Goal: Task Accomplishment & Management: Use online tool/utility

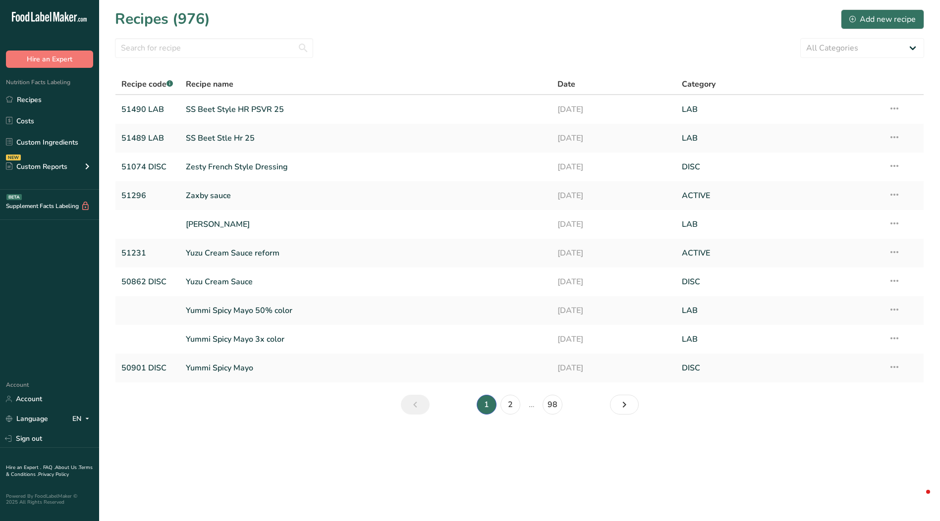
click at [218, 51] on input "text" at bounding box center [214, 48] width 198 height 20
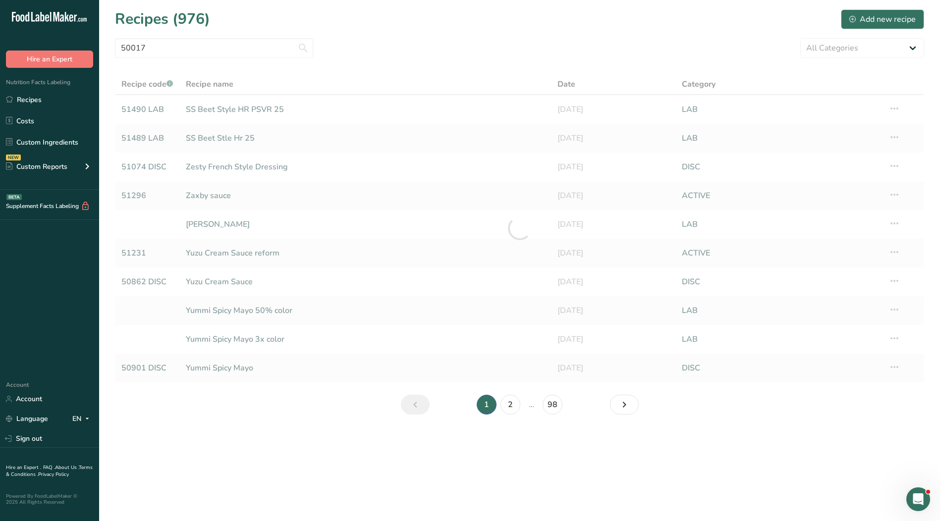
type input "50017"
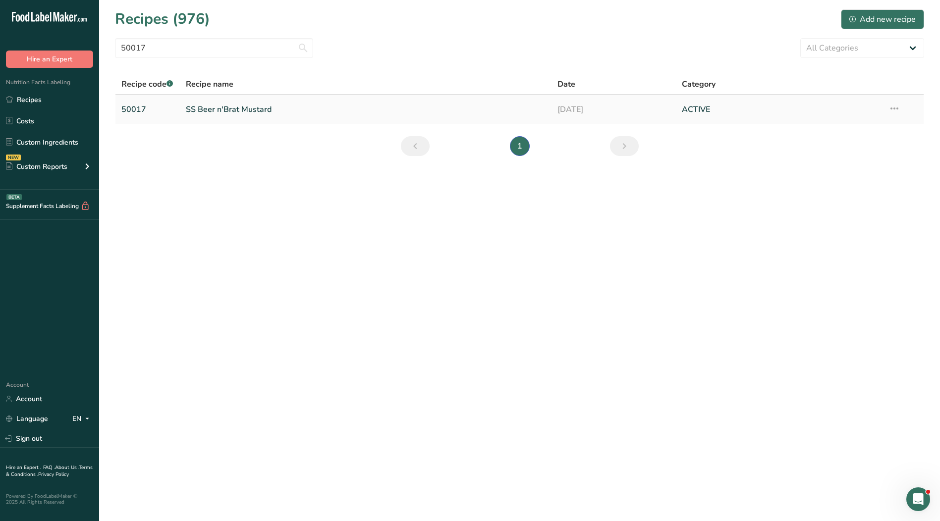
click at [242, 105] on link "SS Beer n'Brat Mustard" at bounding box center [366, 109] width 360 height 21
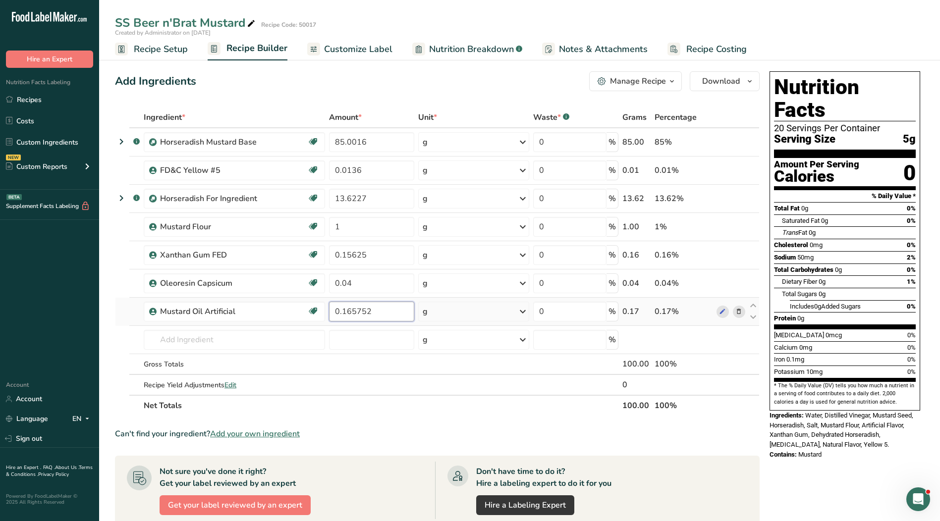
click at [387, 310] on input "0.165752" at bounding box center [371, 312] width 85 height 20
type input "0.165753"
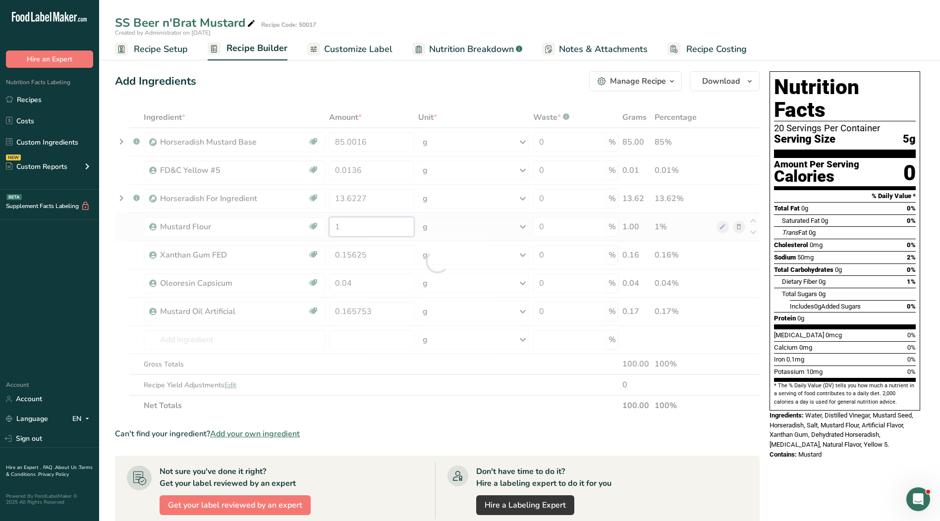
click at [370, 231] on div "Ingredient * Amount * Unit * Waste * .a-a{fill:#347362;}.b-a{fill:#fff;} Grams …" at bounding box center [437, 261] width 645 height 309
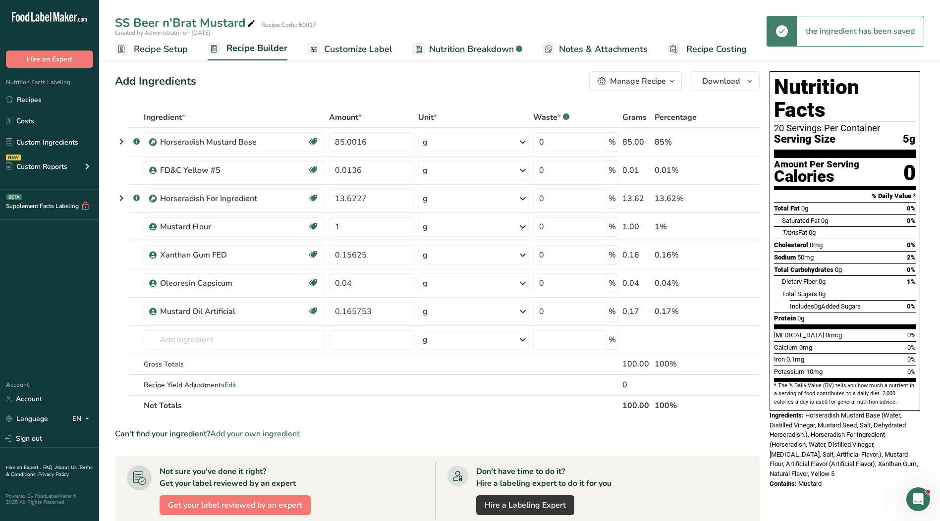
click at [351, 47] on span "Customize Label" at bounding box center [358, 49] width 68 height 13
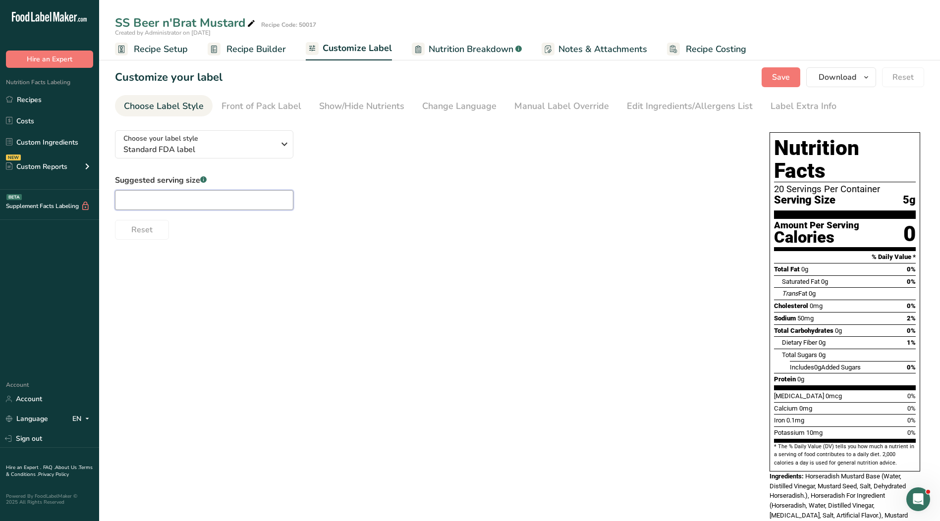
click at [179, 194] on input "text" at bounding box center [204, 200] width 178 height 20
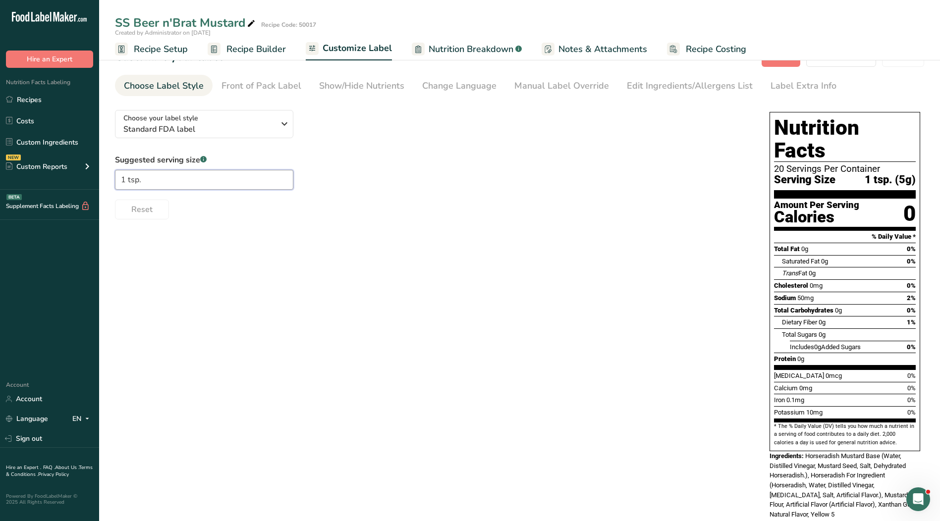
scroll to position [32, 0]
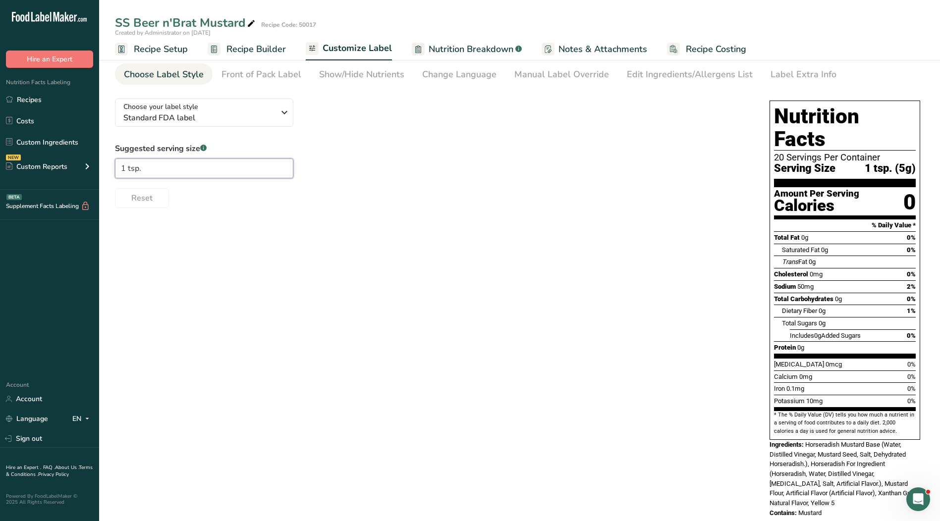
type input "1 tsp."
click at [265, 117] on span "Standard FDA label" at bounding box center [198, 118] width 151 height 12
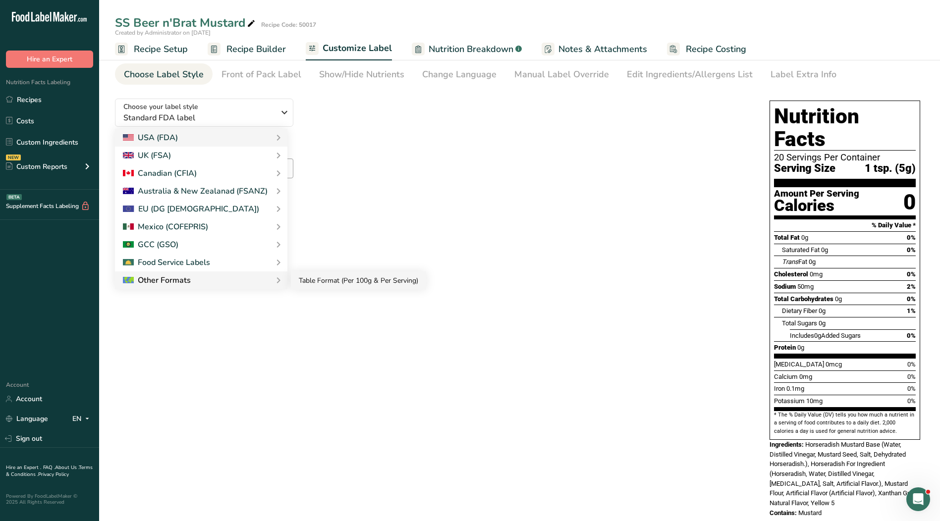
click at [323, 281] on link "Table Format (Per 100g & Per Serving)" at bounding box center [358, 281] width 135 height 18
click at [339, 281] on div "Choose your label style Standard FDA label USA (FDA) Standard FDA label Tabular…" at bounding box center [519, 309] width 809 height 437
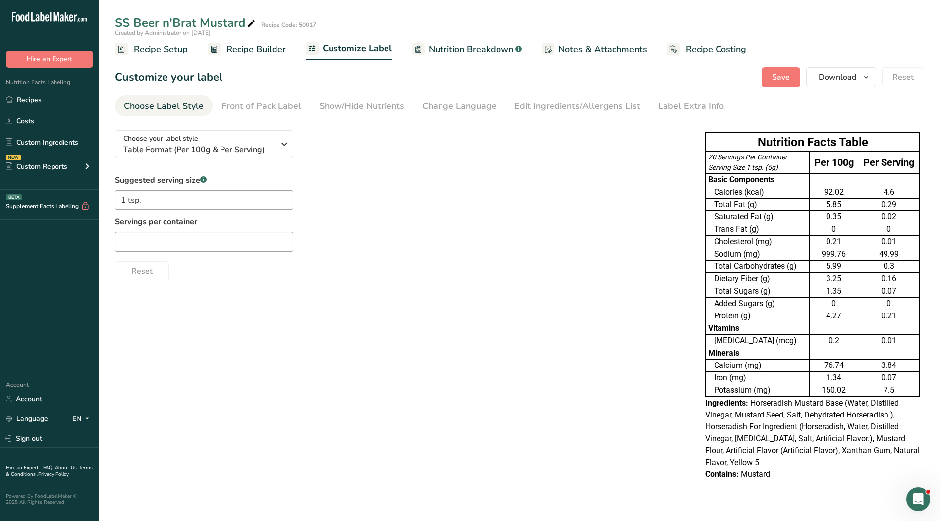
scroll to position [0, 0]
click at [172, 238] on input "text" at bounding box center [204, 242] width 178 height 20
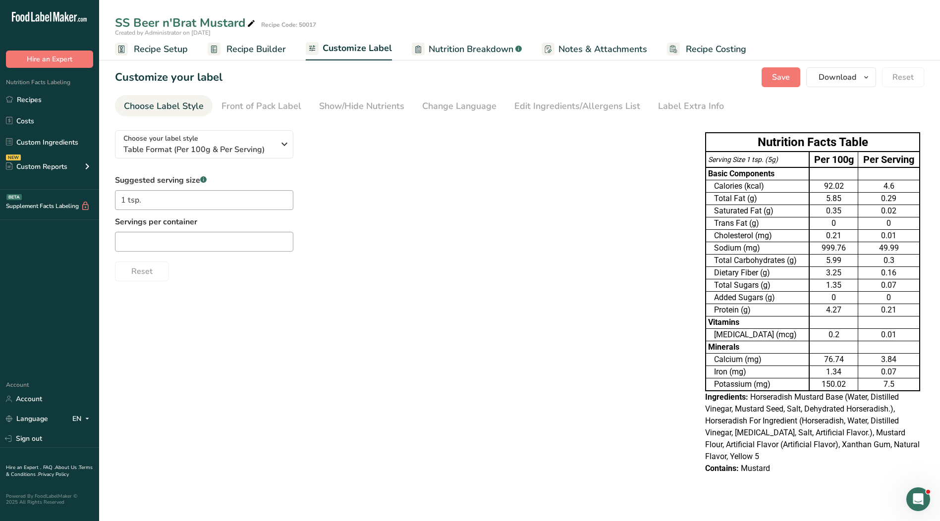
click at [593, 163] on div "Choose your label style Table Format (Per 100g & Per Serving) USA (FDA) Standar…" at bounding box center [400, 201] width 570 height 159
click at [251, 140] on div "Choose your label style Table Format (Per 100g & Per Serving)" at bounding box center [198, 144] width 151 height 22
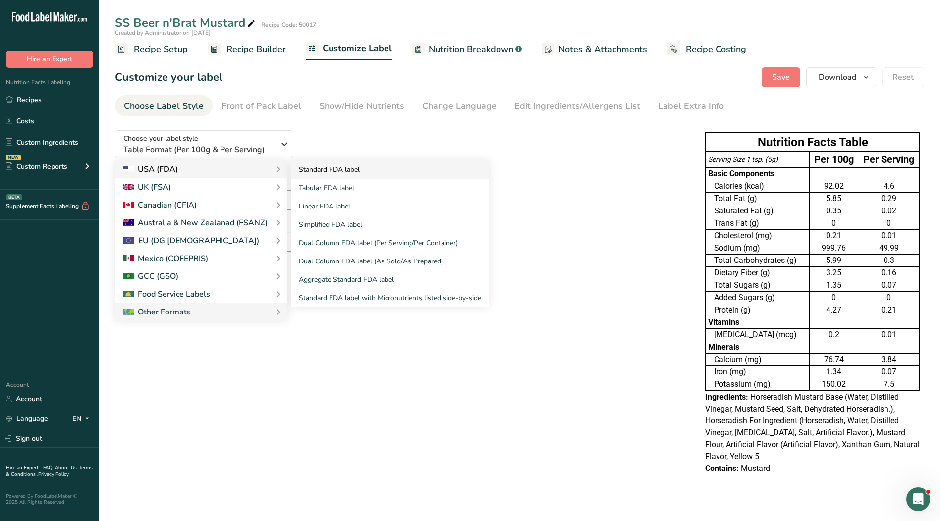
click at [316, 168] on link "Standard FDA label" at bounding box center [390, 170] width 198 height 18
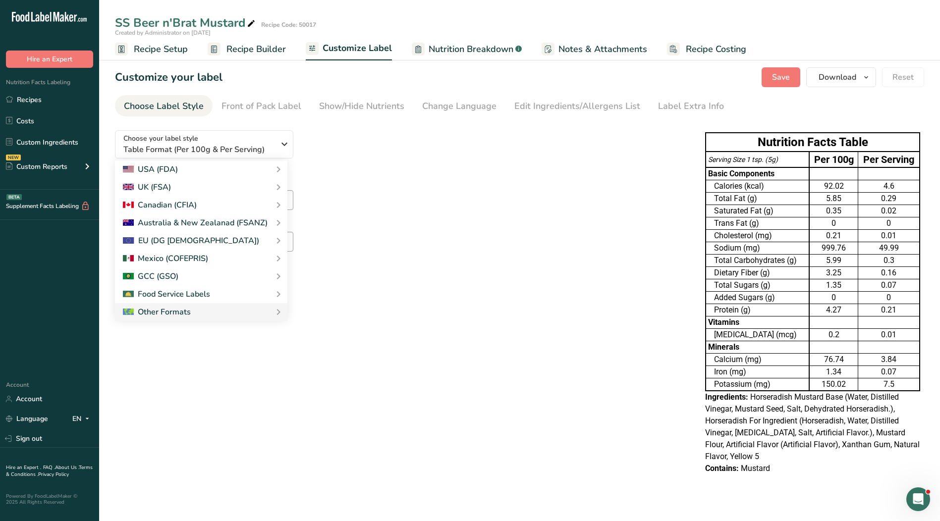
click at [0, 0] on link "Standard FDA label" at bounding box center [0, 0] width 0 height 0
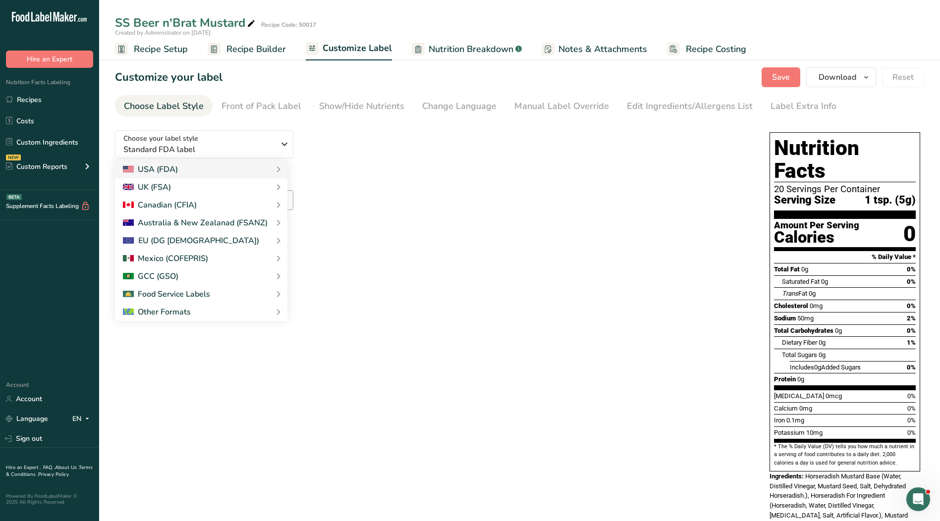
click at [522, 171] on div "Choose your label style Standard FDA label USA (FDA) Standard FDA label Tabular…" at bounding box center [432, 180] width 635 height 117
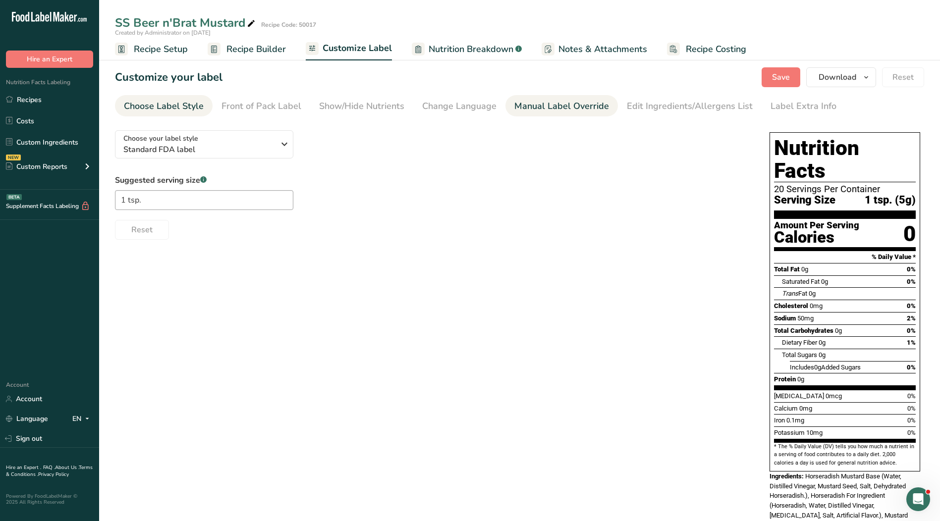
click at [558, 108] on div "Manual Label Override" at bounding box center [561, 106] width 95 height 13
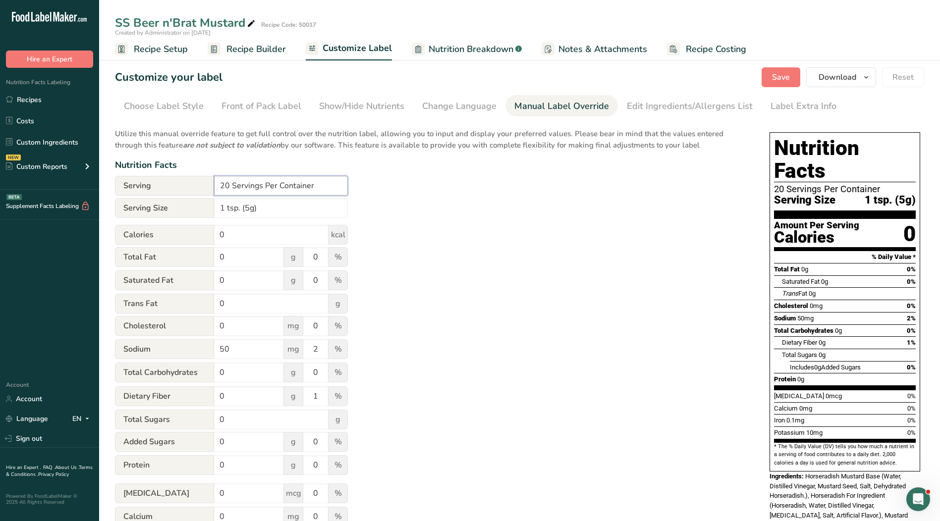
drag, startPoint x: 325, startPoint y: 184, endPoint x: 160, endPoint y: 184, distance: 164.5
click at [160, 184] on div "Serving 20 Servings Per Container" at bounding box center [231, 186] width 233 height 20
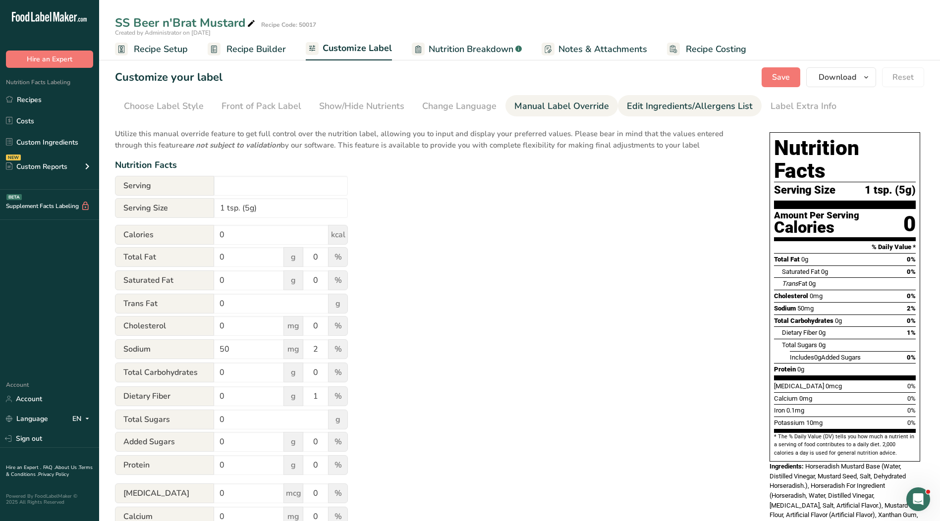
click at [654, 105] on div "Edit Ingredients/Allergens List" at bounding box center [690, 106] width 126 height 13
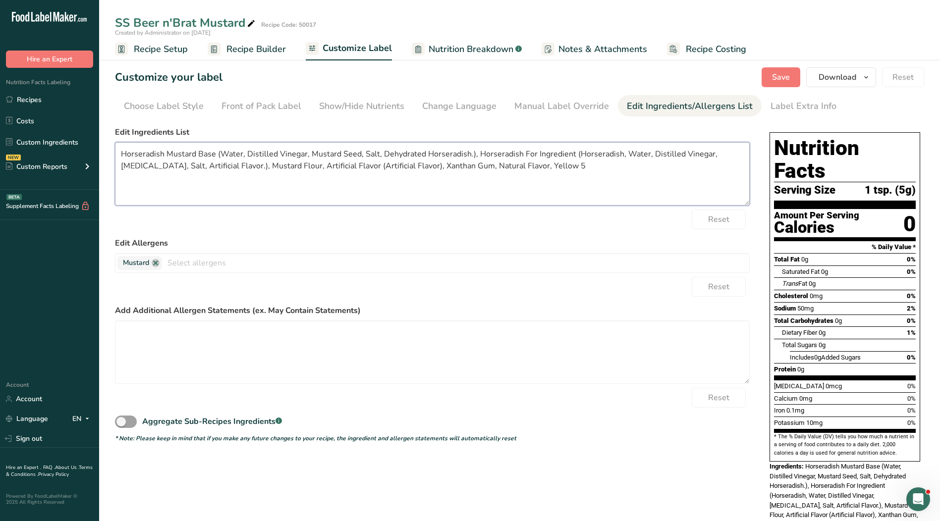
drag, startPoint x: 353, startPoint y: 176, endPoint x: 364, endPoint y: 176, distance: 10.9
click at [355, 176] on textarea "Horseradish Mustard Base (Water, Distilled Vinegar, Mustard Seed, Salt, Dehydra…" at bounding box center [432, 173] width 635 height 63
drag, startPoint x: 538, startPoint y: 166, endPoint x: 74, endPoint y: 144, distance: 464.3
click at [74, 144] on div ".a-20{fill:#fff;} Hire an Expert Nutrition Facts Labeling Recipes Costs Custom …" at bounding box center [470, 282] width 940 height 565
paste textarea "Water, Distilled Vinegar, Mustard Seed, Horseradish, Salt, Mustard Flour, Artif…"
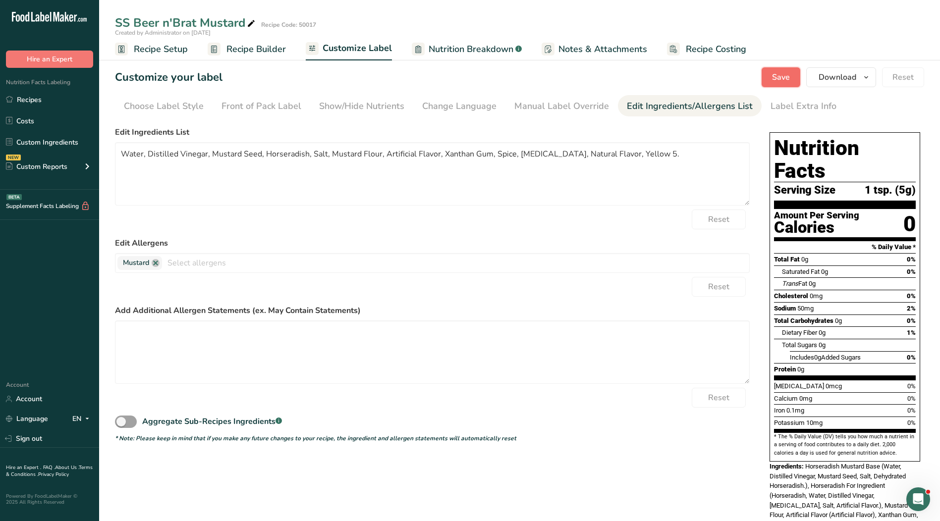
click at [780, 79] on span "Save" at bounding box center [781, 77] width 18 height 12
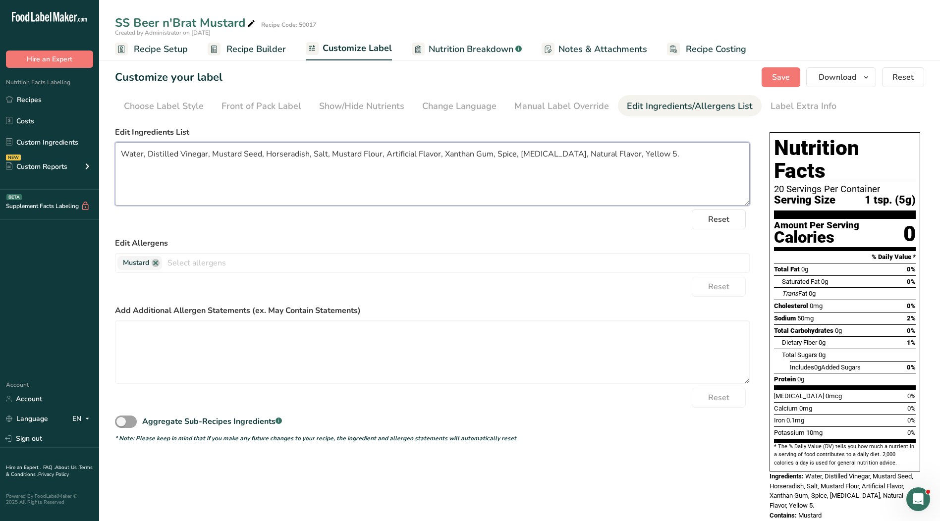
click at [238, 185] on textarea "Water, Distilled Vinegar, Mustard Seed, Horseradish, Salt, Mustard Flour, Artif…" at bounding box center [432, 173] width 635 height 63
click at [155, 98] on link "Choose Label Style" at bounding box center [164, 106] width 80 height 22
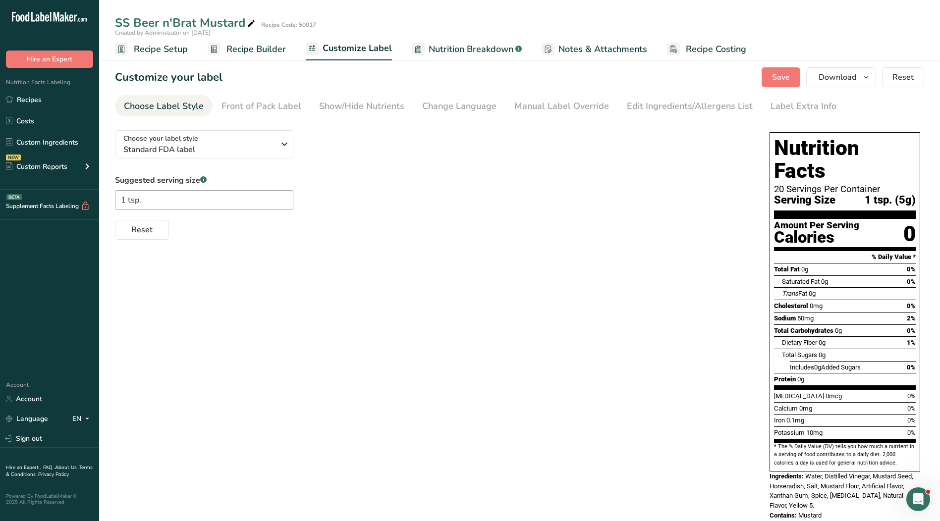
click at [363, 400] on div "Choose your label style Standard FDA label USA (FDA) Standard FDA label Tabular…" at bounding box center [519, 326] width 809 height 408
click at [227, 158] on button "Choose your label style Standard FDA label" at bounding box center [204, 144] width 178 height 28
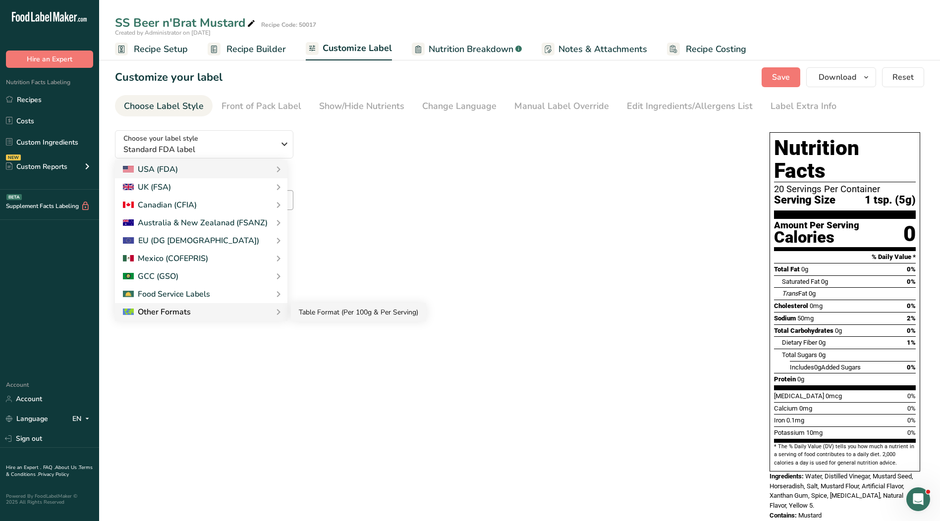
click at [323, 319] on link "Table Format (Per 100g & Per Serving)" at bounding box center [358, 312] width 135 height 18
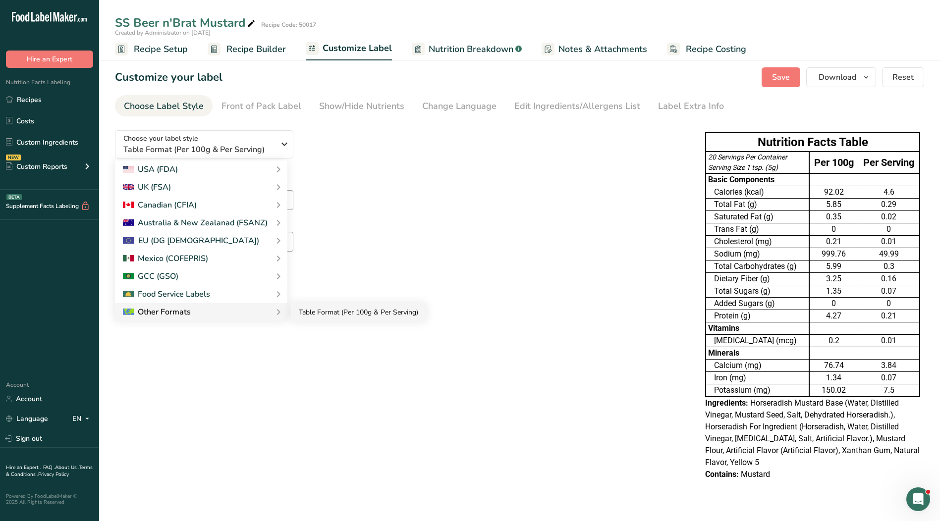
click at [312, 311] on link "Table Format (Per 100g & Per Serving)" at bounding box center [358, 312] width 135 height 18
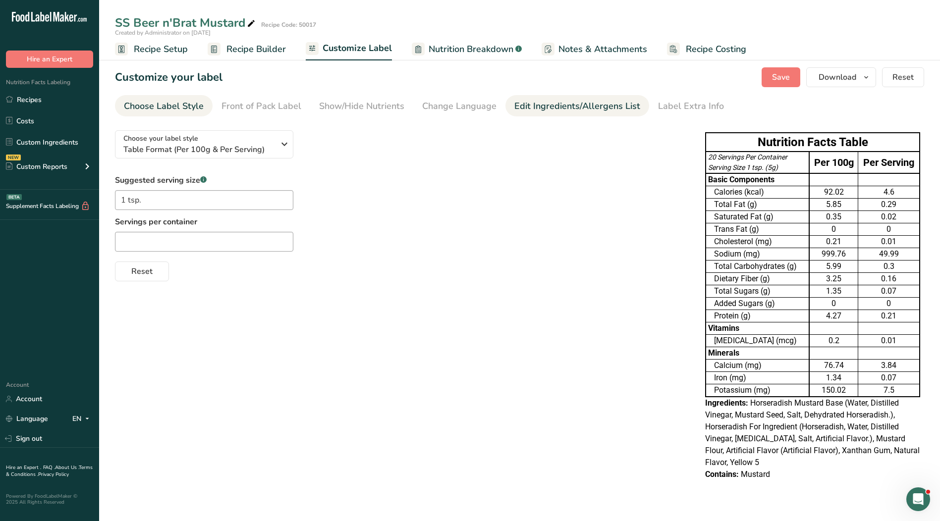
click at [580, 98] on link "Edit Ingredients/Allergens List" at bounding box center [577, 106] width 126 height 22
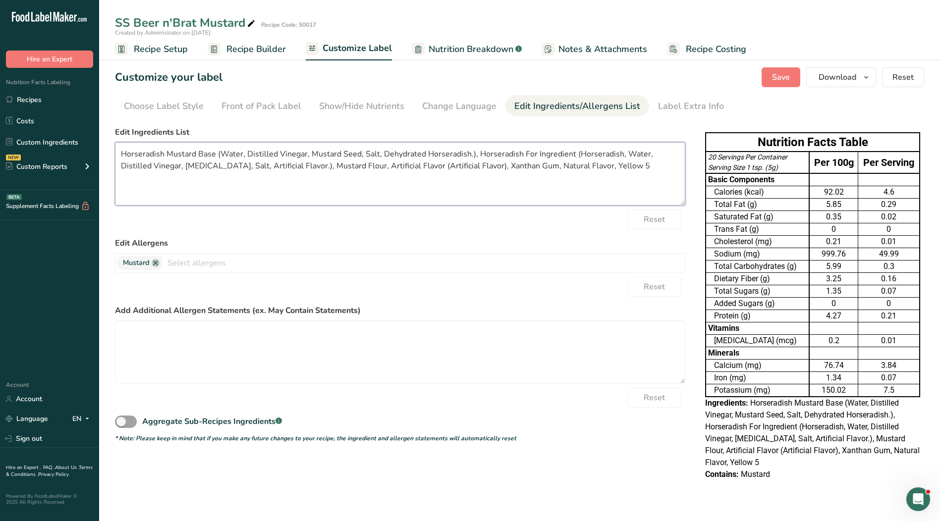
click at [376, 173] on textarea "Horseradish Mustard Base (Water, Distilled Vinegar, Mustard Seed, Salt, Dehydra…" at bounding box center [400, 173] width 570 height 63
drag, startPoint x: 599, startPoint y: 170, endPoint x: 89, endPoint y: 149, distance: 510.8
click at [89, 149] on div ".a-20{fill:#fff;} Hire an Expert Nutrition Facts Labeling Recipes Costs Custom …" at bounding box center [470, 260] width 940 height 521
paste textarea "Water, Distilled Vinegar, Mustard Seed, Horseradish, Salt, Mustard Flour, Artif…"
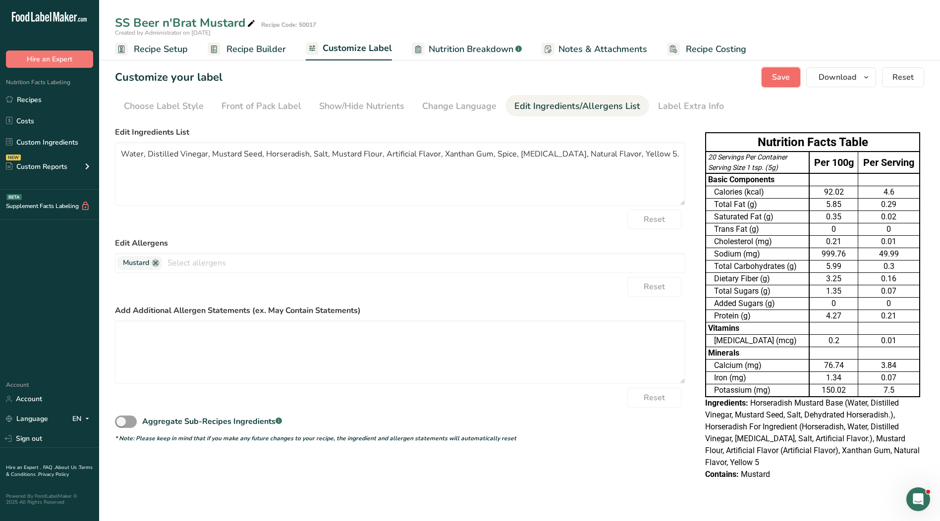
click at [787, 77] on span "Save" at bounding box center [781, 77] width 18 height 12
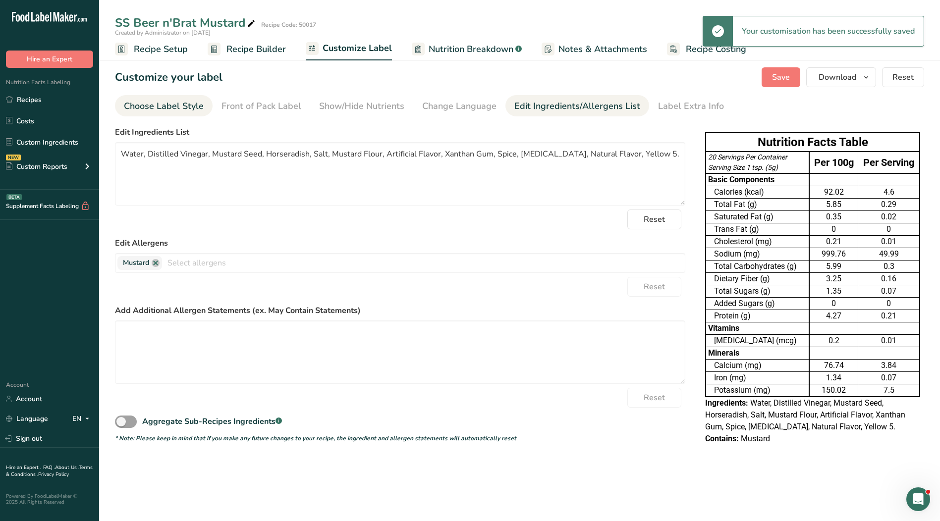
click at [137, 96] on link "Choose Label Style" at bounding box center [164, 106] width 80 height 22
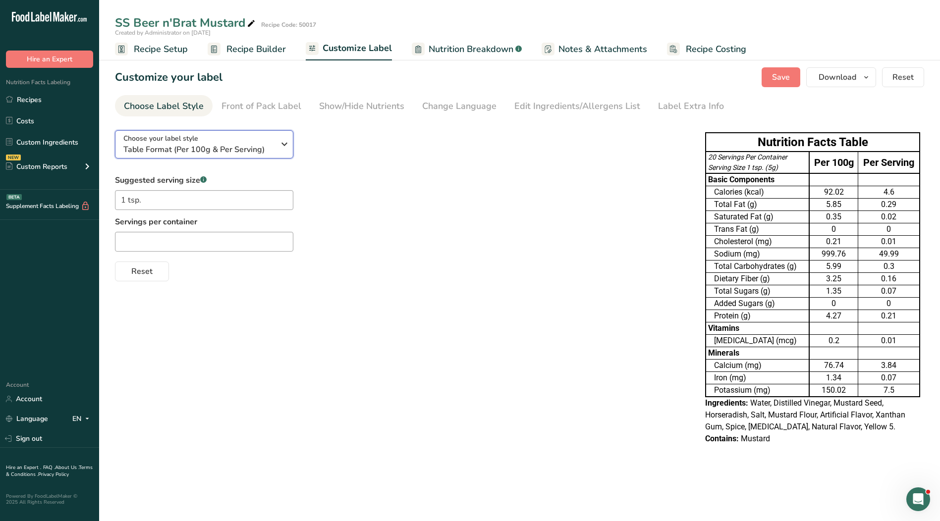
click at [187, 136] on span "Choose your label style" at bounding box center [160, 138] width 75 height 10
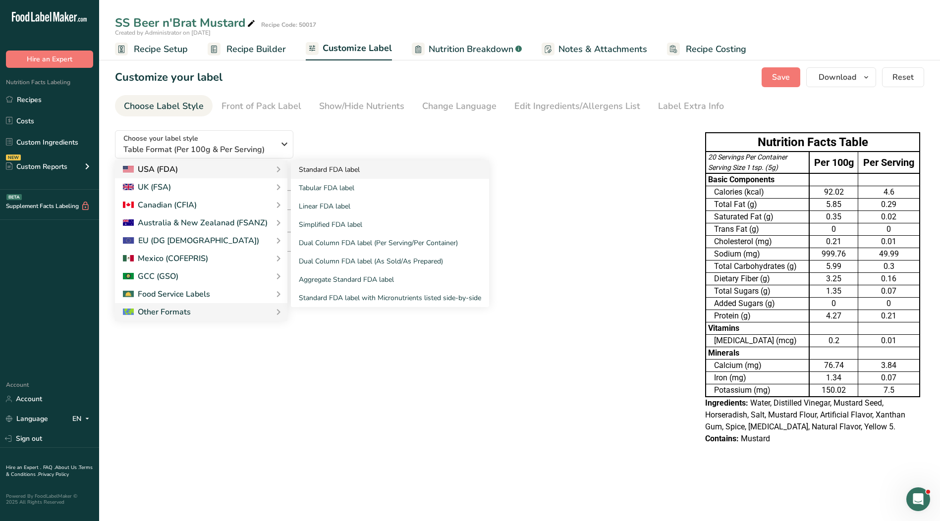
click at [321, 170] on link "Standard FDA label" at bounding box center [390, 170] width 198 height 18
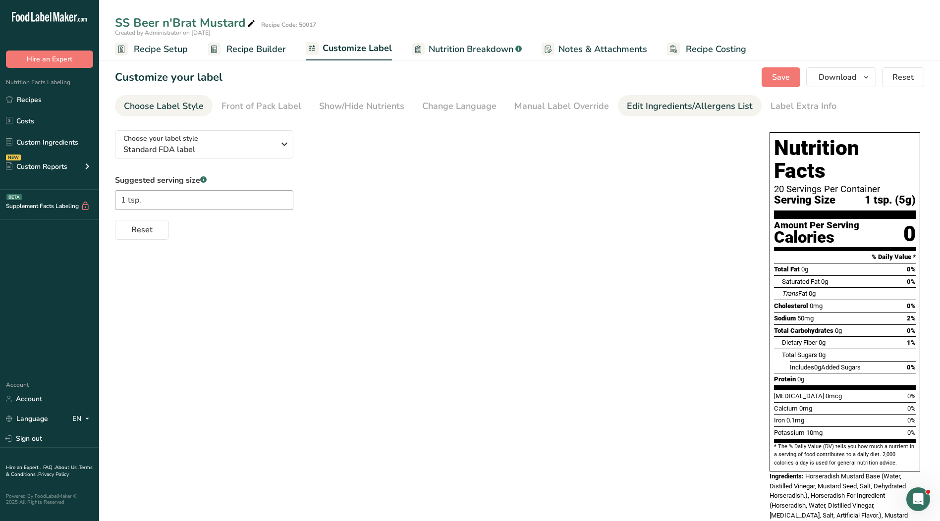
click at [652, 109] on div "Edit Ingredients/Allergens List" at bounding box center [690, 106] width 126 height 13
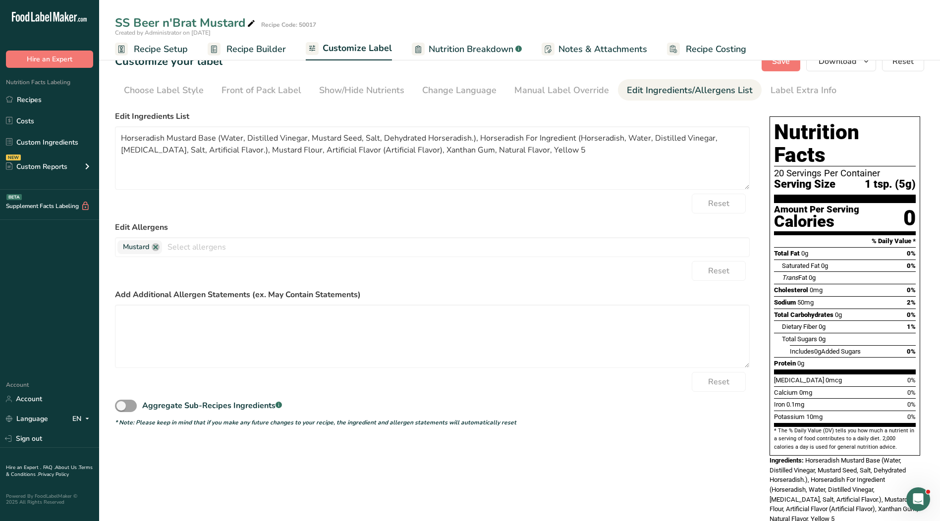
scroll to position [32, 0]
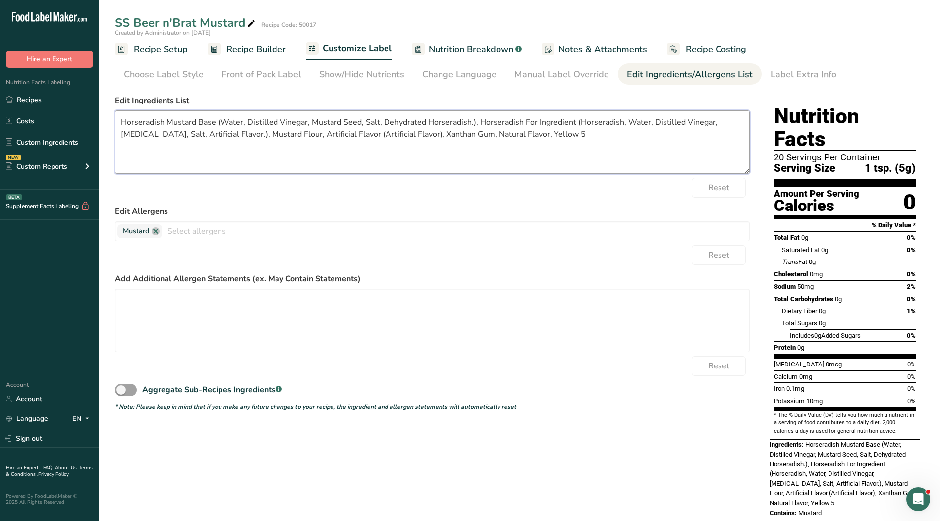
drag, startPoint x: 327, startPoint y: 163, endPoint x: 347, endPoint y: 163, distance: 20.8
click at [334, 163] on textarea "Horseradish Mustard Base (Water, Distilled Vinegar, Mustard Seed, Salt, Dehydra…" at bounding box center [432, 141] width 635 height 63
drag, startPoint x: 539, startPoint y: 133, endPoint x: 88, endPoint y: 111, distance: 451.4
click at [88, 111] on div ".a-20{fill:#fff;} Hire an Expert Nutrition Facts Labeling Recipes Costs Custom …" at bounding box center [470, 255] width 940 height 575
paste textarea "Water, Distilled Vinegar, Mustard Seed, Horseradish, Salt, Mustard Flour, Artif…"
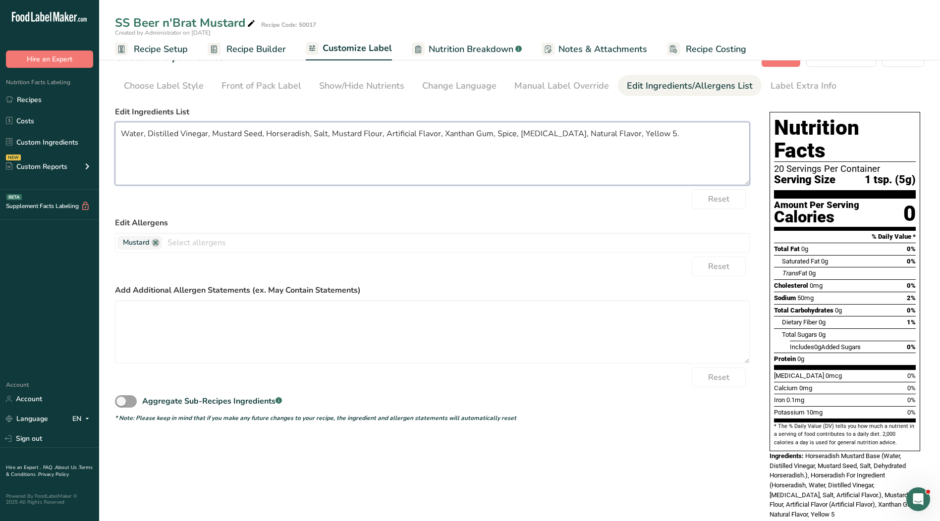
scroll to position [0, 0]
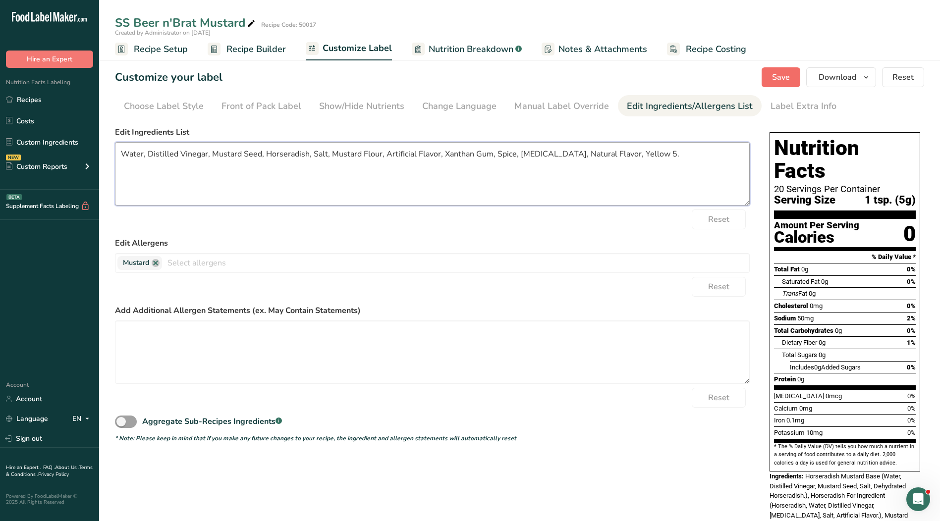
type textarea "Water, Distilled Vinegar, Mustard Seed, Horseradish, Salt, Mustard Flour, Artif…"
click at [790, 72] on span "Save" at bounding box center [781, 77] width 18 height 12
click at [598, 45] on span "Notes & Attachments" at bounding box center [602, 49] width 89 height 13
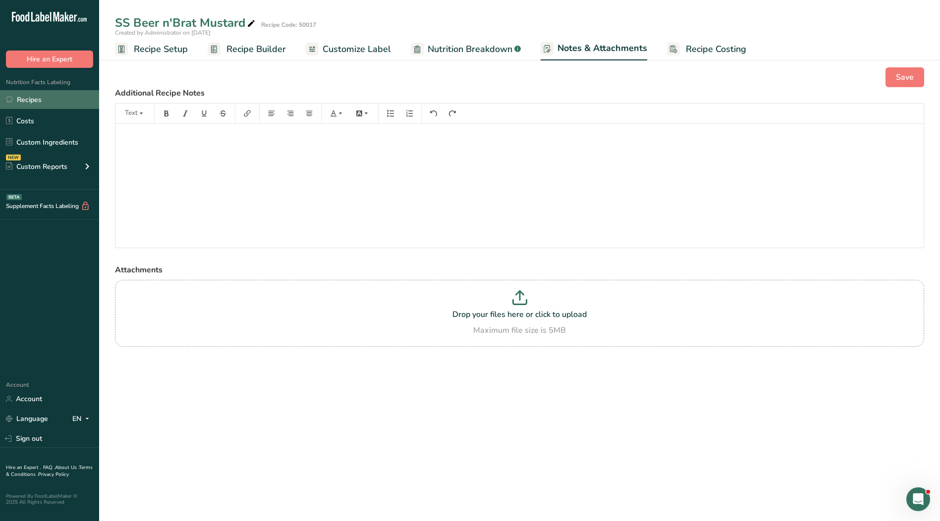
click at [51, 103] on link "Recipes" at bounding box center [49, 99] width 99 height 19
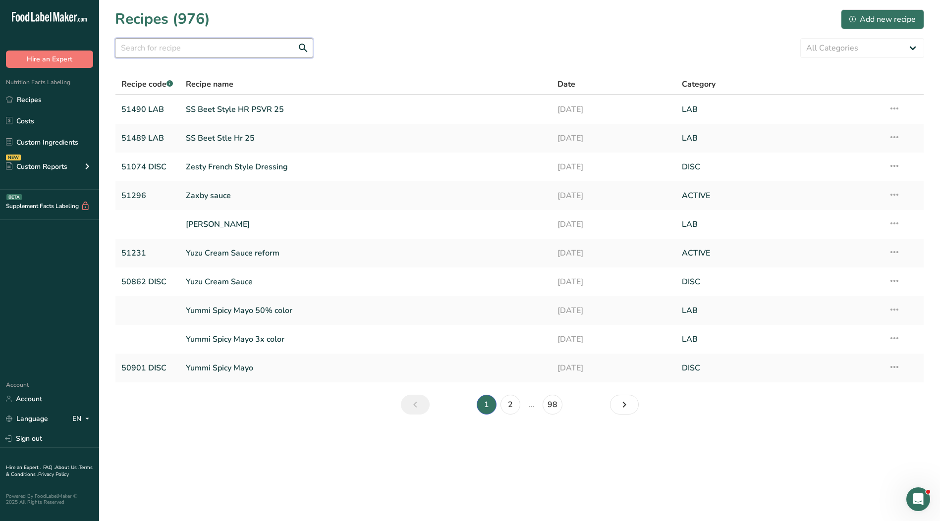
click at [211, 45] on input "text" at bounding box center [214, 48] width 198 height 20
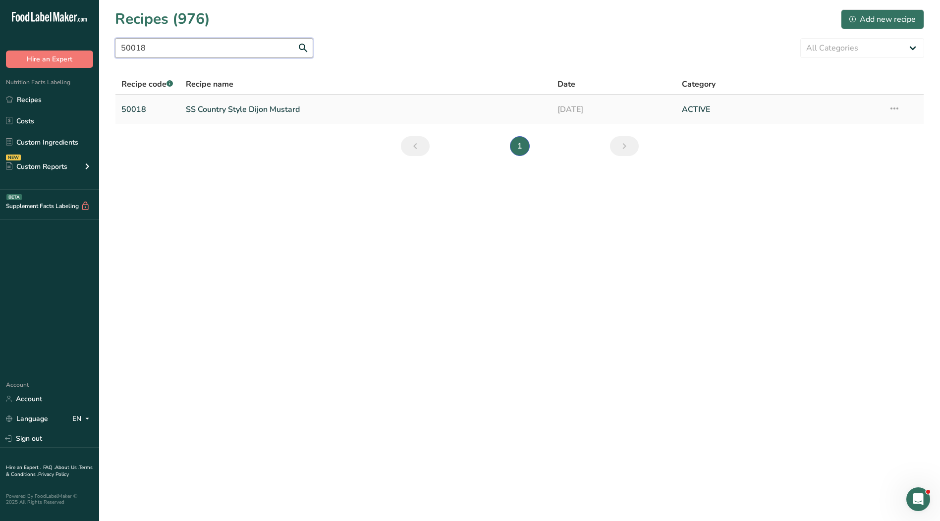
type input "50018"
click at [253, 109] on link "SS Country Style Dijon Mustard" at bounding box center [366, 109] width 360 height 21
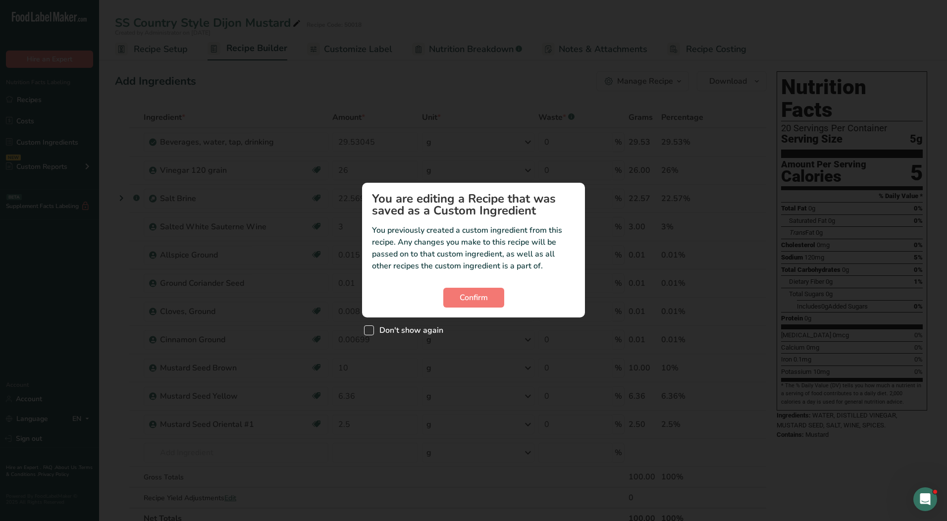
drag, startPoint x: 378, startPoint y: 331, endPoint x: 394, endPoint y: 328, distance: 16.6
click at [380, 331] on span "Don't show again" at bounding box center [408, 331] width 69 height 10
click at [371, 331] on input "Don't show again" at bounding box center [367, 330] width 6 height 6
checkbox input "true"
click at [493, 298] on button "Confirm" at bounding box center [473, 298] width 61 height 20
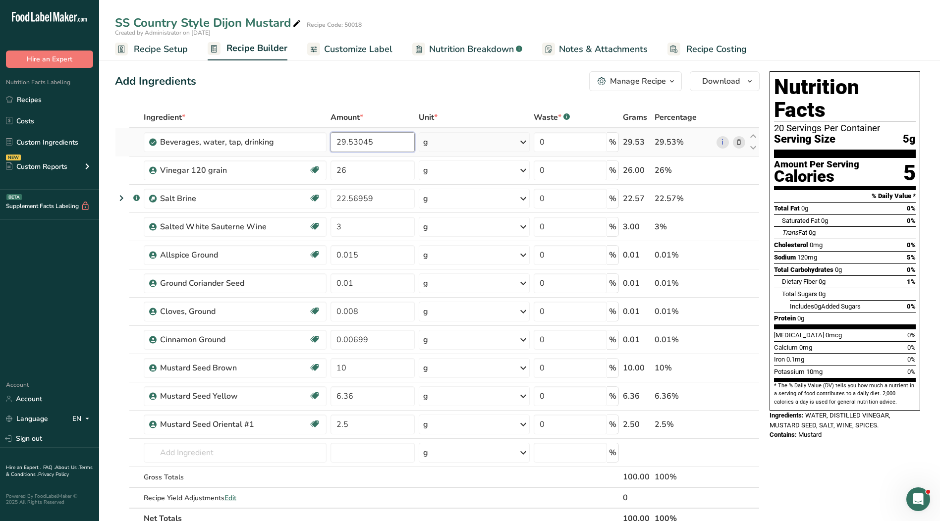
click at [391, 147] on input "29.53045" at bounding box center [372, 142] width 85 height 20
type input "29.53042"
click at [379, 172] on div "Ingredient * Amount * Unit * Waste * .a-a{fill:#347362;}.b-a{fill:#fff;} Grams …" at bounding box center [437, 318] width 645 height 422
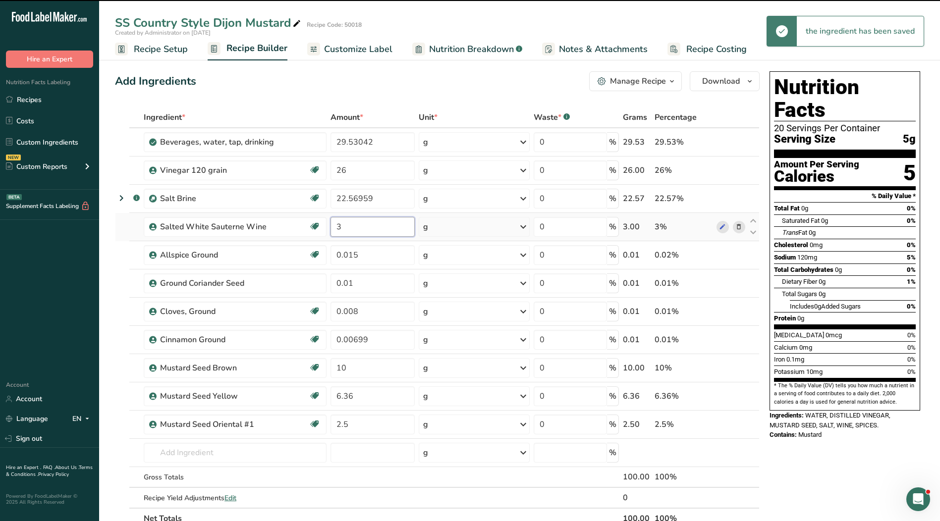
click at [364, 232] on div "Ingredient * Amount * Unit * Waste * .a-a{fill:#347362;}.b-a{fill:#fff;} Grams …" at bounding box center [437, 318] width 645 height 422
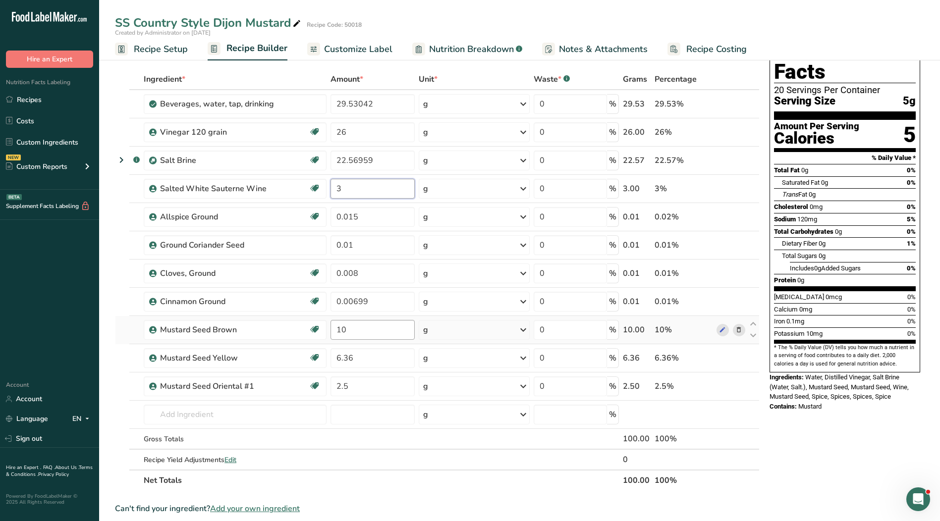
scroll to position [99, 0]
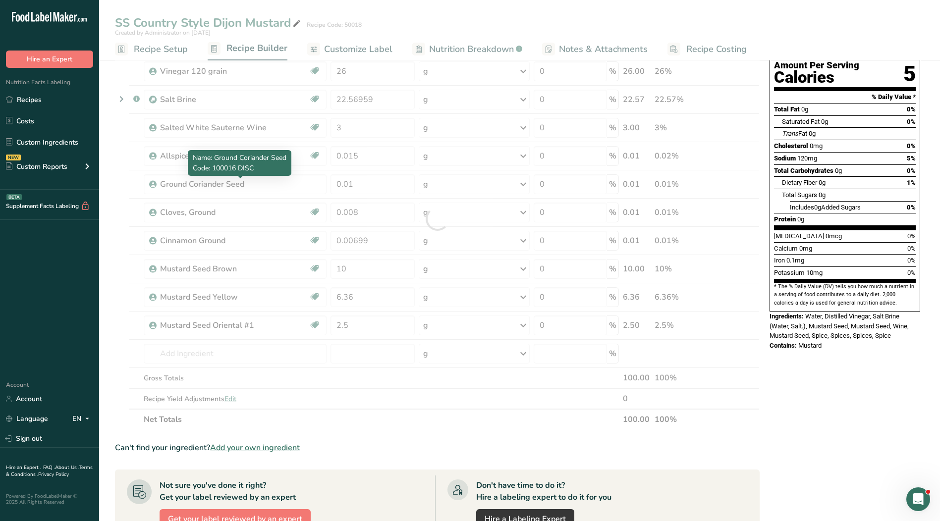
click at [211, 184] on div "Ingredient * Amount * Unit * Waste * .a-a{fill:#347362;}.b-a{fill:#fff;} Grams …" at bounding box center [437, 219] width 645 height 422
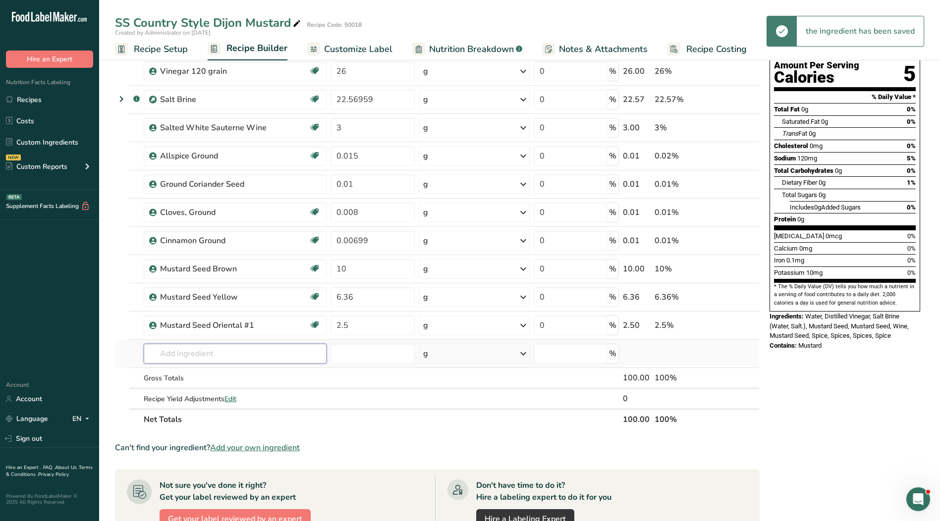
click at [193, 353] on input "text" at bounding box center [235, 354] width 183 height 20
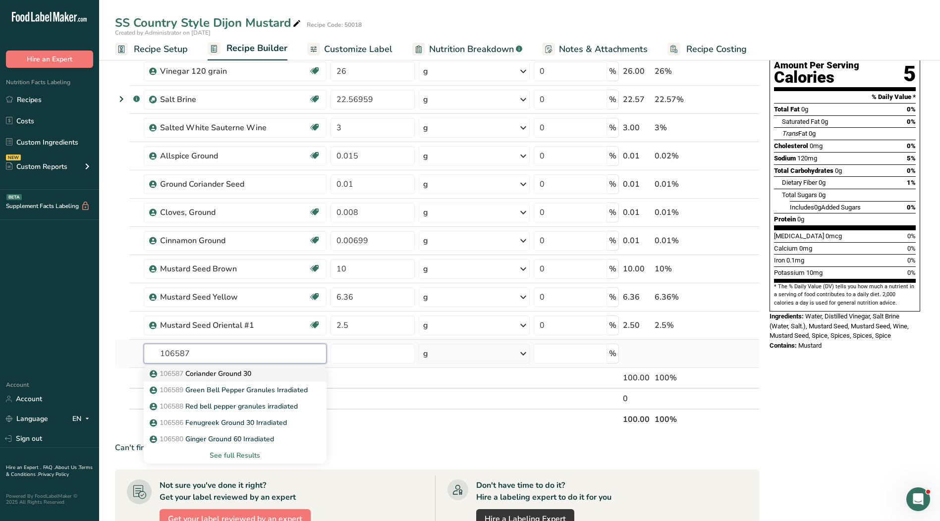
type input "106587"
click at [201, 373] on p "106587 [GEOGRAPHIC_DATA] 30" at bounding box center [202, 374] width 100 height 10
type input "Coriander Ground 30"
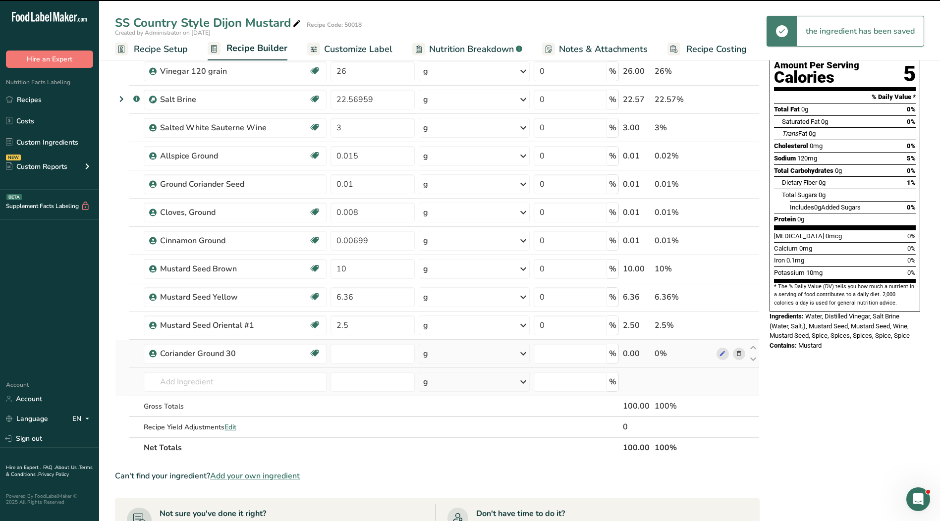
type input "0"
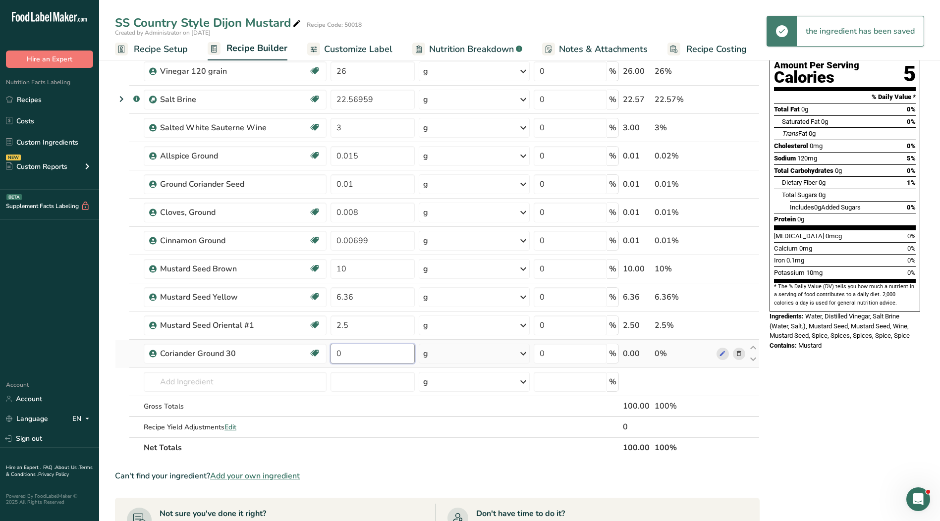
click at [353, 356] on input "0" at bounding box center [372, 354] width 85 height 20
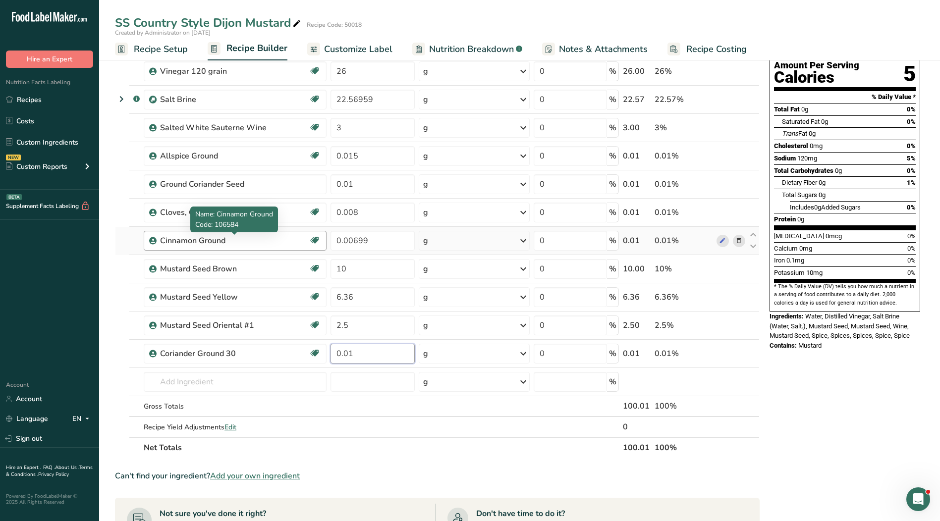
type input "0.01"
click at [241, 242] on div "Ingredient * Amount * Unit * Waste * .a-a{fill:#347362;}.b-a{fill:#fff;} Grams …" at bounding box center [437, 233] width 645 height 450
click at [738, 184] on icon at bounding box center [738, 184] width 7 height 10
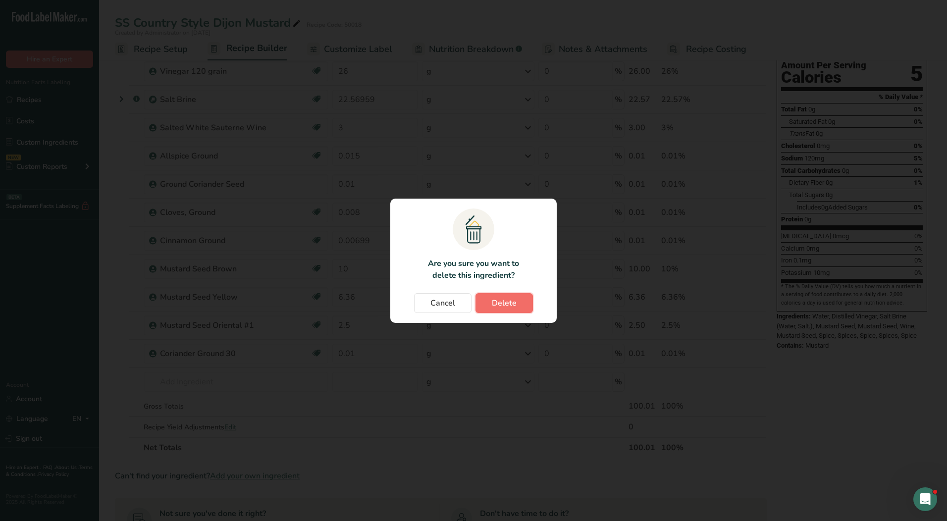
click at [502, 307] on span "Delete" at bounding box center [504, 303] width 25 height 12
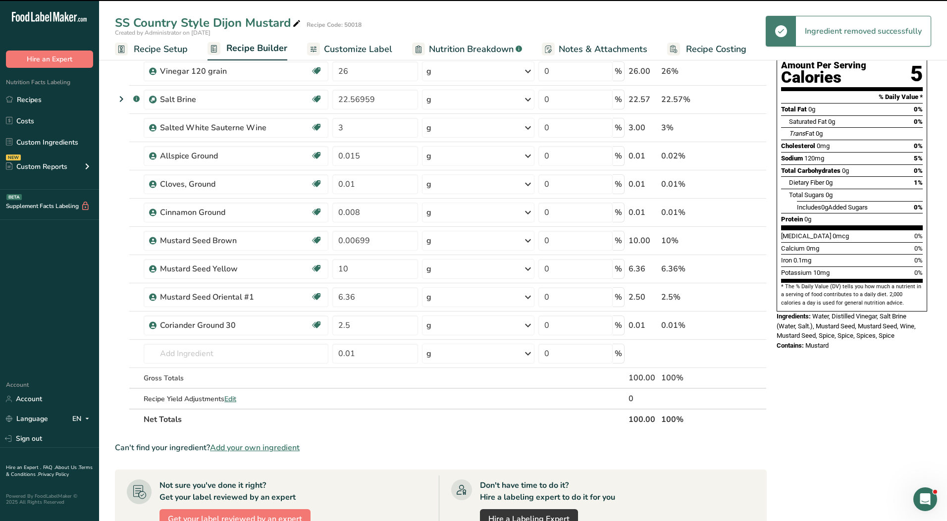
type input "0.008"
type input "0.00699"
type input "10"
type input "6.36"
type input "2.5"
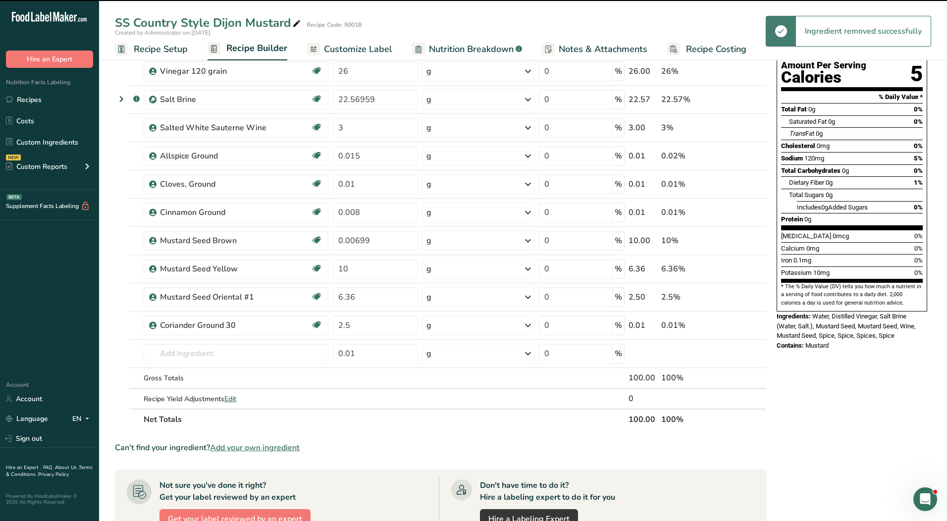
type input "0.01"
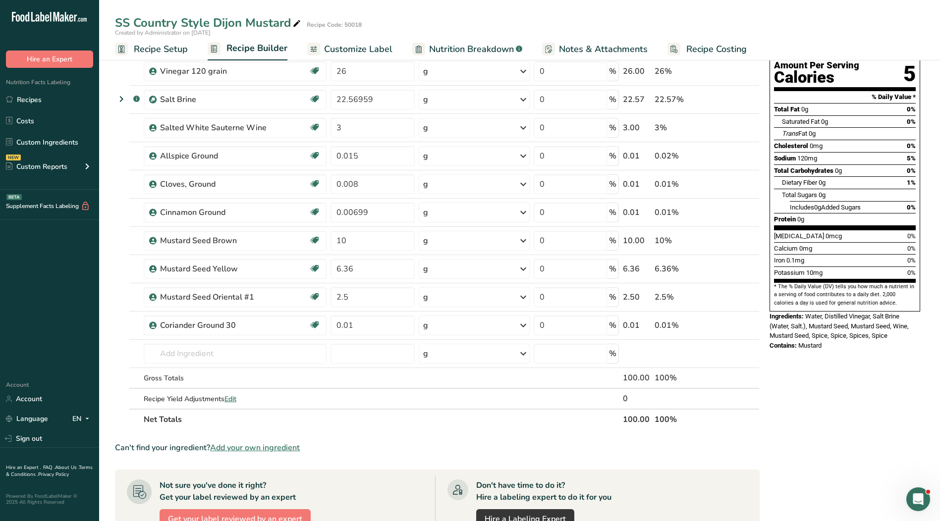
click at [370, 43] on span "Customize Label" at bounding box center [358, 49] width 68 height 13
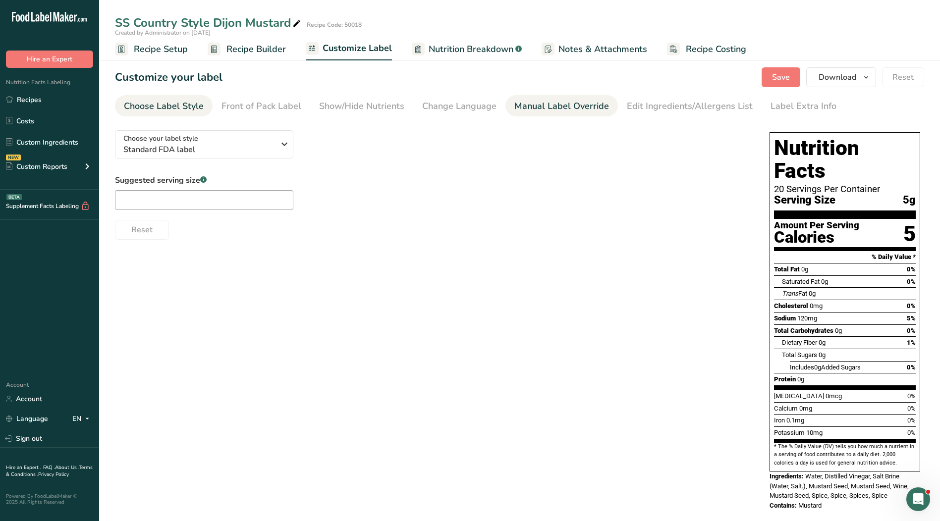
click at [558, 105] on div "Manual Label Override" at bounding box center [561, 106] width 95 height 13
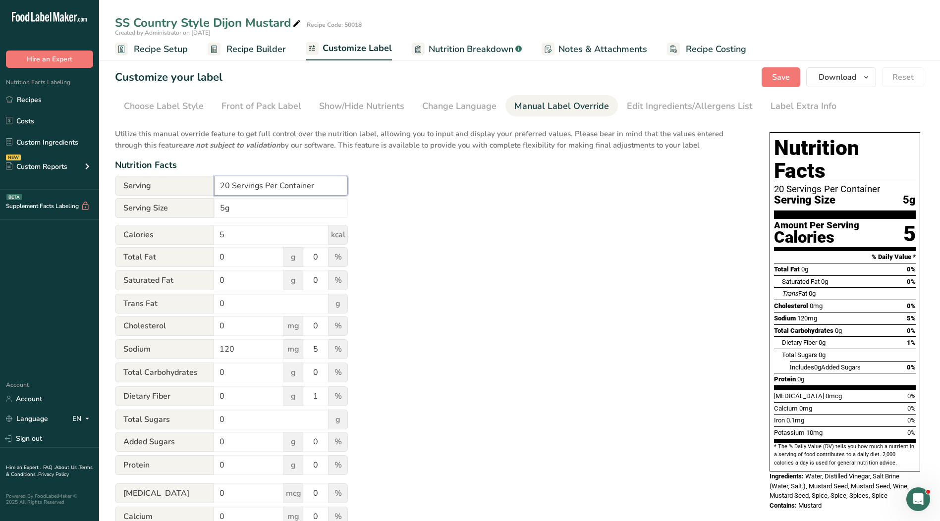
click at [315, 186] on input "20 Servings Per Container" at bounding box center [281, 186] width 134 height 20
click at [220, 208] on input "5g" at bounding box center [281, 208] width 134 height 20
type input "1 tsp. 5g"
drag, startPoint x: 325, startPoint y: 186, endPoint x: 152, endPoint y: 178, distance: 172.6
click at [152, 178] on div "Serving 20 Servings Per Container" at bounding box center [231, 186] width 233 height 20
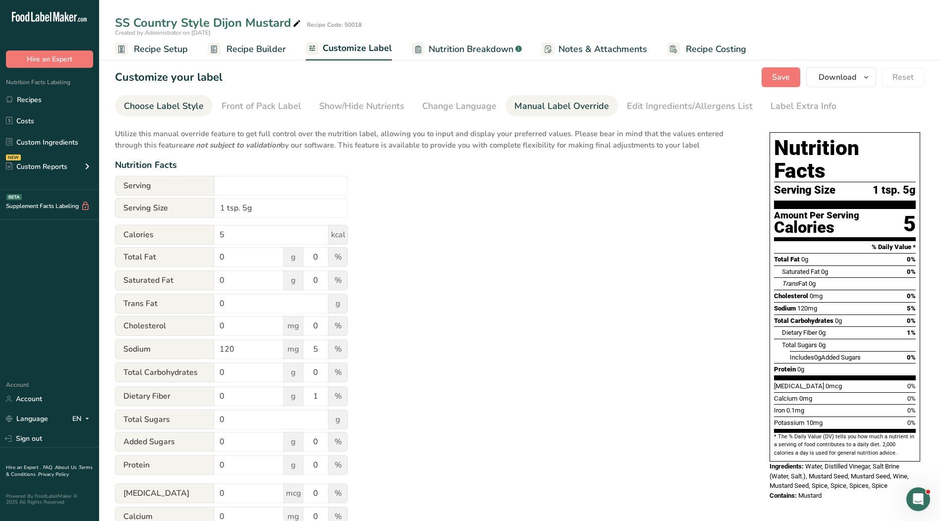
click at [176, 108] on div "Choose Label Style" at bounding box center [164, 106] width 80 height 13
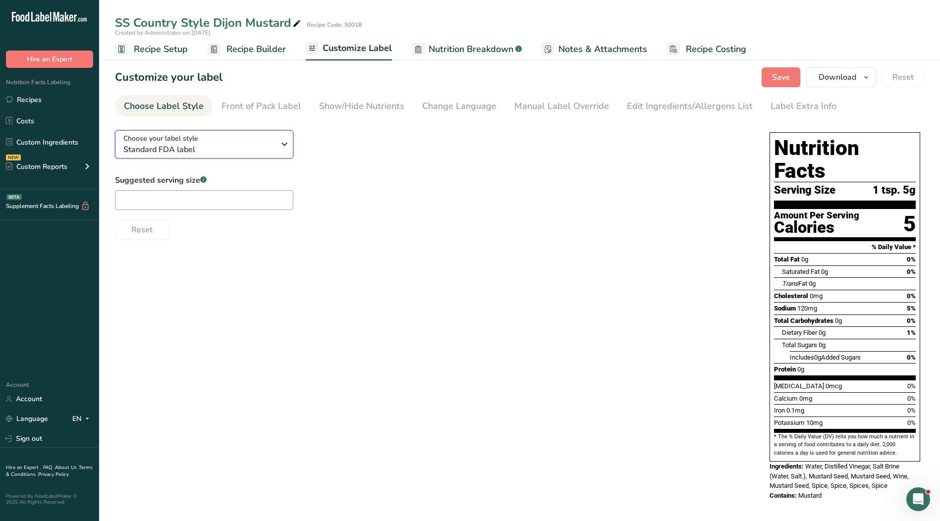
click at [213, 145] on span "Standard FDA label" at bounding box center [198, 150] width 151 height 12
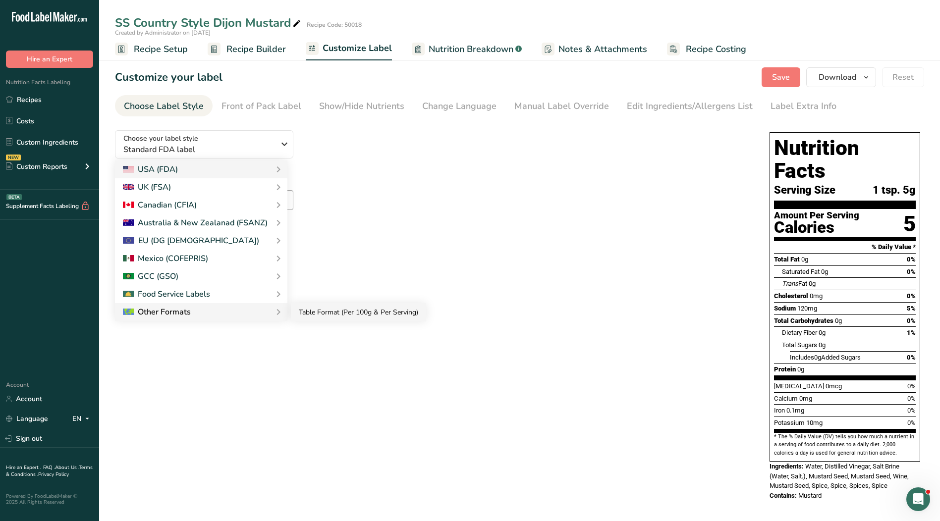
click at [306, 316] on link "Table Format (Per 100g & Per Serving)" at bounding box center [358, 312] width 135 height 18
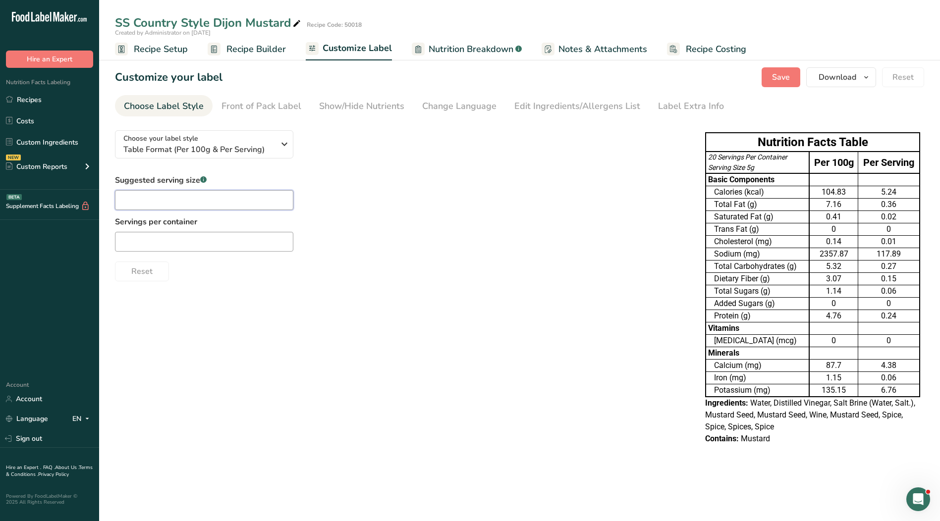
click at [182, 198] on input "text" at bounding box center [204, 200] width 178 height 20
type input "1 tsp."
click at [186, 248] on input "text" at bounding box center [204, 242] width 178 height 20
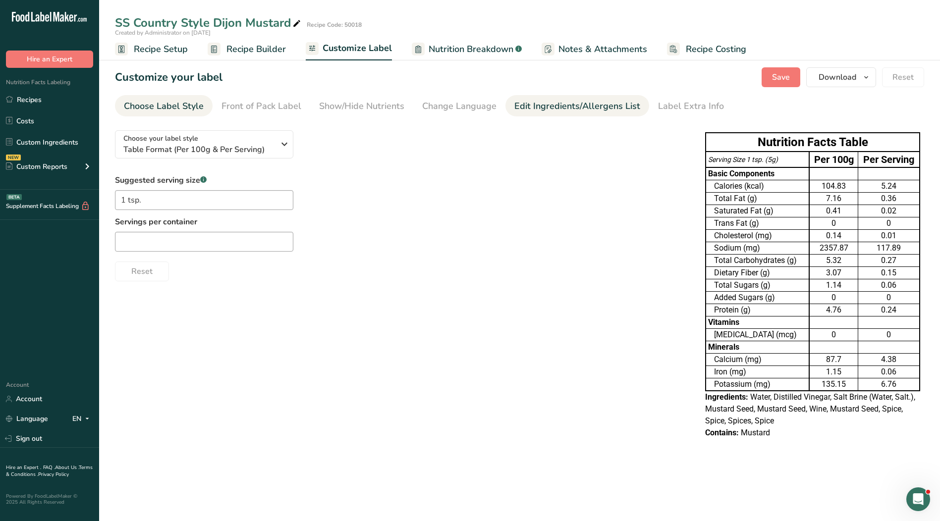
click at [556, 100] on div "Edit Ingredients/Allergens List" at bounding box center [577, 106] width 126 height 13
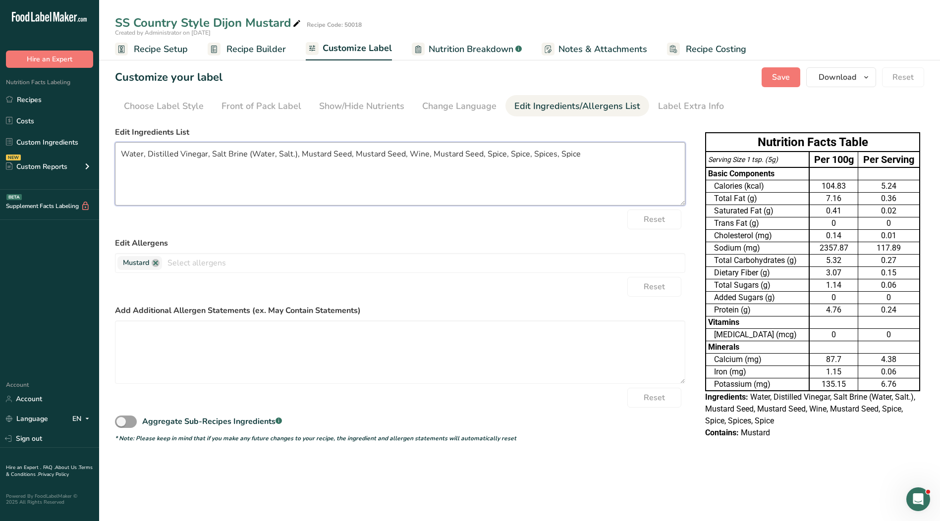
click at [585, 151] on textarea "Water, Distilled Vinegar, Salt Brine (Water, Salt.), Mustard Seed, Mustard Seed…" at bounding box center [400, 173] width 570 height 63
drag, startPoint x: 474, startPoint y: 168, endPoint x: 47, endPoint y: 189, distance: 427.6
click at [47, 189] on div ".a-20{fill:#fff;} Hire an Expert Nutrition Facts Labeling Recipes Costs Custom …" at bounding box center [470, 260] width 940 height 521
paste textarea "Mustard Seed, Salt, White Wine, Spices."
type textarea "Water, Distilled Vinegar, Mustard Seed, Salt, White Wine, Spices."
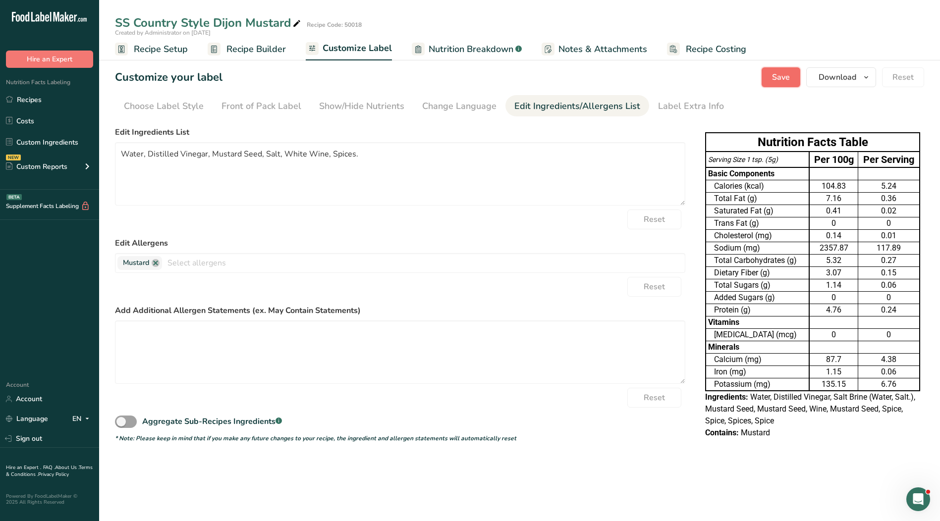
click at [789, 75] on span "Save" at bounding box center [781, 77] width 18 height 12
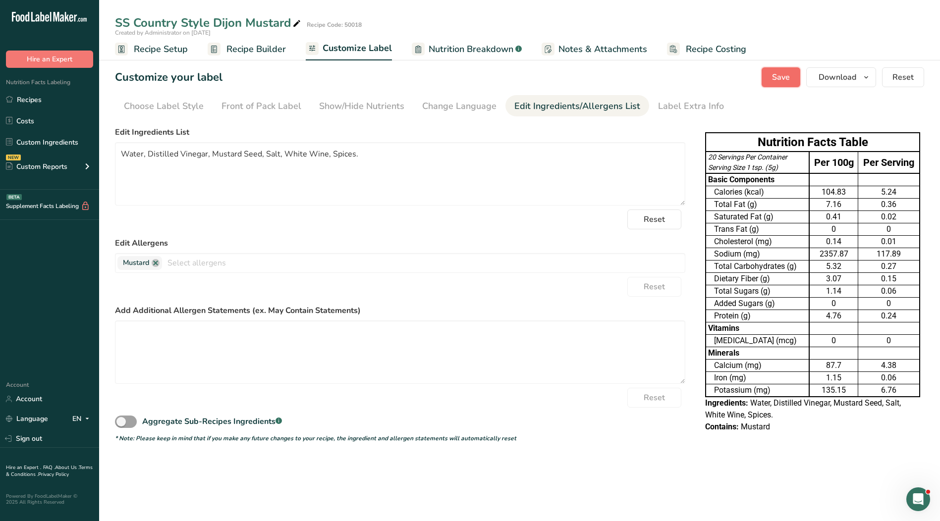
click at [787, 72] on span "Save" at bounding box center [781, 77] width 18 height 12
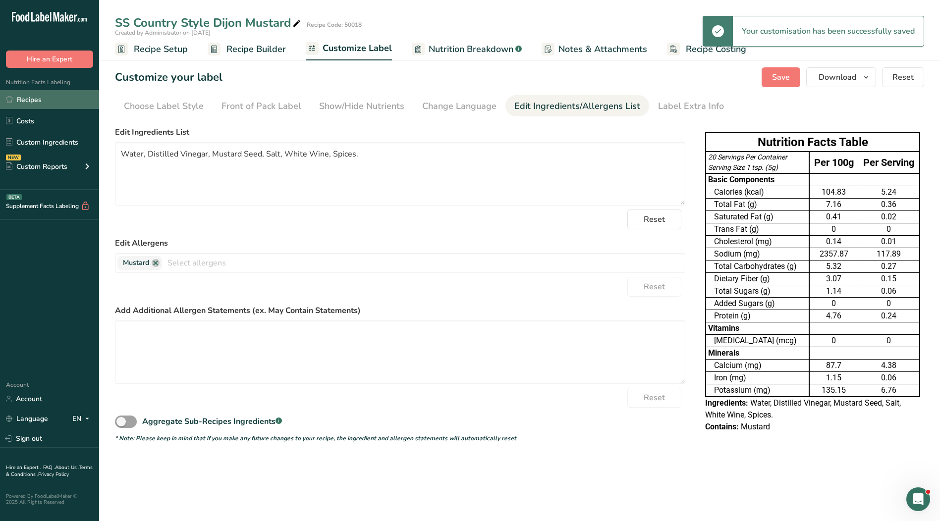
click at [27, 100] on link "Recipes" at bounding box center [49, 99] width 99 height 19
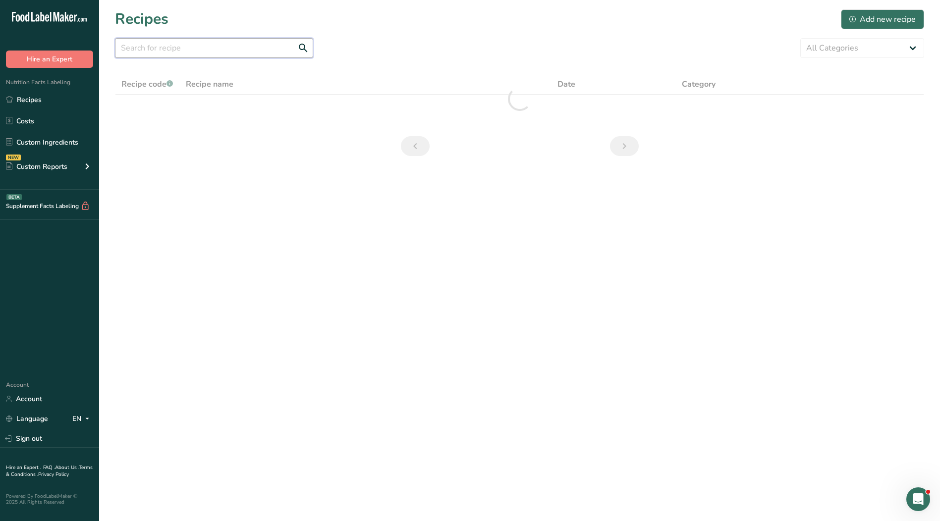
click at [209, 50] on input "text" at bounding box center [214, 48] width 198 height 20
type input "50019"
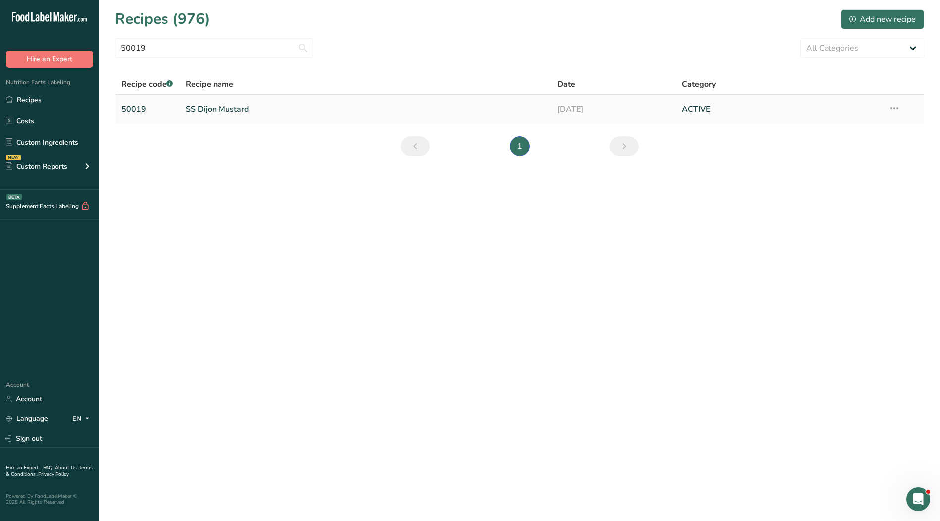
click at [222, 109] on link "SS Dijon Mustard" at bounding box center [366, 109] width 360 height 21
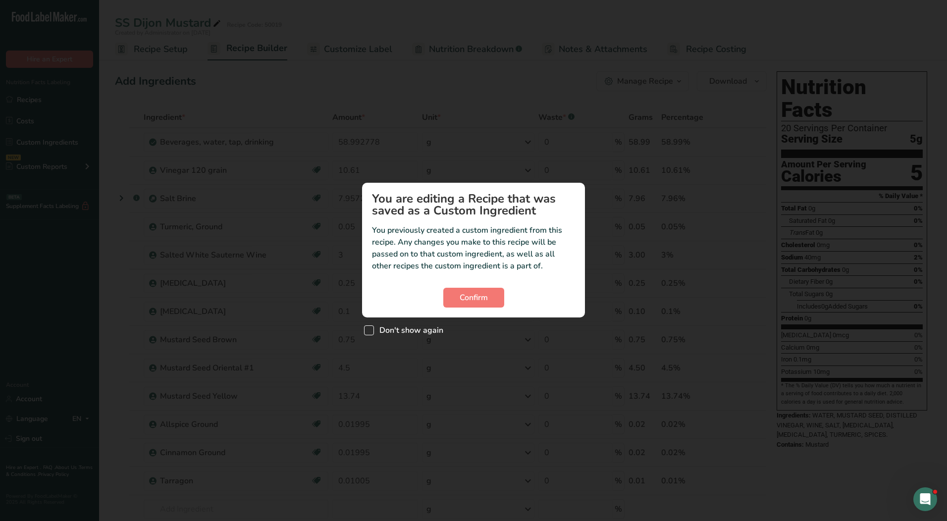
click at [394, 327] on span "Don't show again" at bounding box center [408, 331] width 69 height 10
click at [371, 327] on input "Don't show again" at bounding box center [367, 330] width 6 height 6
checkbox input "true"
click at [474, 300] on span "Confirm" at bounding box center [474, 298] width 28 height 12
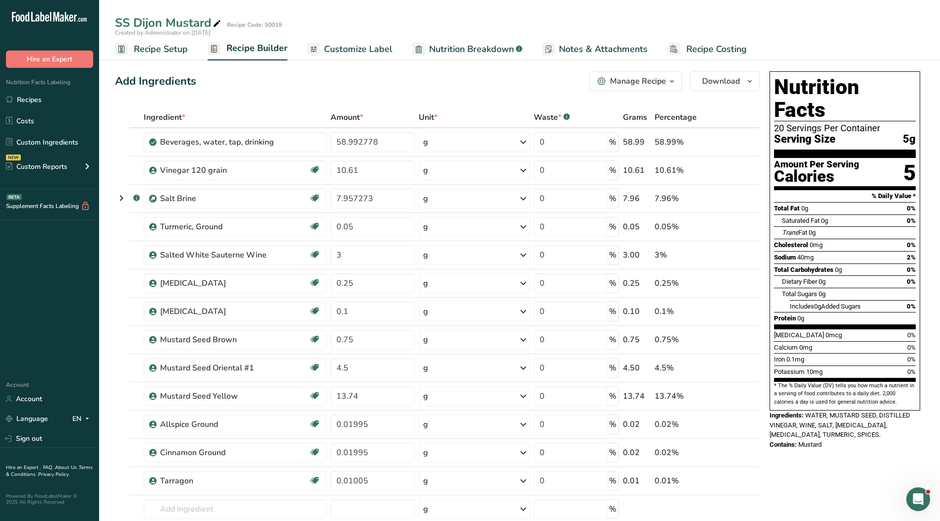
click at [357, 44] on span "Customize Label" at bounding box center [358, 49] width 68 height 13
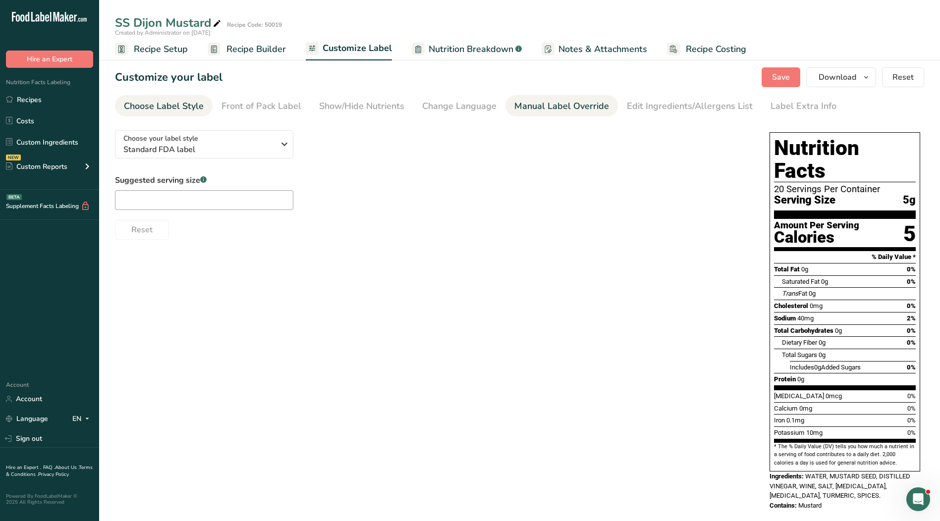
click at [559, 103] on div "Manual Label Override" at bounding box center [561, 106] width 95 height 13
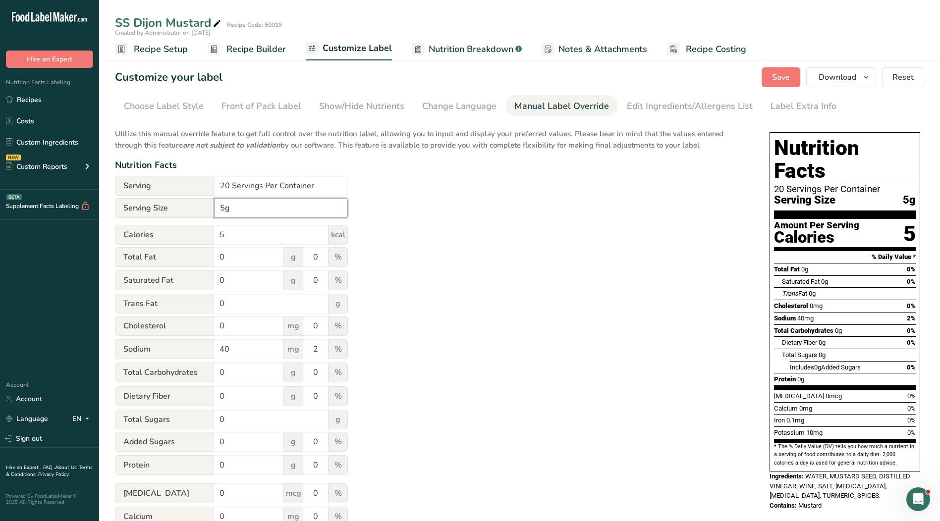
click at [217, 208] on input "5g" at bounding box center [281, 208] width 134 height 20
type input "1 tsp. 5g"
drag, startPoint x: 327, startPoint y: 188, endPoint x: 139, endPoint y: 187, distance: 187.8
click at [138, 187] on div "Serving 20 Servings Per Container" at bounding box center [231, 186] width 233 height 20
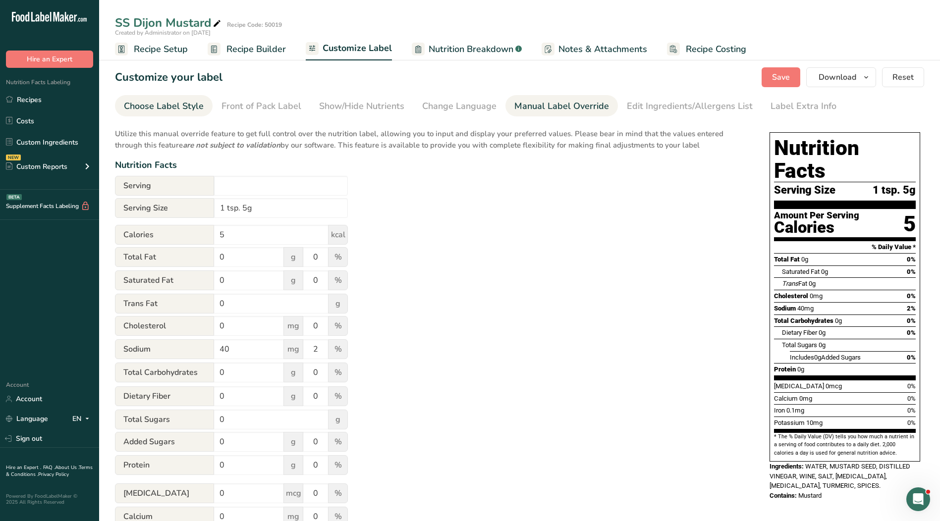
click at [144, 99] on link "Choose Label Style" at bounding box center [164, 106] width 80 height 22
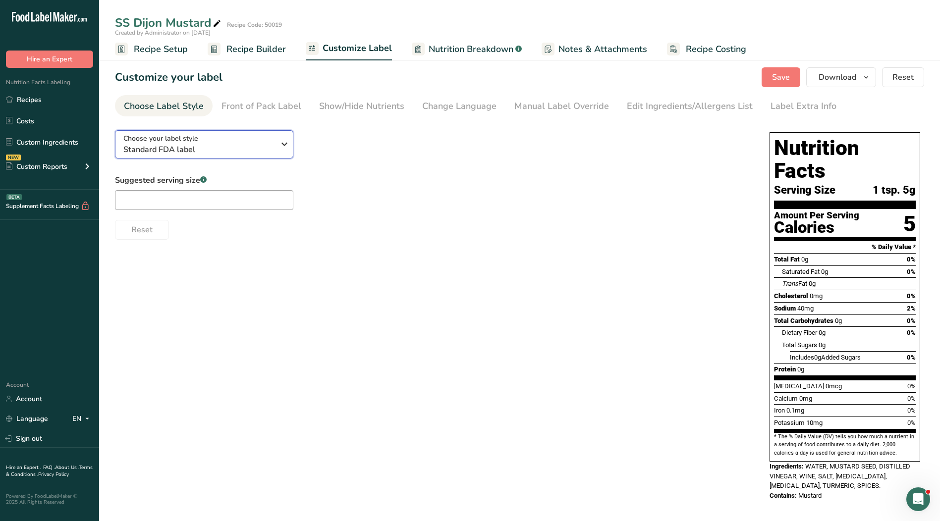
drag, startPoint x: 254, startPoint y: 147, endPoint x: 255, endPoint y: 168, distance: 21.8
click at [254, 147] on span "Standard FDA label" at bounding box center [198, 150] width 151 height 12
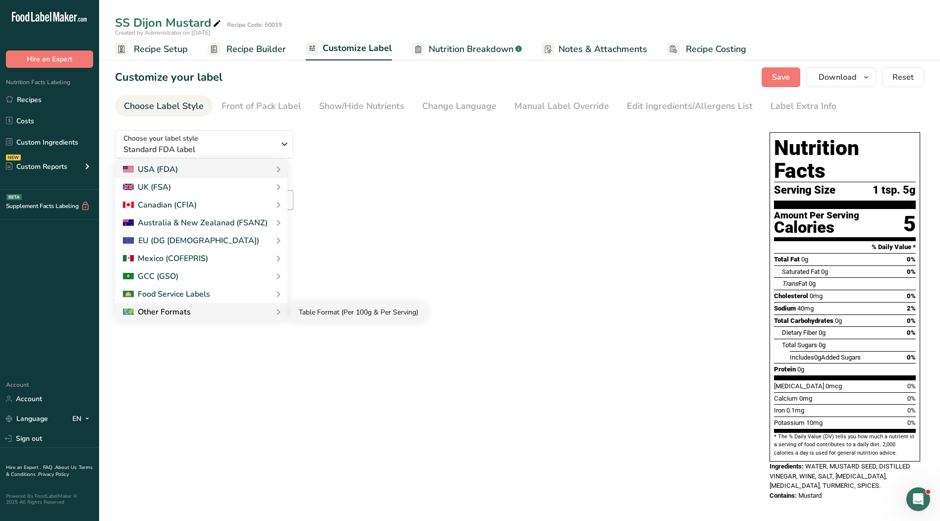
click at [310, 314] on link "Table Format (Per 100g & Per Serving)" at bounding box center [358, 312] width 135 height 18
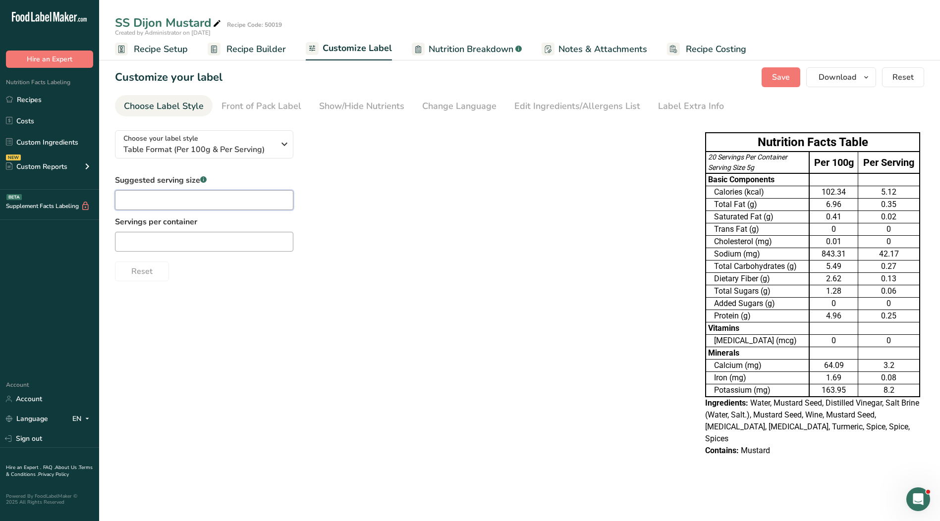
click at [226, 199] on input "text" at bounding box center [204, 200] width 178 height 20
type input "1 tsp."
click at [242, 249] on input "text" at bounding box center [204, 242] width 178 height 20
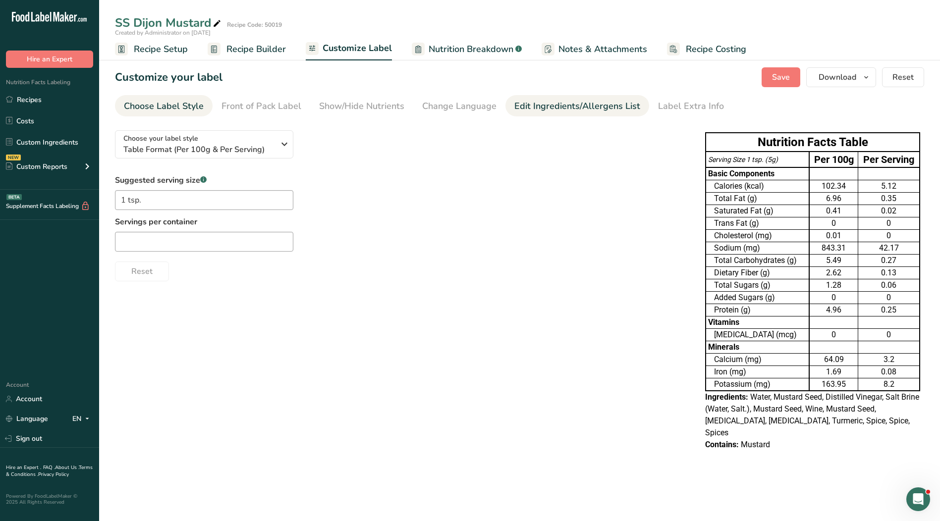
click at [589, 110] on div "Edit Ingredients/Allergens List" at bounding box center [577, 106] width 126 height 13
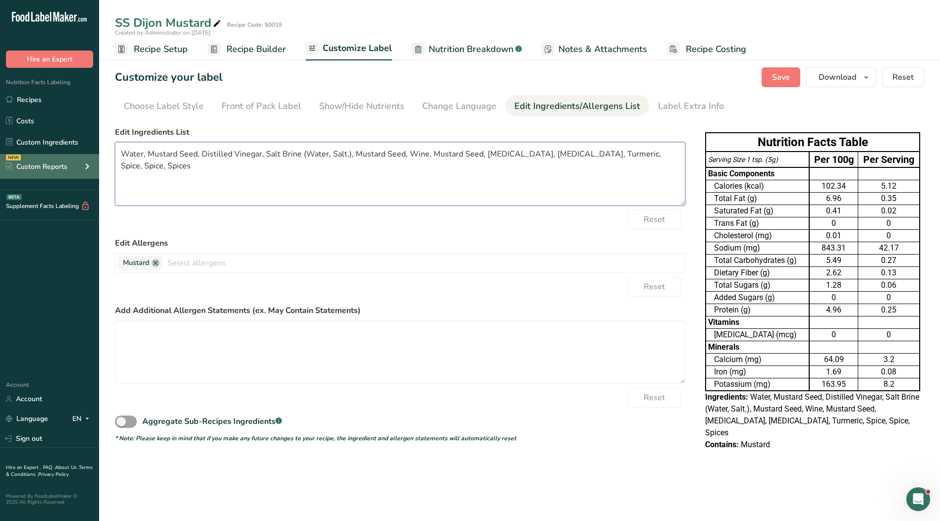
drag, startPoint x: 680, startPoint y: 156, endPoint x: 34, endPoint y: 154, distance: 645.6
click at [34, 154] on div ".a-20{fill:#fff;} Hire an Expert Nutrition Facts Labeling Recipes Costs Custom …" at bounding box center [470, 260] width 940 height 521
paste textarea "White Wine, Salt, [MEDICAL_DATA], [MEDICAL_DATA], Turmeric, Spices."
type textarea "Water, Mustard Seed, Distilled Vinegar, White Wine, Salt, [MEDICAL_DATA], [MEDI…"
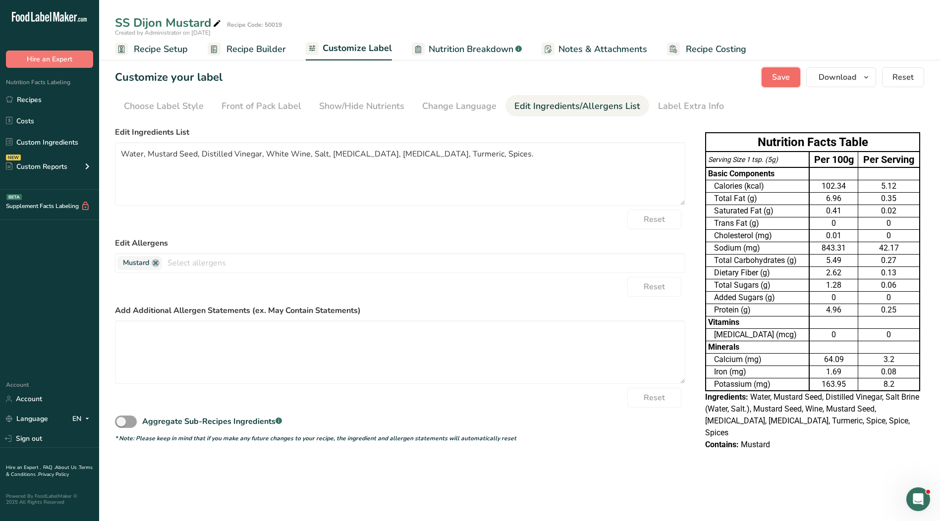
click at [784, 77] on span "Save" at bounding box center [781, 77] width 18 height 12
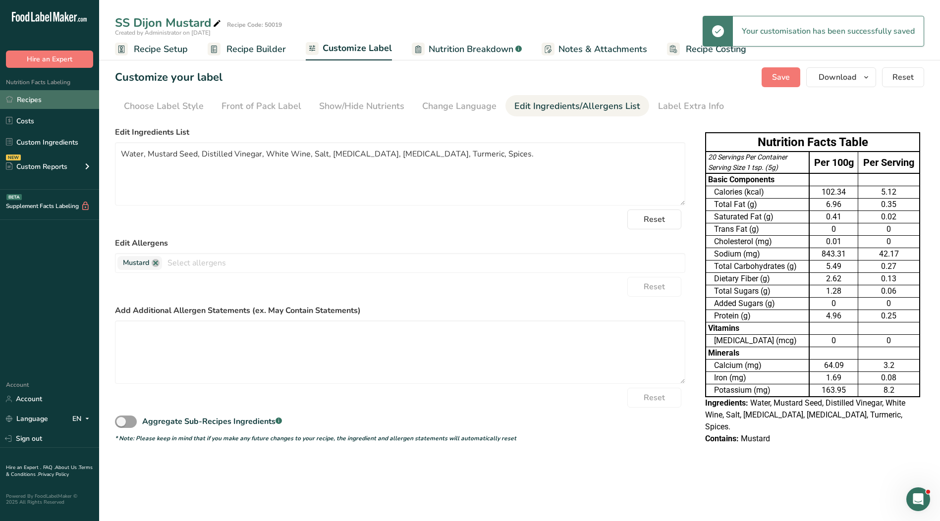
click at [33, 100] on link "Recipes" at bounding box center [49, 99] width 99 height 19
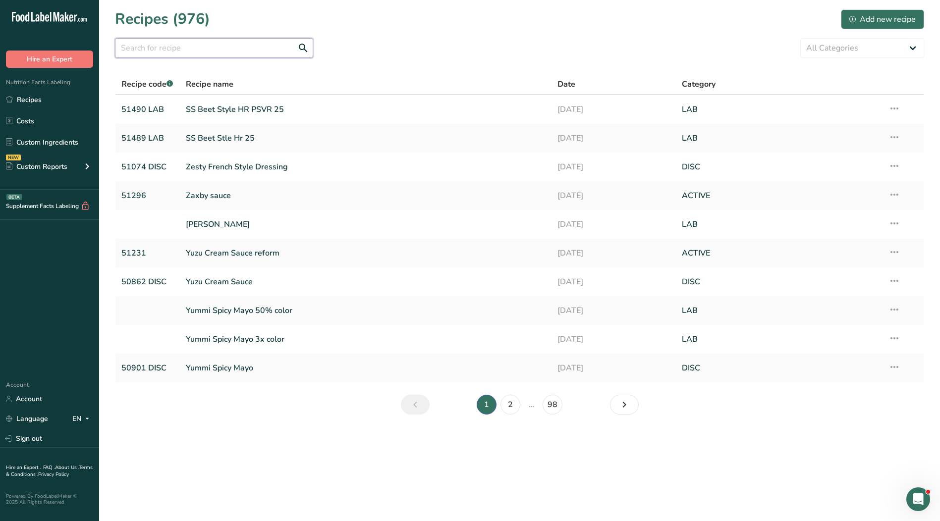
click at [186, 45] on input "text" at bounding box center [214, 48] width 198 height 20
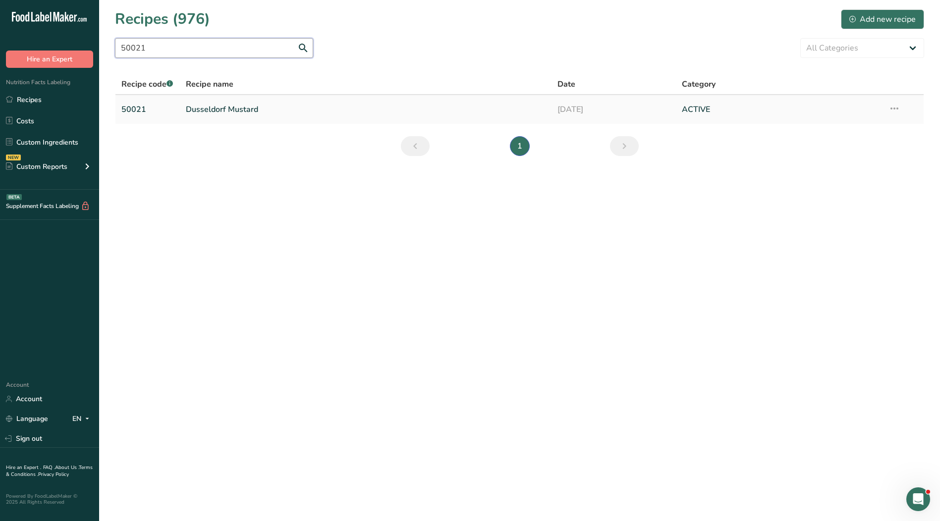
type input "50021"
click at [240, 111] on link "Dusseldorf Mustard" at bounding box center [366, 109] width 360 height 21
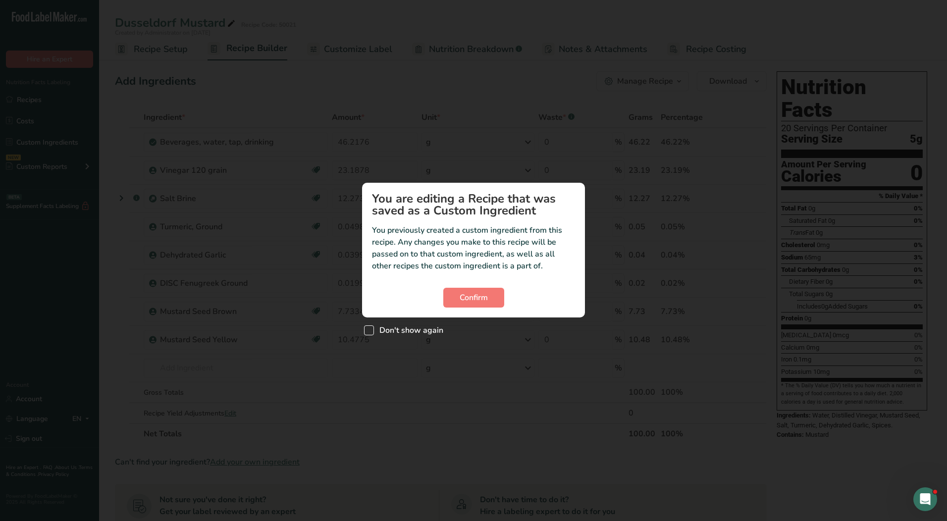
click at [377, 330] on span "Don't show again" at bounding box center [408, 331] width 69 height 10
click at [371, 330] on input "Don't show again" at bounding box center [367, 330] width 6 height 6
checkbox input "true"
click at [463, 303] on span "Confirm" at bounding box center [474, 298] width 28 height 12
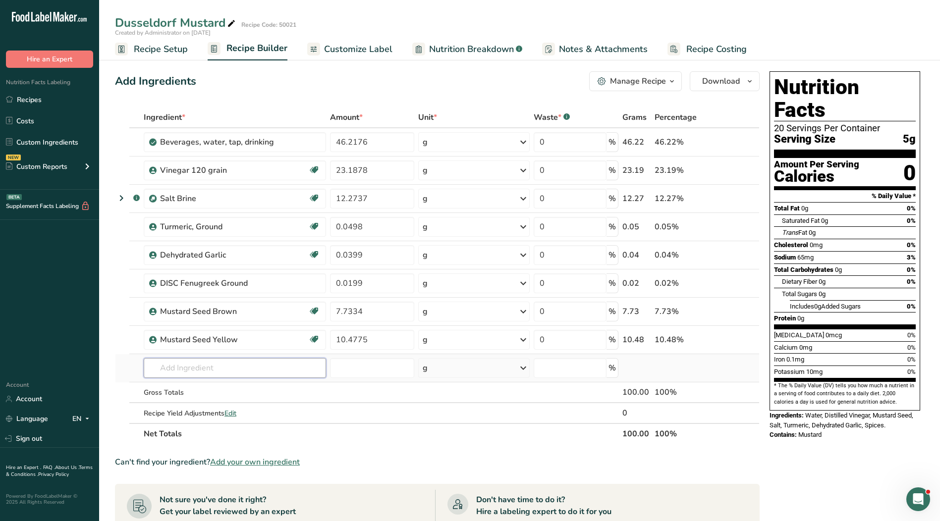
click at [236, 370] on input "text" at bounding box center [235, 368] width 182 height 20
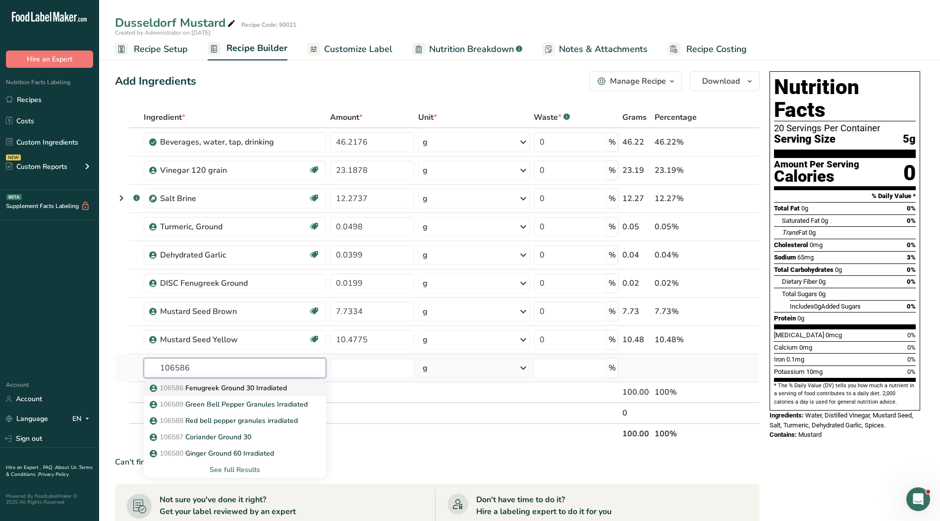
type input "106586"
click at [255, 389] on p "106586 Fenugreek Ground 30 Irradiated" at bounding box center [219, 388] width 135 height 10
type input "Fenugreek Ground 30 Irradiated"
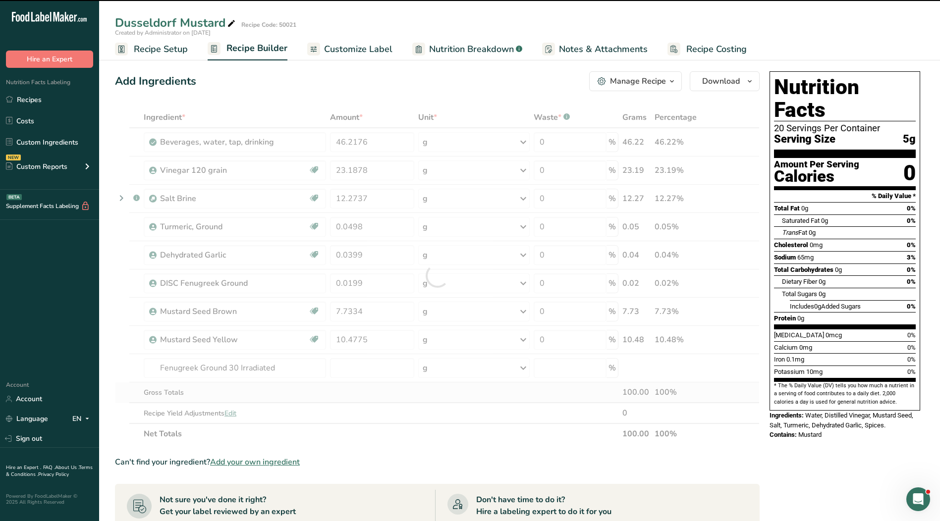
type input "0"
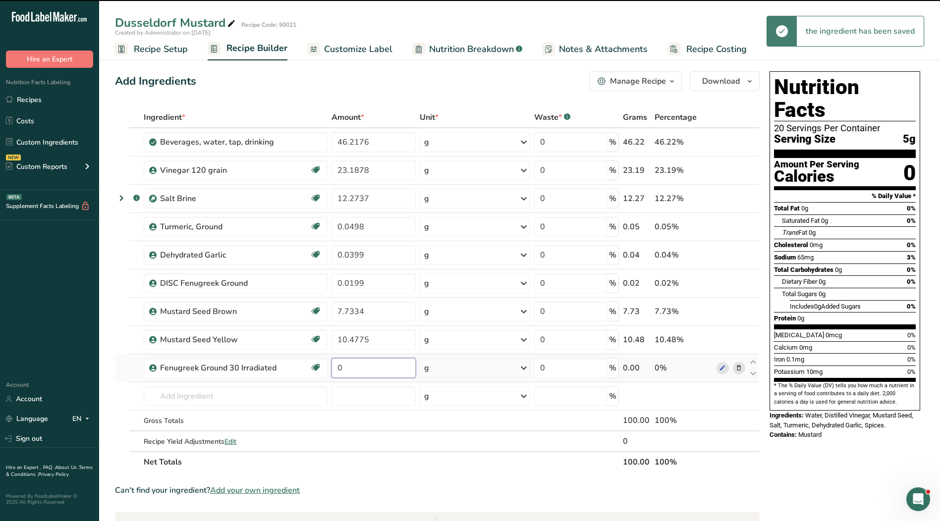
click at [356, 375] on input "0" at bounding box center [373, 368] width 84 height 20
drag, startPoint x: 362, startPoint y: 374, endPoint x: 295, endPoint y: 370, distance: 66.5
click at [295, 370] on tr "Fenugreek Ground 30 Irradiated Irradiated Kosher Ingredient 0 g Weight Units g …" at bounding box center [437, 368] width 644 height 28
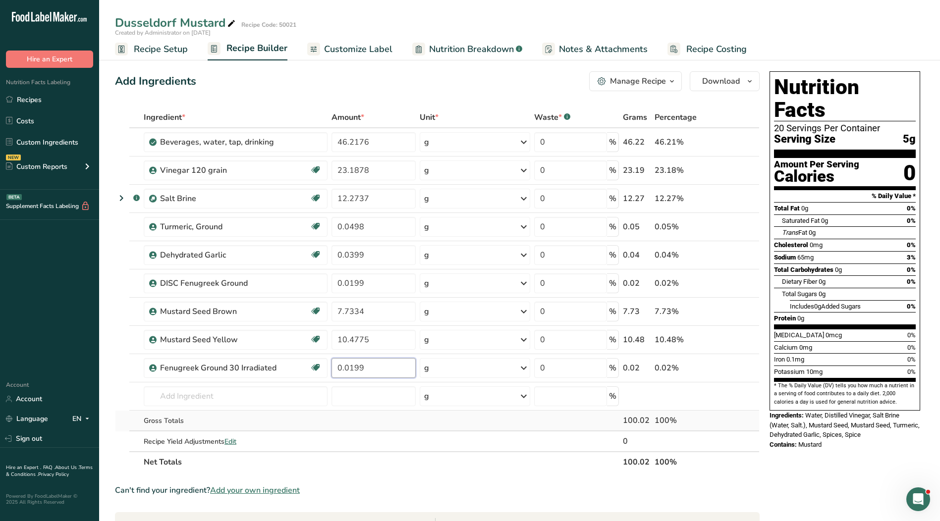
type input "0.0199"
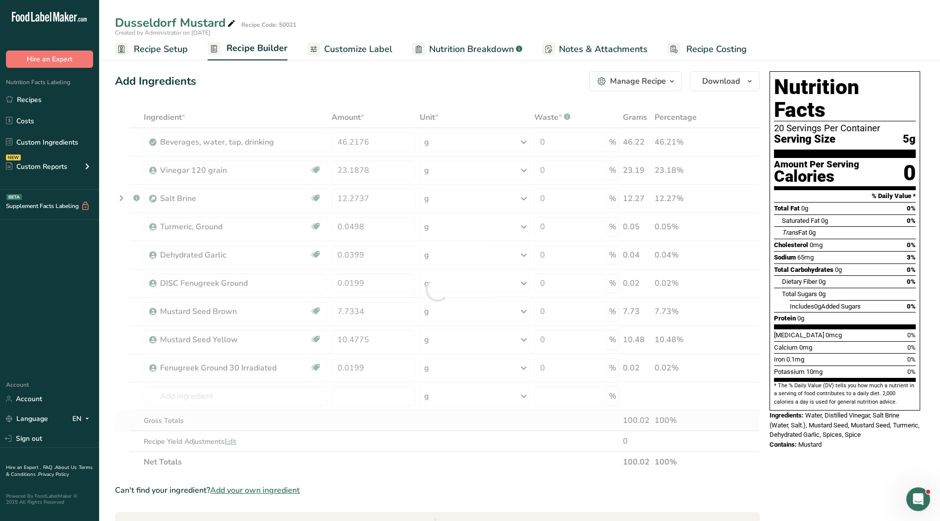
click at [469, 431] on div "Ingredient * Amount * Unit * Waste * .a-a{fill:#347362;}.b-a{fill:#fff;} Grams …" at bounding box center [437, 290] width 645 height 366
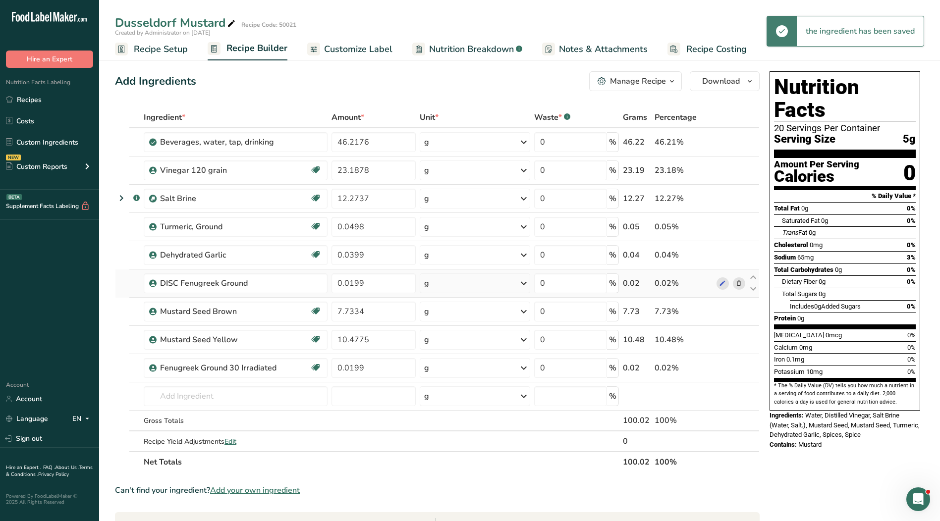
click at [740, 285] on icon at bounding box center [738, 283] width 7 height 10
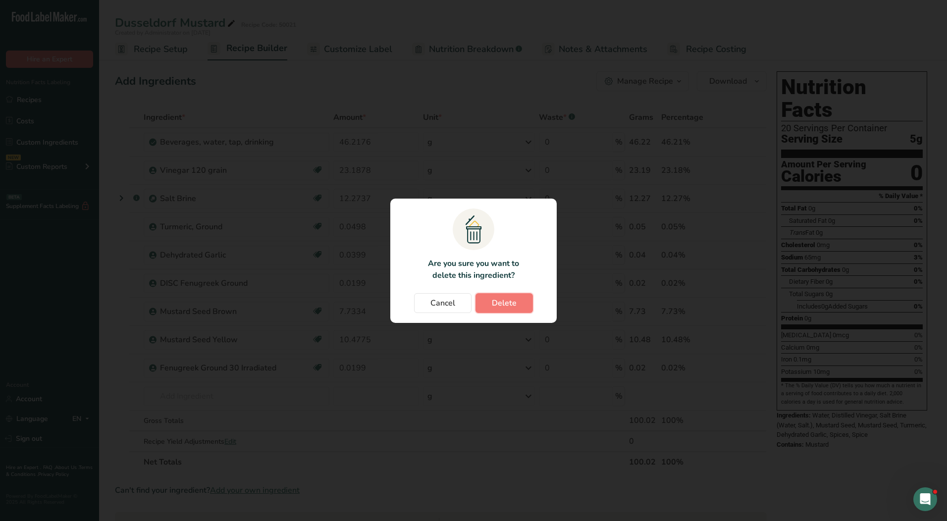
click at [500, 306] on span "Delete" at bounding box center [504, 303] width 25 height 12
type input "7.7334"
type input "10.4775"
type input "0.0199"
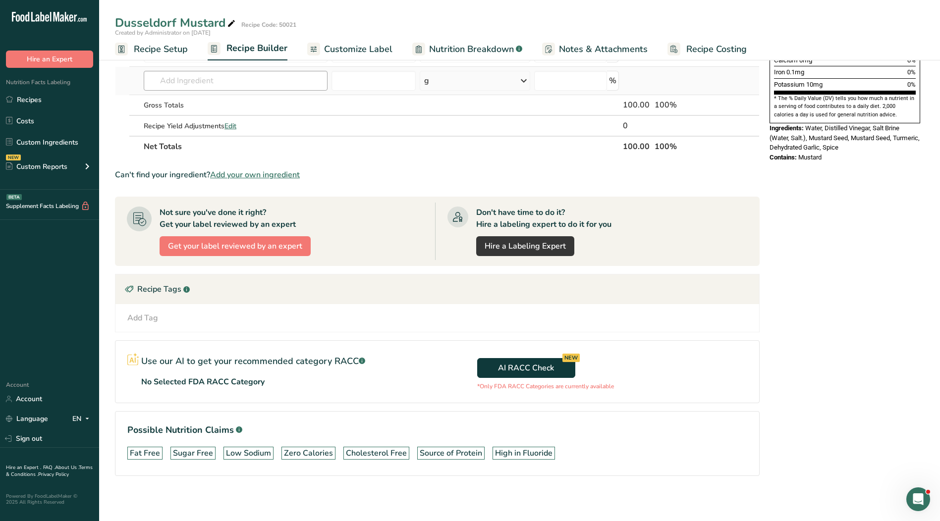
scroll to position [290, 0]
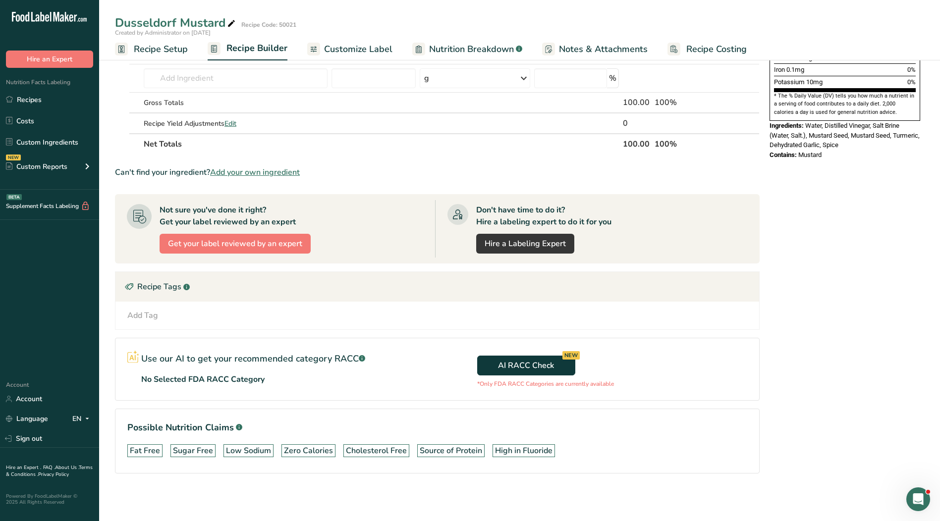
drag, startPoint x: 348, startPoint y: 50, endPoint x: 236, endPoint y: 32, distance: 113.4
click at [348, 50] on span "Customize Label" at bounding box center [358, 49] width 68 height 13
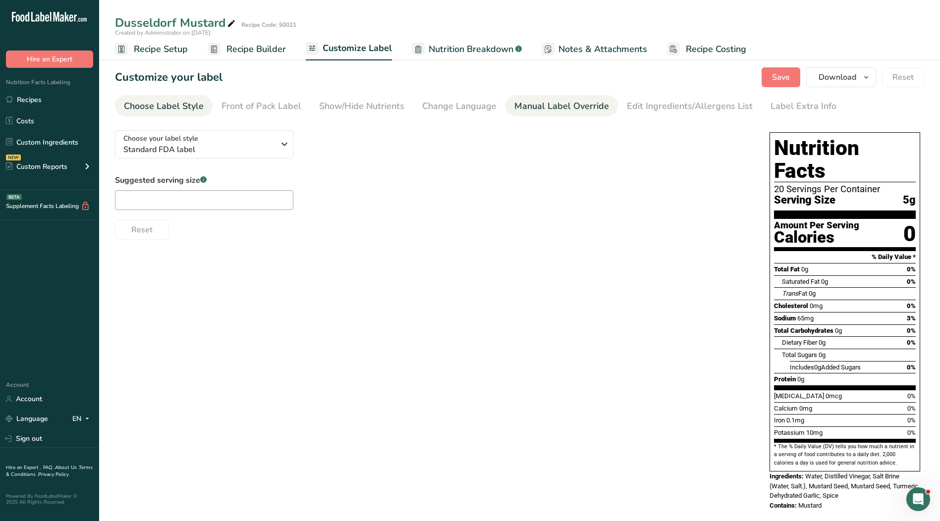
click at [573, 105] on div "Manual Label Override" at bounding box center [561, 106] width 95 height 13
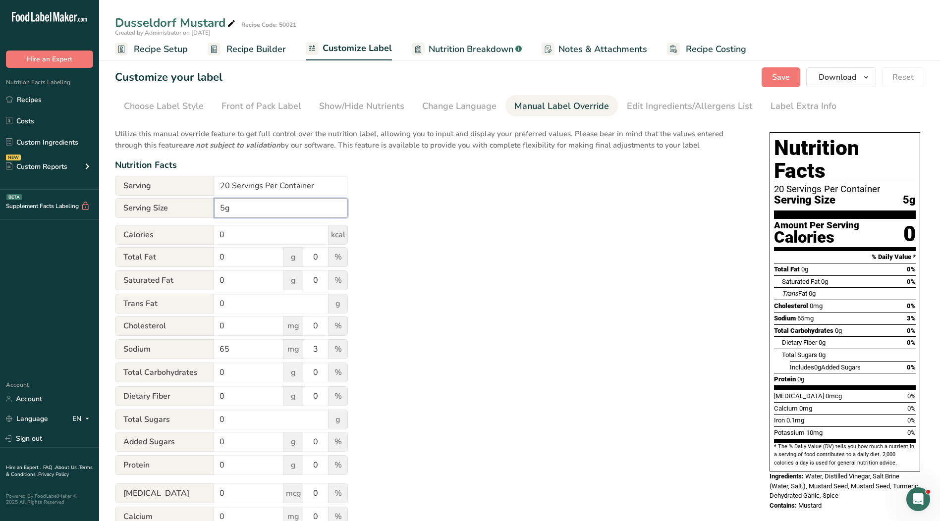
click at [218, 204] on input "5g" at bounding box center [281, 208] width 134 height 20
type input "1 tsp. 5g"
drag, startPoint x: 328, startPoint y: 189, endPoint x: 127, endPoint y: 181, distance: 200.8
click at [127, 181] on div "Serving 20 Servings Per Container" at bounding box center [231, 186] width 233 height 20
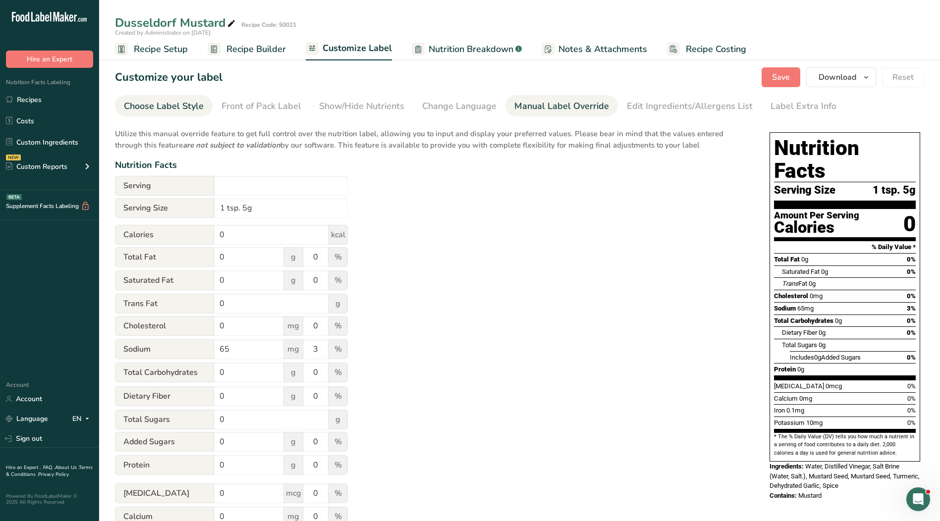
click at [164, 104] on div "Choose Label Style" at bounding box center [164, 106] width 80 height 13
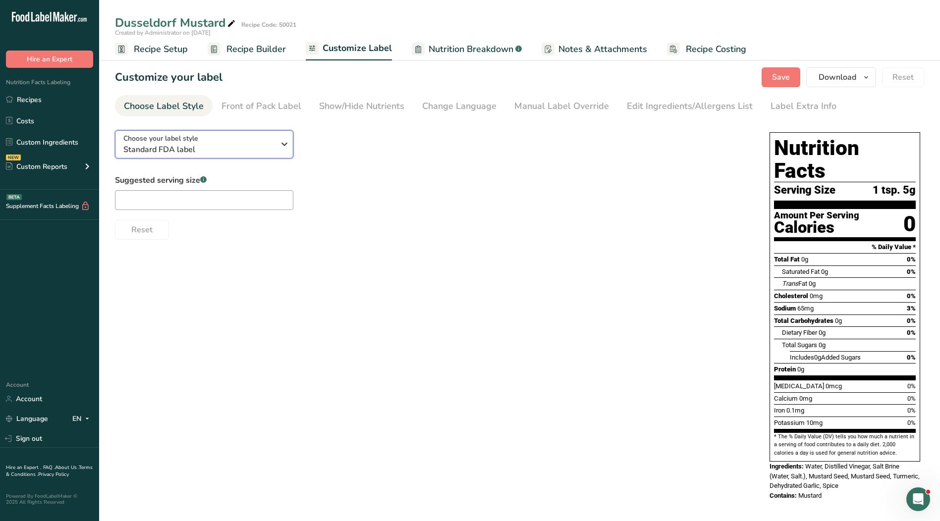
click at [214, 145] on span "Standard FDA label" at bounding box center [198, 150] width 151 height 12
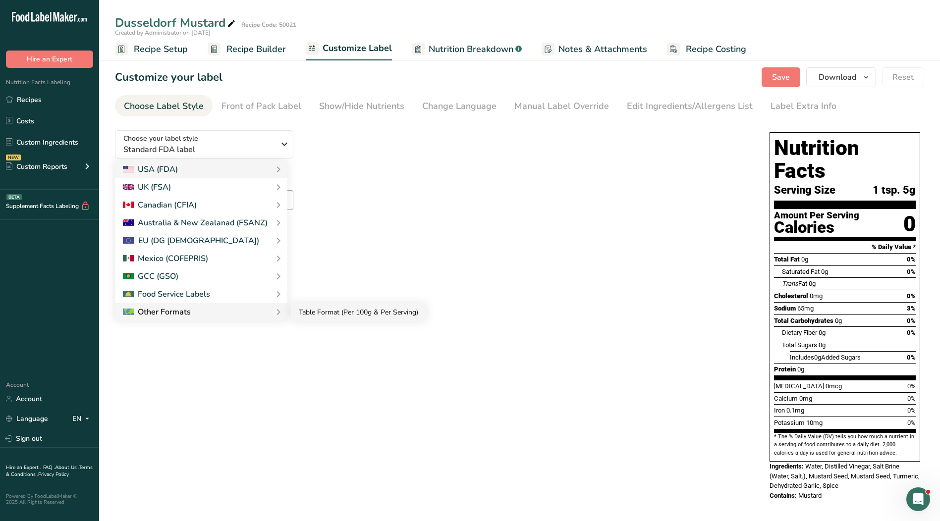
click at [314, 312] on link "Table Format (Per 100g & Per Serving)" at bounding box center [358, 312] width 135 height 18
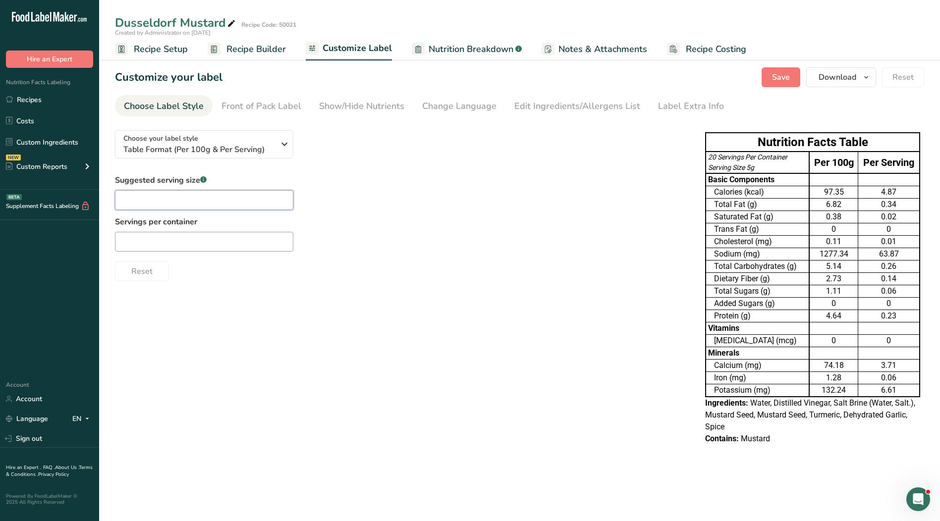
click at [148, 202] on input "text" at bounding box center [204, 200] width 178 height 20
type input "1 tsp."
click at [149, 249] on input "text" at bounding box center [204, 242] width 178 height 20
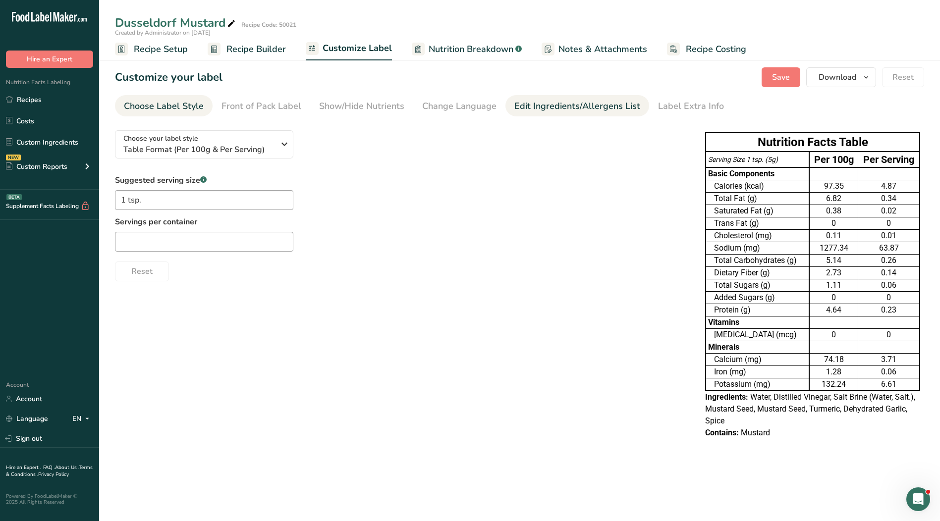
click at [567, 102] on div "Edit Ingredients/Allergens List" at bounding box center [577, 106] width 126 height 13
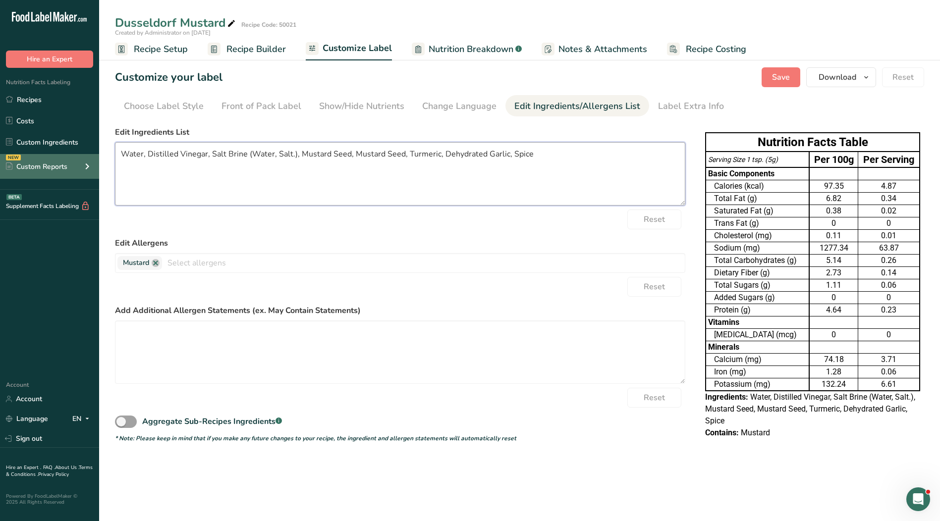
drag, startPoint x: 548, startPoint y: 156, endPoint x: 84, endPoint y: 158, distance: 464.7
click at [84, 158] on div ".a-20{fill:#fff;} Hire an Expert Nutrition Facts Labeling Recipes Costs Custom …" at bounding box center [470, 260] width 940 height 521
paste textarea "Mustard Seed, Salt, Turmeric, Dehydrated Garlic, Spices."
type textarea "Water, Distilled Vinegar, Mustard Seed, Salt, Turmeric, Dehydrated Garlic, Spic…"
click at [782, 76] on span "Save" at bounding box center [781, 77] width 18 height 12
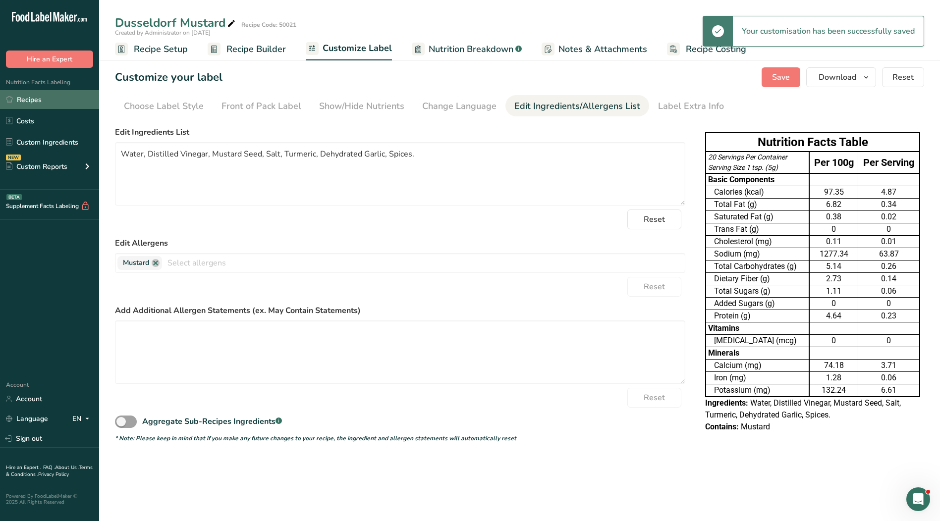
click at [29, 98] on link "Recipes" at bounding box center [49, 99] width 99 height 19
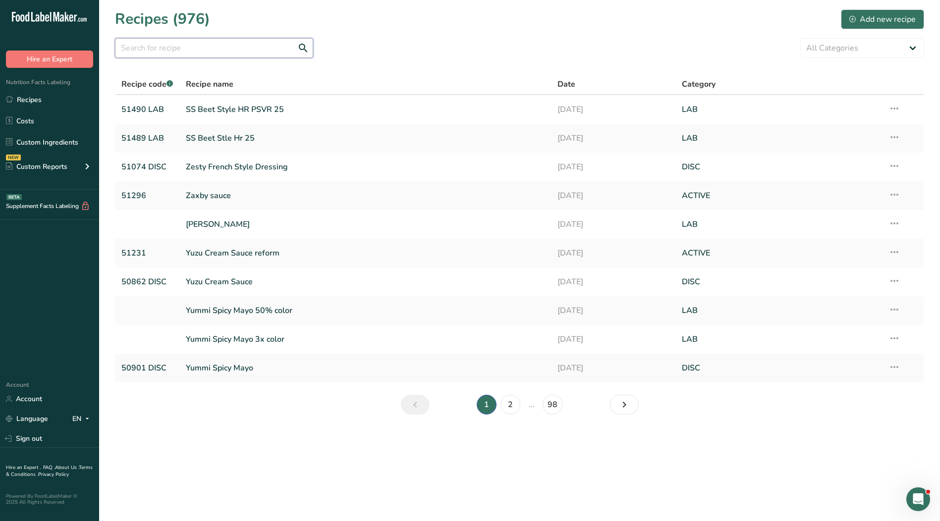
click at [163, 47] on input "text" at bounding box center [214, 48] width 198 height 20
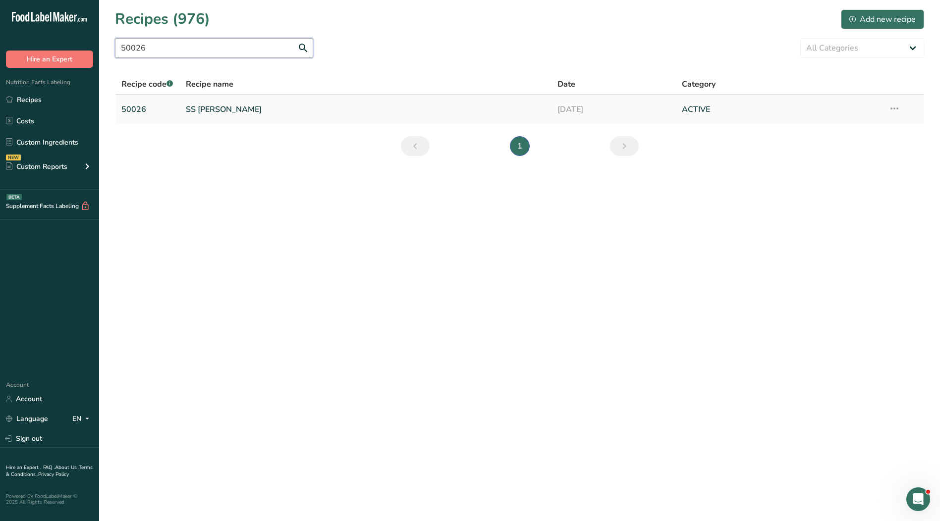
type input "50026"
click at [227, 110] on link "SS [PERSON_NAME]" at bounding box center [366, 109] width 360 height 21
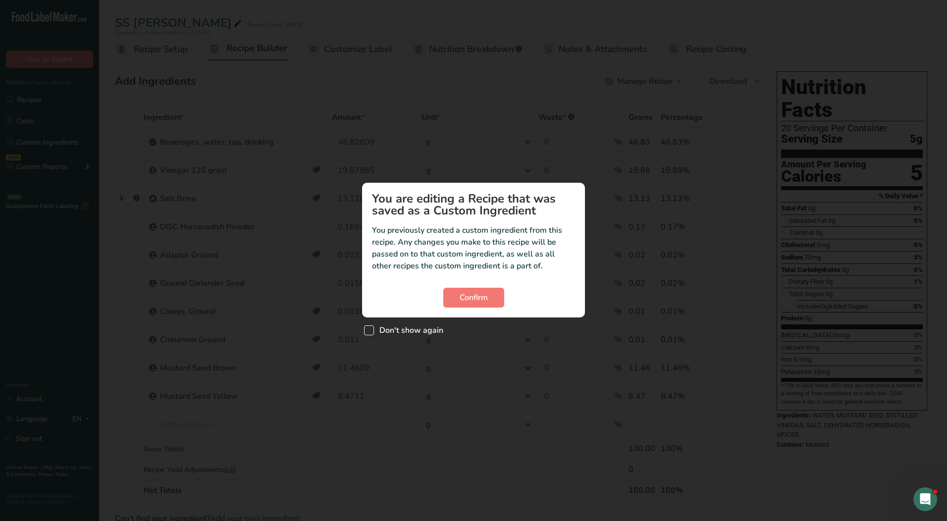
click at [392, 331] on span "Don't show again" at bounding box center [408, 331] width 69 height 10
click at [371, 331] on input "Don't show again" at bounding box center [367, 330] width 6 height 6
checkbox input "true"
click at [456, 299] on button "Confirm" at bounding box center [473, 298] width 61 height 20
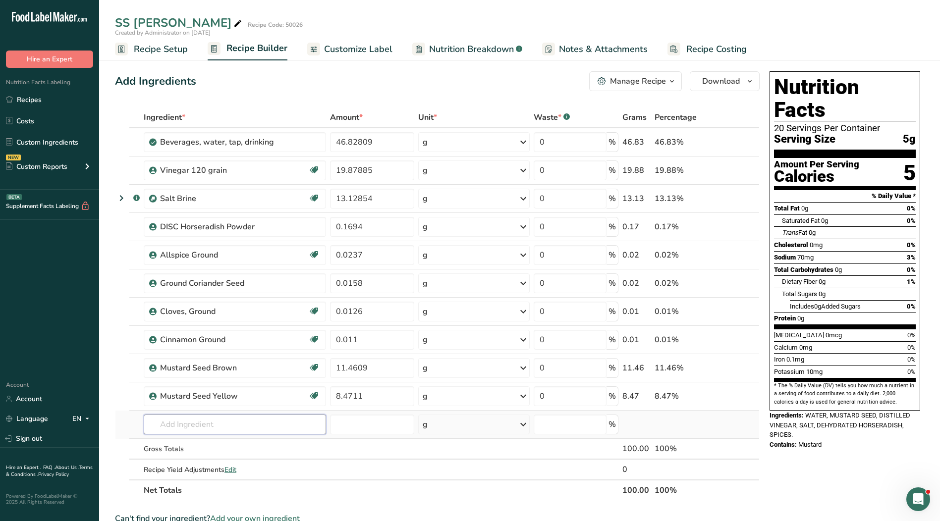
click at [207, 431] on input "text" at bounding box center [235, 425] width 182 height 20
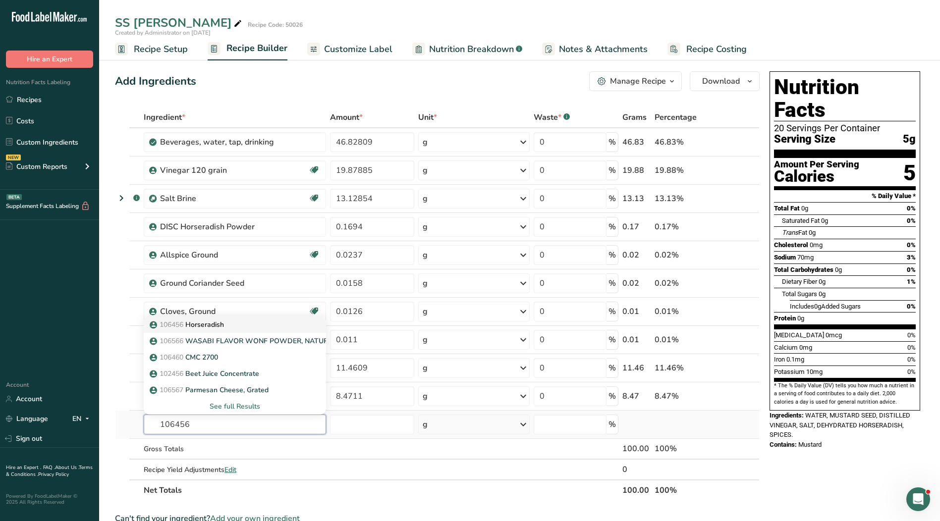
type input "106456"
click at [247, 326] on div "106456 [GEOGRAPHIC_DATA]" at bounding box center [227, 325] width 151 height 10
type input "Horseradish"
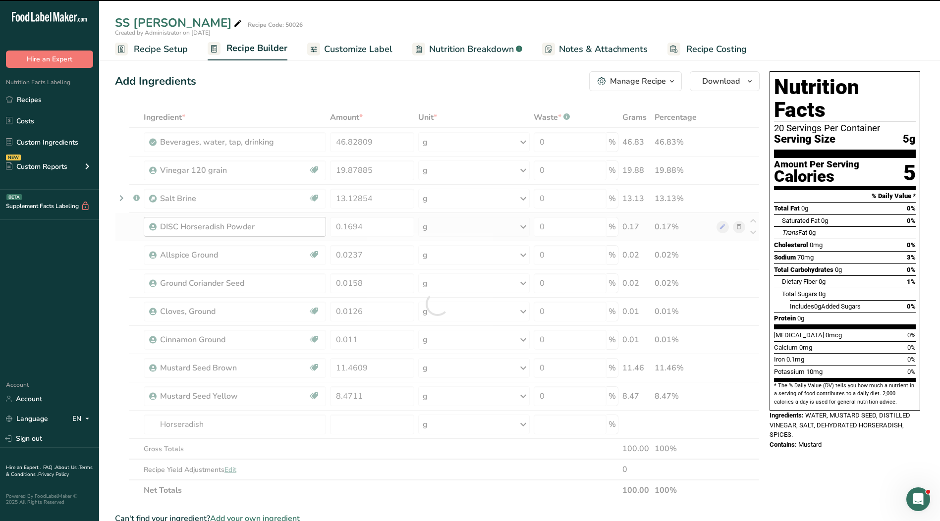
type input "0"
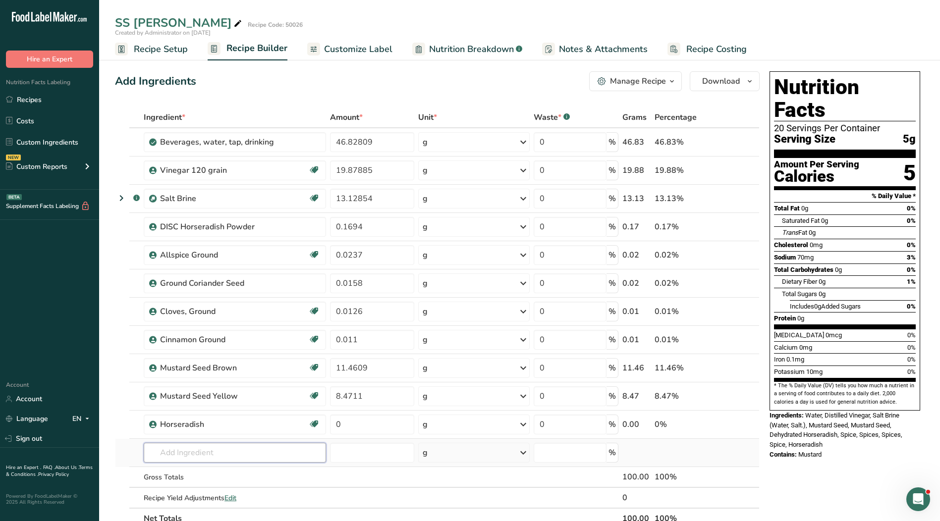
click at [186, 447] on input "text" at bounding box center [235, 453] width 182 height 20
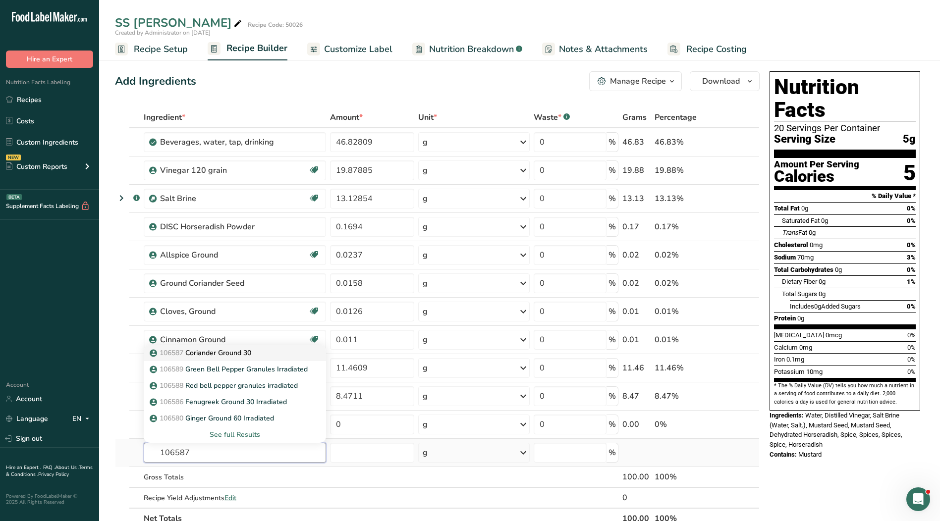
type input "106587"
click at [213, 353] on p "106587 [GEOGRAPHIC_DATA] 30" at bounding box center [202, 353] width 100 height 10
type input "Coriander Ground 30"
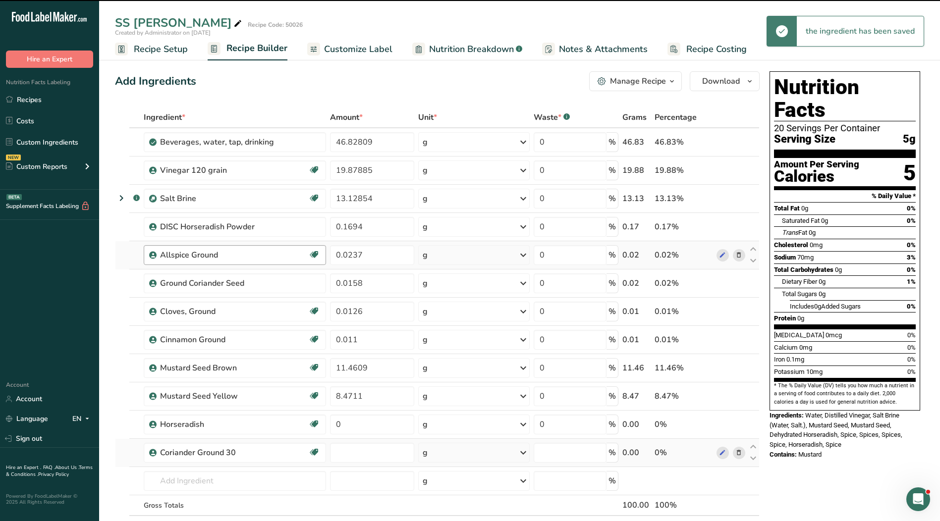
type input "0"
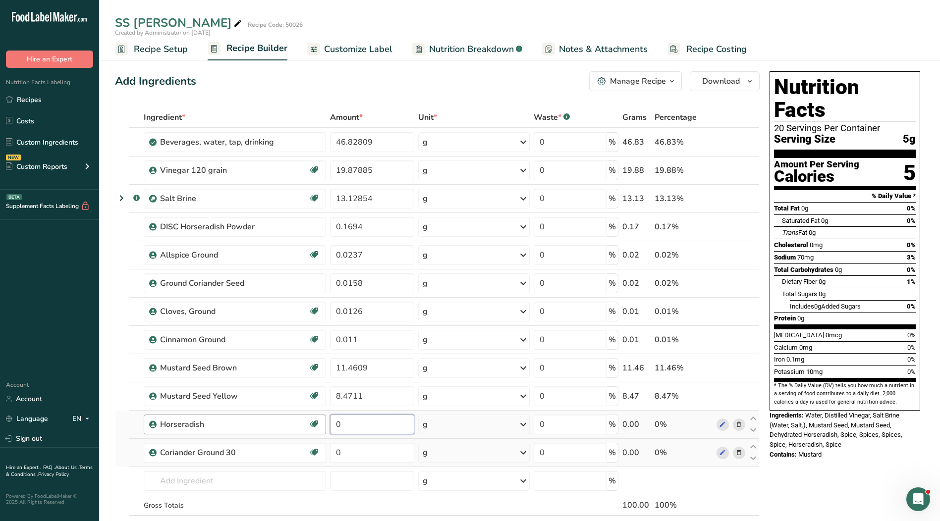
drag, startPoint x: 394, startPoint y: 426, endPoint x: 323, endPoint y: 419, distance: 71.6
click at [323, 419] on tr "Horseradish Irradiated Kosher Ingredient 0 g Weight Units g kg mg See more Volu…" at bounding box center [437, 425] width 644 height 28
type input "0.16942"
click at [393, 449] on div "Ingredient * Amount * Unit * Waste * .a-a{fill:#347362;}.b-a{fill:#fff;} Grams …" at bounding box center [437, 332] width 645 height 450
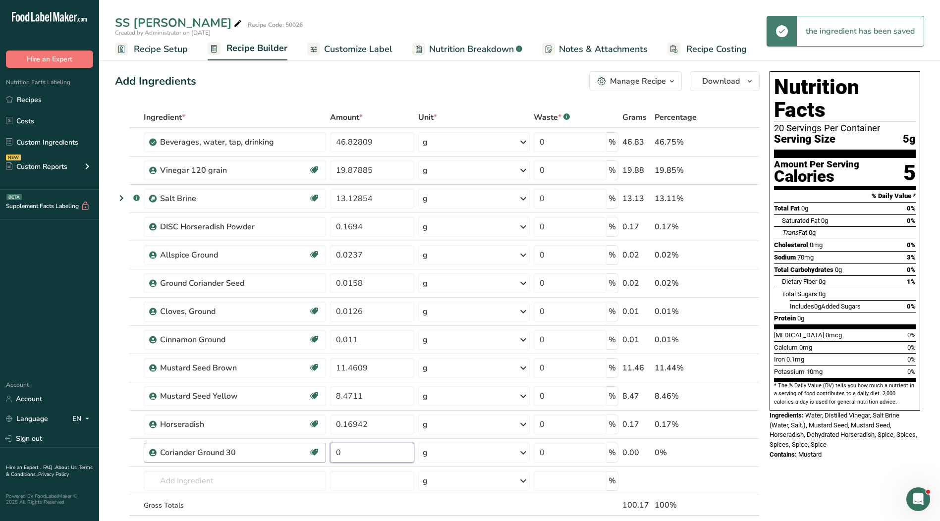
drag, startPoint x: 358, startPoint y: 452, endPoint x: 323, endPoint y: 449, distance: 34.8
click at [321, 449] on tr "Coriander Ground 30 Irradiated Kosher Ingredient 0 g Weight Units g kg mg See m…" at bounding box center [437, 453] width 644 height 28
type input "0.0158"
click at [375, 256] on div "Ingredient * Amount * Unit * Waste * .a-a{fill:#347362;}.b-a{fill:#fff;} Grams …" at bounding box center [437, 332] width 645 height 450
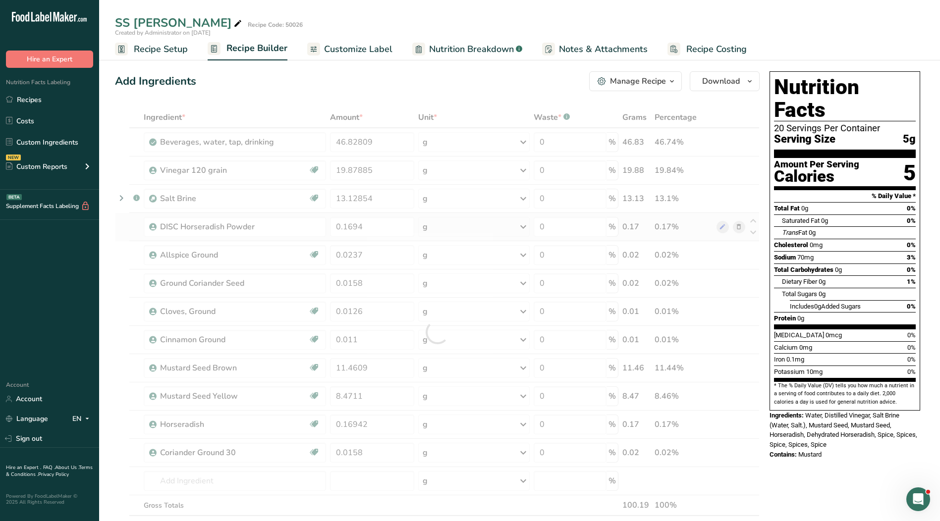
click at [736, 227] on div "Ingredient * Amount * Unit * Waste * .a-a{fill:#347362;}.b-a{fill:#fff;} Grams …" at bounding box center [437, 332] width 645 height 450
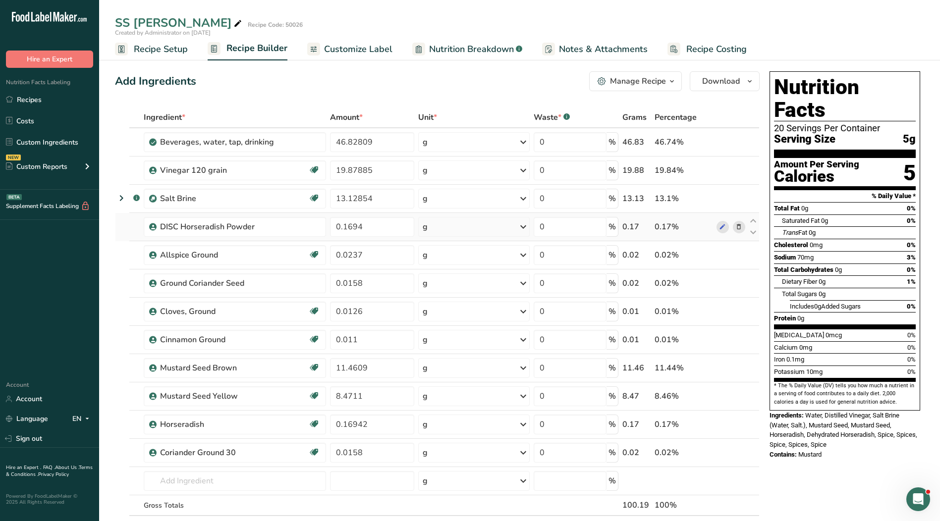
click at [742, 229] on icon at bounding box center [738, 227] width 7 height 10
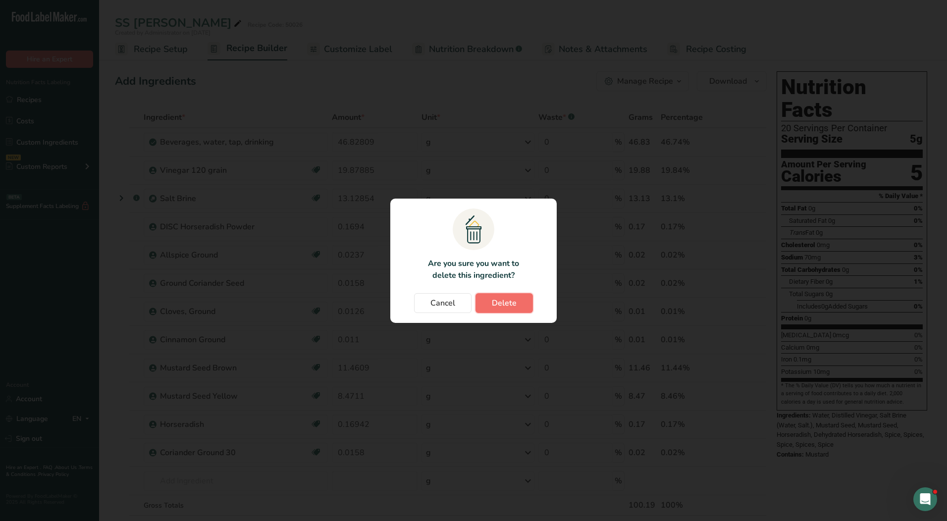
click at [496, 301] on span "Delete" at bounding box center [504, 303] width 25 height 12
type input "0.0237"
type input "0.0158"
type input "0.0126"
type input "0.011"
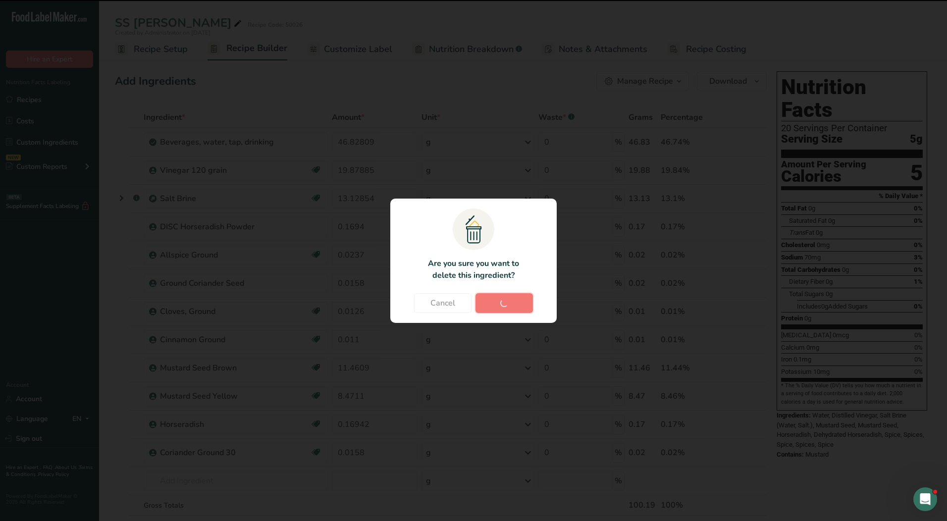
type input "11.4609"
type input "8.4711"
type input "0.16942"
type input "0.0158"
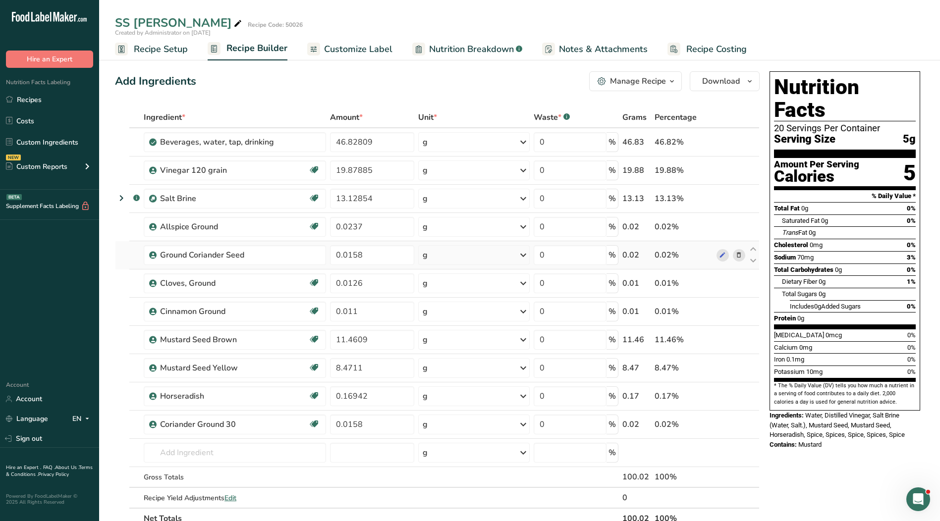
click at [738, 257] on icon at bounding box center [738, 255] width 7 height 10
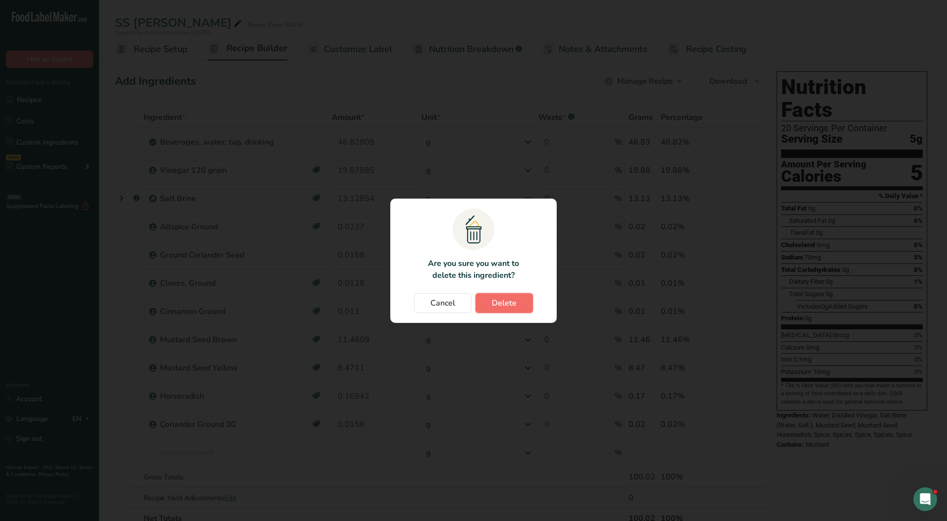
click at [515, 298] on span "Delete" at bounding box center [504, 303] width 25 height 12
type input "0.0126"
type input "0.011"
type input "11.4609"
type input "8.4711"
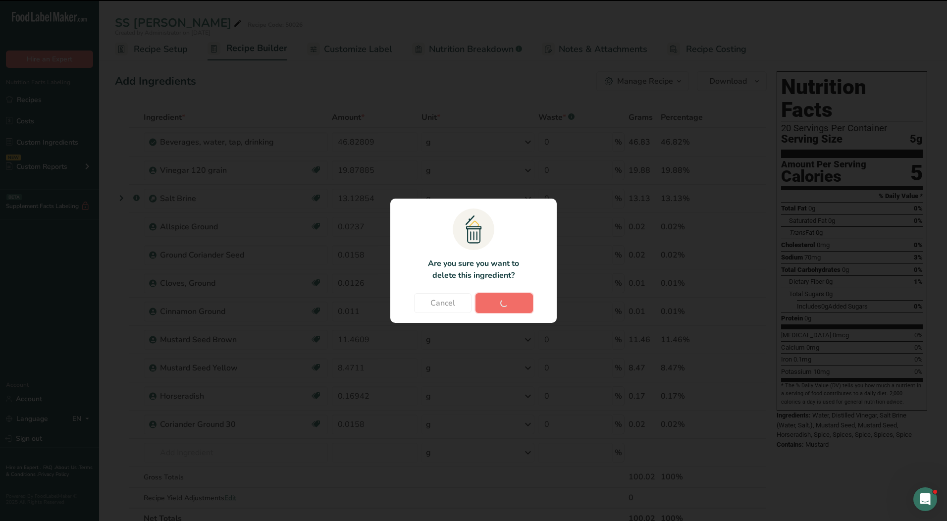
type input "0.16942"
type input "0.0158"
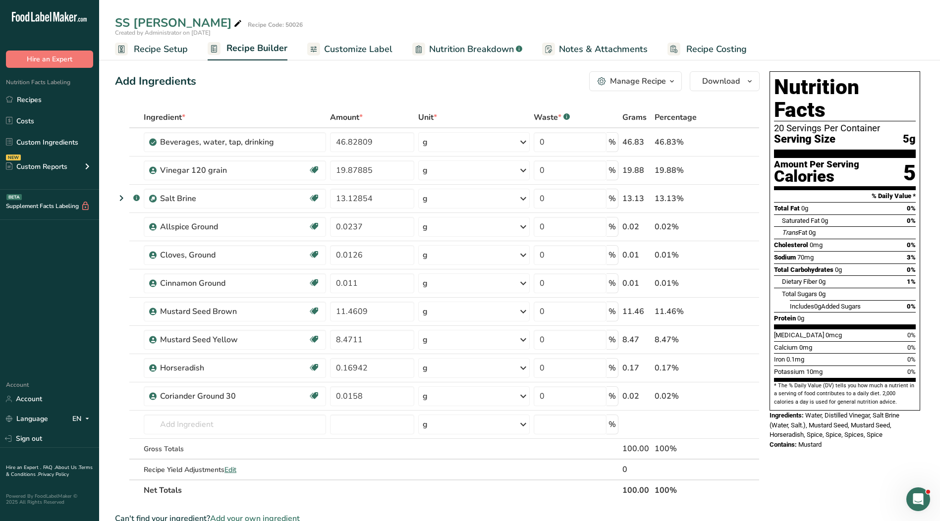
click at [351, 49] on span "Customize Label" at bounding box center [358, 49] width 68 height 13
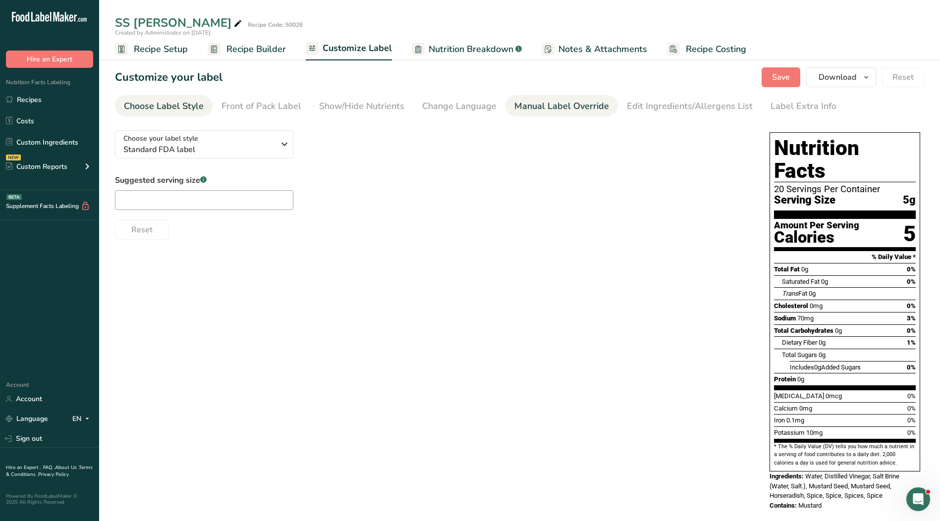
click at [550, 105] on div "Manual Label Override" at bounding box center [561, 106] width 95 height 13
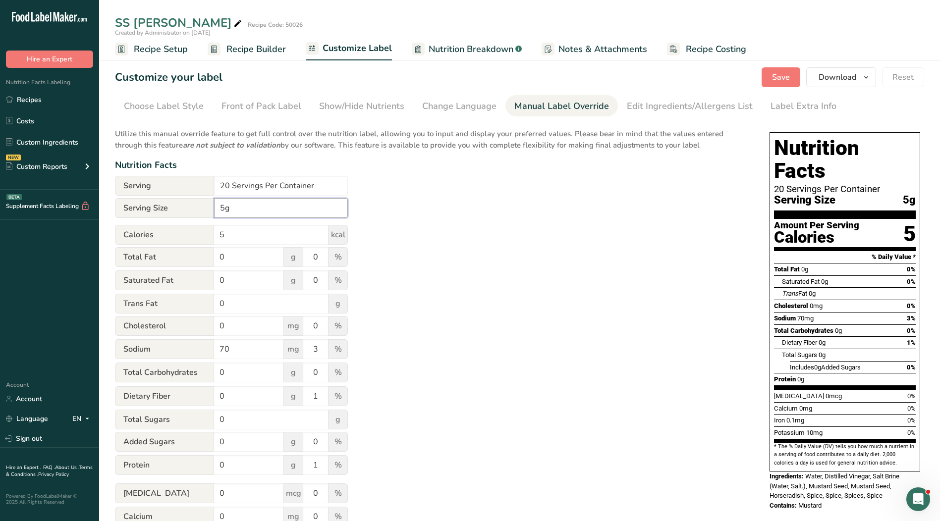
click at [219, 209] on input "5g" at bounding box center [281, 208] width 134 height 20
type input "1 tsp. 5g"
drag, startPoint x: 311, startPoint y: 187, endPoint x: 154, endPoint y: 189, distance: 157.6
click at [154, 189] on div "Serving 20 Servings Per Container" at bounding box center [231, 186] width 233 height 20
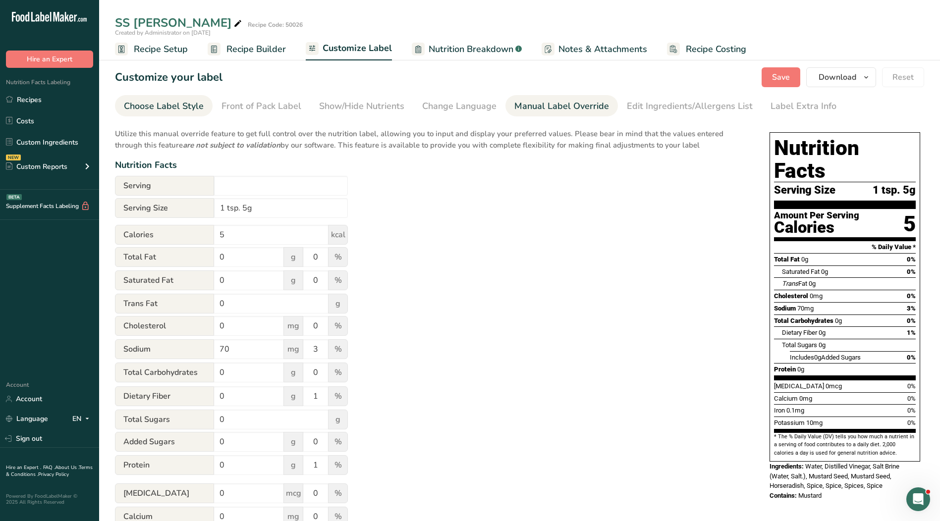
click at [156, 102] on div "Choose Label Style" at bounding box center [164, 106] width 80 height 13
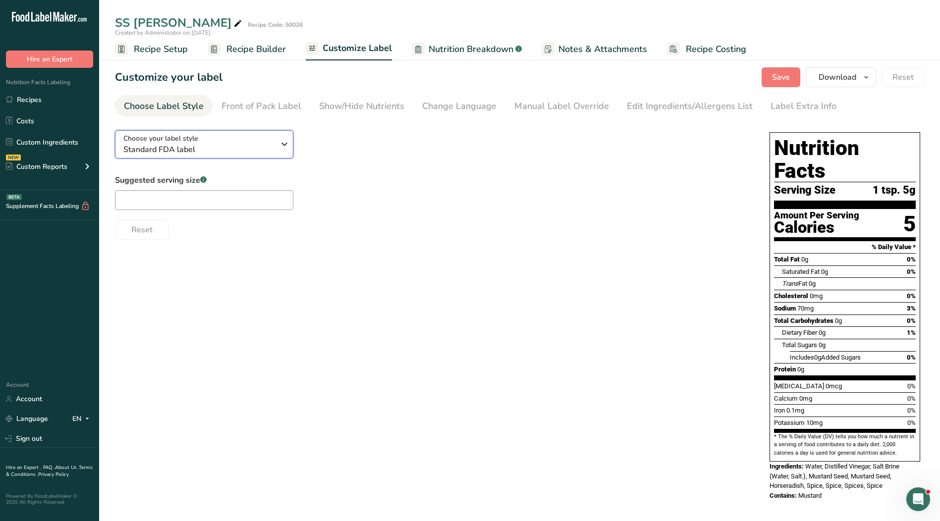
click at [221, 150] on span "Standard FDA label" at bounding box center [198, 150] width 151 height 12
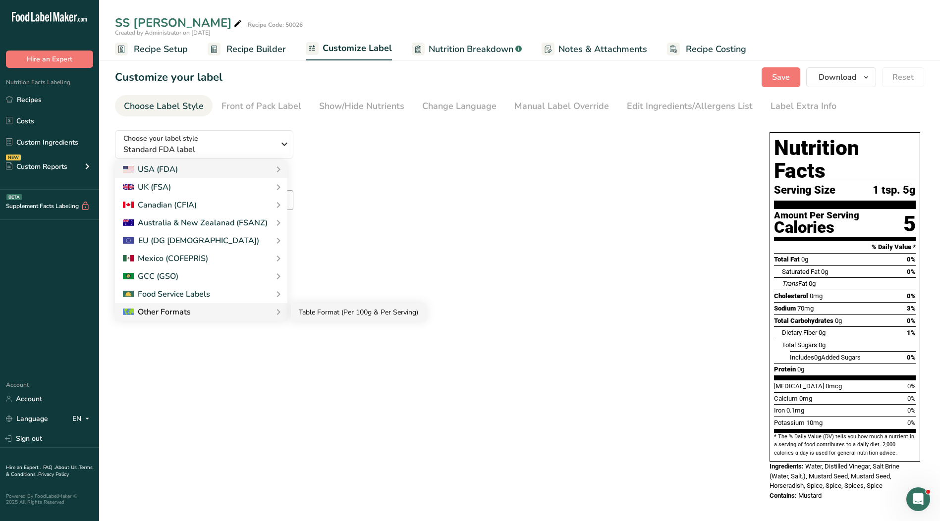
click at [307, 313] on link "Table Format (Per 100g & Per Serving)" at bounding box center [358, 312] width 135 height 18
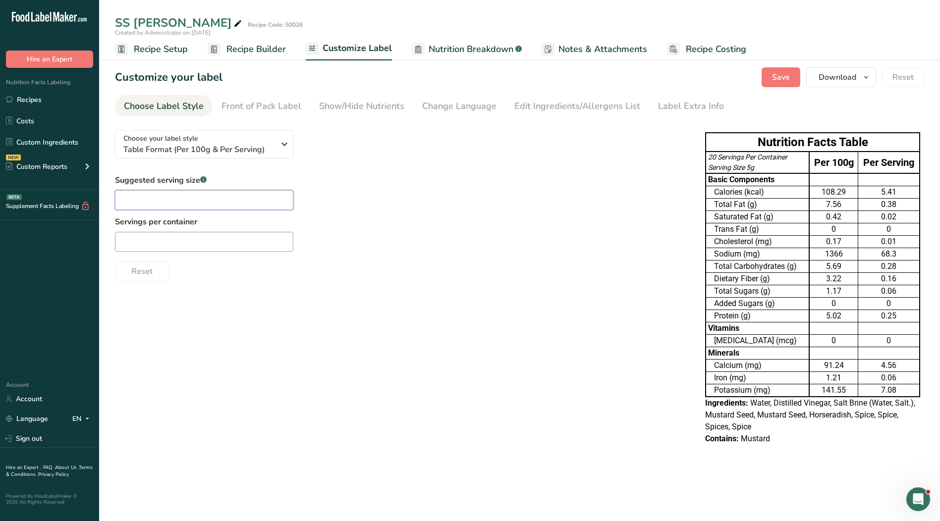
click at [138, 201] on input "text" at bounding box center [204, 200] width 178 height 20
type input "1 tsp."
click at [171, 243] on input "text" at bounding box center [204, 242] width 178 height 20
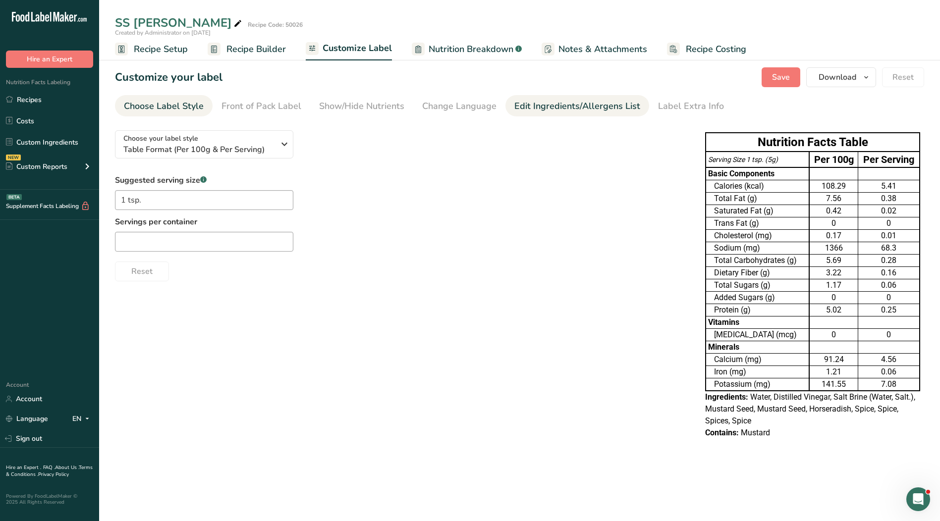
click at [615, 107] on div "Edit Ingredients/Allergens List" at bounding box center [577, 106] width 126 height 13
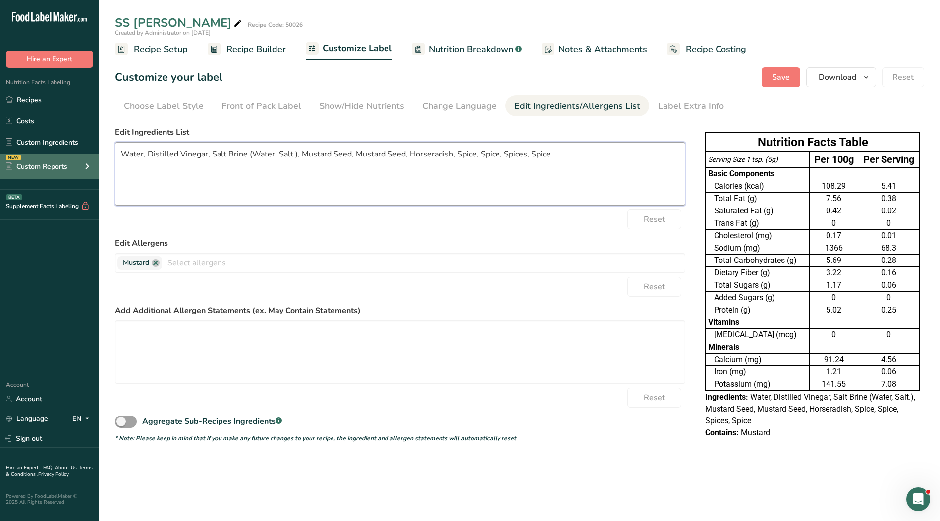
drag, startPoint x: 552, startPoint y: 157, endPoint x: 7, endPoint y: 160, distance: 545.0
click at [7, 160] on div ".a-20{fill:#fff;} Hire an Expert Nutrition Facts Labeling Recipes Costs Custom …" at bounding box center [470, 260] width 940 height 521
paste textarea "Mustard Seed, Distilled Vinegar, Salt, Spices."
type textarea "Water, Mustard Seed, Distilled Vinegar, Salt, Spices."
click at [784, 81] on span "Save" at bounding box center [781, 77] width 18 height 12
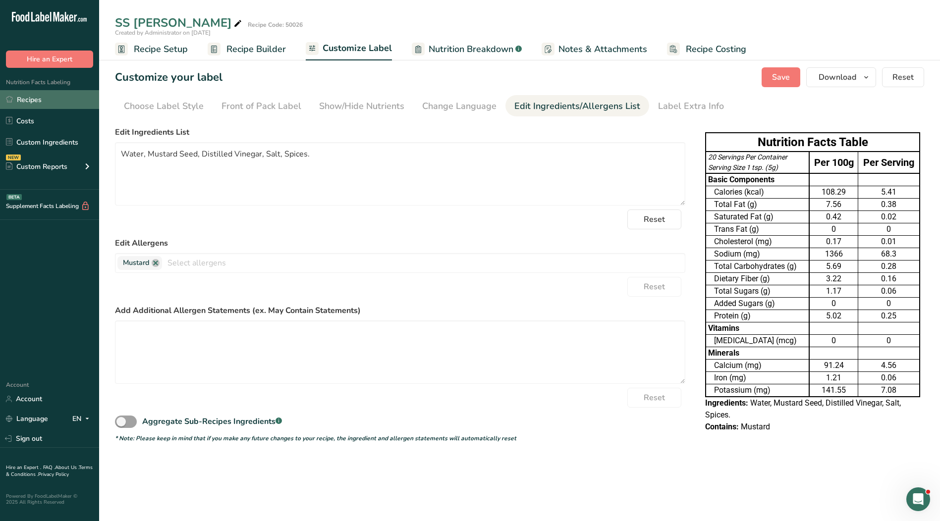
drag, startPoint x: 17, startPoint y: 96, endPoint x: 0, endPoint y: 96, distance: 16.8
click at [17, 96] on link "Recipes" at bounding box center [49, 99] width 99 height 19
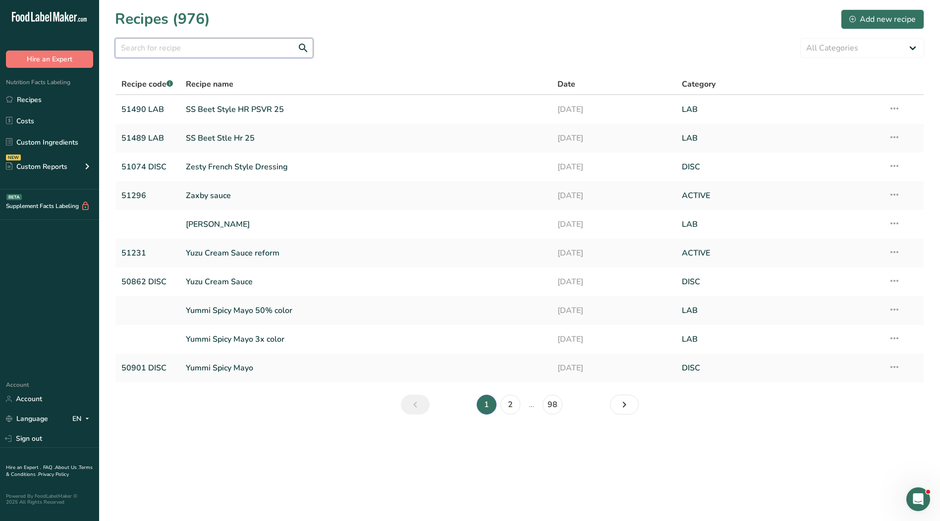
click at [171, 44] on input "text" at bounding box center [214, 48] width 198 height 20
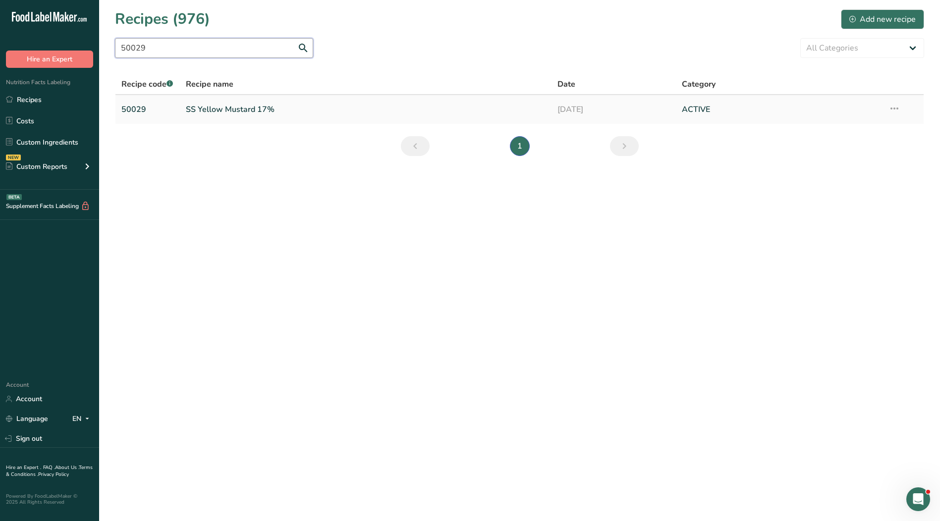
type input "50029"
click at [218, 109] on link "SS Yellow Mustard 17%" at bounding box center [366, 109] width 360 height 21
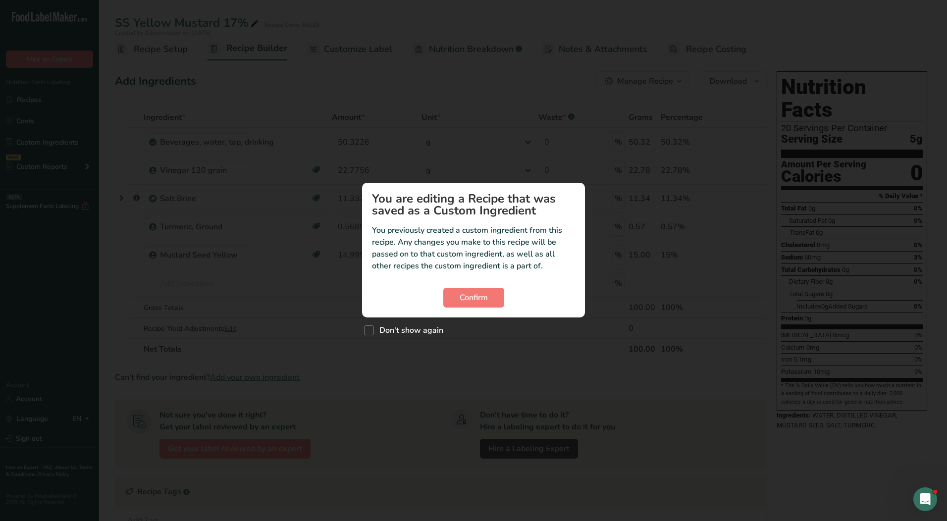
drag, startPoint x: 398, startPoint y: 330, endPoint x: 432, endPoint y: 318, distance: 36.1
click at [398, 330] on span "Don't show again" at bounding box center [408, 331] width 69 height 10
click at [371, 330] on input "Don't show again" at bounding box center [367, 330] width 6 height 6
checkbox input "true"
click at [478, 293] on span "Confirm" at bounding box center [474, 298] width 28 height 12
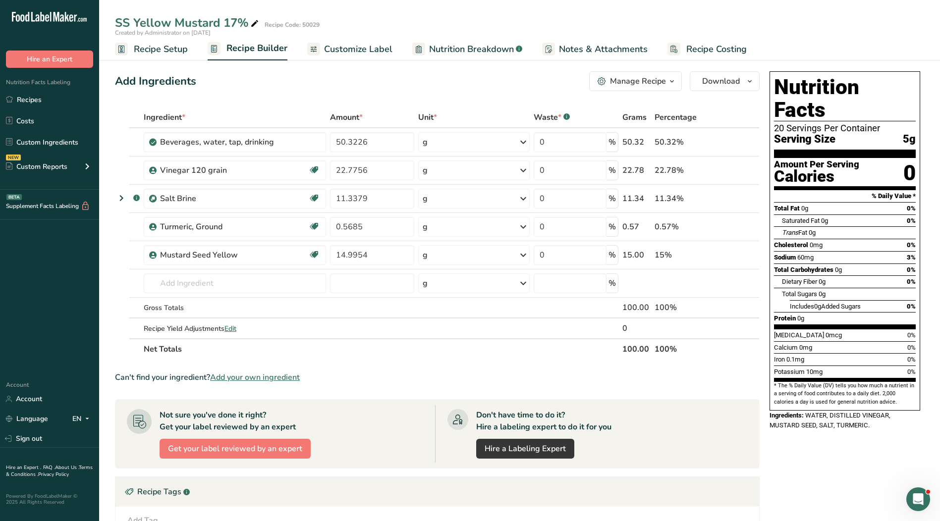
click at [348, 52] on span "Customize Label" at bounding box center [358, 49] width 68 height 13
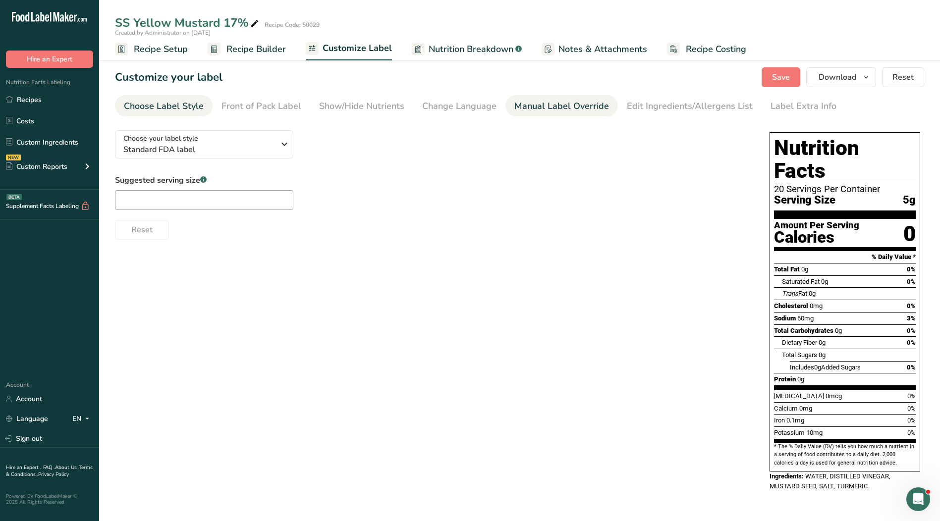
click at [545, 112] on div "Manual Label Override" at bounding box center [561, 106] width 95 height 13
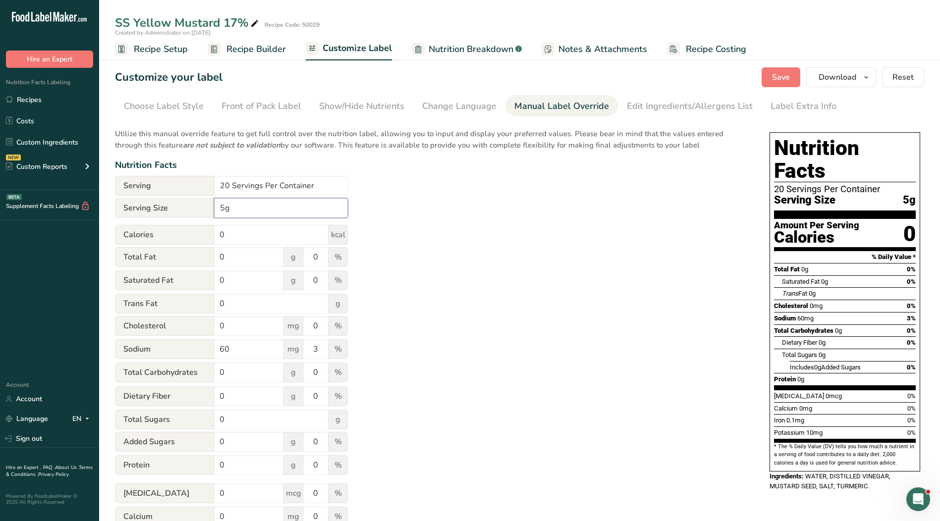
drag, startPoint x: 215, startPoint y: 206, endPoint x: 310, endPoint y: 209, distance: 95.7
click at [216, 206] on input "5g" at bounding box center [281, 208] width 134 height 20
type input "1 tsp. 5g"
drag, startPoint x: 319, startPoint y: 186, endPoint x: 169, endPoint y: 180, distance: 150.2
click at [169, 180] on div "Serving 20 Servings Per Container" at bounding box center [231, 186] width 233 height 20
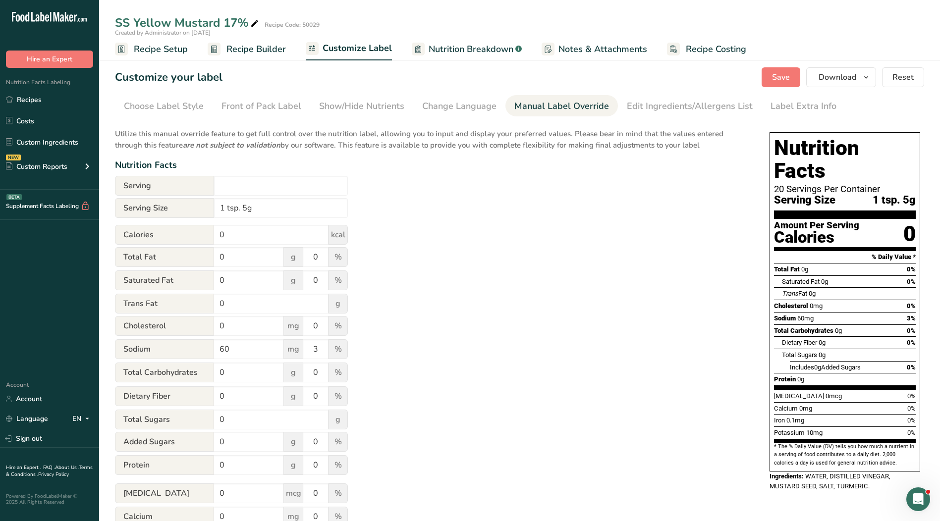
type input "20 Servings Per Container"
click at [519, 318] on div "Utilize this manual override feature to get full control over the nutrition lab…" at bounding box center [432, 359] width 635 height 474
drag, startPoint x: 331, startPoint y: 187, endPoint x: 155, endPoint y: 186, distance: 176.4
click at [149, 186] on div "Serving 20 Servings Per Container" at bounding box center [231, 186] width 233 height 20
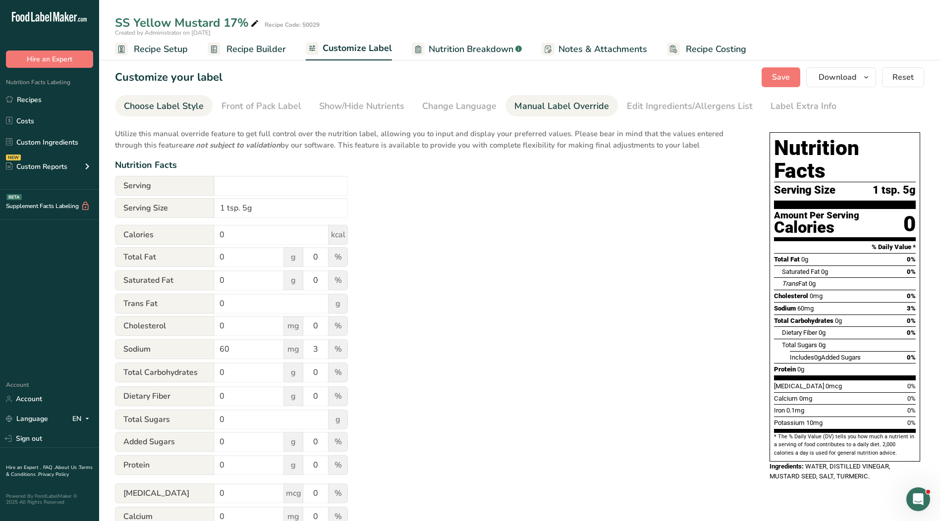
click at [187, 108] on div "Choose Label Style" at bounding box center [164, 106] width 80 height 13
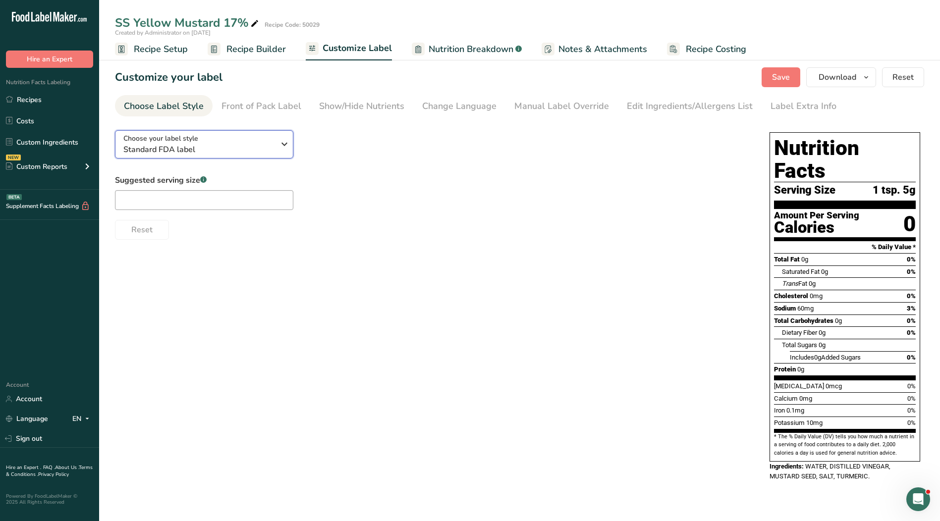
click at [258, 148] on span "Standard FDA label" at bounding box center [198, 150] width 151 height 12
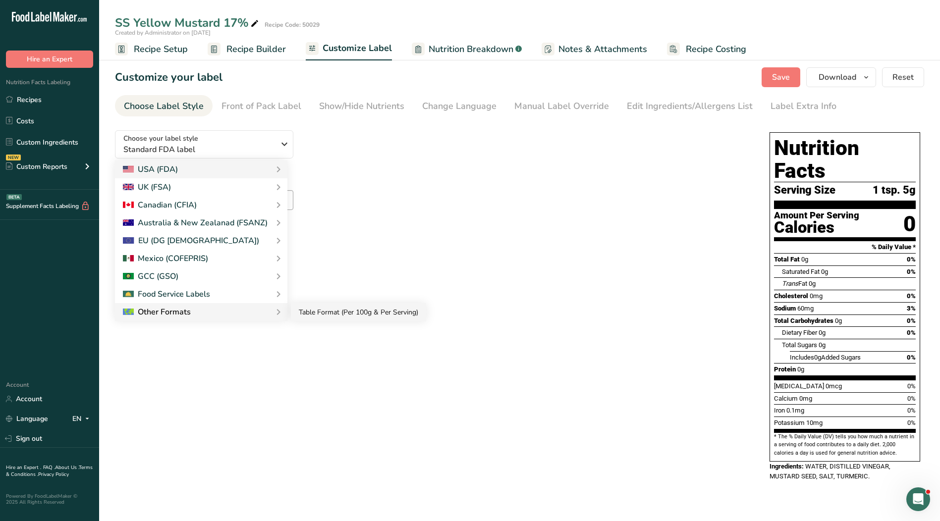
click at [311, 311] on link "Table Format (Per 100g & Per Serving)" at bounding box center [358, 312] width 135 height 18
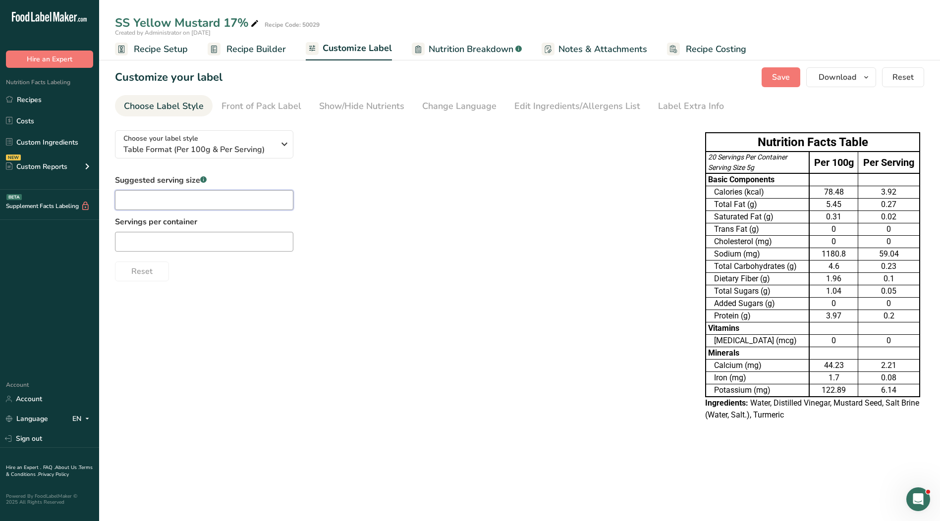
click at [194, 194] on input "text" at bounding box center [204, 200] width 178 height 20
type input "1 tsp."
click at [169, 244] on input "text" at bounding box center [204, 242] width 178 height 20
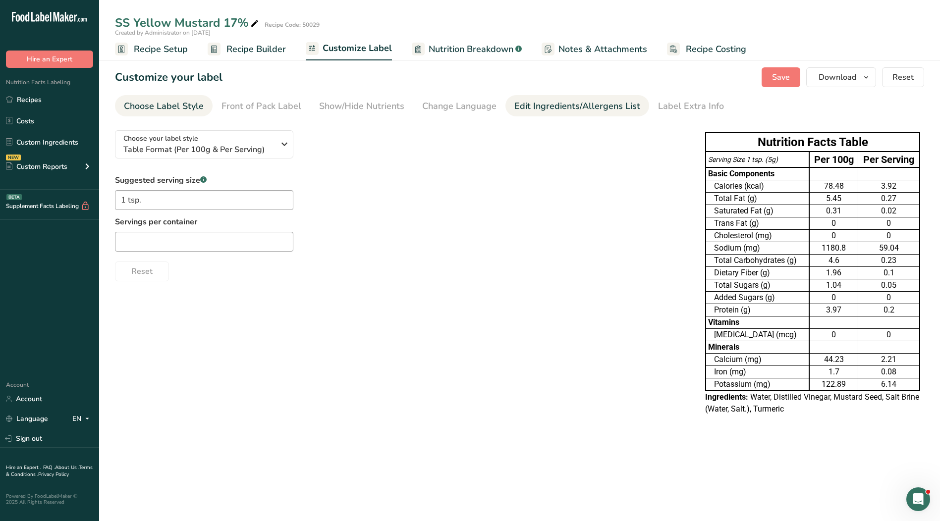
click at [509, 111] on li "Edit Ingredients/Allergens List" at bounding box center [577, 105] width 144 height 21
click at [575, 107] on div "Edit Ingredients/Allergens List" at bounding box center [577, 106] width 126 height 13
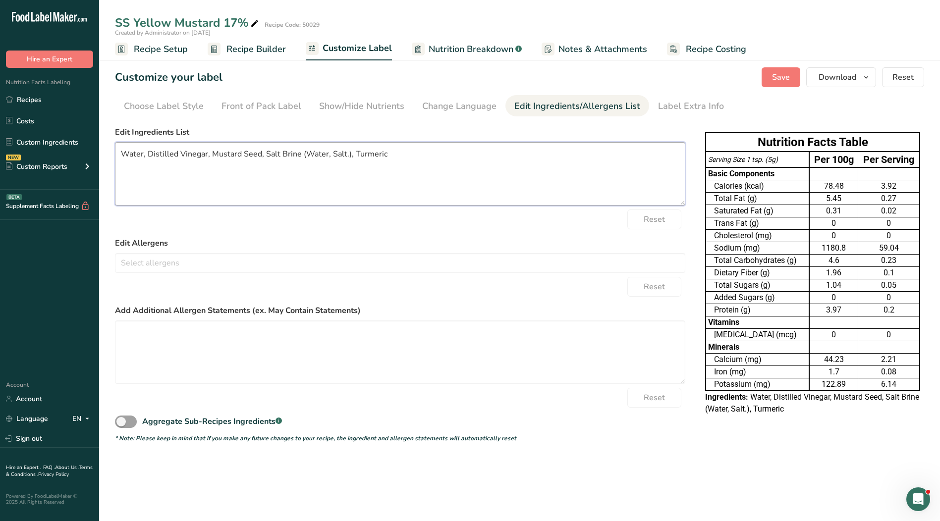
drag, startPoint x: 333, startPoint y: 162, endPoint x: 66, endPoint y: 193, distance: 268.4
click at [66, 193] on div ".a-20{fill:#fff;} Hire an Expert Nutrition Facts Labeling Recipes Costs Custom …" at bounding box center [470, 260] width 940 height 521
paste textarea ", Turmeric."
type textarea "Water, Distilled Vinegar, Mustard Seed, Salt, Turmeric."
click at [776, 75] on span "Save" at bounding box center [781, 77] width 18 height 12
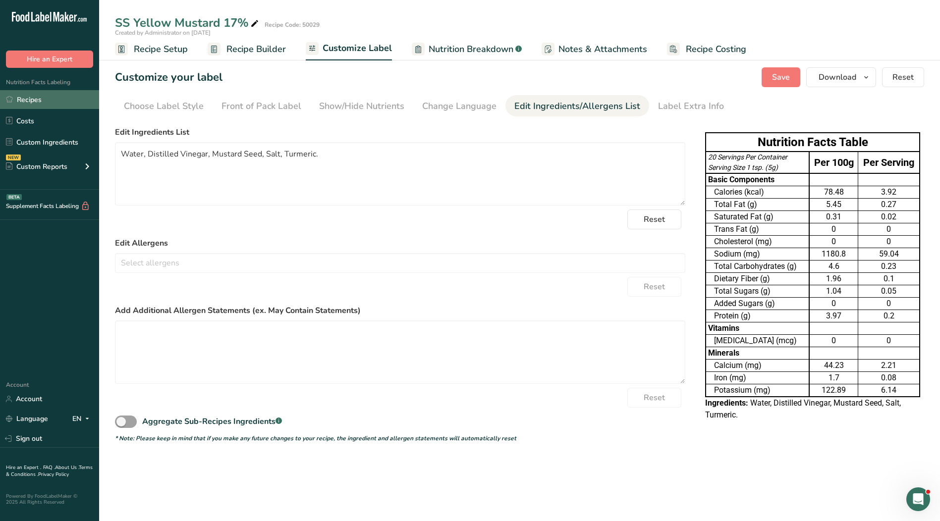
click at [36, 99] on link "Recipes" at bounding box center [49, 99] width 99 height 19
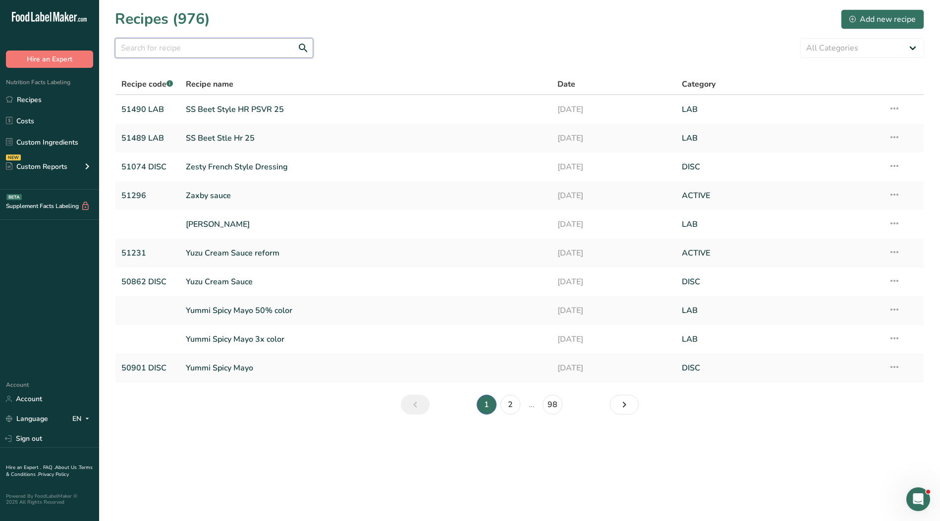
click at [194, 48] on input "text" at bounding box center [214, 48] width 198 height 20
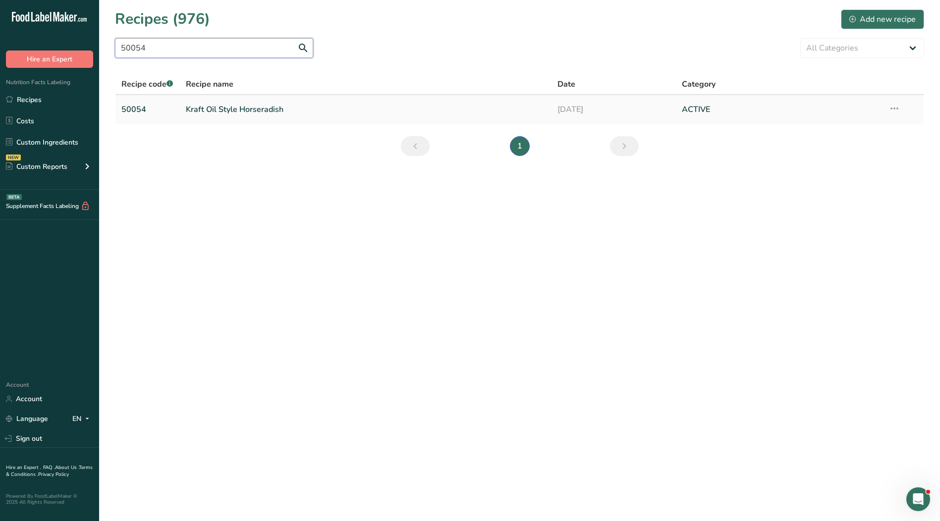
type input "50054"
click at [218, 107] on link "Kraft Oil Style Horseradish" at bounding box center [366, 109] width 360 height 21
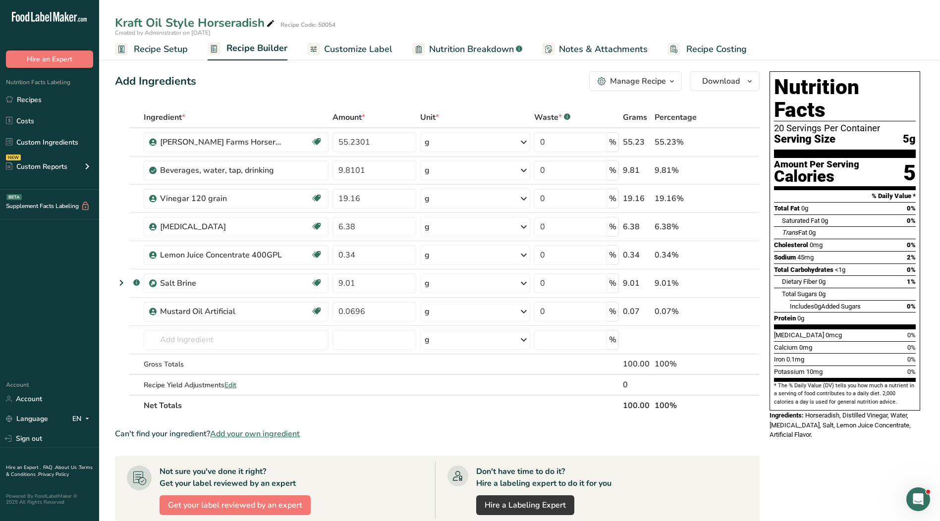
click at [352, 49] on span "Customize Label" at bounding box center [358, 49] width 68 height 13
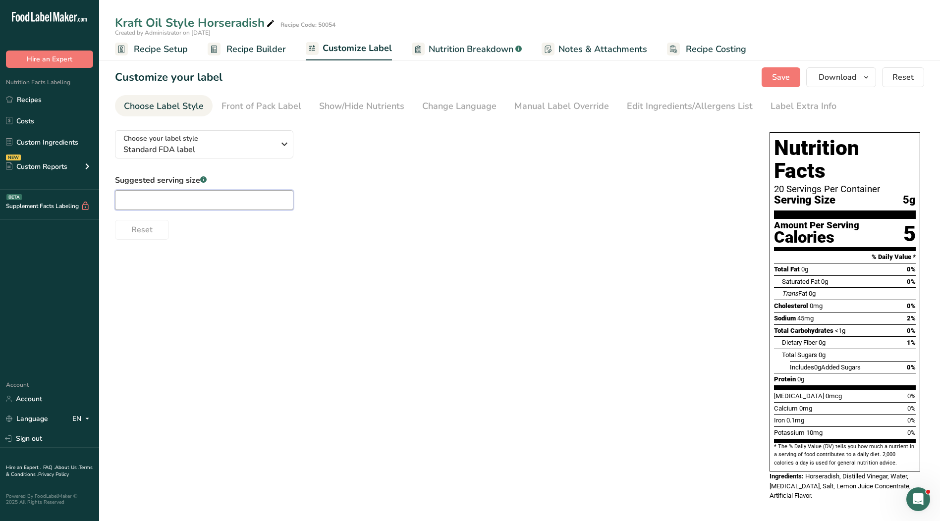
click at [269, 195] on input "text" at bounding box center [204, 200] width 178 height 20
drag, startPoint x: 535, startPoint y: 112, endPoint x: 547, endPoint y: 110, distance: 12.5
click at [535, 112] on div "Manual Label Override" at bounding box center [561, 106] width 95 height 13
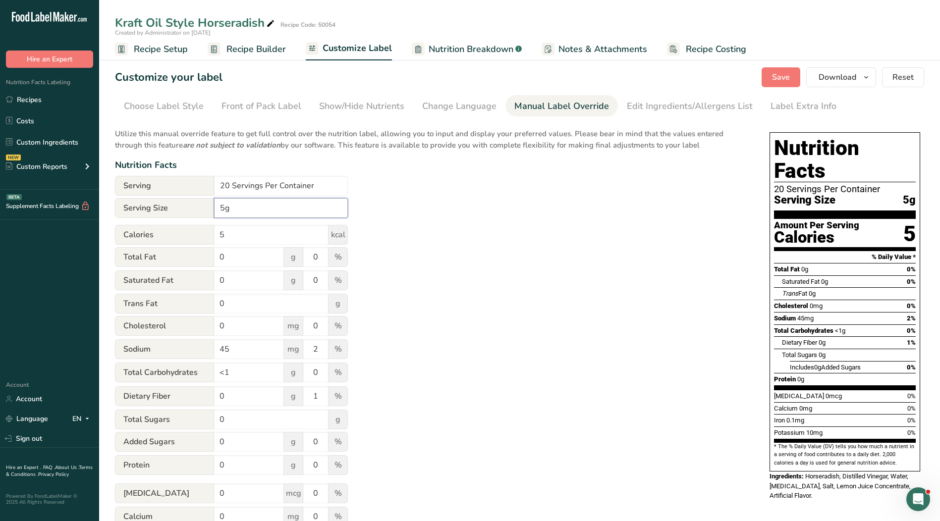
click at [220, 206] on input "5g" at bounding box center [281, 208] width 134 height 20
type input "1 tsp. 5g"
drag, startPoint x: 326, startPoint y: 189, endPoint x: 177, endPoint y: 188, distance: 149.1
click at [176, 188] on div "Serving 20 Servings Per Container" at bounding box center [231, 186] width 233 height 20
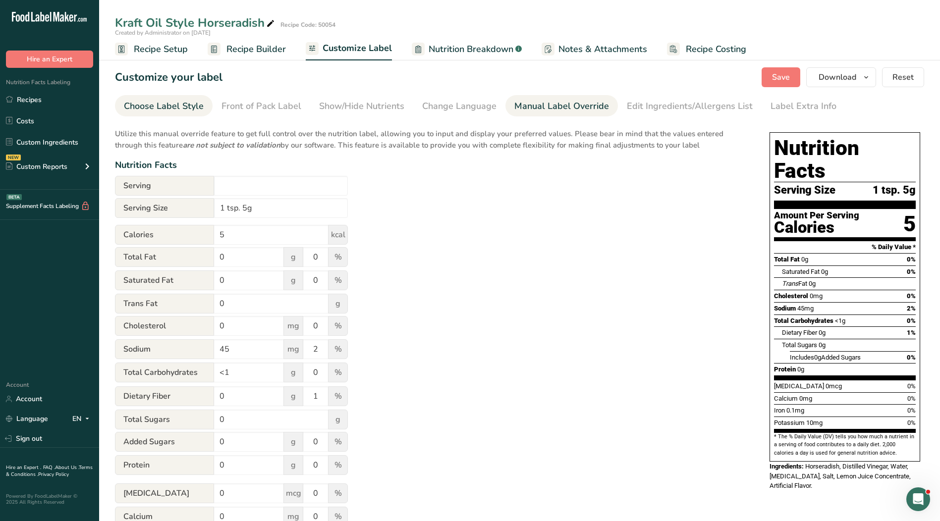
click at [175, 96] on link "Choose Label Style" at bounding box center [164, 106] width 80 height 22
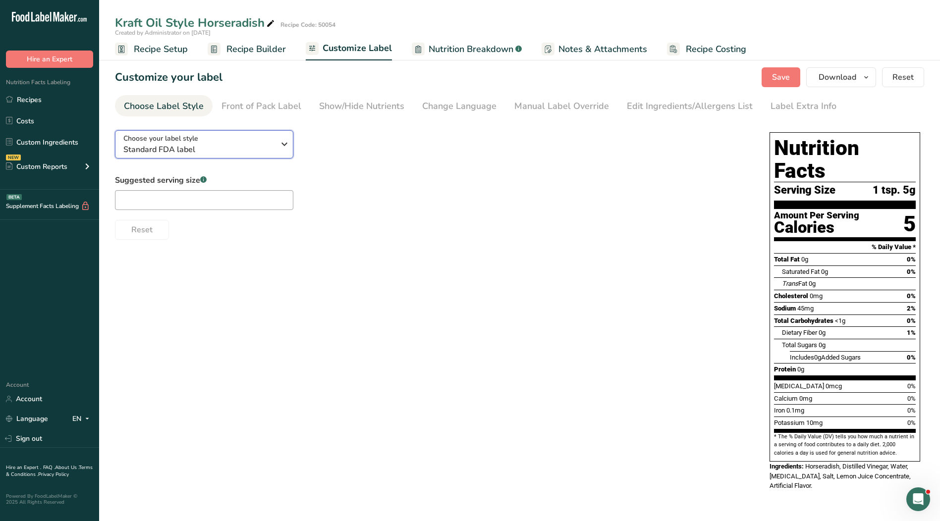
drag, startPoint x: 257, startPoint y: 131, endPoint x: 257, endPoint y: 136, distance: 5.0
click at [257, 132] on button "Choose your label style Standard FDA label" at bounding box center [204, 144] width 178 height 28
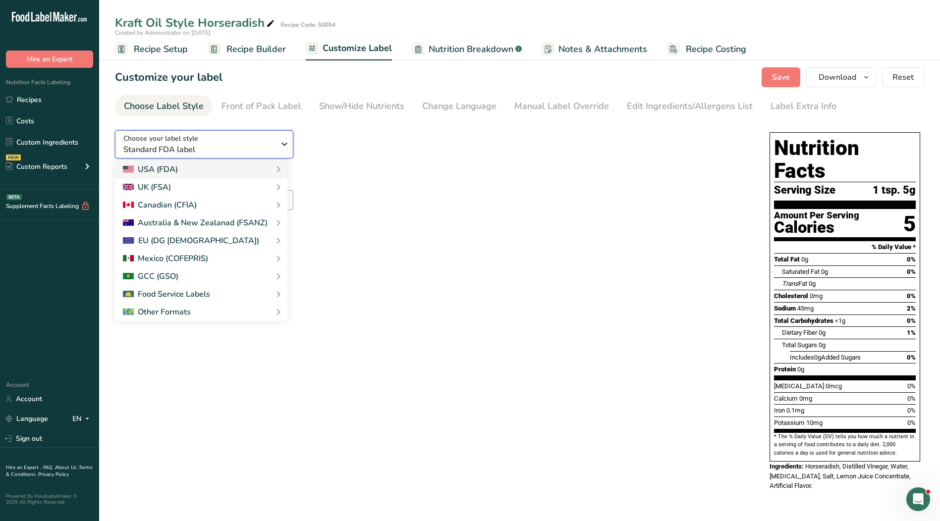
click at [258, 140] on div "Choose your label style Standard FDA label" at bounding box center [198, 144] width 151 height 22
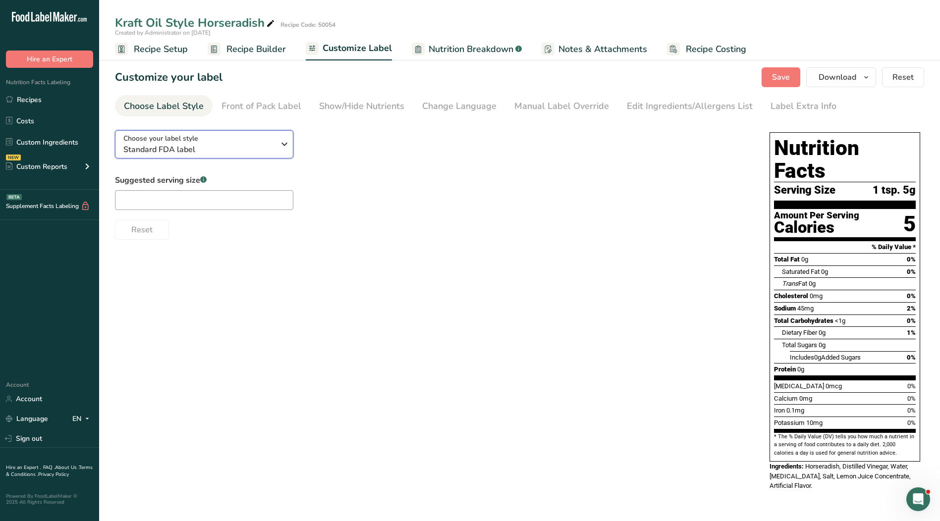
click at [257, 146] on span "Standard FDA label" at bounding box center [198, 150] width 151 height 12
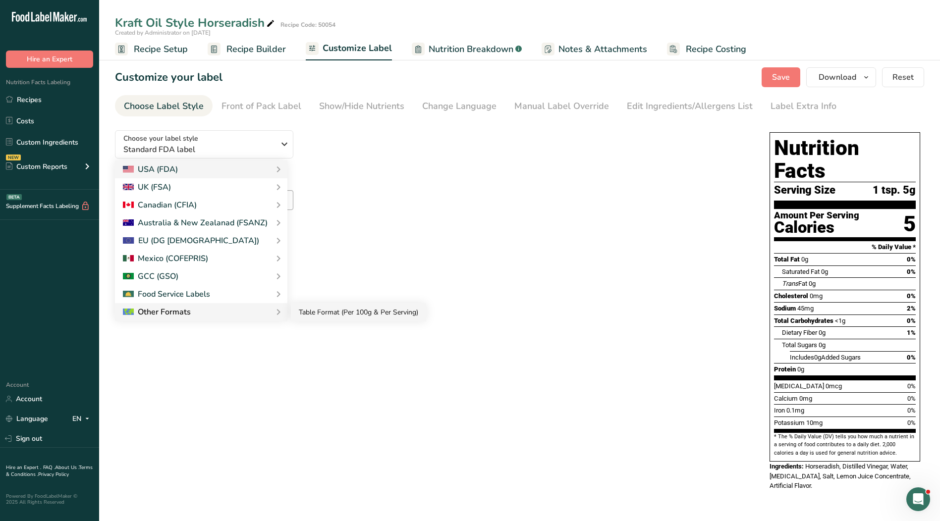
click at [313, 313] on link "Table Format (Per 100g & Per Serving)" at bounding box center [358, 312] width 135 height 18
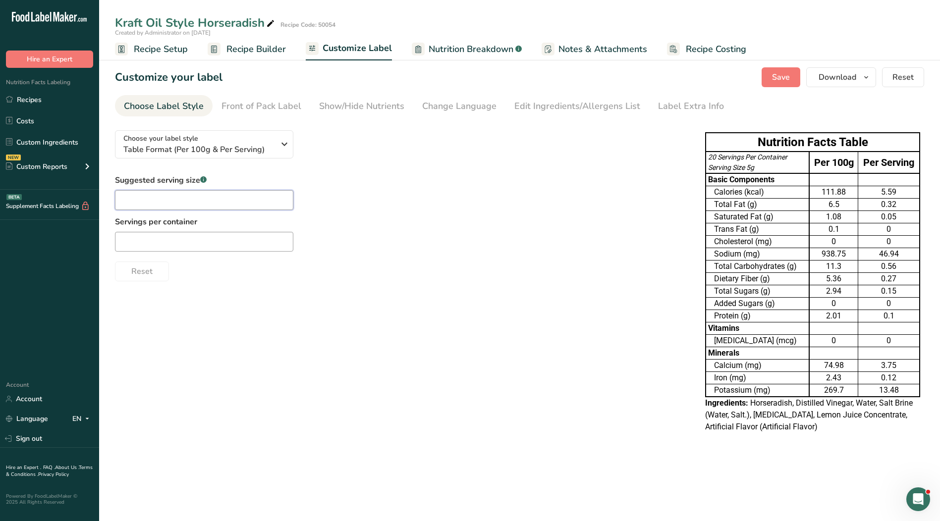
click at [212, 203] on input "text" at bounding box center [204, 200] width 178 height 20
type input "1 tsp."
click at [210, 236] on input "text" at bounding box center [204, 242] width 178 height 20
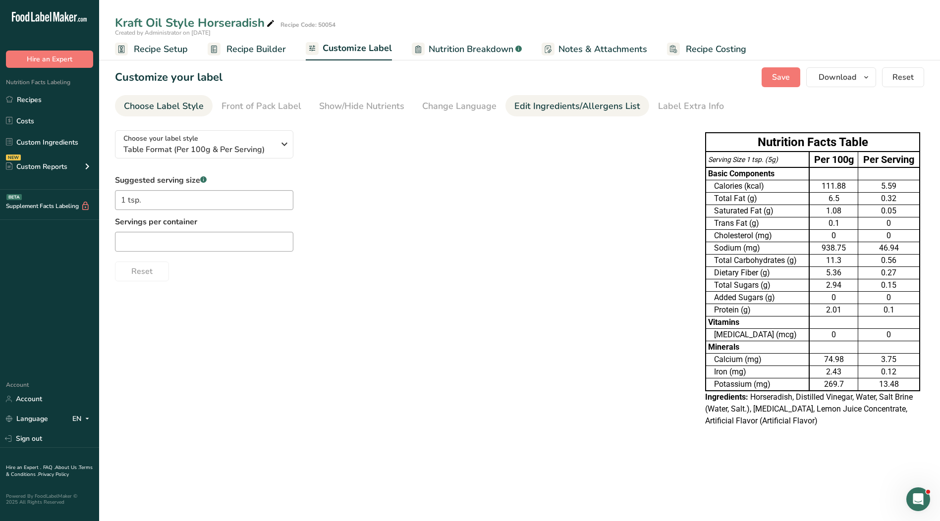
click at [541, 106] on div "Edit Ingredients/Allergens List" at bounding box center [577, 106] width 126 height 13
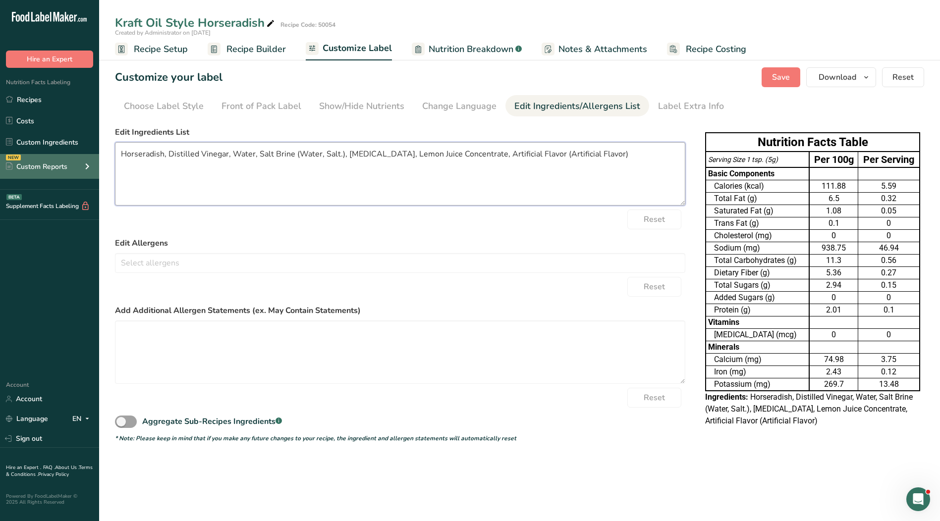
drag, startPoint x: 609, startPoint y: 156, endPoint x: 57, endPoint y: 156, distance: 552.4
click at [57, 156] on div ".a-20{fill:#fff;} Hire an Expert Nutrition Facts Labeling Recipes Costs Custom …" at bounding box center [470, 260] width 940 height 521
paste textarea "oybean Oil, Salt, Lemon Juice Concentrate, Artificial Flavor."
type textarea "Horseradish, Distilled Vinegar, Water, [MEDICAL_DATA], Salt, Lemon Juice Concen…"
click at [786, 78] on span "Save" at bounding box center [781, 77] width 18 height 12
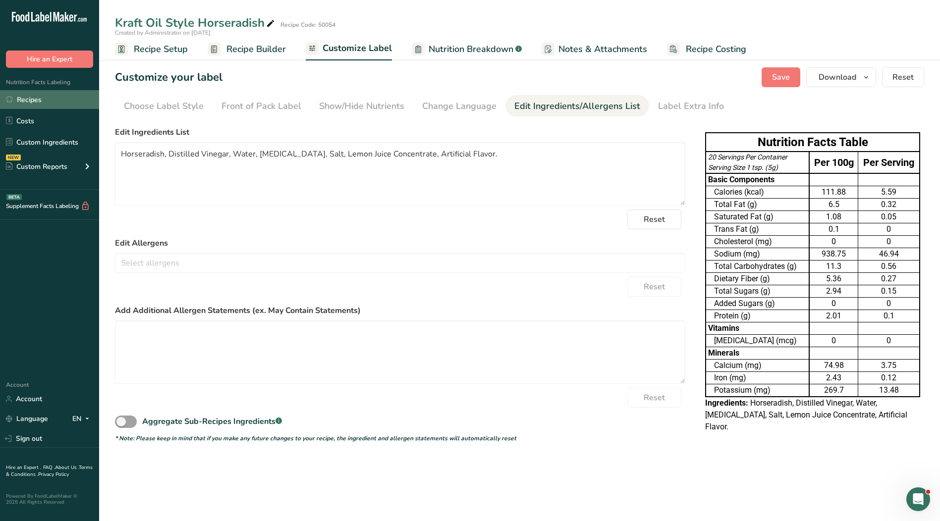
drag, startPoint x: 49, startPoint y: 106, endPoint x: 58, endPoint y: 101, distance: 11.3
click at [49, 106] on link "Recipes" at bounding box center [49, 99] width 99 height 19
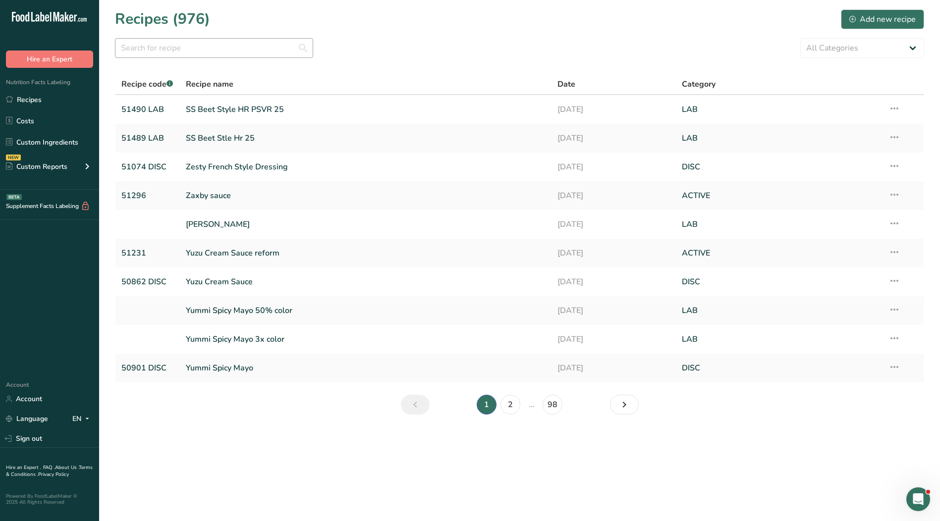
click at [212, 38] on section "Recipes (976) Add new recipe All Categories ACTIVE Baked Goods [GEOGRAPHIC_DATA…" at bounding box center [519, 215] width 841 height 431
click at [212, 46] on input "text" at bounding box center [214, 48] width 198 height 20
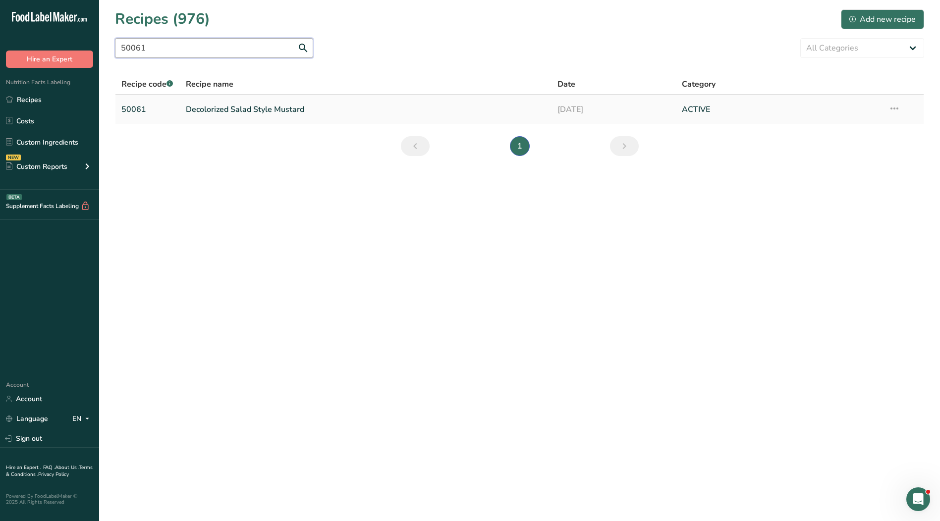
type input "50061"
click at [233, 109] on link "Decolorized Salad Style Mustard" at bounding box center [366, 109] width 360 height 21
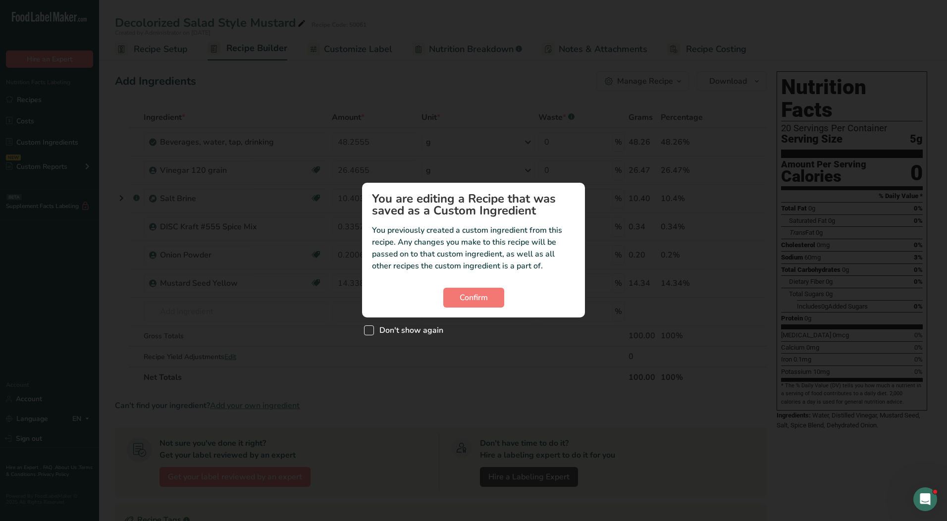
drag, startPoint x: 370, startPoint y: 327, endPoint x: 379, endPoint y: 327, distance: 8.4
click at [371, 327] on span "Custom ingredient modal" at bounding box center [369, 331] width 10 height 10
click at [371, 327] on input "Don't show again" at bounding box center [367, 330] width 6 height 6
checkbox input "true"
click at [499, 292] on button "Confirm" at bounding box center [473, 298] width 61 height 20
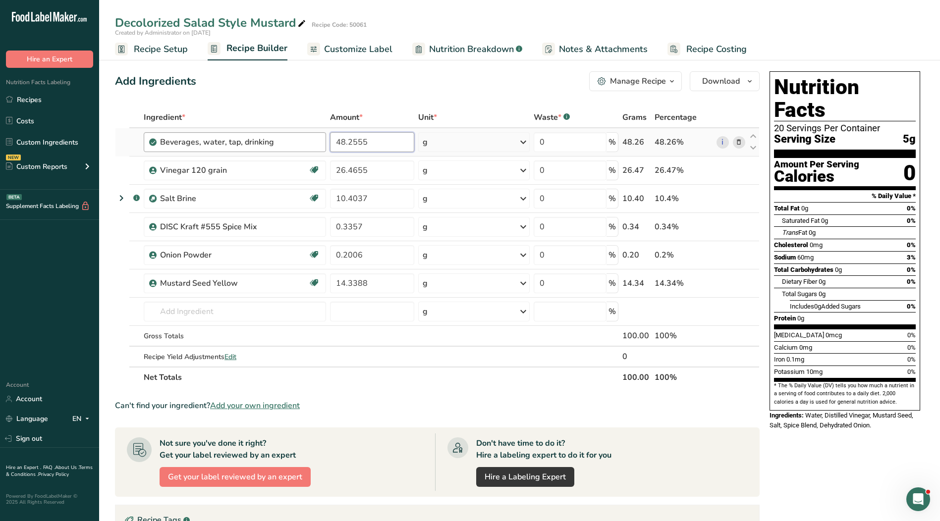
drag, startPoint x: 376, startPoint y: 140, endPoint x: 264, endPoint y: 141, distance: 112.0
click at [264, 141] on tr "Beverages, water, tap, drinking 48.2555 g Portions 1 fl oz 1 serving 8 fl oz 1 …" at bounding box center [437, 142] width 644 height 28
type input "47.5209"
click at [378, 172] on div "Ingredient * Amount * Unit * Waste * .a-a{fill:#347362;}.b-a{fill:#fff;} Grams …" at bounding box center [437, 247] width 645 height 281
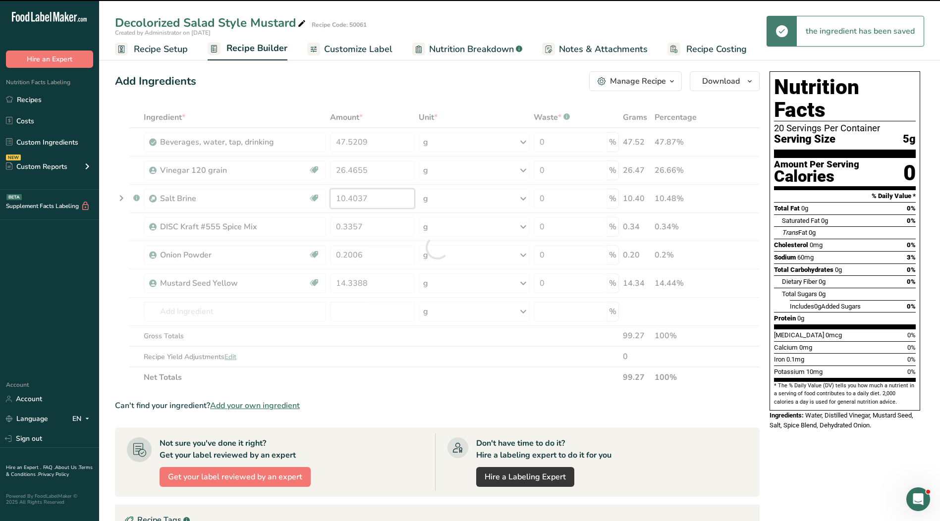
drag, startPoint x: 392, startPoint y: 198, endPoint x: 296, endPoint y: 194, distance: 96.2
click at [296, 194] on div "Ingredient * Amount * Unit * Waste * .a-a{fill:#347362;}.b-a{fill:#fff;} Grams …" at bounding box center [437, 247] width 645 height 281
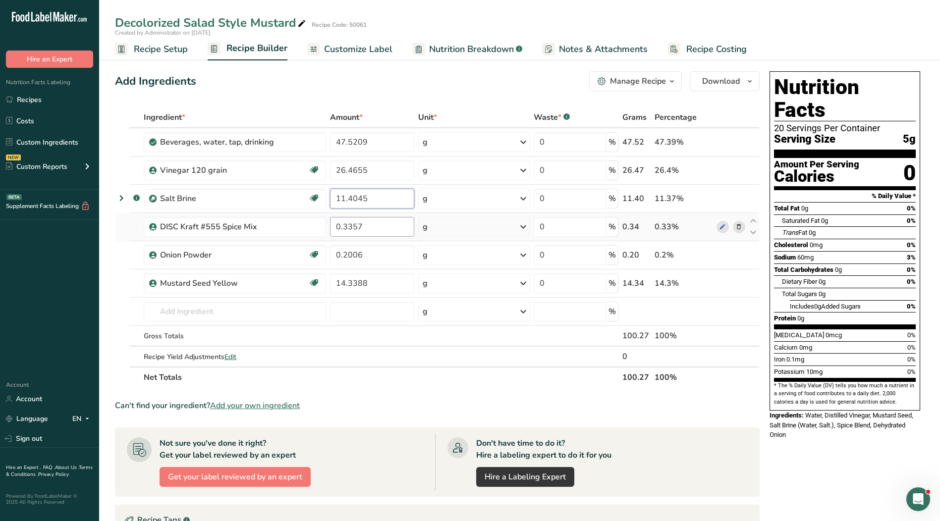
type input "11.4045"
click at [383, 225] on div "Ingredient * Amount * Unit * Waste * .a-a{fill:#347362;}.b-a{fill:#fff;} Grams …" at bounding box center [437, 247] width 645 height 281
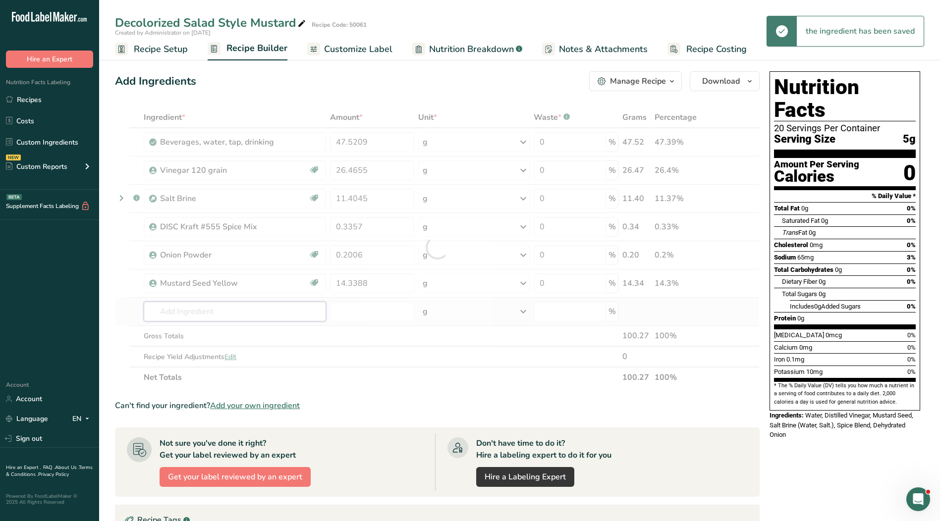
click at [217, 309] on div "Ingredient * Amount * Unit * Waste * .a-a{fill:#347362;}.b-a{fill:#fff;} Grams …" at bounding box center [437, 247] width 645 height 281
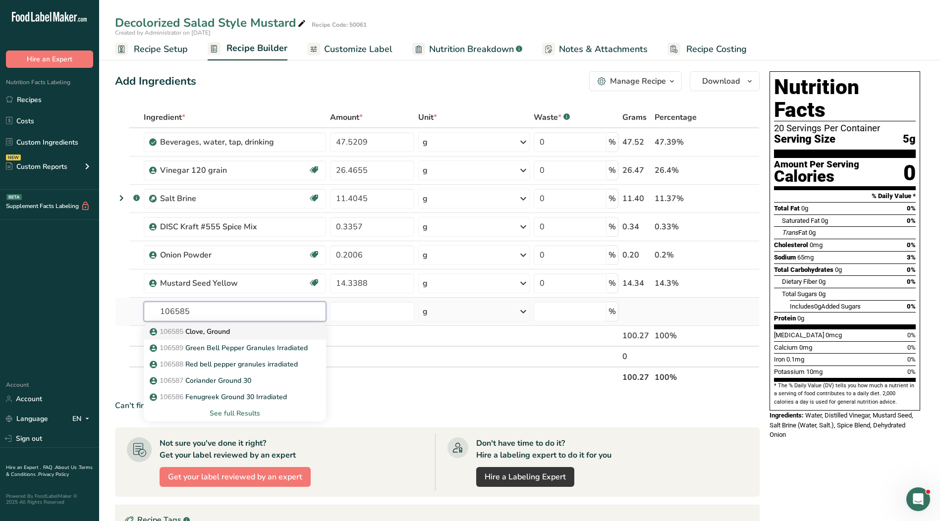
type input "106585"
click at [220, 332] on p "106585 Clove, Ground" at bounding box center [191, 332] width 78 height 10
type input "Clove, Ground"
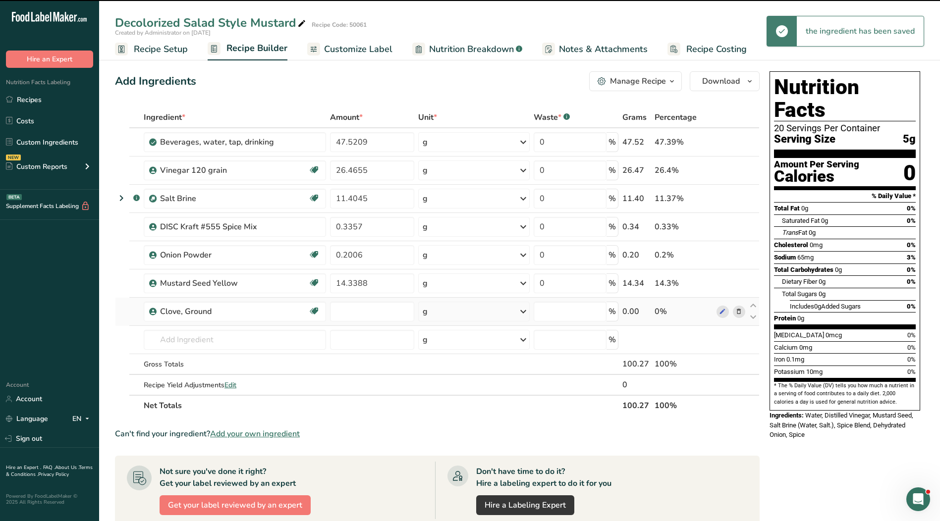
type input "0"
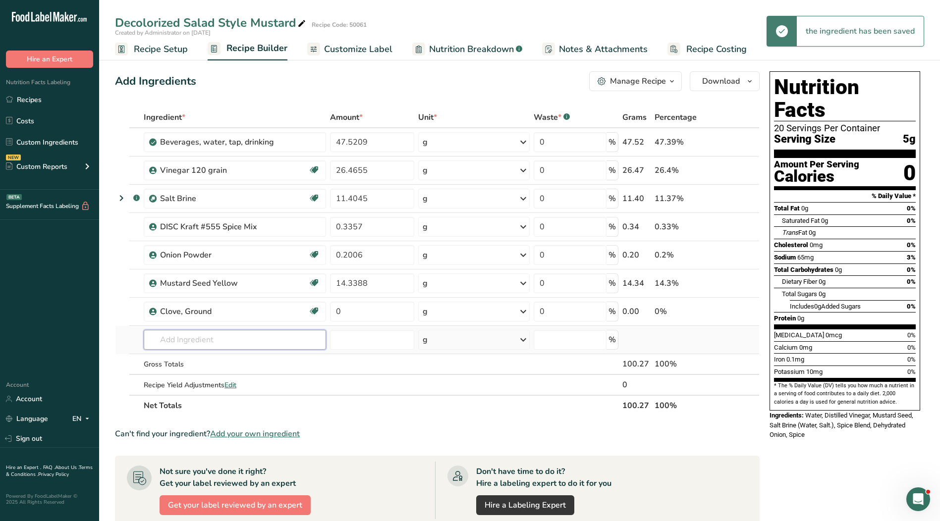
click at [216, 338] on input "text" at bounding box center [235, 340] width 182 height 20
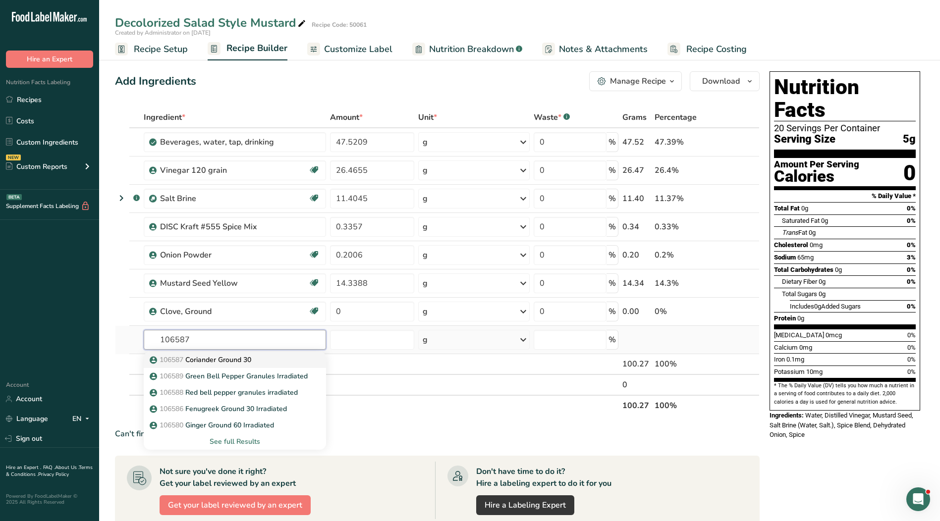
type input "106587"
click at [238, 361] on p "106587 [GEOGRAPHIC_DATA] 30" at bounding box center [202, 360] width 100 height 10
type input "Coriander Ground 30"
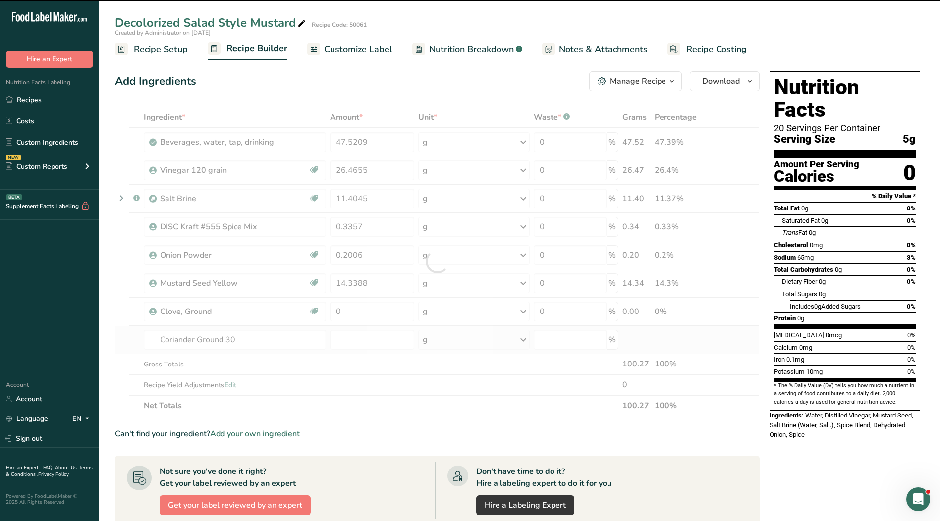
type input "0"
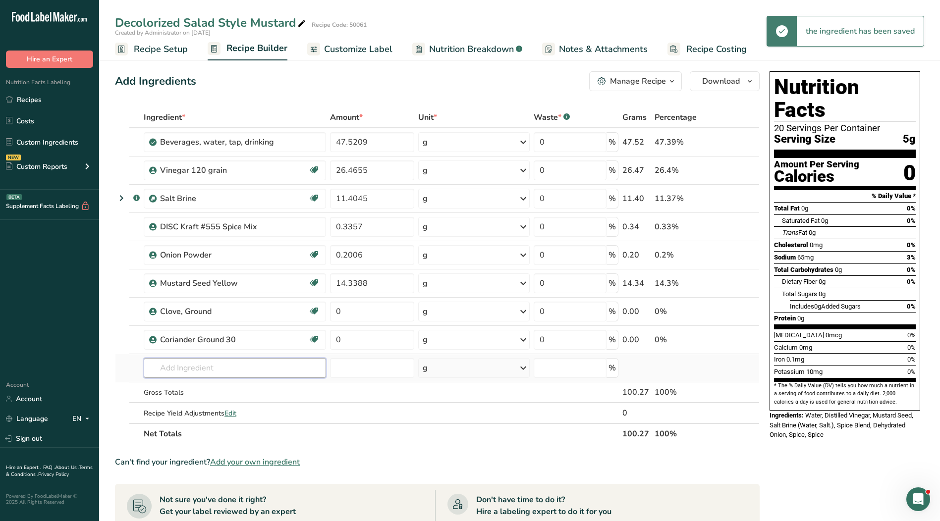
click at [218, 366] on input "text" at bounding box center [235, 368] width 182 height 20
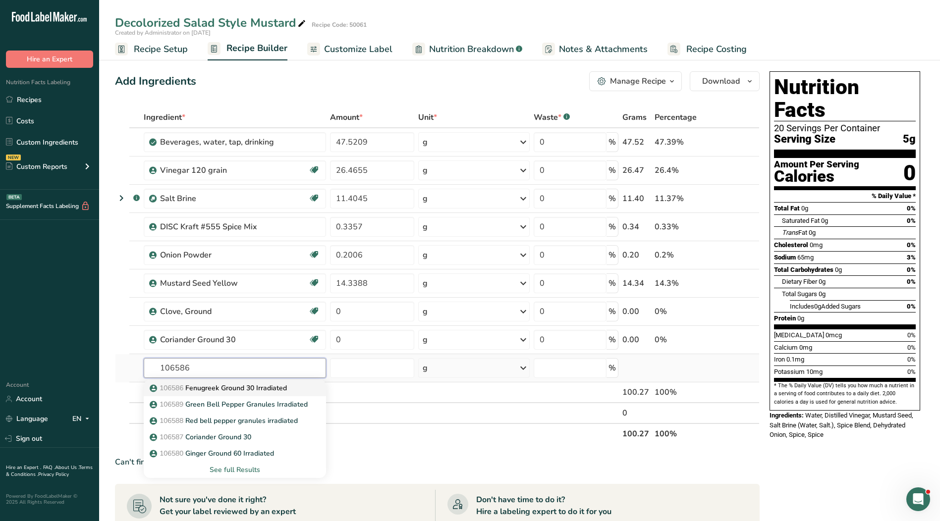
type input "106586"
click at [189, 392] on p "106586 Fenugreek Ground 30 Irradiated" at bounding box center [219, 388] width 135 height 10
type input "Fenugreek Ground 30 Irradiated"
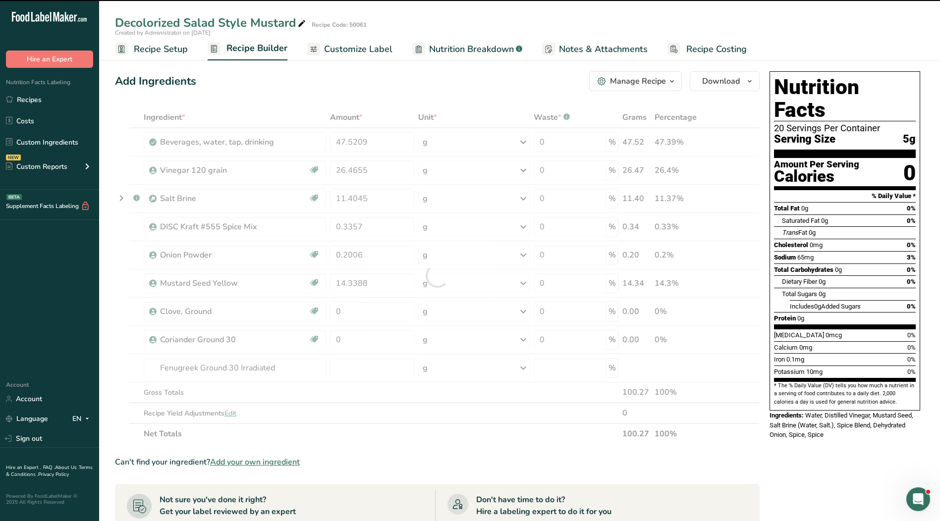
type input "0"
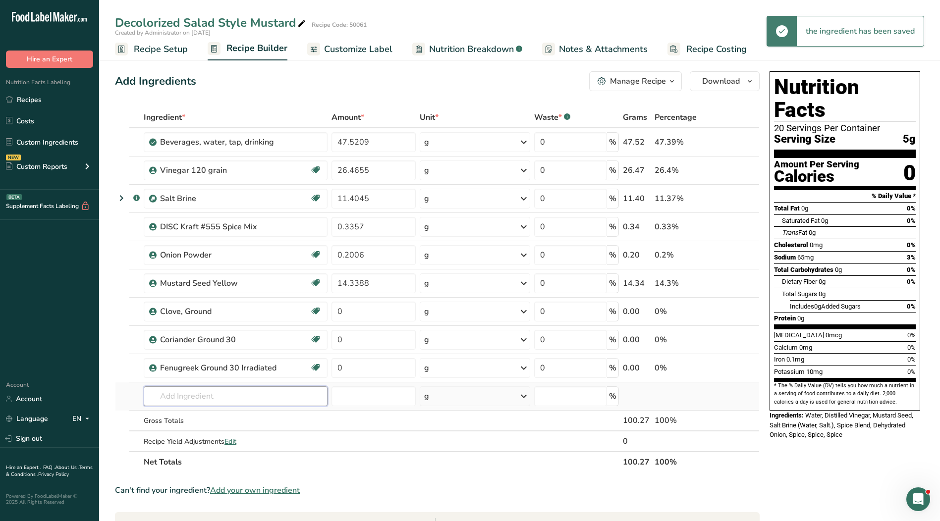
click at [178, 395] on input "text" at bounding box center [236, 396] width 184 height 20
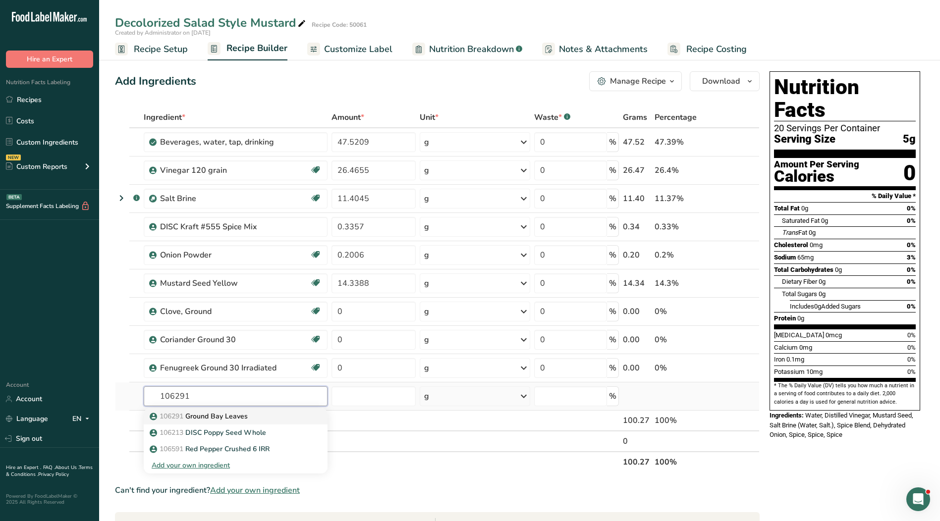
type input "106291"
click at [252, 412] on div "106291 [GEOGRAPHIC_DATA] Leaves" at bounding box center [228, 416] width 152 height 10
type input "Ground Bay Leaves"
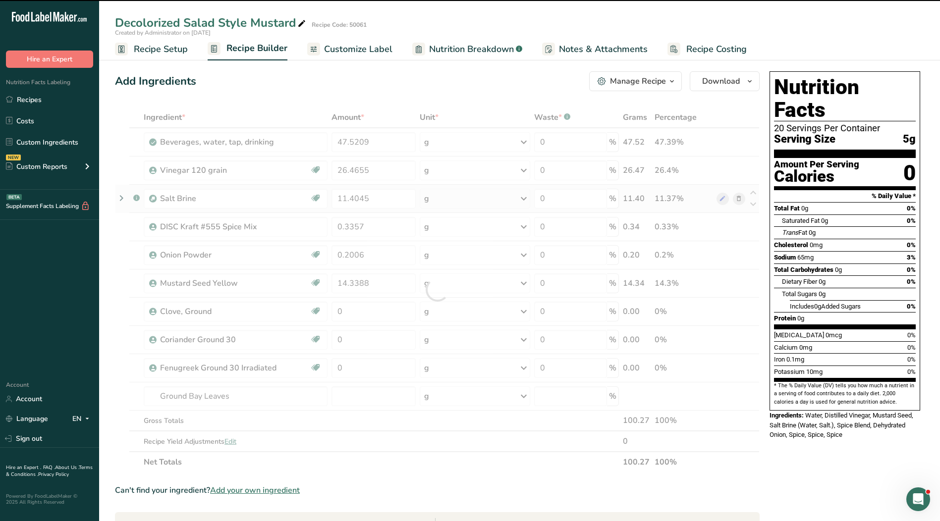
type input "0"
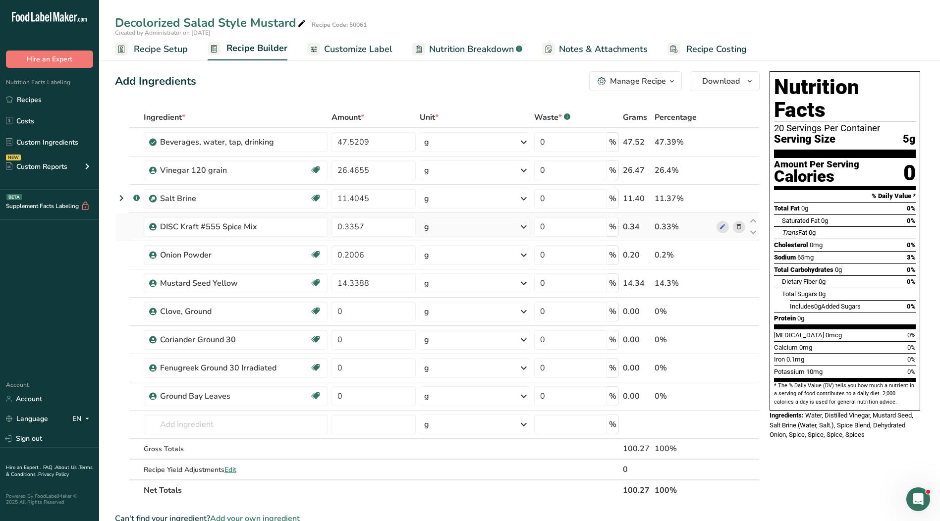
click at [736, 229] on icon at bounding box center [738, 227] width 7 height 10
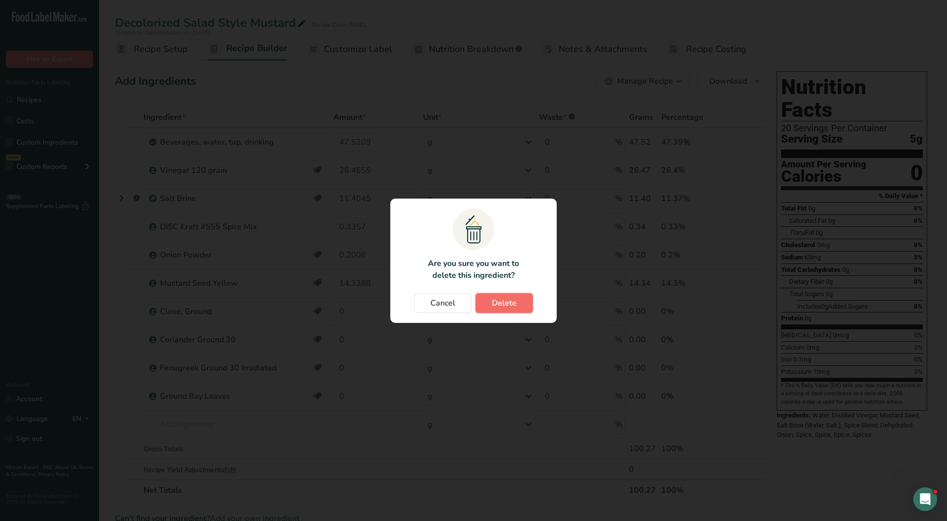
click at [512, 302] on span "Delete" at bounding box center [504, 303] width 25 height 12
type input "0.2006"
type input "14.3388"
type input "0"
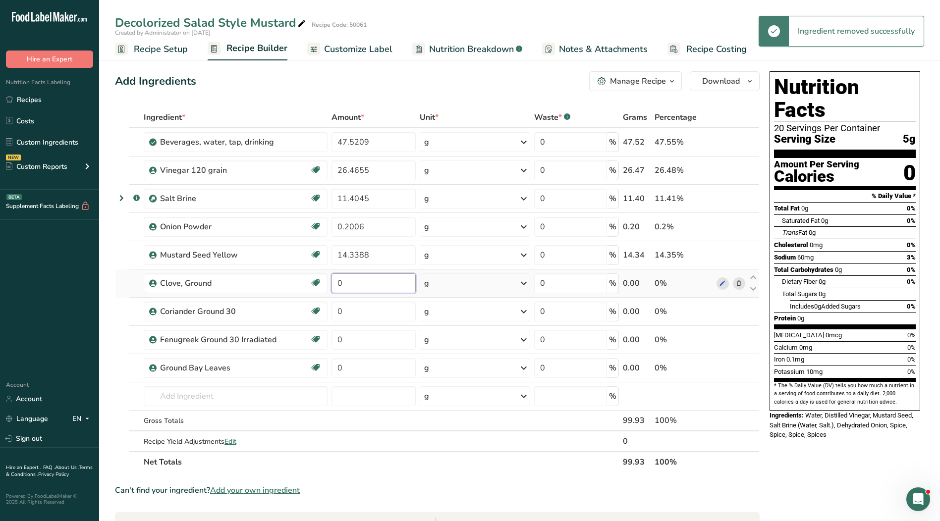
click at [359, 293] on input "0" at bounding box center [373, 283] width 84 height 20
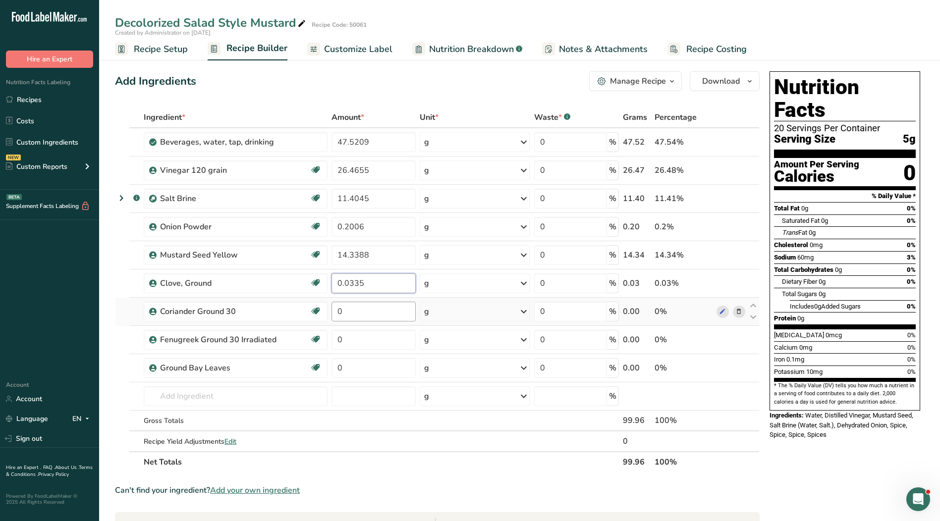
type input "0.0335"
click at [353, 311] on div "Ingredient * Amount * Unit * Waste * .a-a{fill:#347362;}.b-a{fill:#fff;} Grams …" at bounding box center [437, 290] width 645 height 366
type input "0.012"
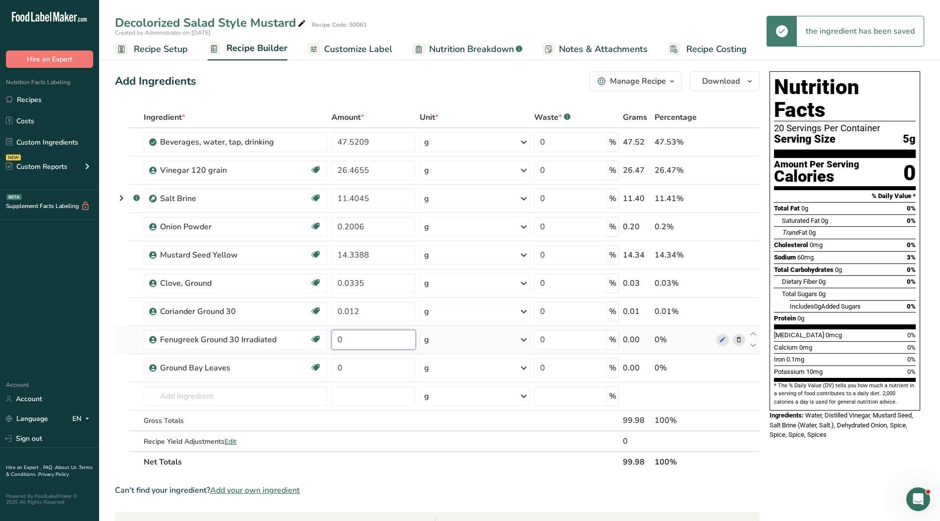
click at [353, 338] on div "Ingredient * Amount * Unit * Waste * .a-a{fill:#347362;}.b-a{fill:#fff;} Grams …" at bounding box center [437, 290] width 645 height 366
type input "0.012"
click at [354, 370] on div "Ingredient * Amount * Unit * Waste * .a-a{fill:#347362;}.b-a{fill:#fff;} Grams …" at bounding box center [437, 290] width 645 height 366
type input "0.012"
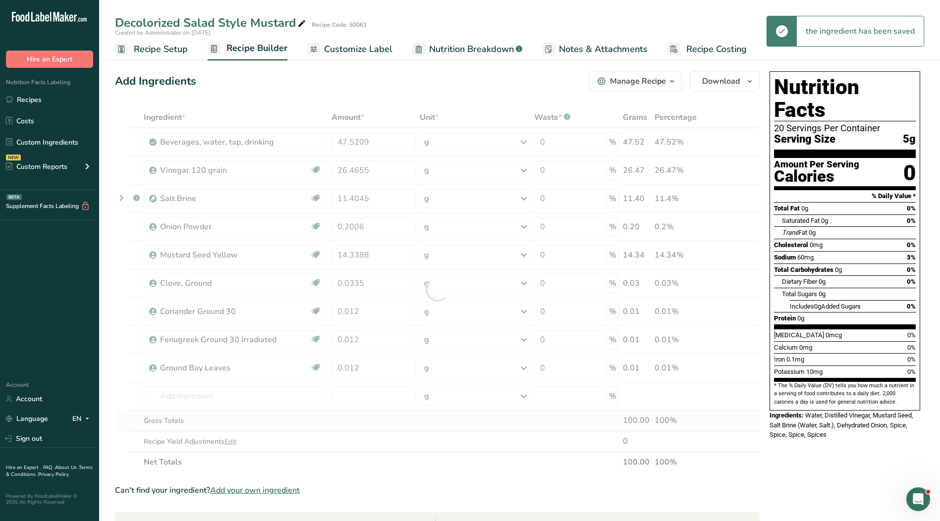
click at [369, 420] on div "Ingredient * Amount * Unit * Waste * .a-a{fill:#347362;}.b-a{fill:#fff;} Grams …" at bounding box center [437, 290] width 645 height 366
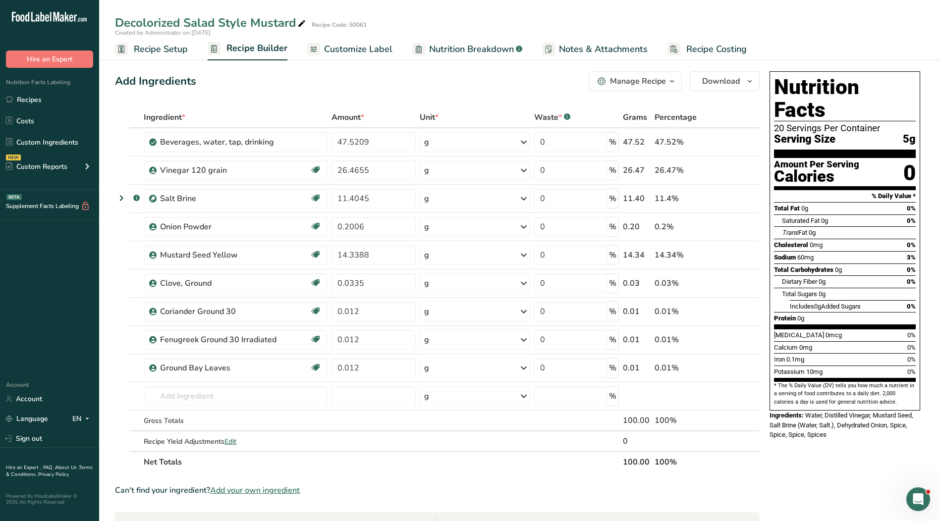
click at [374, 52] on span "Customize Label" at bounding box center [358, 49] width 68 height 13
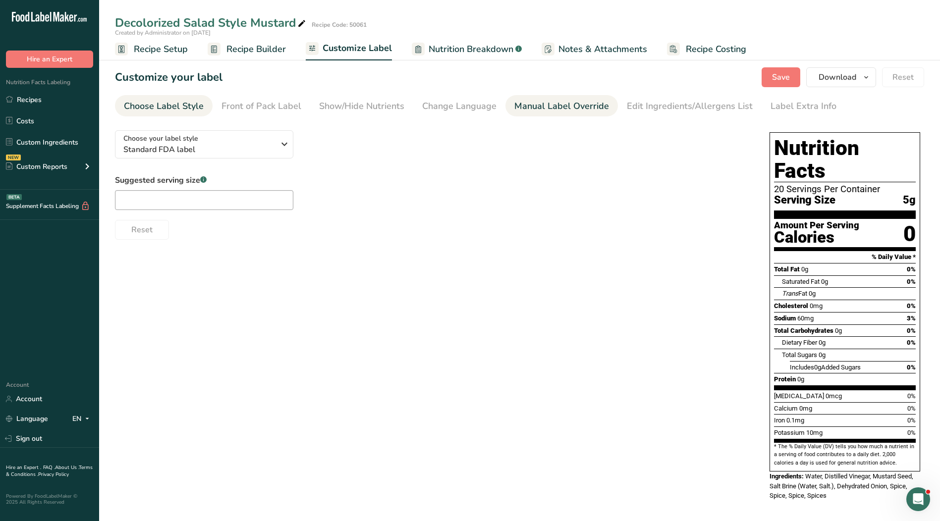
click at [544, 109] on div "Manual Label Override" at bounding box center [561, 106] width 95 height 13
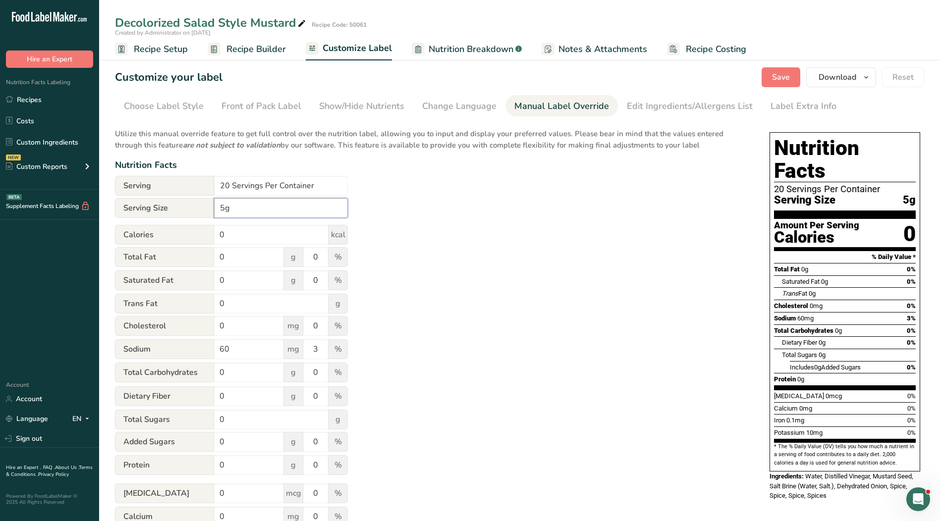
click at [218, 211] on input "5g" at bounding box center [281, 208] width 134 height 20
type input "1 tsp. 5g"
drag, startPoint x: 320, startPoint y: 186, endPoint x: 164, endPoint y: 187, distance: 155.6
click at [164, 187] on div "Serving 20 Servings Per Container" at bounding box center [231, 186] width 233 height 20
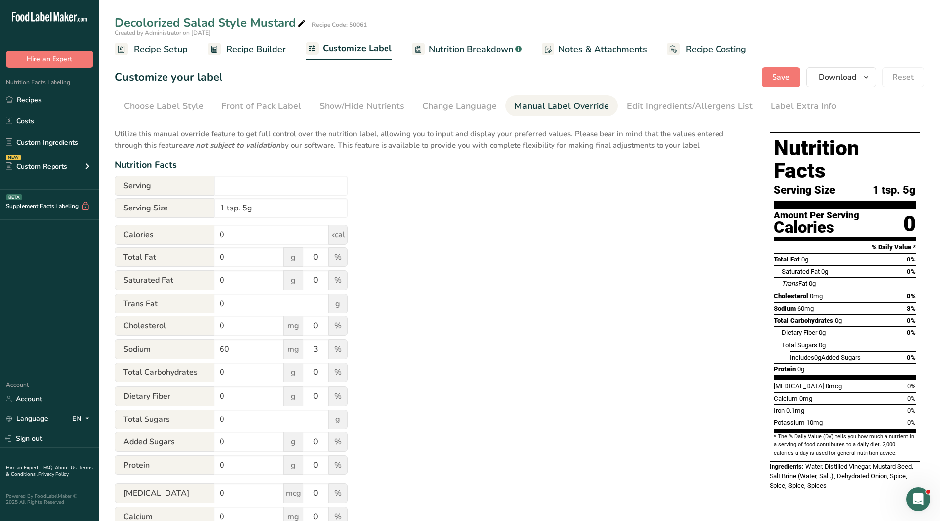
click at [138, 93] on section "Customize your label Save Download Choose what to show on your downloaded label…" at bounding box center [519, 332] width 841 height 561
click at [142, 102] on div "Choose Label Style" at bounding box center [164, 106] width 80 height 13
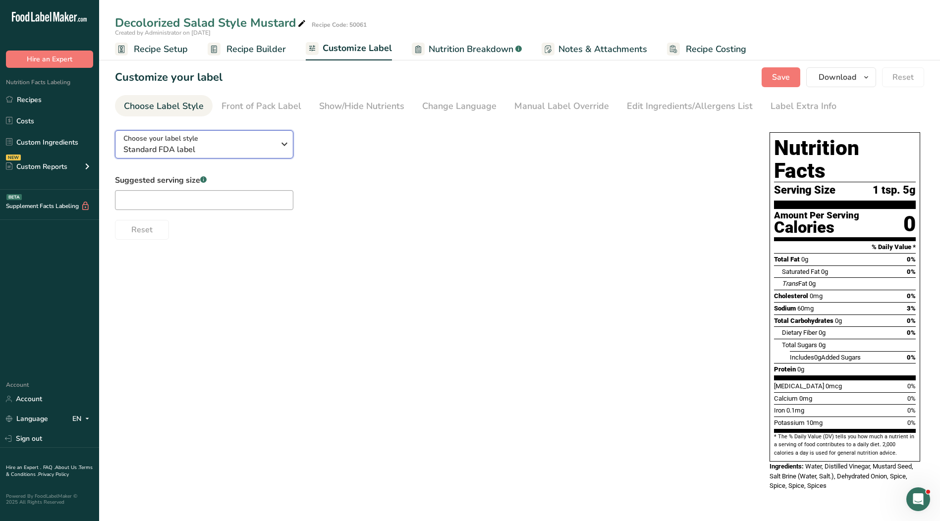
click at [258, 148] on span "Standard FDA label" at bounding box center [198, 150] width 151 height 12
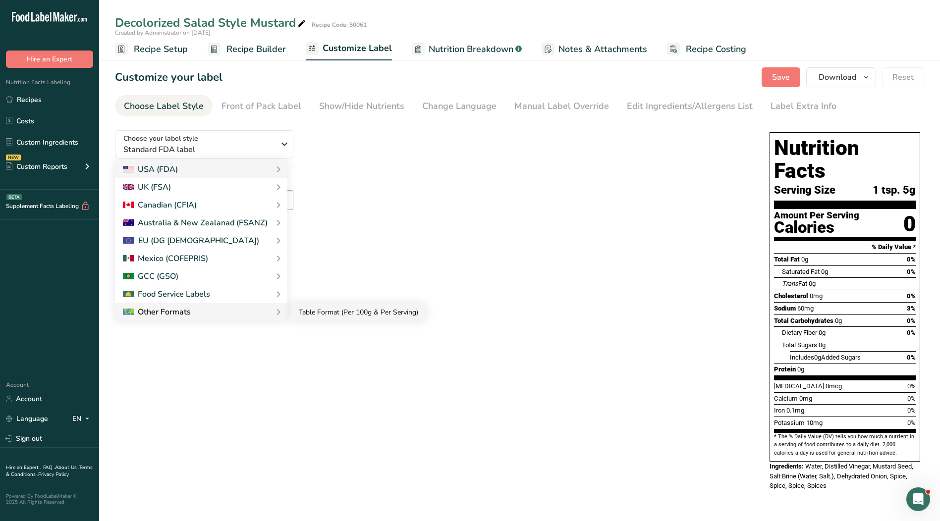
click at [296, 311] on link "Table Format (Per 100g & Per Serving)" at bounding box center [358, 312] width 135 height 18
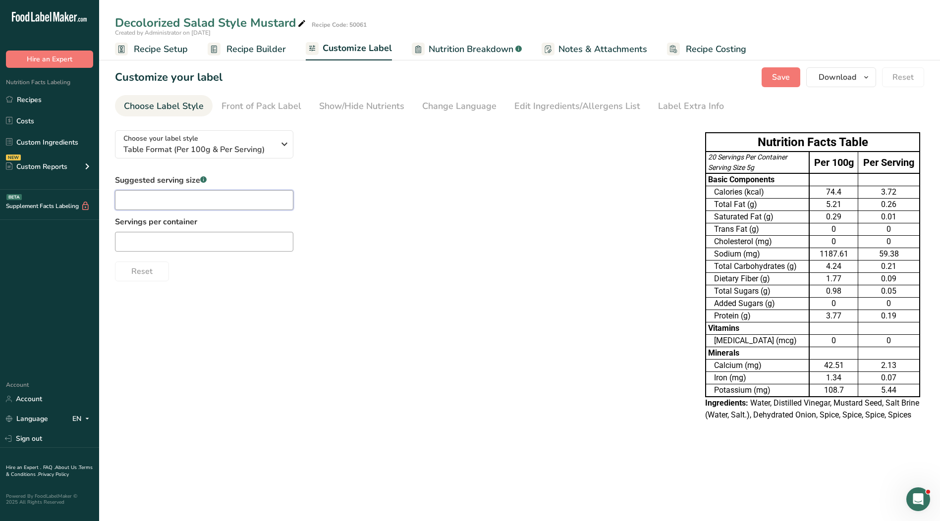
click at [237, 206] on input "text" at bounding box center [204, 200] width 178 height 20
type input "1 tsp."
click at [223, 237] on input "text" at bounding box center [204, 242] width 178 height 20
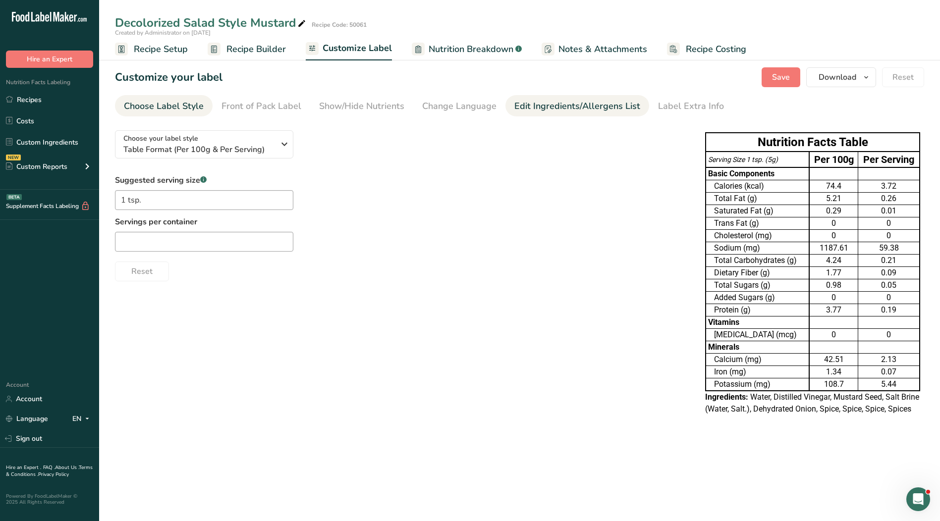
click at [565, 111] on div "Edit Ingredients/Allergens List" at bounding box center [577, 106] width 126 height 13
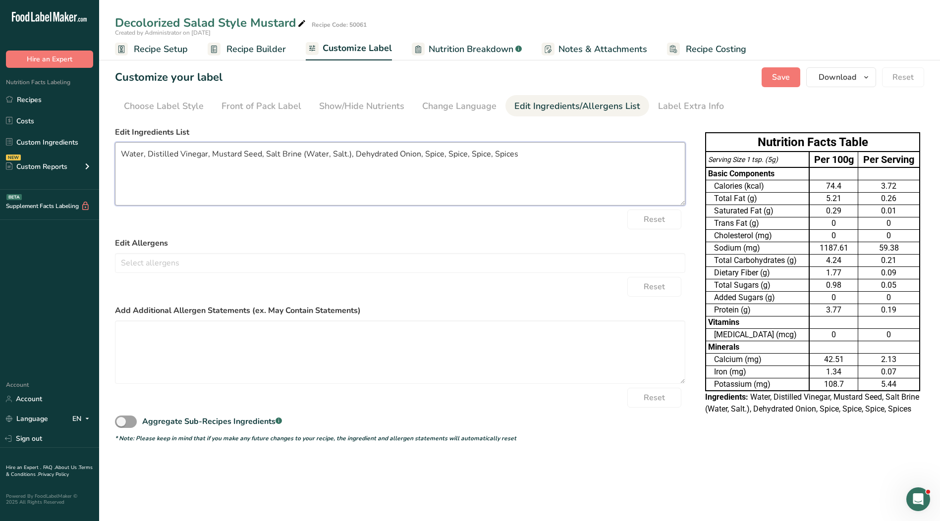
drag, startPoint x: 524, startPoint y: 152, endPoint x: 35, endPoint y: 152, distance: 489.5
click at [35, 152] on div ".a-20{fill:#fff;} Hire an Expert Nutrition Facts Labeling Recipes Costs Custom …" at bounding box center [470, 260] width 940 height 521
paste textarea ", Dehydrated Onion, Spices."
type textarea "Water, Distilled Vinegar, Mustard Seed, Salt, Dehydrated Onion, Spices."
click at [776, 78] on span "Save" at bounding box center [781, 77] width 18 height 12
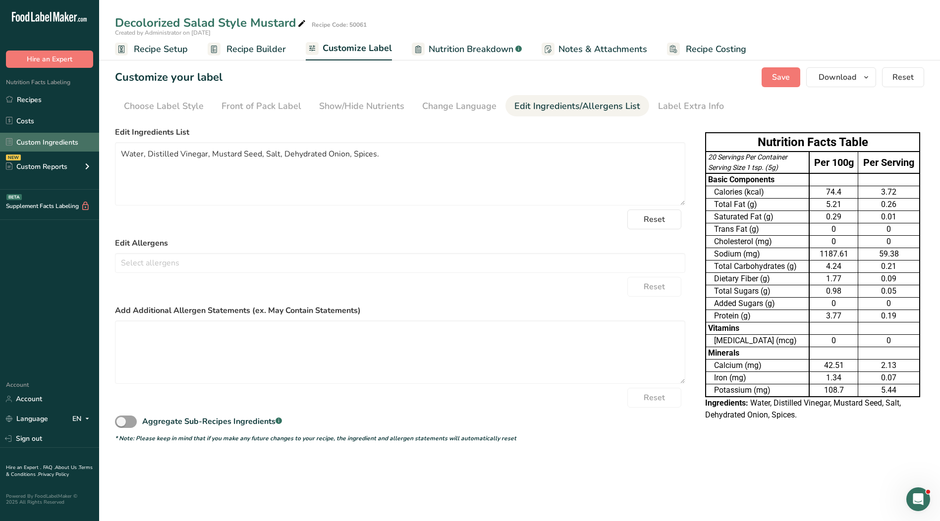
click at [49, 139] on link "Custom Ingredients" at bounding box center [49, 142] width 99 height 19
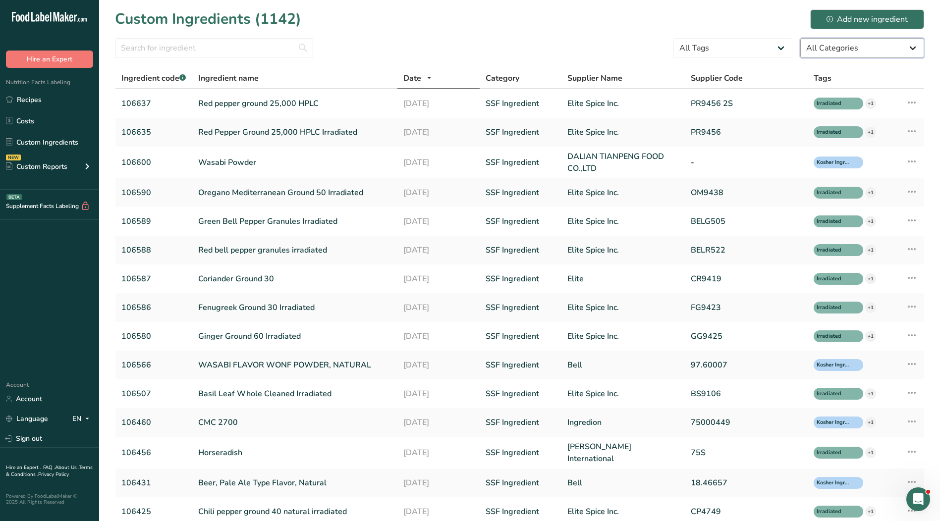
click at [825, 44] on select "All Categories [DEMOGRAPHIC_DATA]/[US_STATE][DEMOGRAPHIC_DATA] Foods Baby Foods…" at bounding box center [862, 48] width 124 height 20
select select "0"
click at [800, 38] on select "All Categories [DEMOGRAPHIC_DATA]/[US_STATE][DEMOGRAPHIC_DATA] Foods Baby Foods…" at bounding box center [862, 48] width 124 height 20
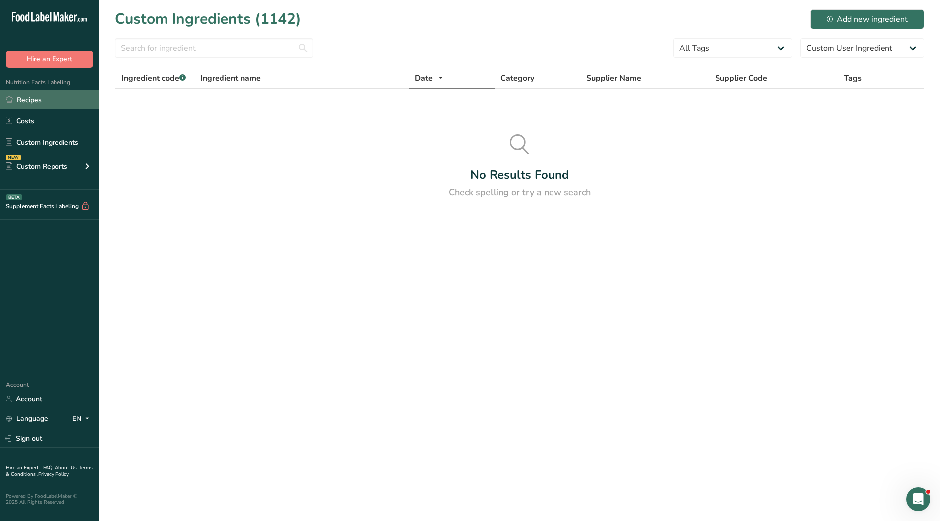
click at [35, 99] on link "Recipes" at bounding box center [49, 99] width 99 height 19
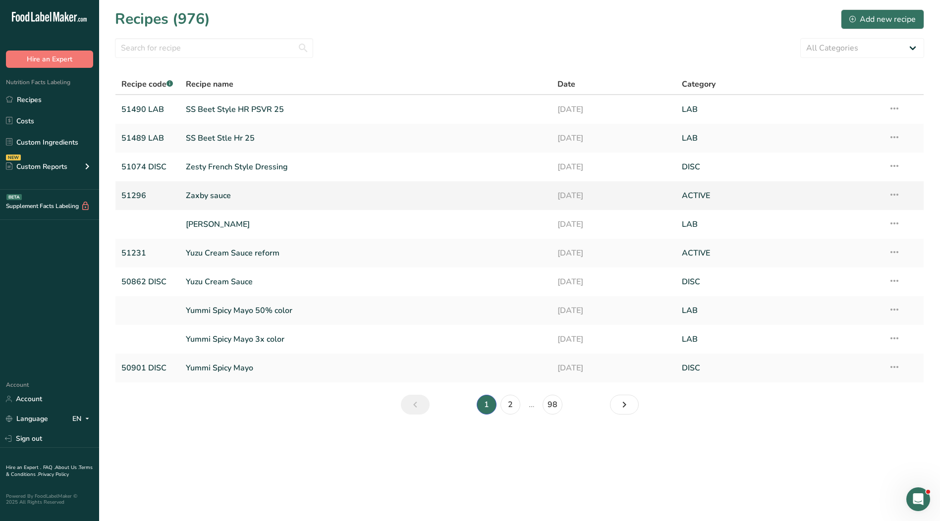
click at [192, 197] on link "Zaxby sauce" at bounding box center [366, 195] width 360 height 21
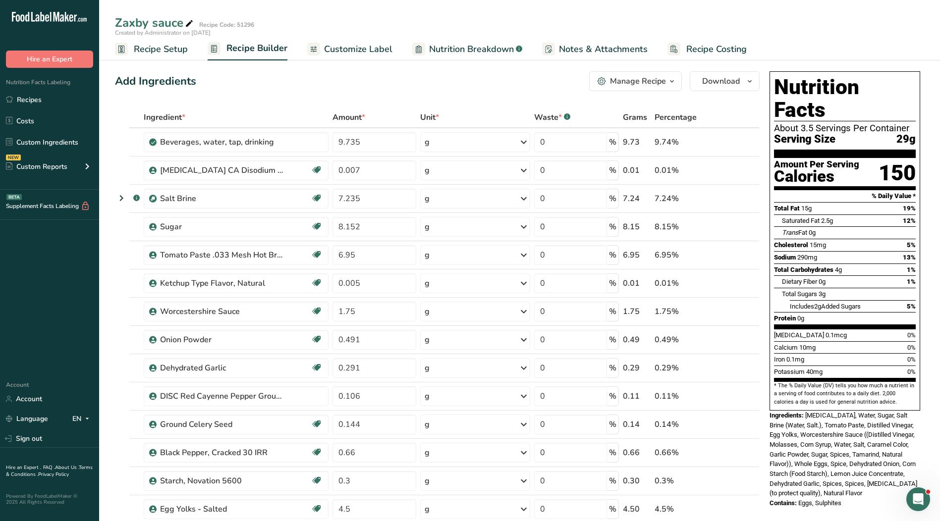
click at [163, 45] on span "Recipe Setup" at bounding box center [161, 49] width 54 height 13
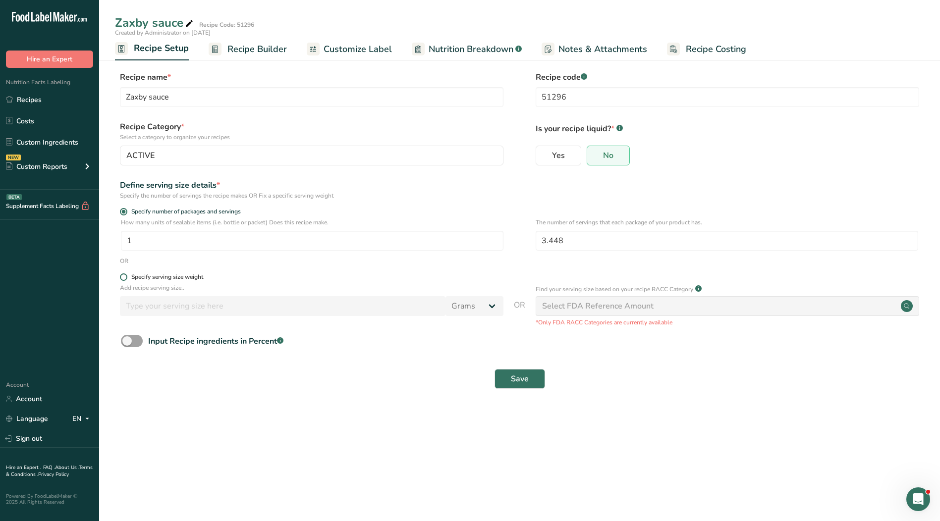
click at [150, 280] on div "Specify serving size weight" at bounding box center [167, 276] width 72 height 7
click at [126, 280] on input "Specify serving size weight" at bounding box center [123, 277] width 6 height 6
radio input "true"
radio input "false"
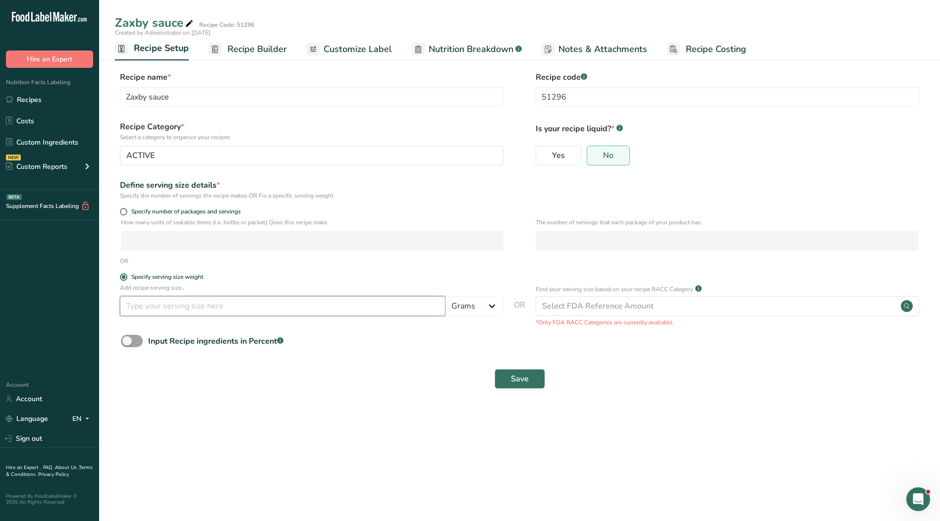
click at [161, 300] on input "number" at bounding box center [283, 306] width 326 height 20
click at [467, 305] on select "Grams kg mg mcg lb oz l mL fl oz tbsp tsp cup qt gallon" at bounding box center [474, 306] width 58 height 20
drag, startPoint x: 471, startPoint y: 304, endPoint x: 383, endPoint y: 302, distance: 87.7
click at [471, 304] on select "Grams kg mg mcg lb oz l mL fl oz tbsp tsp cup qt gallon" at bounding box center [474, 306] width 58 height 20
click at [612, 305] on div "Select FDA Reference Amount" at bounding box center [597, 306] width 111 height 12
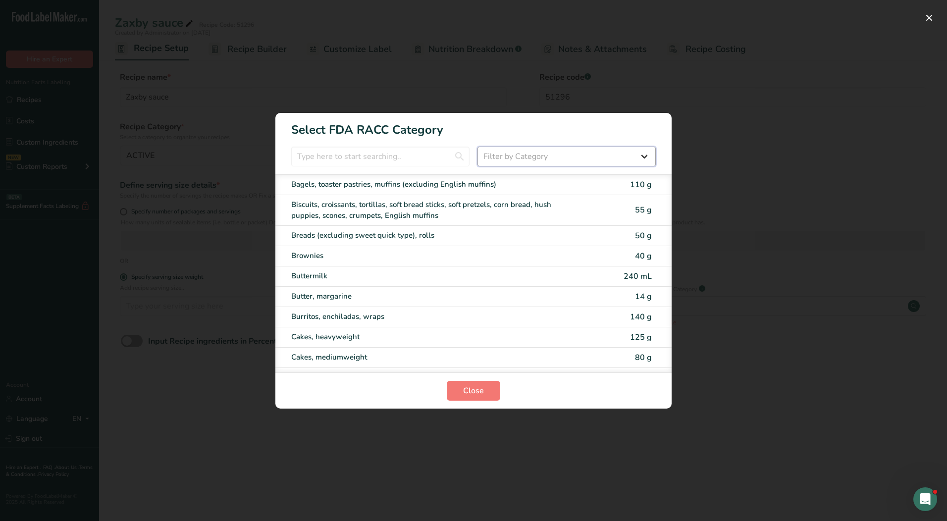
click at [502, 154] on select "Filter by Category All Bakery products [GEOGRAPHIC_DATA] Cereals and other grai…" at bounding box center [567, 157] width 178 height 20
select select "22"
click at [478, 147] on select "Filter by Category All Bakery products [GEOGRAPHIC_DATA] Cereals and other grai…" at bounding box center [567, 157] width 178 height 20
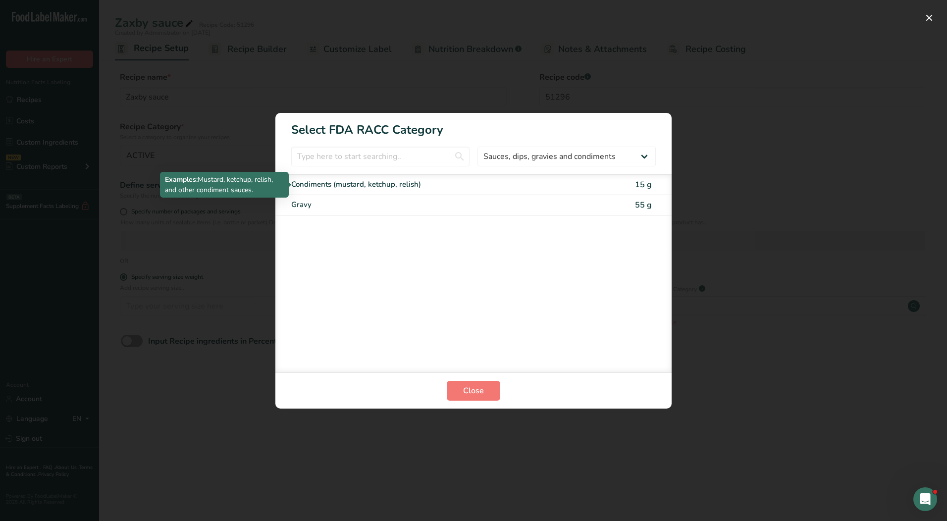
click at [391, 184] on div "Condiments (mustard, ketchup, relish)" at bounding box center [431, 184] width 281 height 11
type input "15"
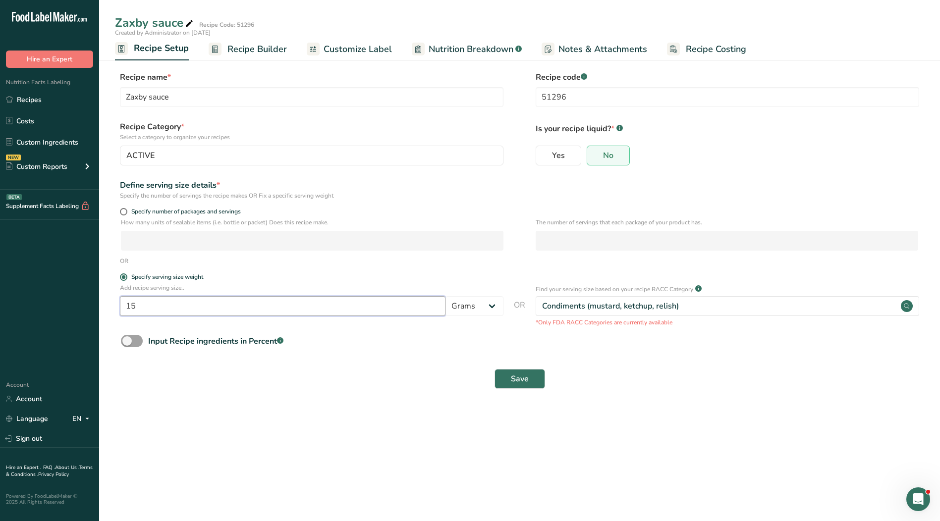
drag, startPoint x: 154, startPoint y: 311, endPoint x: 56, endPoint y: 303, distance: 97.5
click at [56, 303] on div ".a-20{fill:#fff;} Hire an Expert Nutrition Facts Labeling Recipes Costs Custom …" at bounding box center [470, 260] width 940 height 521
click at [555, 462] on main "Zaxby sauce Recipe Code: 51296 Created by Administrator on [DATE] Recipe Setup …" at bounding box center [470, 260] width 940 height 521
click at [64, 97] on link "Recipes" at bounding box center [49, 99] width 99 height 19
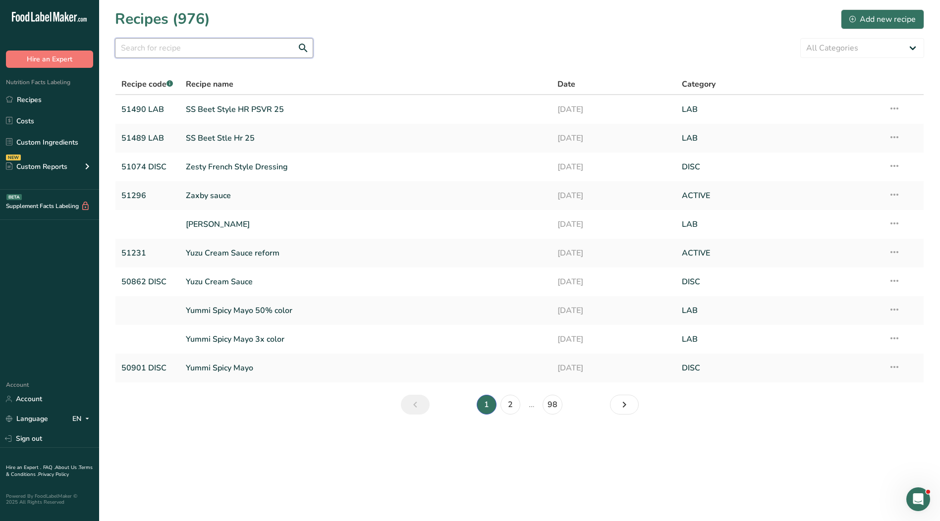
click at [273, 42] on input "text" at bounding box center [214, 48] width 198 height 20
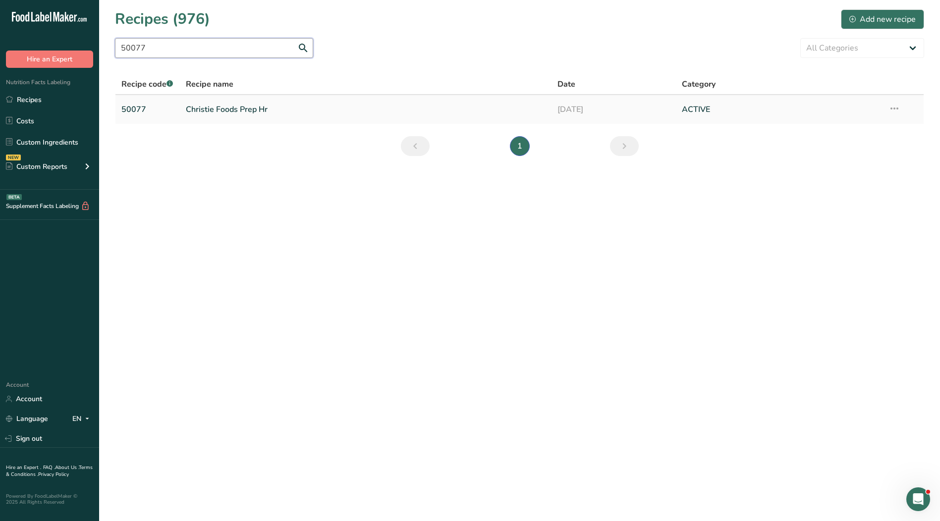
type input "50077"
click at [208, 111] on link "Christie Foods Prep Hr" at bounding box center [366, 109] width 360 height 21
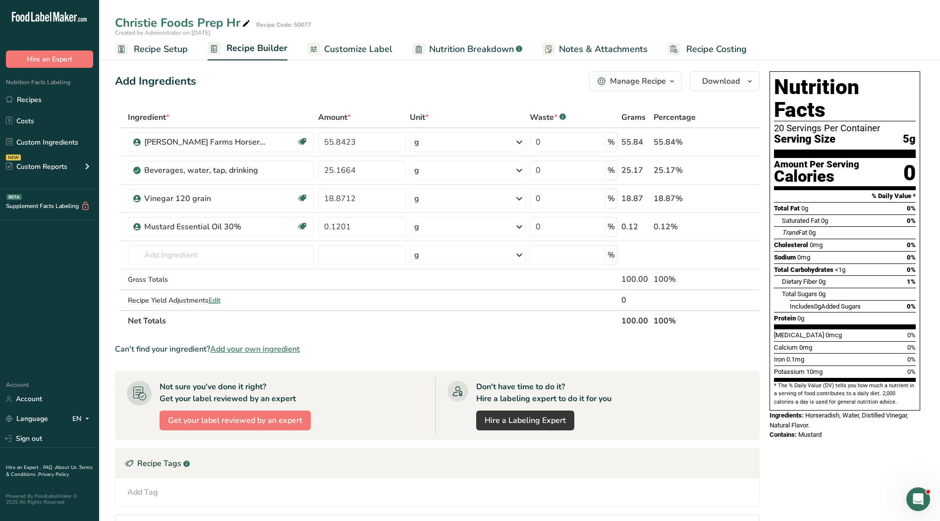
click at [342, 54] on span "Customize Label" at bounding box center [358, 49] width 68 height 13
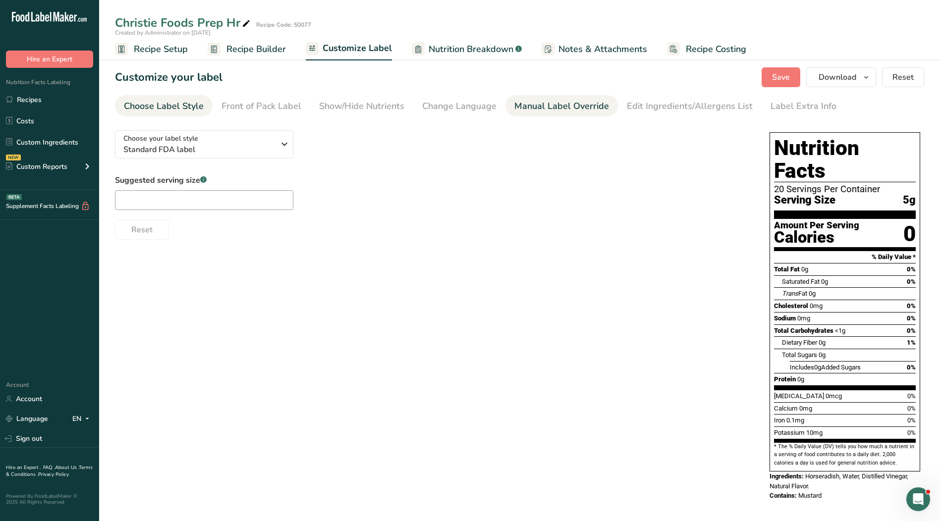
click at [548, 109] on div "Manual Label Override" at bounding box center [561, 106] width 95 height 13
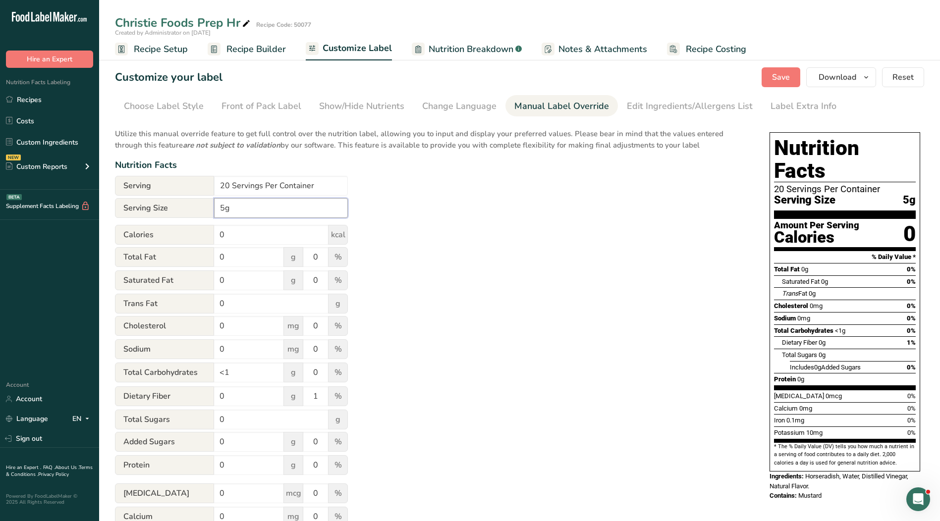
click at [217, 207] on input "5g" at bounding box center [281, 208] width 134 height 20
type input "1 tsp. 5g"
drag, startPoint x: 323, startPoint y: 183, endPoint x: 144, endPoint y: 181, distance: 179.4
click at [144, 181] on div "Serving 20 Servings Per Container" at bounding box center [231, 186] width 233 height 20
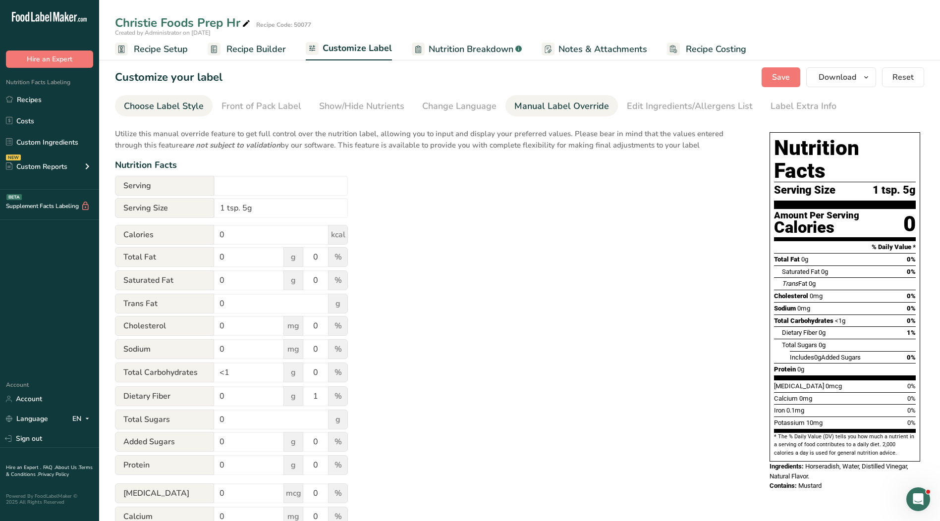
click at [178, 105] on div "Choose Label Style" at bounding box center [164, 106] width 80 height 13
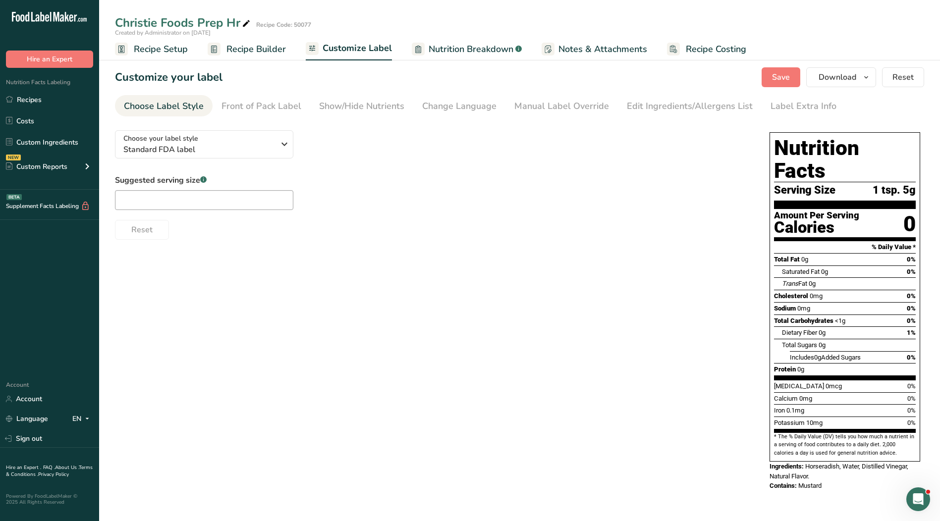
click at [245, 165] on div "Choose your label style Standard FDA label USA (FDA) Standard FDA label Tabular…" at bounding box center [432, 180] width 635 height 117
drag, startPoint x: 244, startPoint y: 150, endPoint x: 244, endPoint y: 156, distance: 5.4
click at [244, 153] on span "Standard FDA label" at bounding box center [198, 150] width 151 height 12
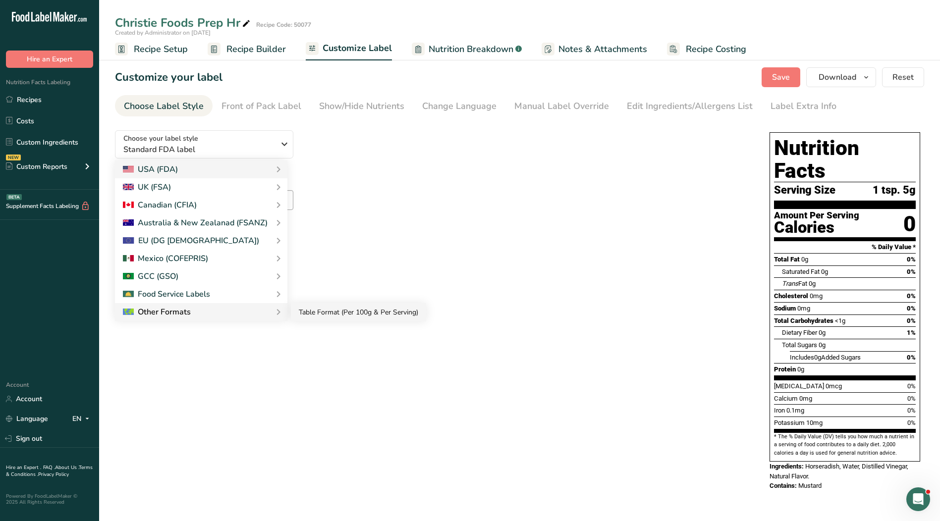
click at [297, 314] on link "Table Format (Per 100g & Per Serving)" at bounding box center [358, 312] width 135 height 18
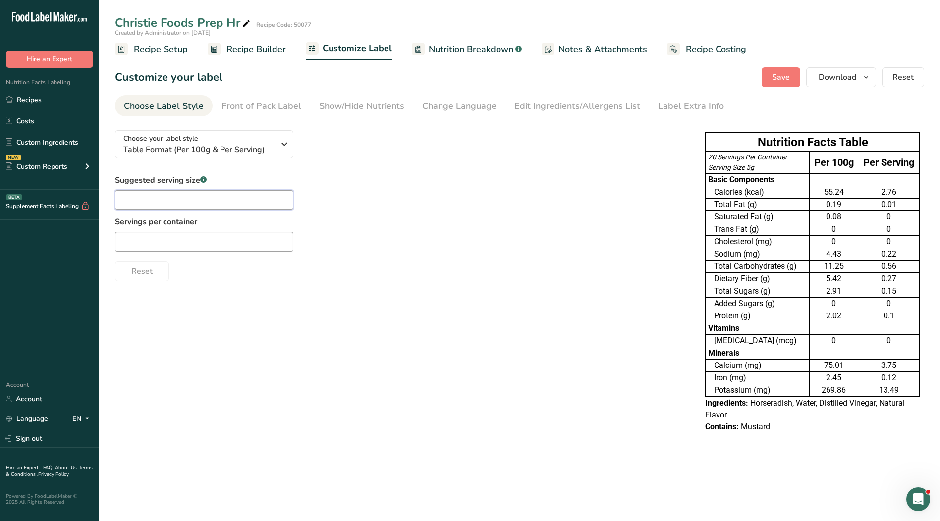
click at [232, 198] on input "text" at bounding box center [204, 200] width 178 height 20
type input "1 tsp."
click at [228, 246] on input "text" at bounding box center [204, 242] width 178 height 20
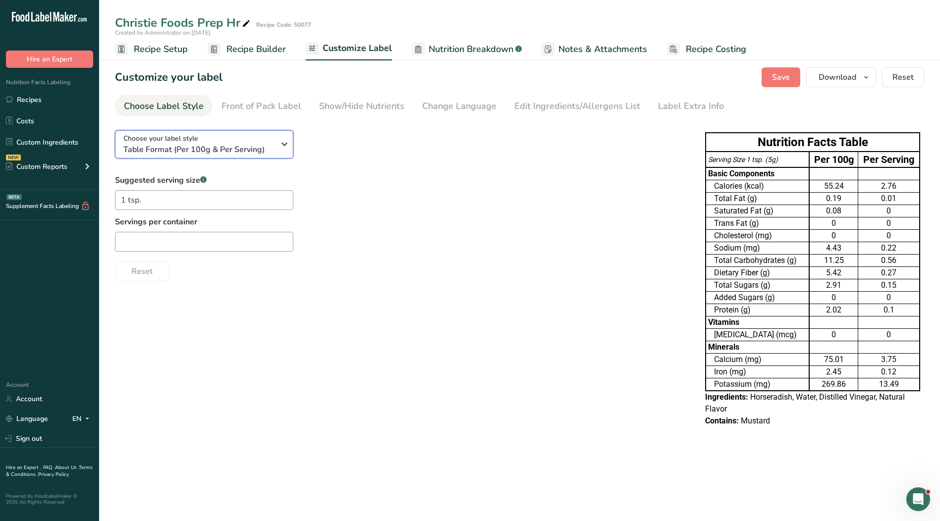
click at [276, 145] on div "Choose your label style Table Format (Per 100g & Per Serving)" at bounding box center [202, 144] width 159 height 22
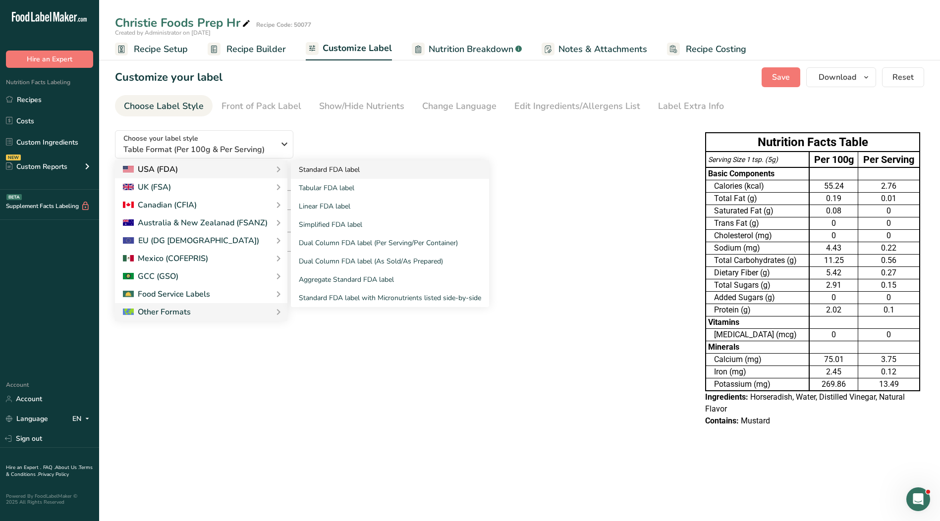
click at [332, 174] on link "Standard FDA label" at bounding box center [390, 170] width 198 height 18
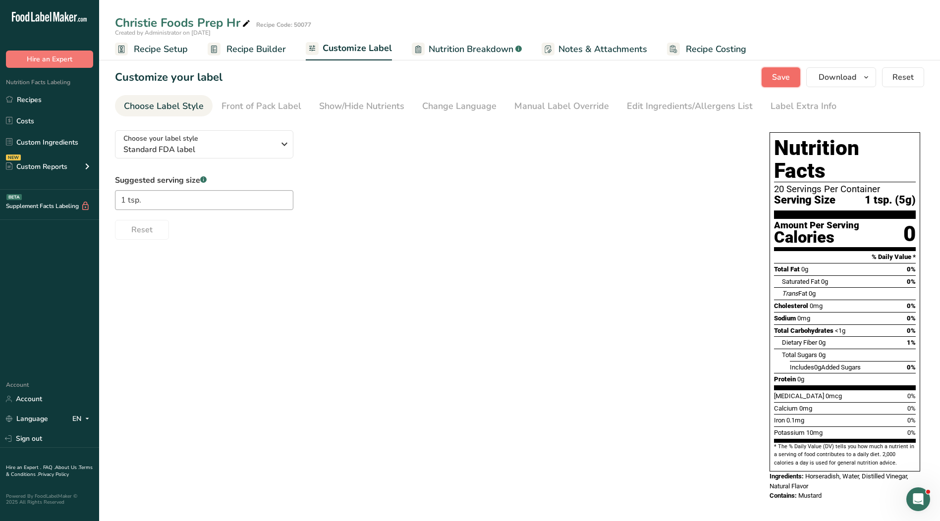
click at [777, 76] on span "Save" at bounding box center [781, 77] width 18 height 12
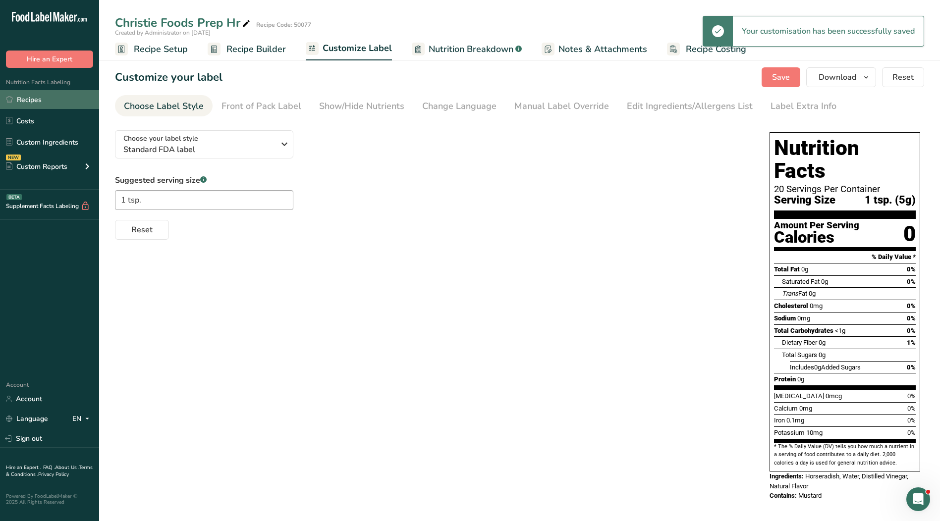
click at [33, 100] on link "Recipes" at bounding box center [49, 99] width 99 height 19
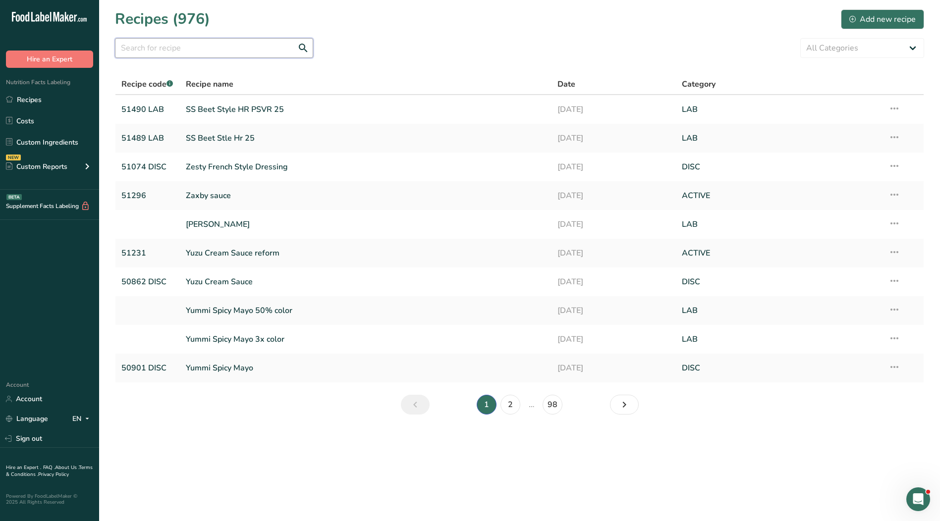
click at [193, 48] on input "text" at bounding box center [214, 48] width 198 height 20
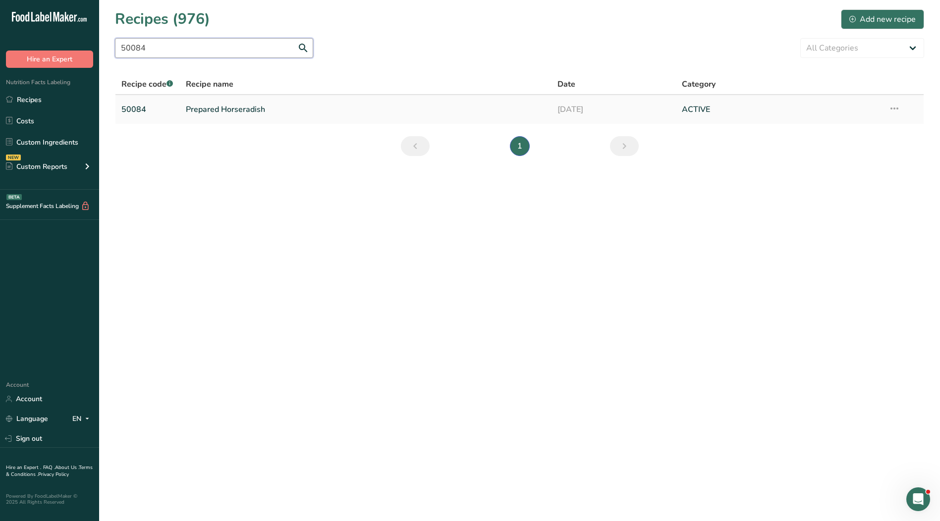
type input "50084"
click at [227, 109] on link "Prepared Horseradish" at bounding box center [366, 109] width 360 height 21
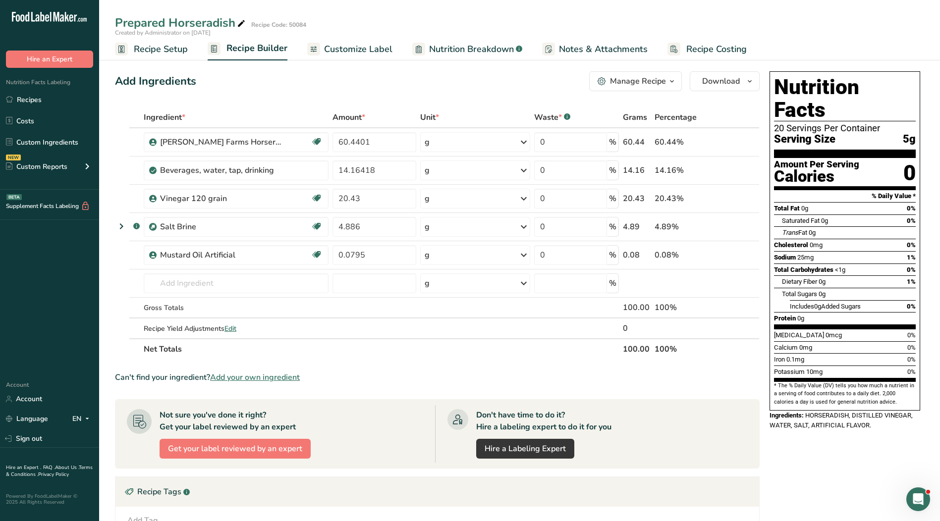
click at [391, 47] on ul "Recipe Setup Recipe Builder Customize Label Nutrition Breakdown .a-a{fill:#3473…" at bounding box center [519, 48] width 841 height 23
click at [371, 49] on span "Customize Label" at bounding box center [358, 49] width 68 height 13
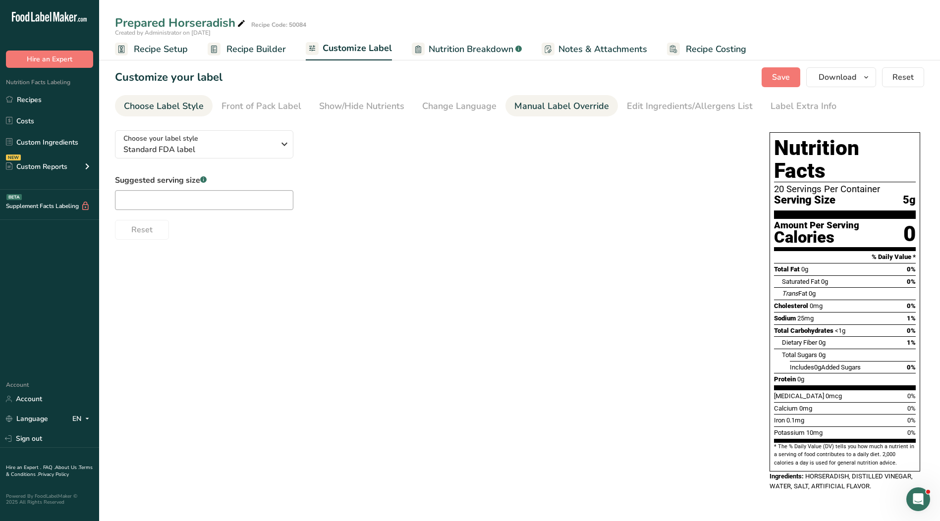
click at [563, 105] on div "Manual Label Override" at bounding box center [561, 106] width 95 height 13
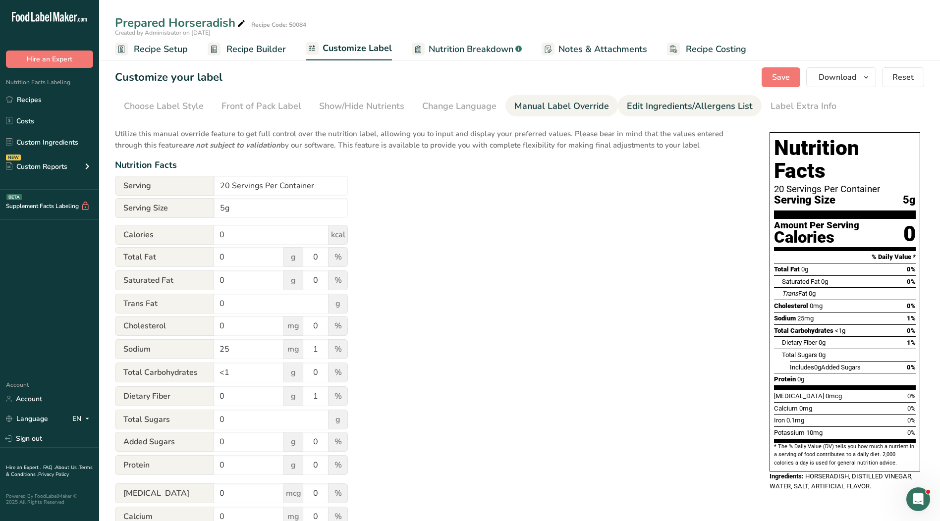
click at [670, 107] on div "Edit Ingredients/Allergens List" at bounding box center [690, 106] width 126 height 13
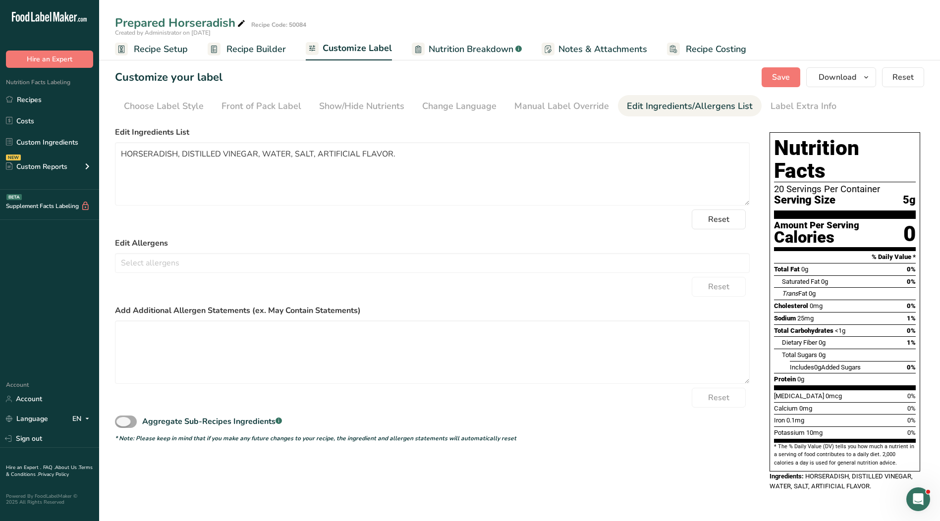
click at [126, 423] on span at bounding box center [126, 422] width 22 height 12
click at [121, 423] on input "Aggregate Sub-Recipes Ingredients .a-a{fill:#347362;}.b-a{fill:#fff;}" at bounding box center [118, 422] width 6 height 6
checkbox input "true"
drag, startPoint x: 373, startPoint y: 155, endPoint x: 314, endPoint y: 153, distance: 59.0
click at [314, 153] on textarea "Horseradish, Distilled Vinegar, Water, Artificial Flavor (Artificial Flavor), S…" at bounding box center [432, 173] width 635 height 63
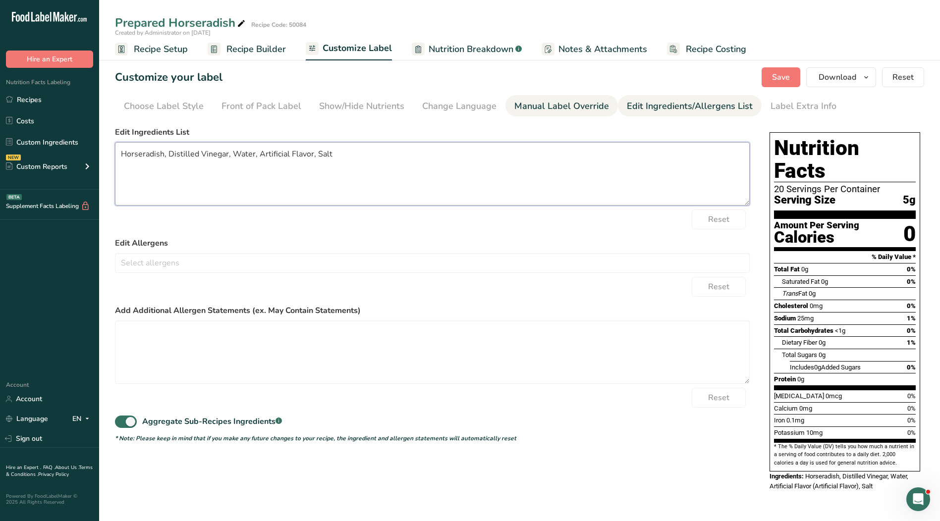
type textarea "Horseradish, Distilled Vinegar, Water, Artificial Flavor, Salt"
click at [543, 106] on div "Manual Label Override" at bounding box center [561, 106] width 95 height 13
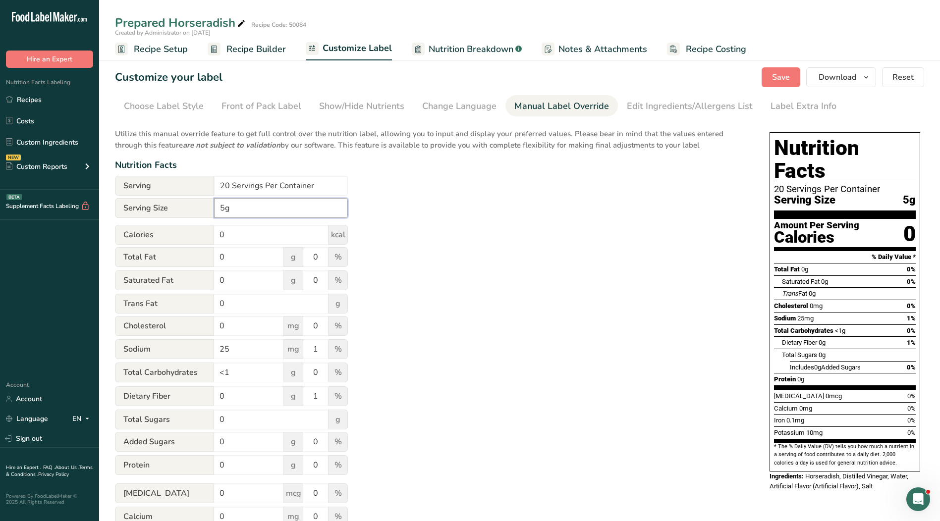
click at [216, 208] on input "5g" at bounding box center [281, 208] width 134 height 20
type input "1 tsp. 5g"
drag, startPoint x: 338, startPoint y: 188, endPoint x: 142, endPoint y: 182, distance: 196.8
click at [141, 182] on div "Serving 20 Servings Per Container" at bounding box center [231, 186] width 233 height 20
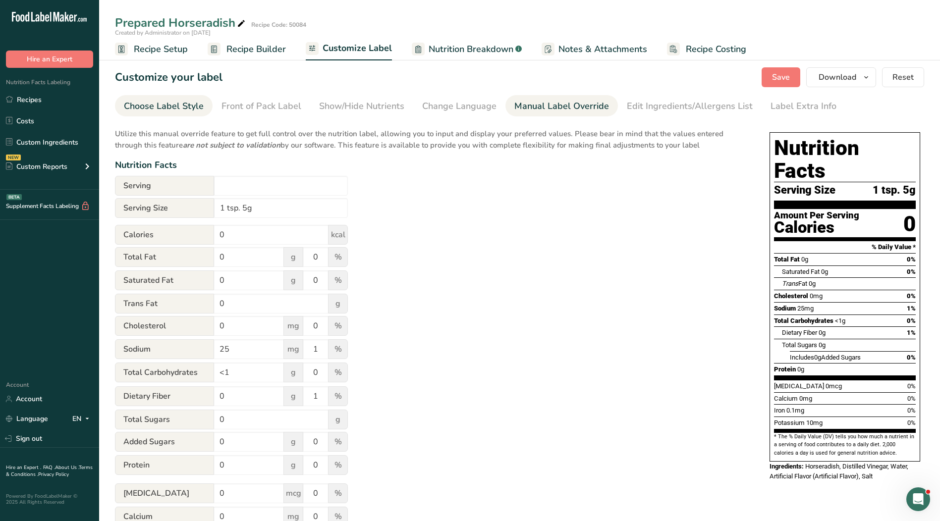
click at [180, 104] on div "Choose Label Style" at bounding box center [164, 106] width 80 height 13
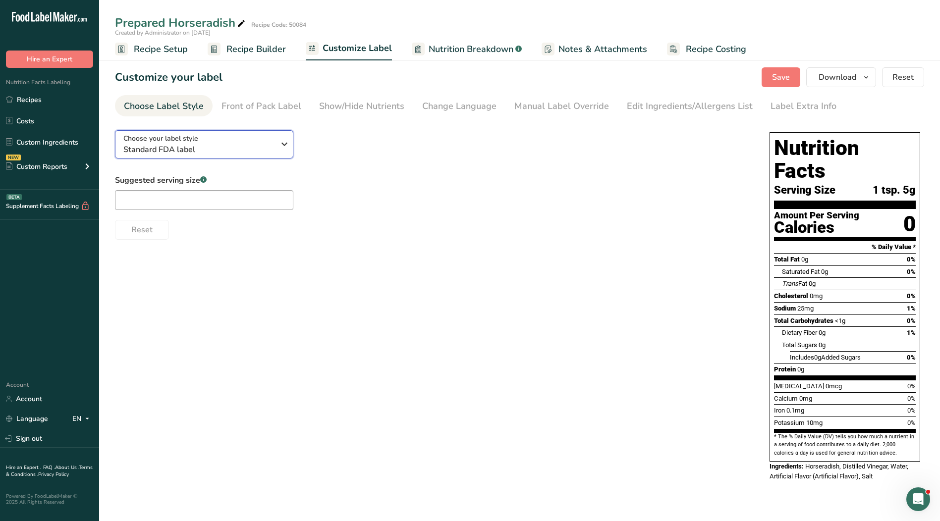
click at [190, 149] on span "Standard FDA label" at bounding box center [198, 150] width 151 height 12
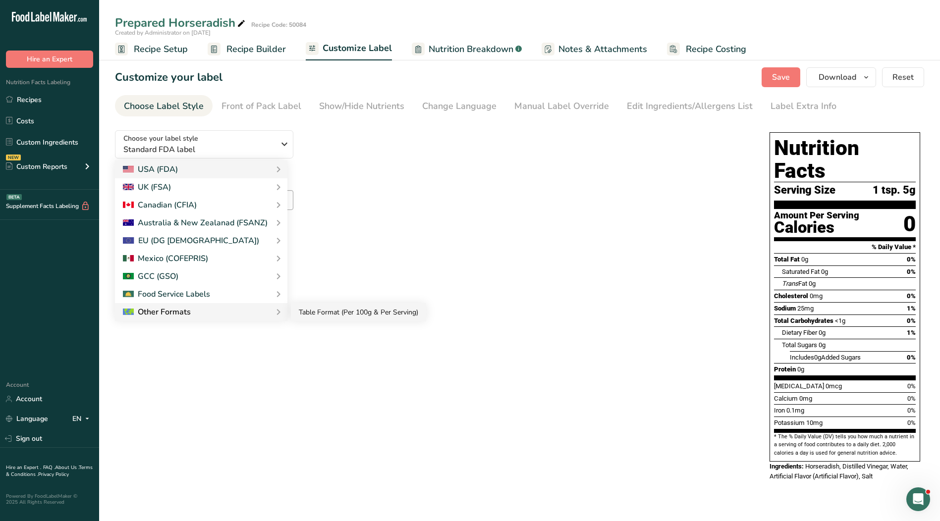
click at [308, 316] on link "Table Format (Per 100g & Per Serving)" at bounding box center [358, 312] width 135 height 18
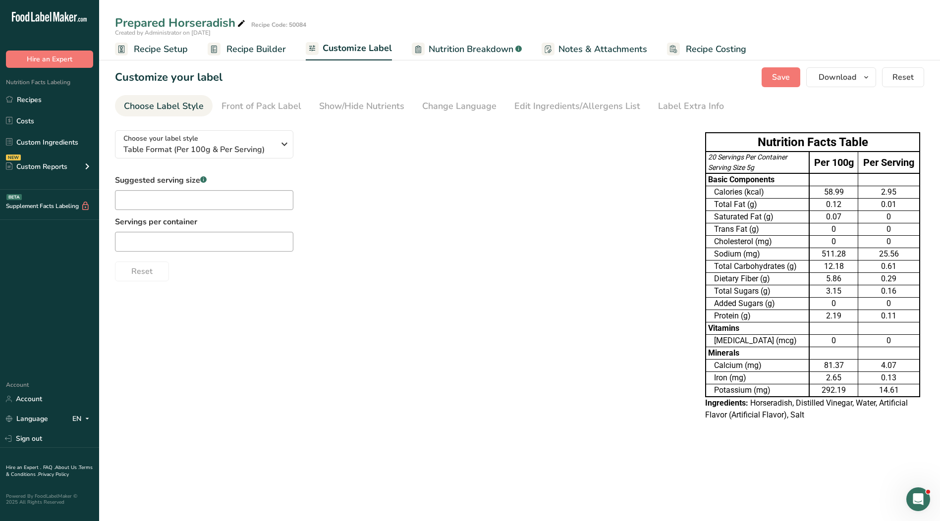
click at [224, 164] on div "Choose your label style Table Format (Per 100g & Per Serving) USA (FDA) Standar…" at bounding box center [400, 201] width 570 height 159
click at [228, 203] on input "text" at bounding box center [204, 200] width 178 height 20
type input "1 tsp"
click at [250, 240] on input "text" at bounding box center [204, 242] width 178 height 20
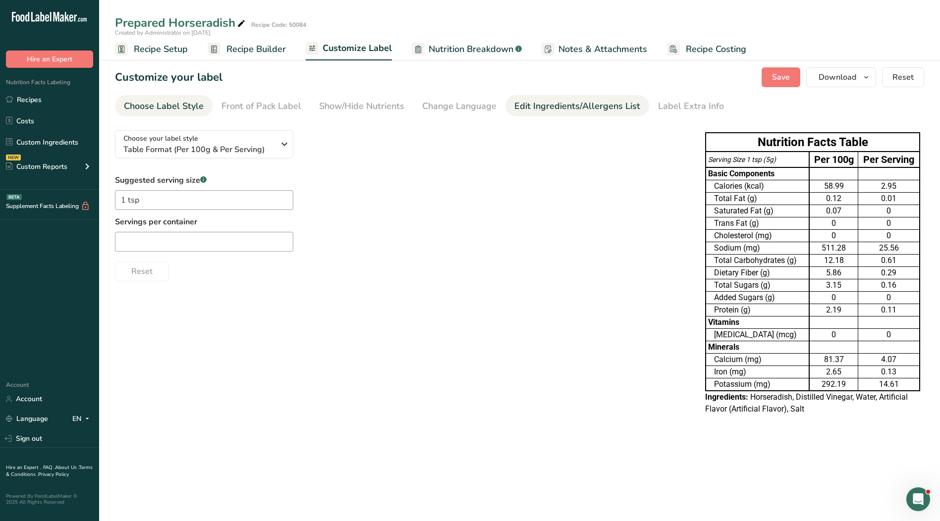
click at [572, 105] on div "Edit Ingredients/Allergens List" at bounding box center [577, 106] width 126 height 13
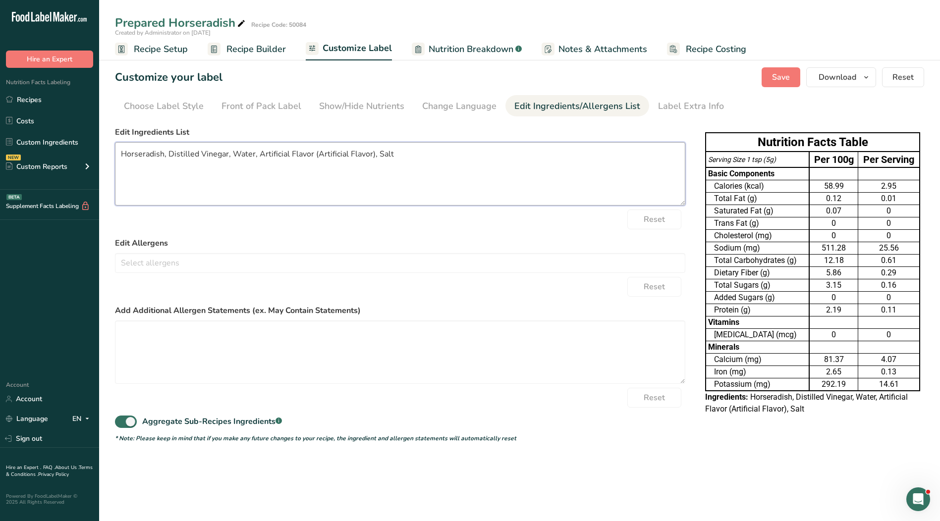
click at [372, 155] on textarea "Horseradish, Distilled Vinegar, Water, Artificial Flavor (Artificial Flavor), S…" at bounding box center [400, 173] width 570 height 63
drag, startPoint x: 327, startPoint y: 154, endPoint x: 381, endPoint y: 154, distance: 53.5
click at [336, 154] on textarea "Horseradish, Distilled Vinegar, Water, Artificial Flavor (Artificial Flavor), S…" at bounding box center [400, 173] width 570 height 63
drag, startPoint x: 424, startPoint y: 157, endPoint x: 16, endPoint y: 180, distance: 407.9
click at [19, 176] on div ".a-20{fill:#fff;} Hire an Expert Nutrition Facts Labeling Recipes Costs Custom …" at bounding box center [470, 260] width 940 height 521
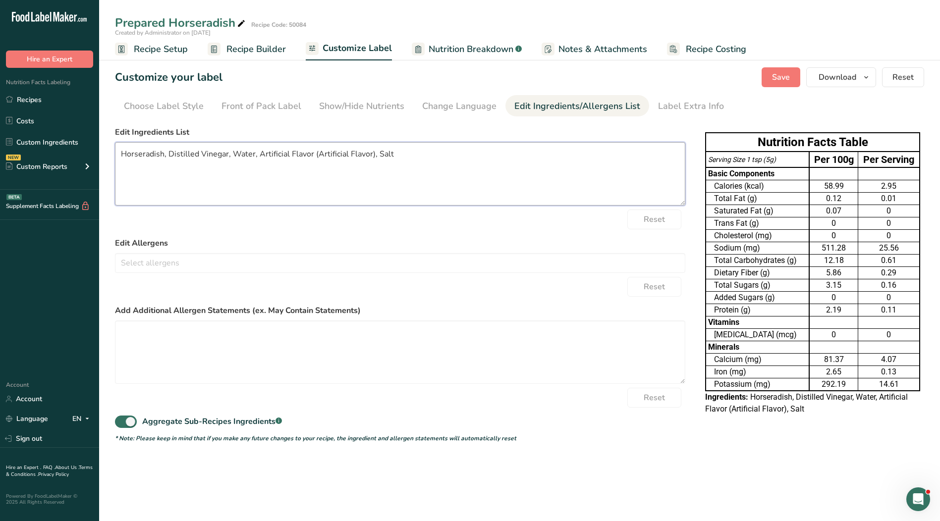
paste textarea "Salt, Artificial Flavor."
type textarea "Horseradish, Distilled Vinegar, Water, Salt, Artificial Flavor."
click at [789, 78] on span "Save" at bounding box center [781, 77] width 18 height 12
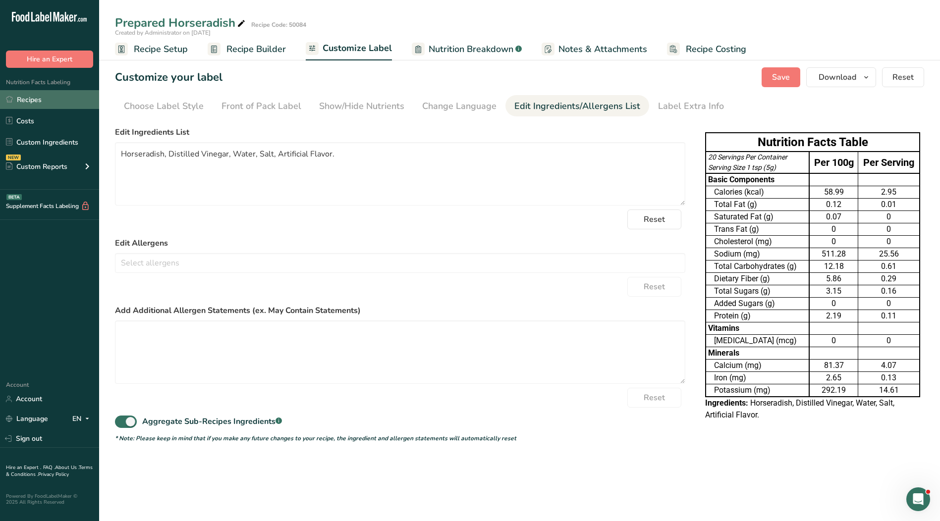
click at [20, 98] on link "Recipes" at bounding box center [49, 99] width 99 height 19
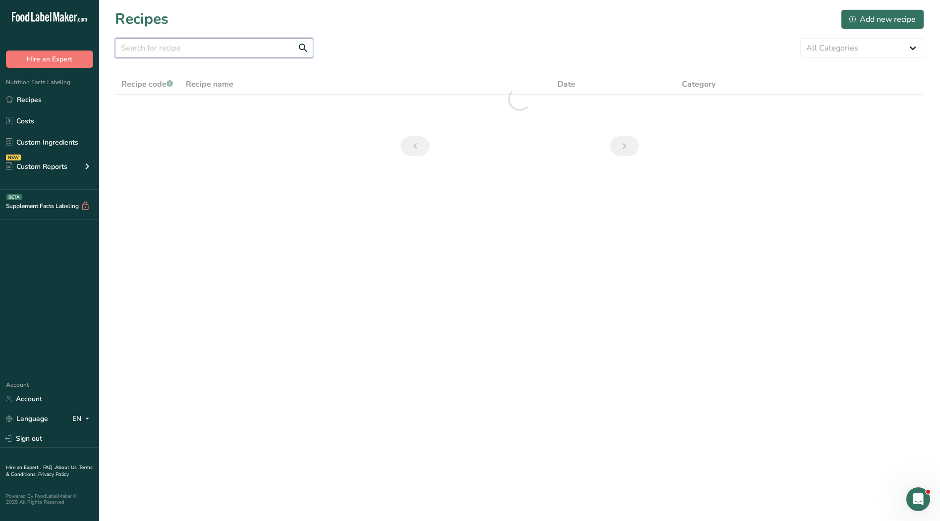
click at [203, 51] on input "text" at bounding box center [214, 48] width 198 height 20
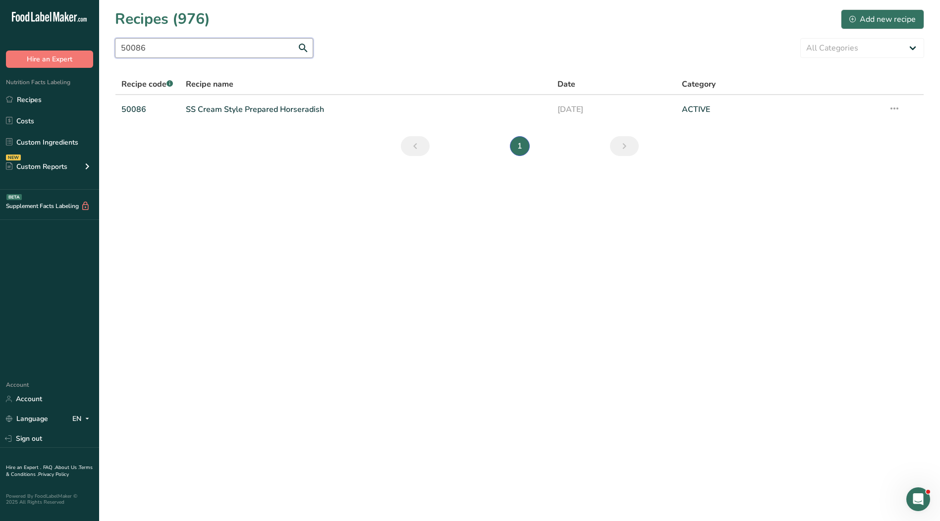
type input "50086"
click at [225, 107] on link "SS Cream Style Prepared Horseradish" at bounding box center [366, 109] width 360 height 21
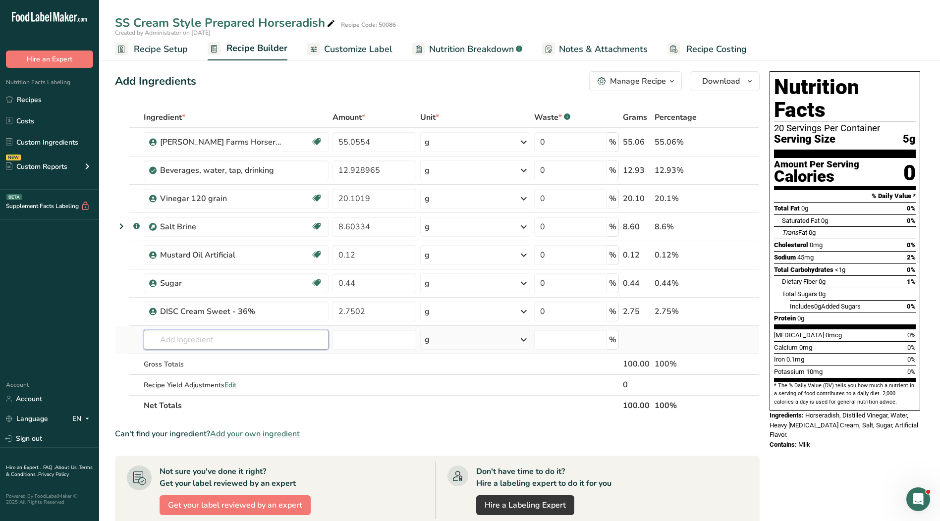
click at [220, 334] on input "text" at bounding box center [236, 340] width 185 height 20
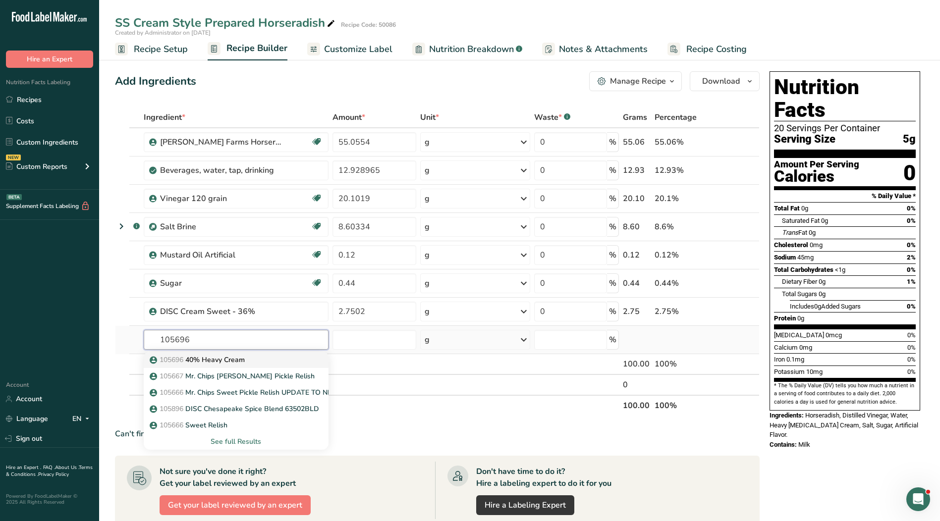
type input "105696"
click at [242, 356] on p "105696 40% Heavy Cream" at bounding box center [198, 360] width 93 height 10
type input "40% Heavy Cream"
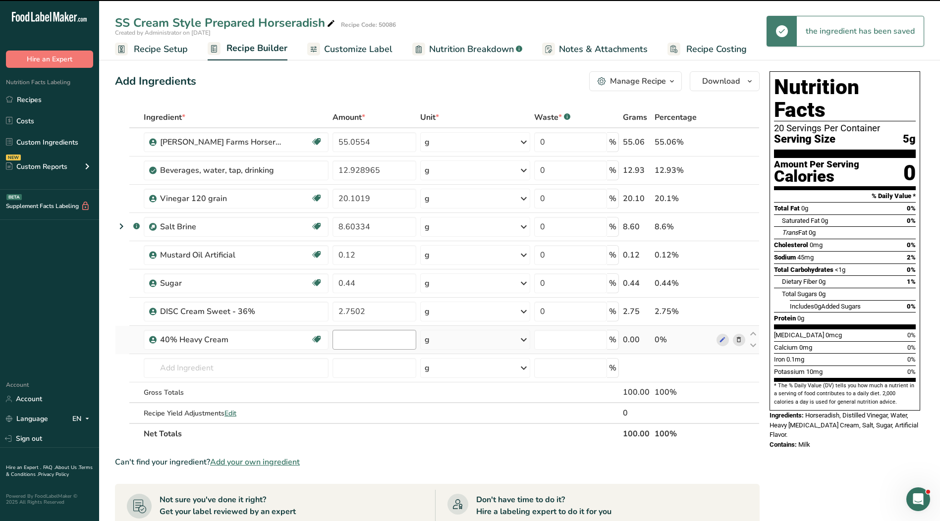
type input "0"
click at [347, 342] on input "0" at bounding box center [374, 340] width 84 height 20
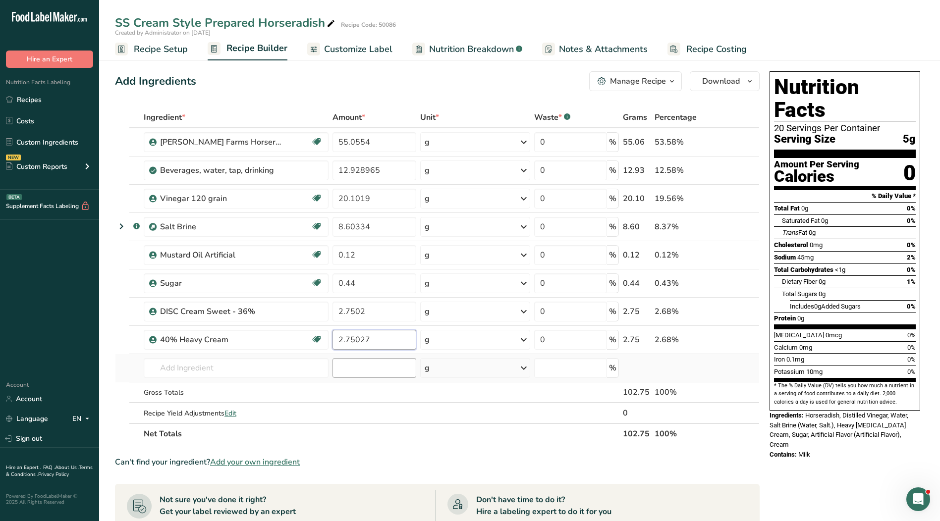
type input "2.75027"
click at [379, 358] on div "Ingredient * Amount * Unit * Waste * .a-a{fill:#347362;}.b-a{fill:#fff;} Grams …" at bounding box center [437, 275] width 645 height 337
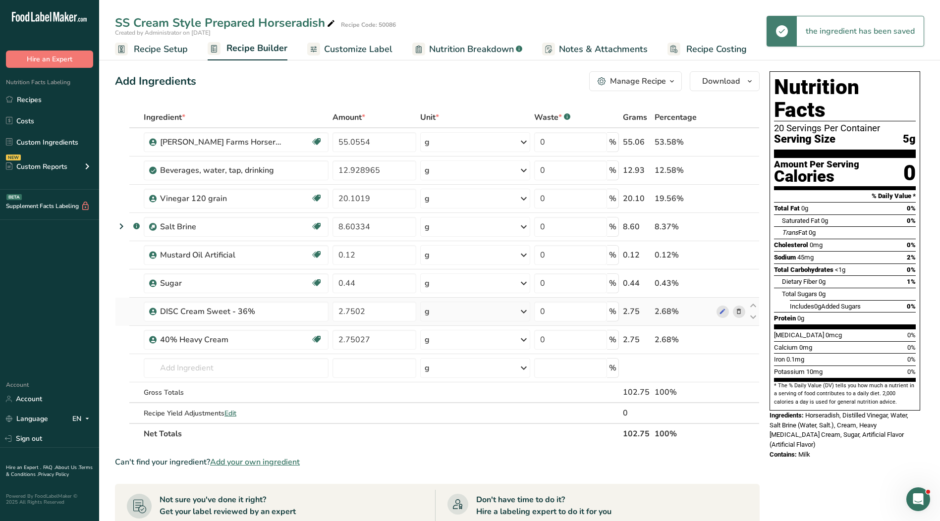
click at [738, 312] on icon at bounding box center [738, 312] width 7 height 10
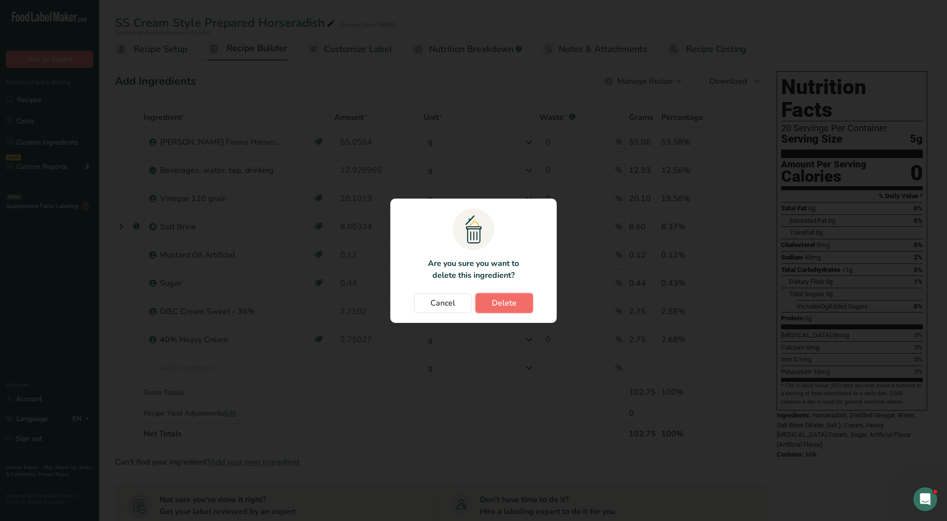
click at [500, 304] on span "Delete" at bounding box center [504, 303] width 25 height 12
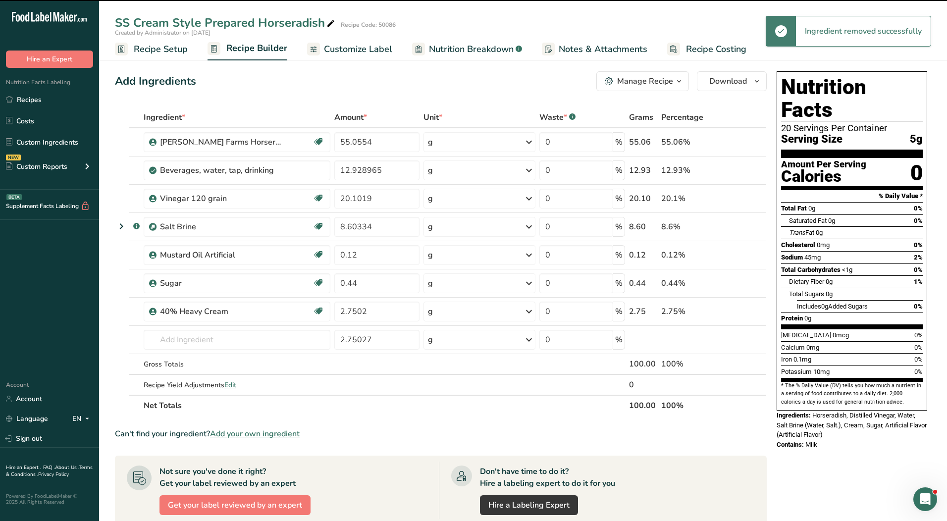
type input "2.75027"
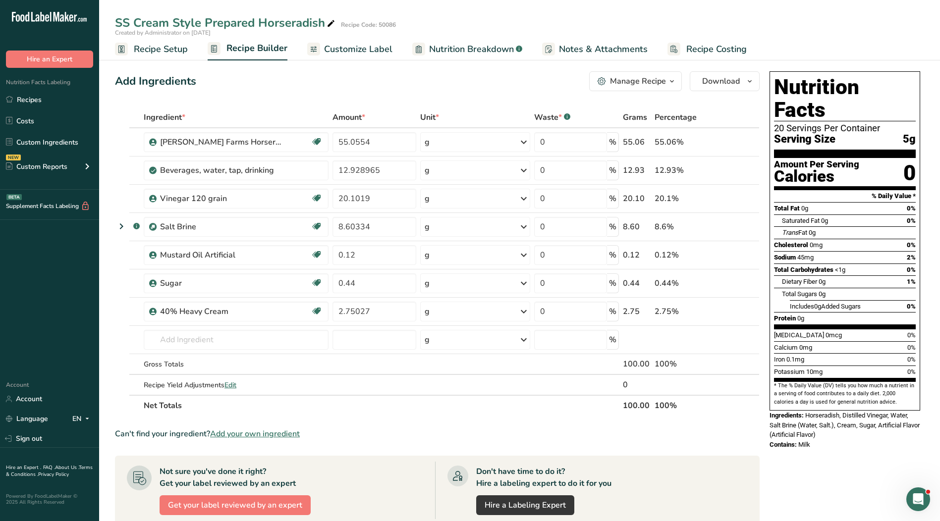
click at [361, 49] on span "Customize Label" at bounding box center [358, 49] width 68 height 13
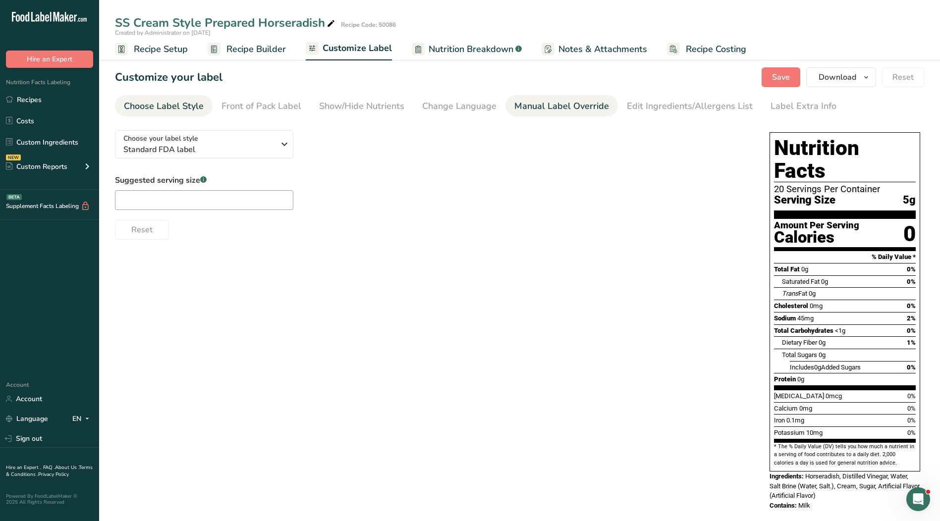
click at [570, 110] on div "Manual Label Override" at bounding box center [561, 106] width 95 height 13
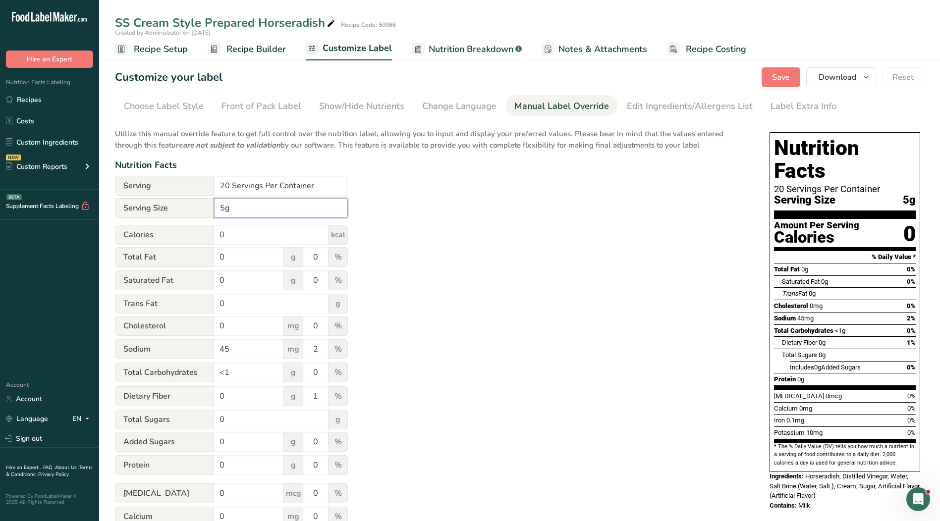
drag, startPoint x: 220, startPoint y: 208, endPoint x: 276, endPoint y: 208, distance: 56.0
click at [221, 208] on input "5g" at bounding box center [281, 208] width 134 height 20
type input "1 tsp. 5g"
drag, startPoint x: 323, startPoint y: 183, endPoint x: 197, endPoint y: 180, distance: 125.9
click at [197, 180] on div "Serving 20 Servings Per Container" at bounding box center [231, 186] width 233 height 20
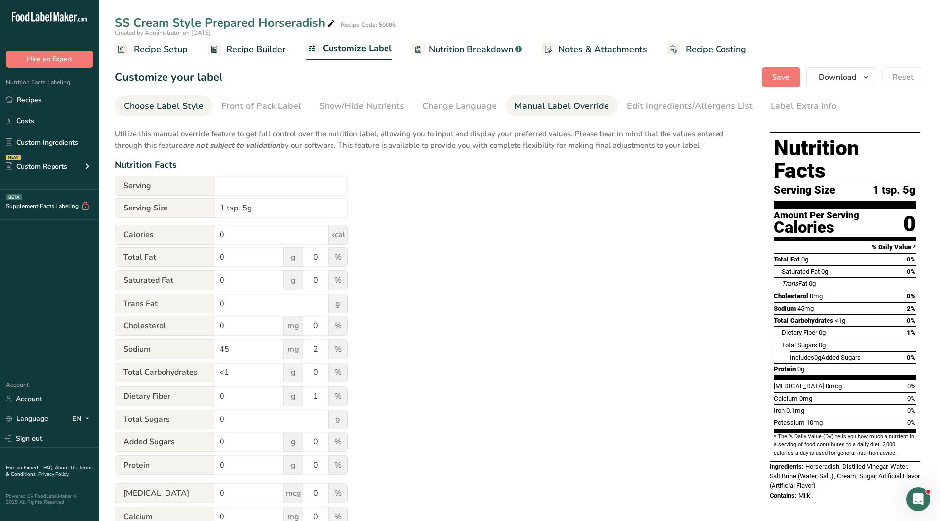
click at [134, 104] on div "Choose Label Style" at bounding box center [164, 106] width 80 height 13
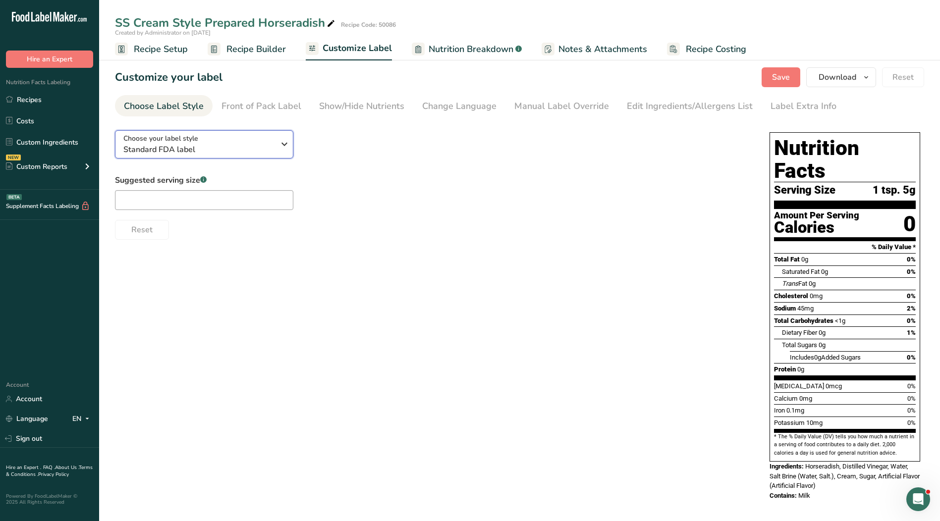
click at [147, 146] on span "Standard FDA label" at bounding box center [198, 150] width 151 height 12
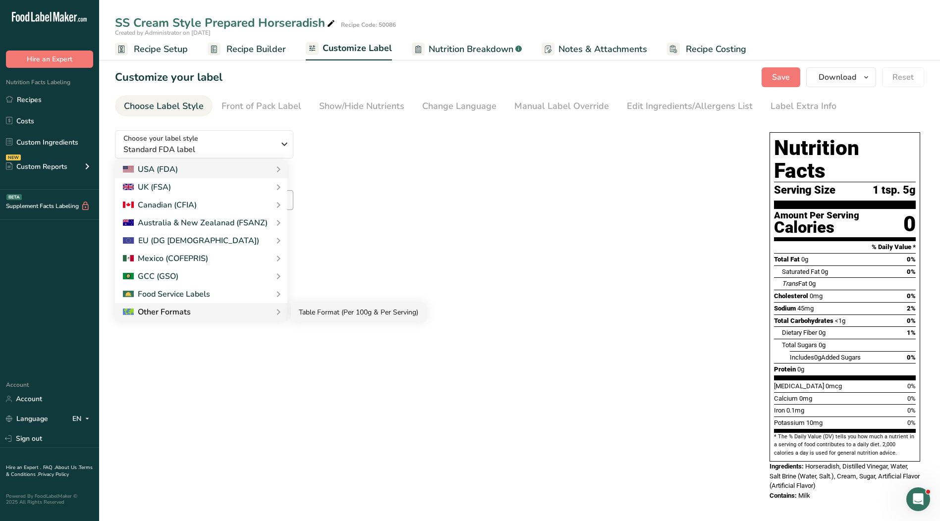
click at [346, 310] on link "Table Format (Per 100g & Per Serving)" at bounding box center [358, 312] width 135 height 18
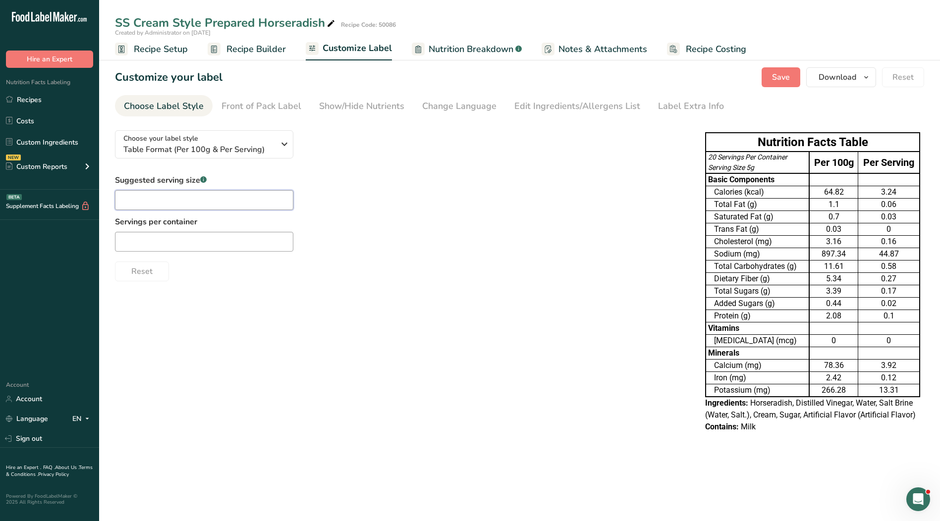
click at [192, 201] on input "text" at bounding box center [204, 200] width 178 height 20
type input "1 tsp."
click at [206, 242] on input "text" at bounding box center [204, 242] width 178 height 20
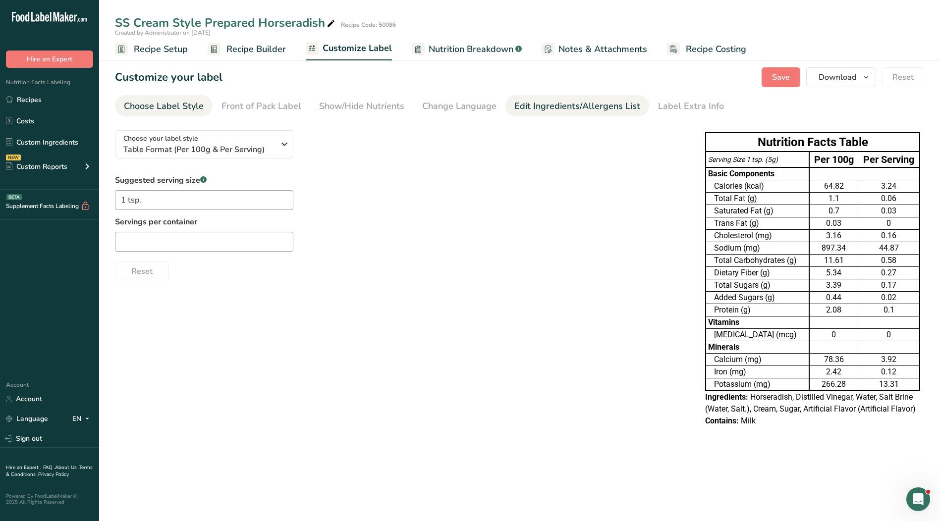
drag, startPoint x: 541, startPoint y: 98, endPoint x: 540, endPoint y: 113, distance: 15.4
click at [541, 99] on link "Edit Ingredients/Allergens List" at bounding box center [577, 106] width 126 height 22
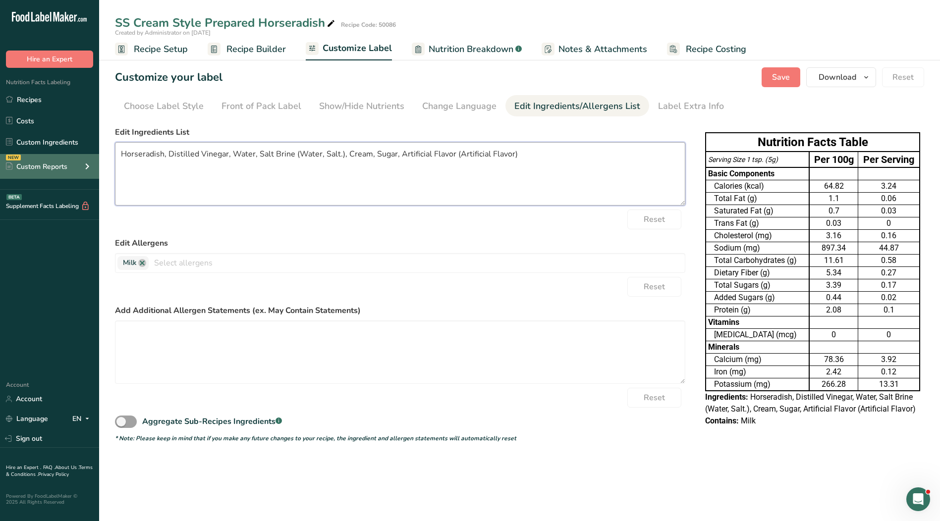
drag, startPoint x: 494, startPoint y: 161, endPoint x: 57, endPoint y: 176, distance: 437.2
click at [57, 176] on div ".a-20{fill:#fff;} Hire an Expert Nutrition Facts Labeling Recipes Costs Custom …" at bounding box center [470, 260] width 940 height 521
paste textarea "Cream, Salt, Sugar, Artificial Flavor."
type textarea "Horseradish, Distilled Vinegar, Water, Cream, Salt, Sugar, Artificial Flavor."
click at [616, 48] on span "Notes & Attachments" at bounding box center [602, 49] width 89 height 13
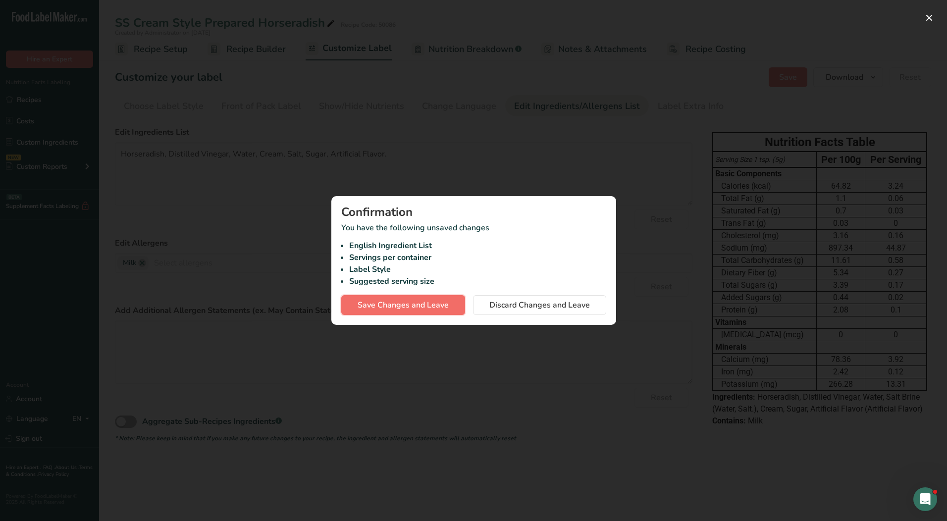
click at [401, 304] on span "Save Changes and Leave" at bounding box center [403, 305] width 91 height 12
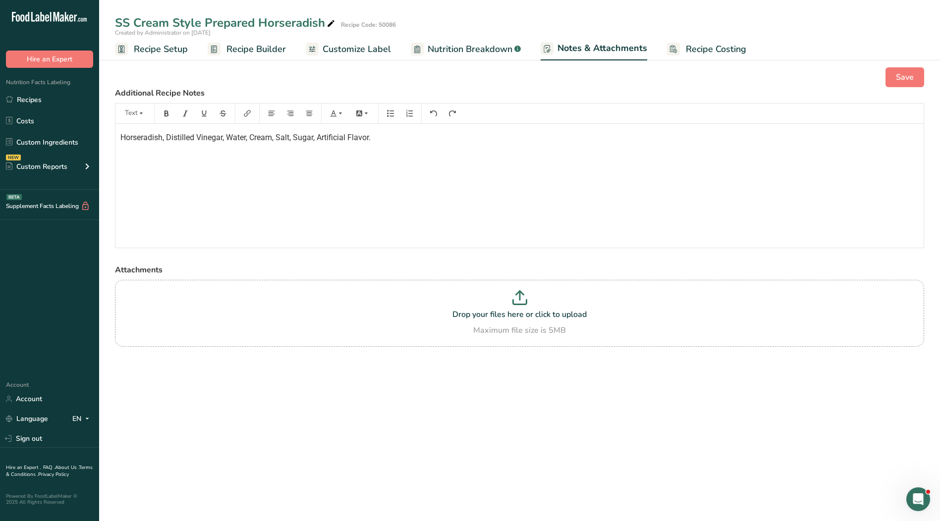
click at [325, 54] on span "Customize Label" at bounding box center [357, 49] width 68 height 13
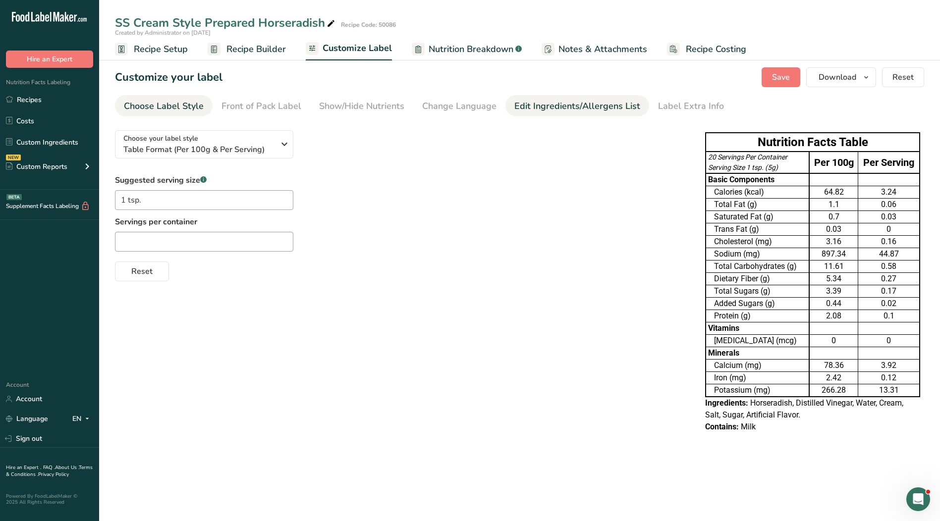
click at [539, 109] on div "Edit Ingredients/Allergens List" at bounding box center [577, 106] width 126 height 13
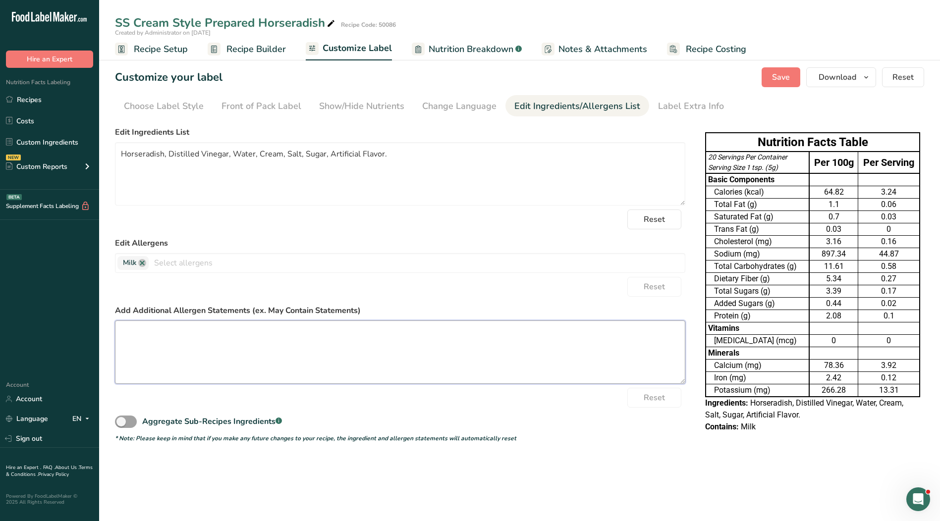
click at [308, 346] on textarea at bounding box center [400, 352] width 570 height 63
drag, startPoint x: 394, startPoint y: 156, endPoint x: 73, endPoint y: 150, distance: 321.1
click at [73, 150] on div ".a-20{fill:#fff;} Hire an Expert Nutrition Facts Labeling Recipes Costs Custom …" at bounding box center [470, 260] width 940 height 521
click at [329, 355] on textarea at bounding box center [400, 352] width 570 height 63
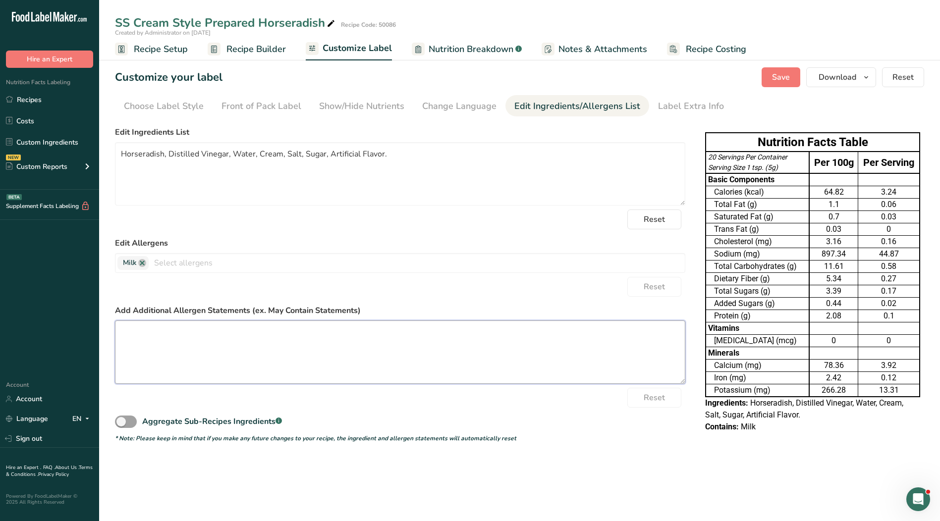
paste textarea "Horseradish, Distilled Vinegar, Water, Cream, Salt, Sugar, Artificial Flavor."
type textarea "Horseradish, Distilled Vinegar, Water, Cream, Salt, Sugar, Artificial Flavor."
click at [183, 107] on div "Choose Label Style" at bounding box center [164, 106] width 80 height 13
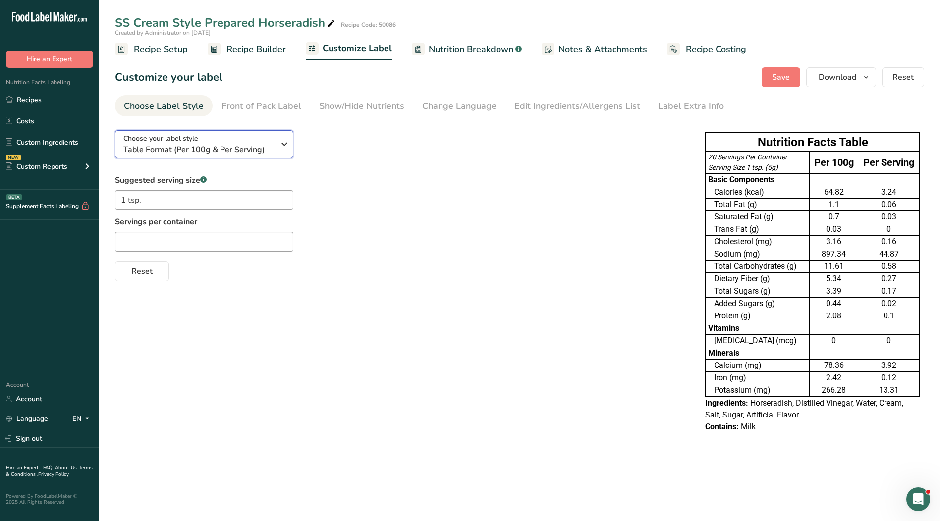
click at [183, 147] on span "Table Format (Per 100g & Per Serving)" at bounding box center [198, 150] width 151 height 12
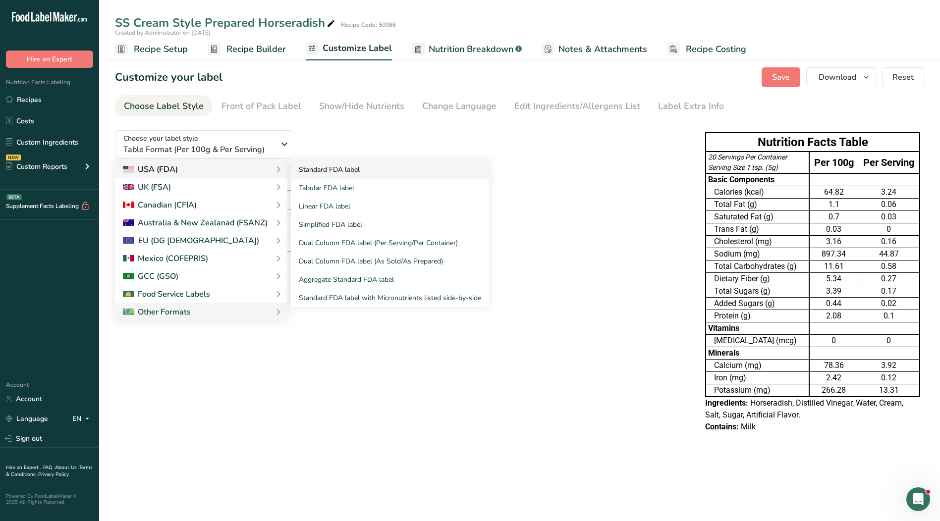
click at [309, 172] on link "Standard FDA label" at bounding box center [390, 170] width 198 height 18
type textarea "Horseradish, Distilled Vinegar, Water, Salt Brine (Water, Salt.), Cream, Sugar,…"
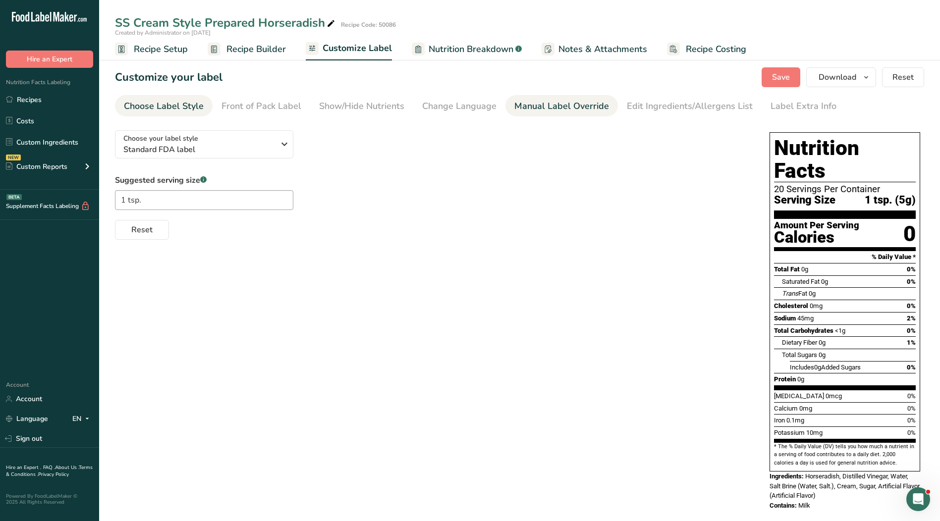
click at [560, 101] on div "Manual Label Override" at bounding box center [561, 106] width 95 height 13
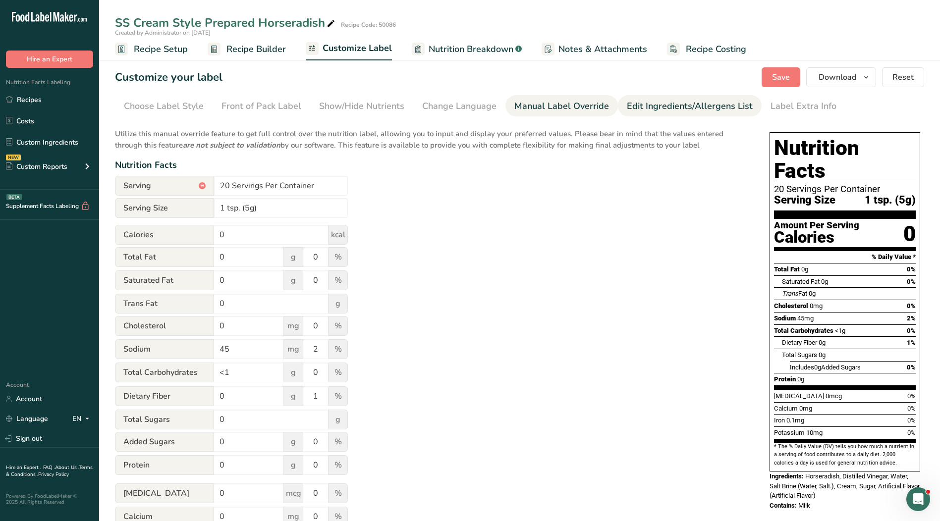
click at [669, 104] on div "Edit Ingredients/Allergens List" at bounding box center [690, 106] width 126 height 13
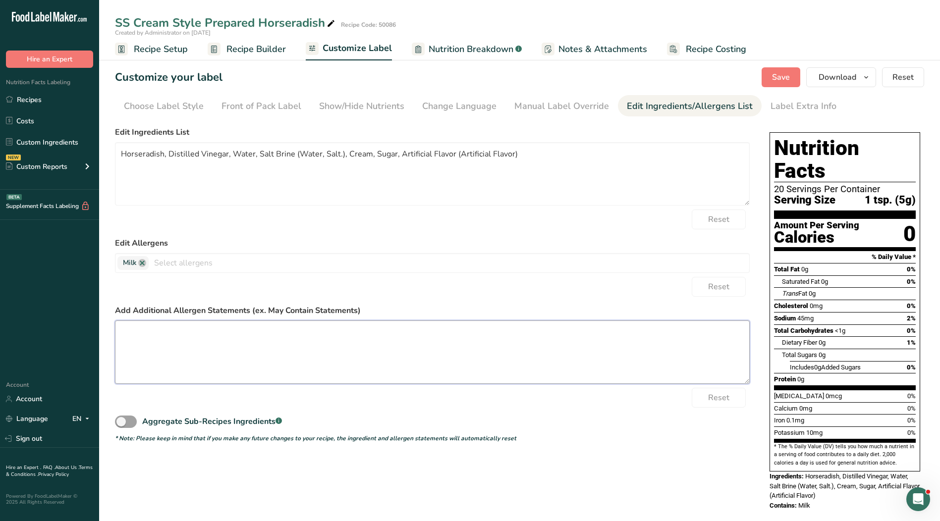
click at [339, 348] on textarea at bounding box center [432, 352] width 635 height 63
click at [604, 50] on span "Notes & Attachments" at bounding box center [602, 49] width 89 height 13
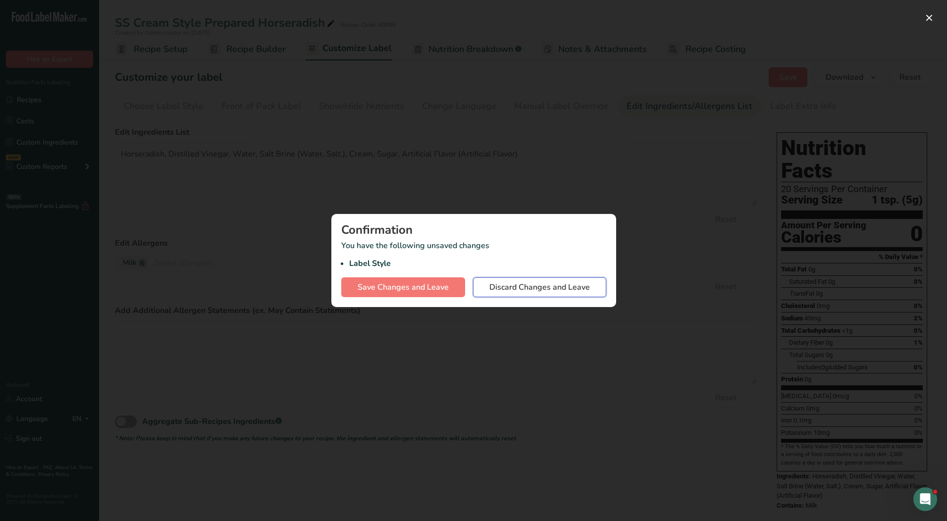
click at [498, 289] on span "Discard Changes and Leave" at bounding box center [540, 287] width 101 height 12
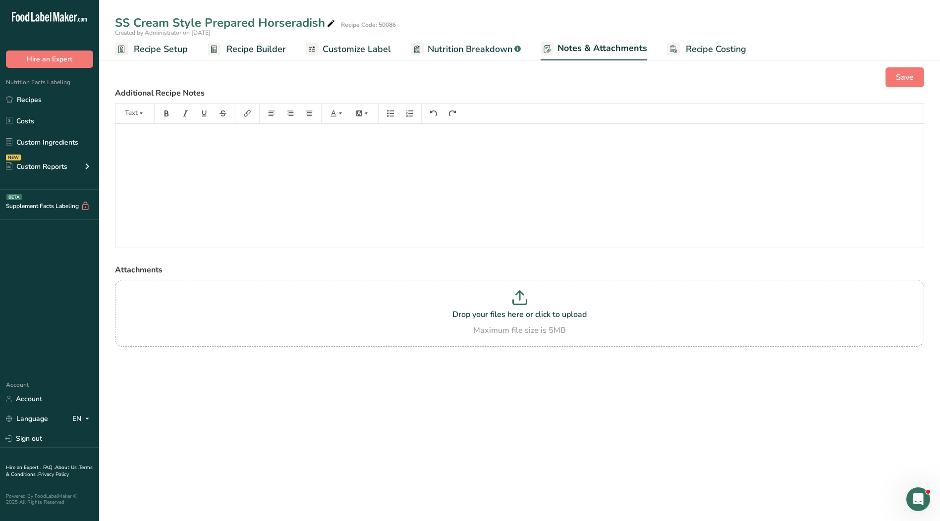
click at [443, 183] on div "﻿" at bounding box center [519, 186] width 808 height 124
click at [184, 164] on div "﻿" at bounding box center [519, 186] width 808 height 124
click at [353, 46] on span "Customize Label" at bounding box center [357, 49] width 68 height 13
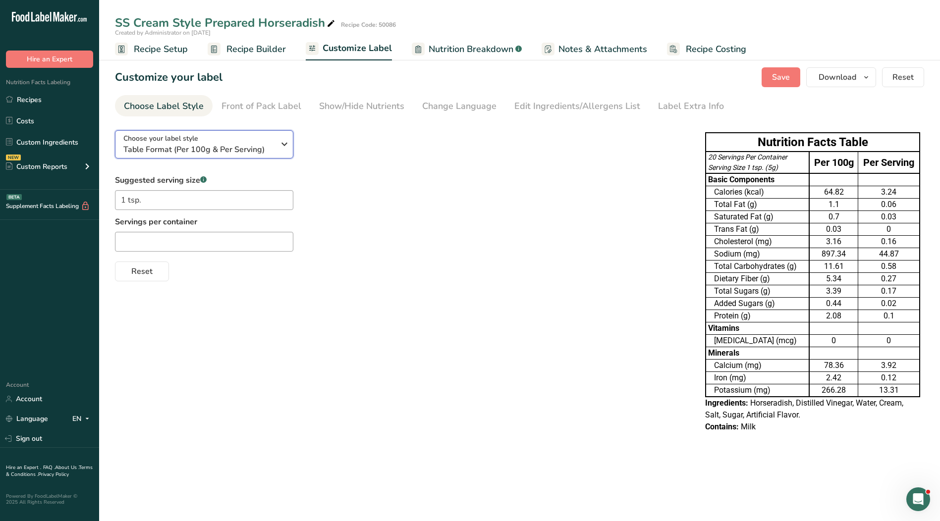
click at [141, 139] on span "Choose your label style" at bounding box center [160, 138] width 75 height 10
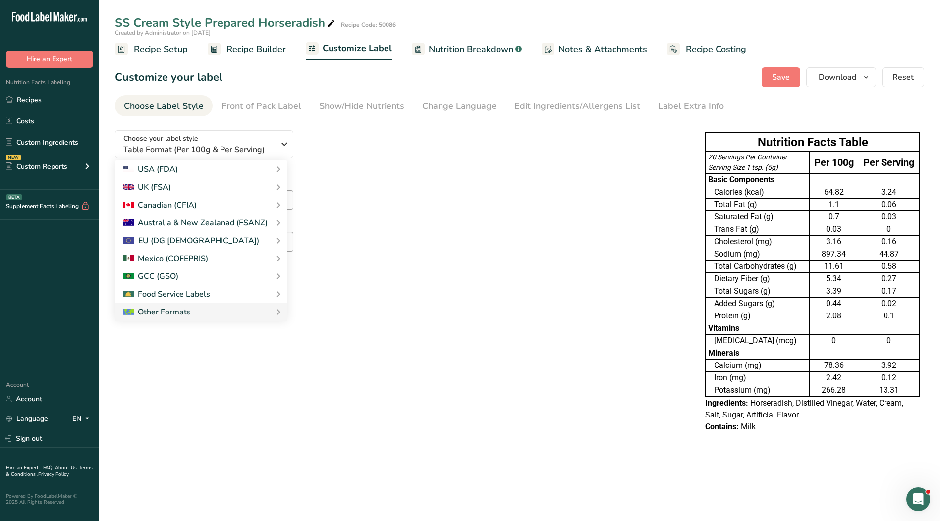
click at [624, 201] on div "Suggested serving size .a-a{fill:#347362;}.b-a{fill:#fff;} 1 tsp. Servings per …" at bounding box center [400, 227] width 570 height 107
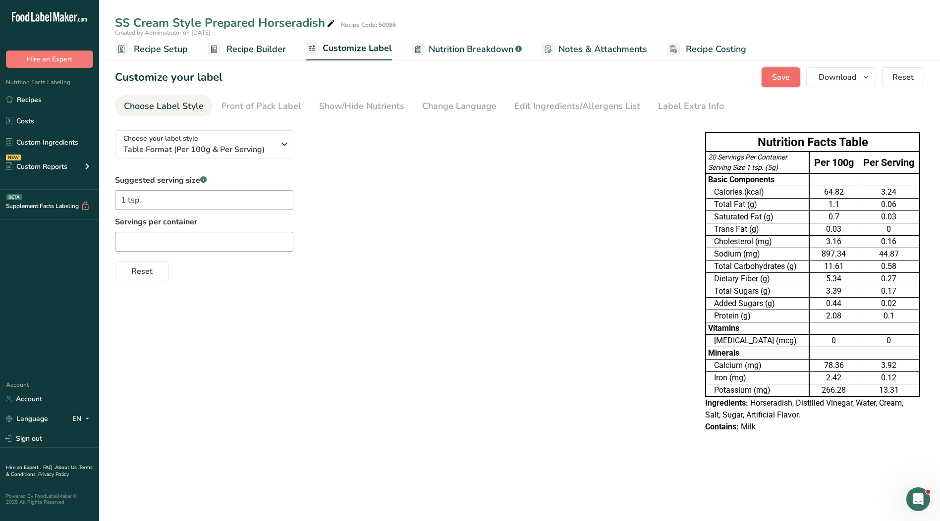
click at [774, 73] on span "Save" at bounding box center [781, 77] width 18 height 12
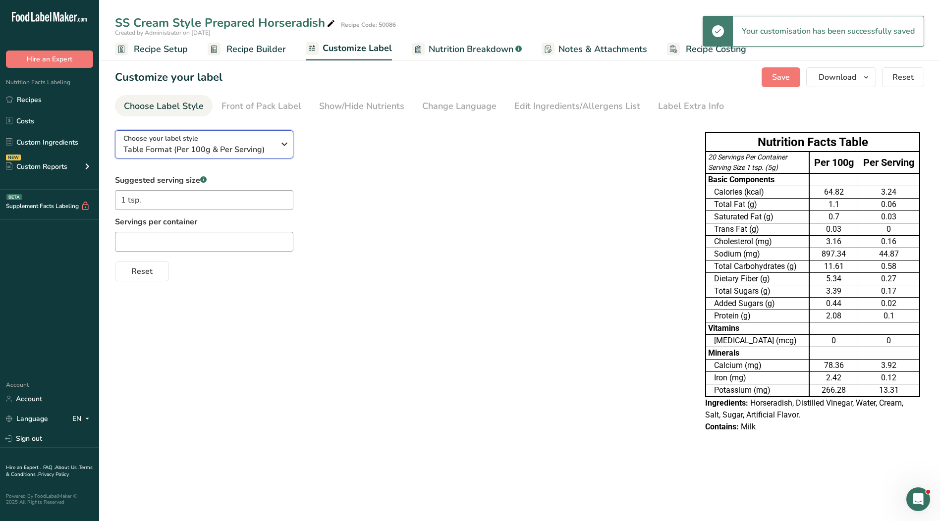
click at [220, 141] on div "Choose your label style Table Format (Per 100g & Per Serving)" at bounding box center [198, 144] width 151 height 22
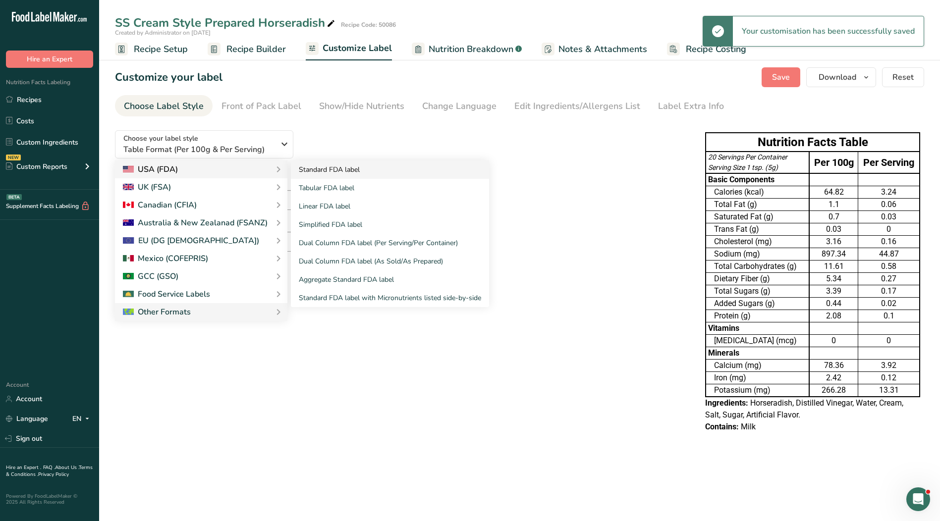
click at [324, 171] on link "Standard FDA label" at bounding box center [390, 170] width 198 height 18
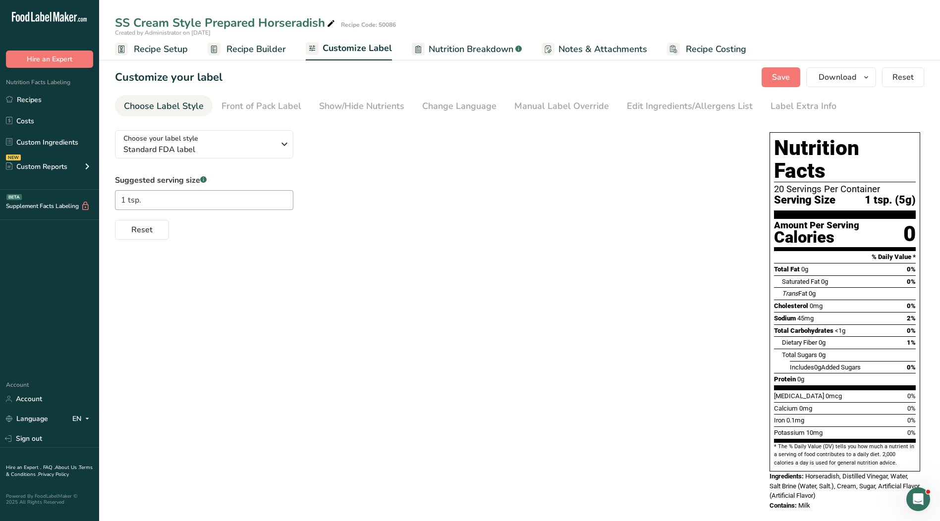
click at [583, 52] on span "Notes & Attachments" at bounding box center [602, 49] width 89 height 13
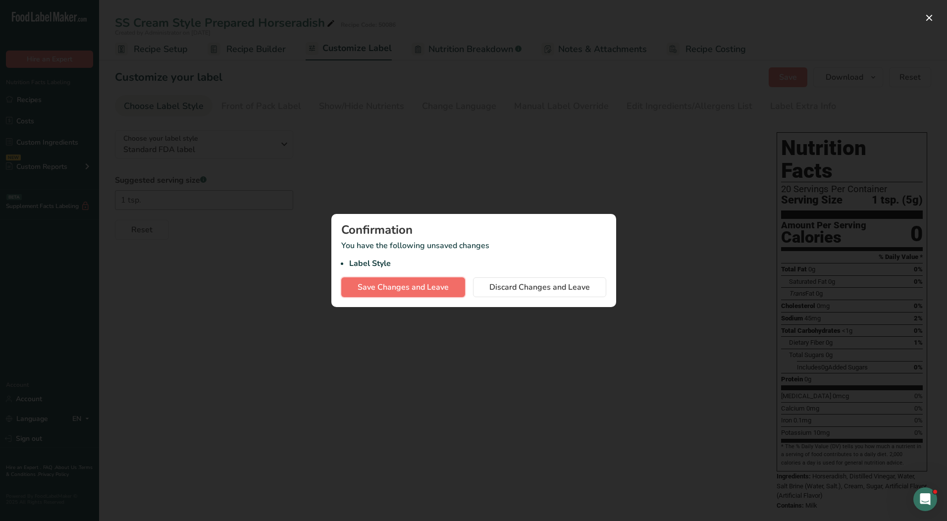
click at [407, 289] on span "Save Changes and Leave" at bounding box center [403, 287] width 91 height 12
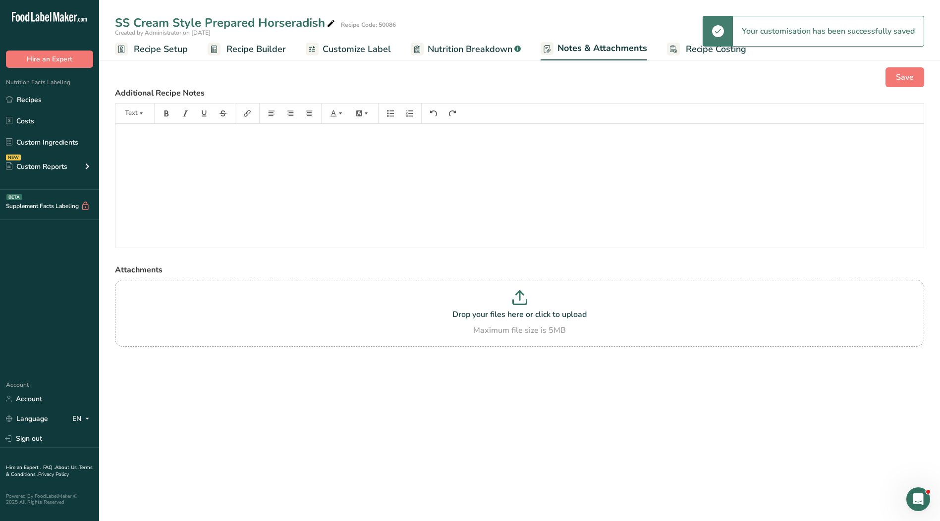
click at [563, 175] on div "﻿" at bounding box center [519, 186] width 808 height 124
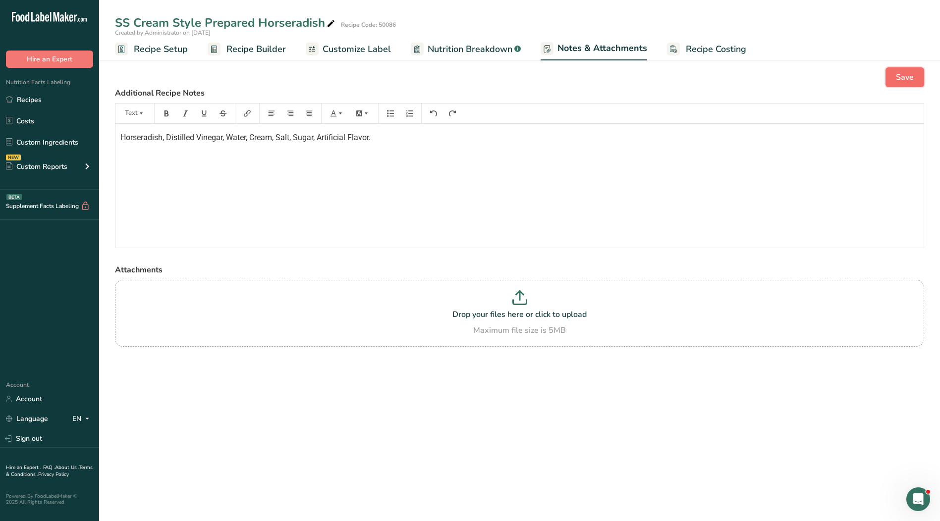
click at [911, 78] on span "Save" at bounding box center [905, 77] width 18 height 12
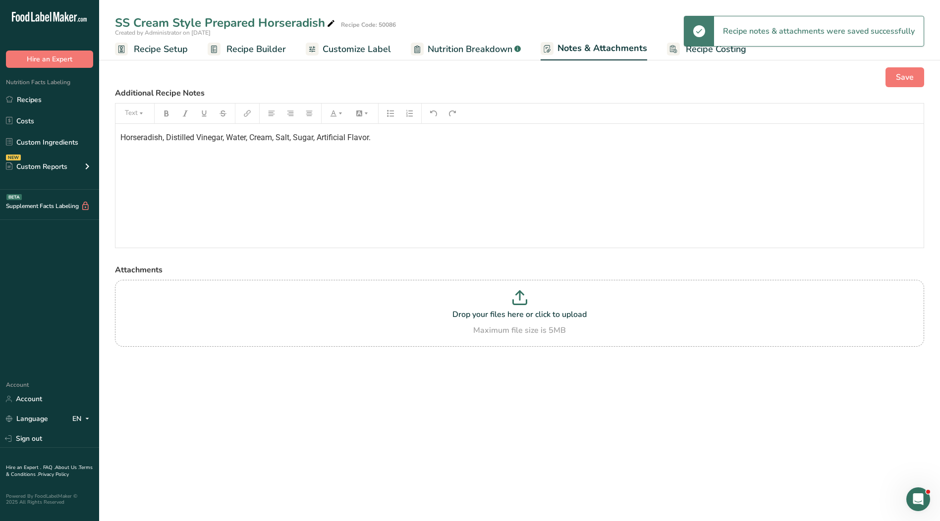
click at [355, 56] on link "Customize Label" at bounding box center [348, 49] width 85 height 22
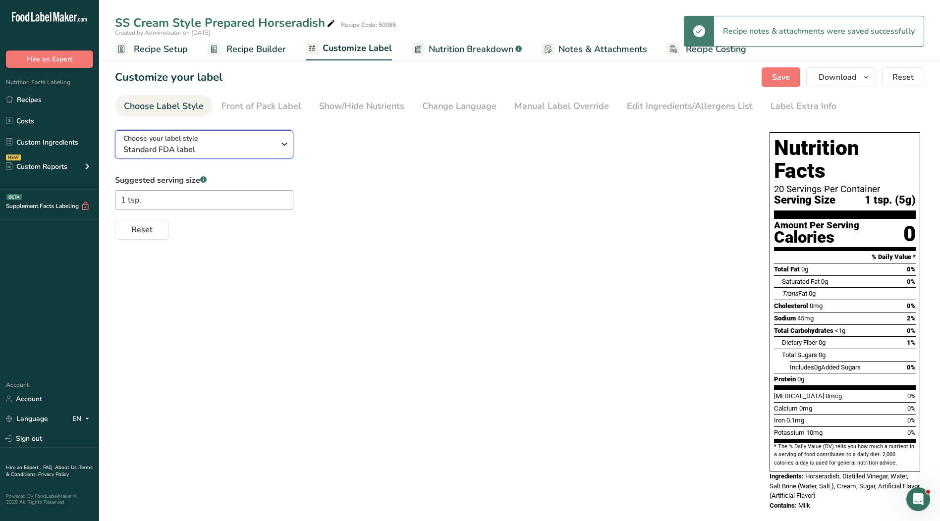
click at [203, 148] on span "Standard FDA label" at bounding box center [198, 150] width 151 height 12
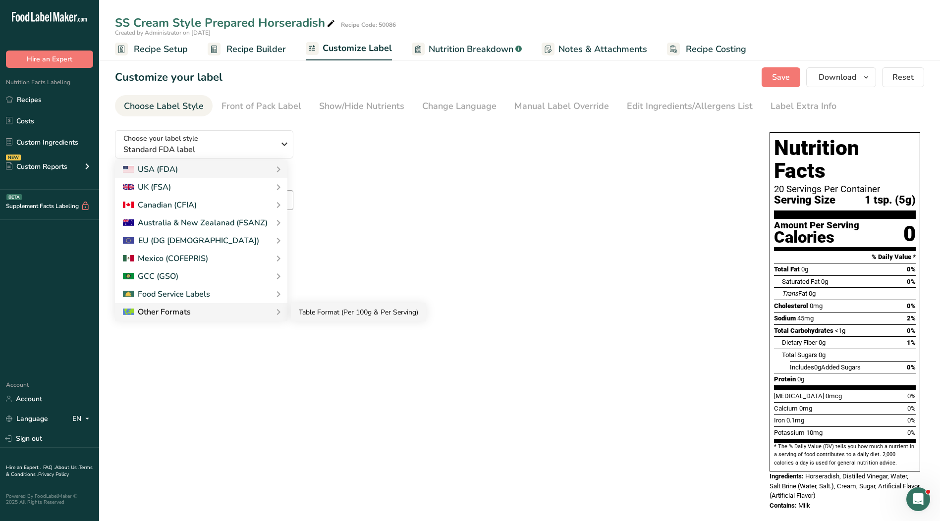
click at [311, 314] on link "Table Format (Per 100g & Per Serving)" at bounding box center [358, 312] width 135 height 18
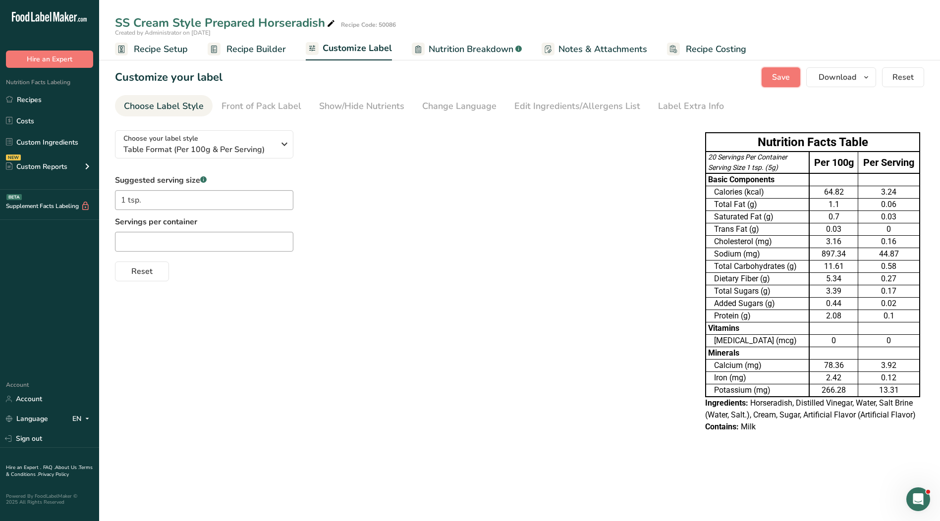
click at [791, 80] on button "Save" at bounding box center [781, 77] width 39 height 20
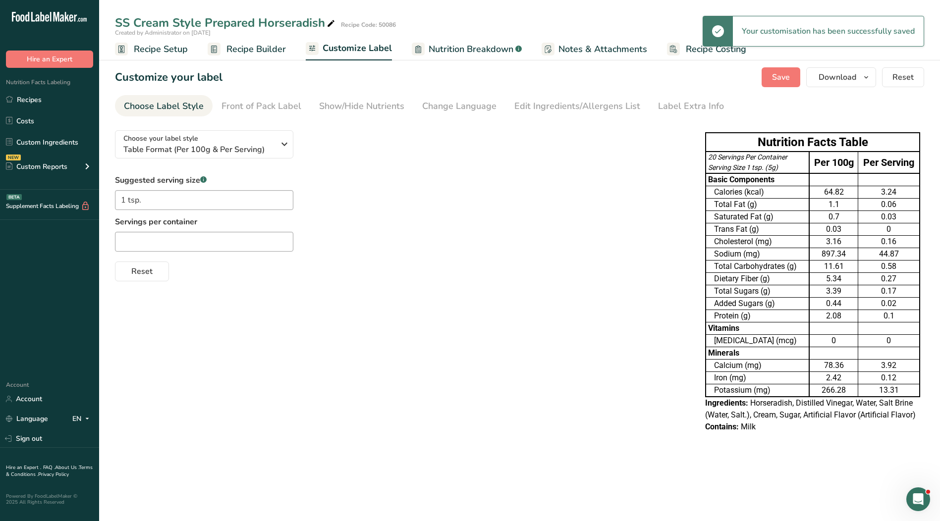
click at [611, 43] on span "Notes & Attachments" at bounding box center [602, 49] width 89 height 13
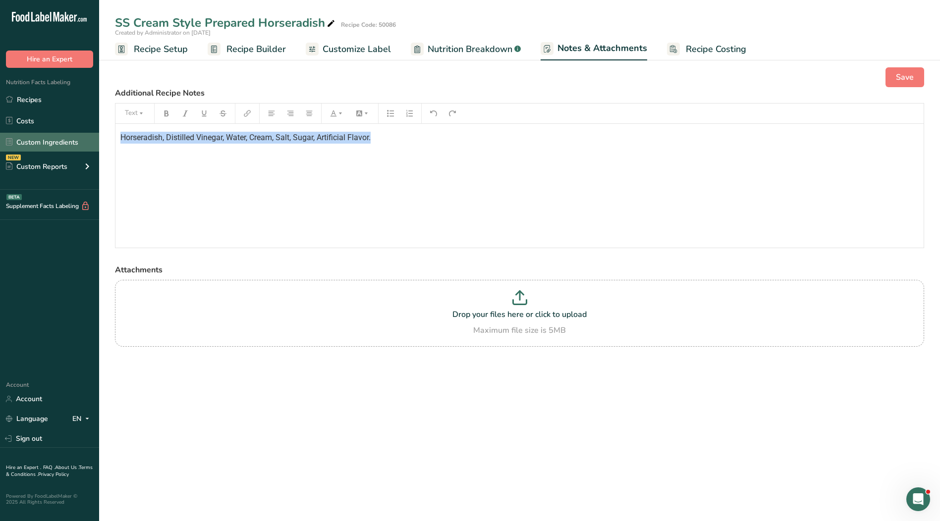
drag, startPoint x: 382, startPoint y: 140, endPoint x: 97, endPoint y: 147, distance: 285.9
click at [97, 147] on div ".a-20{fill:#fff;} Hire an Expert Nutrition Facts Labeling Recipes Costs Custom …" at bounding box center [470, 260] width 940 height 521
copy span "Horseradish, Distilled Vinegar, Water, Cream, Salt, Sugar, Artificial Flavor."
click at [349, 46] on span "Customize Label" at bounding box center [357, 49] width 68 height 13
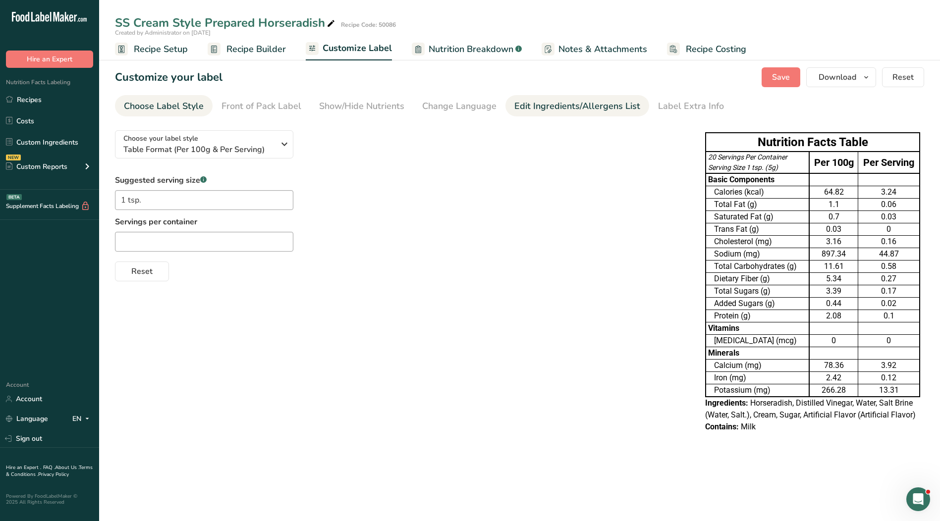
click at [540, 108] on div "Edit Ingredients/Allergens List" at bounding box center [577, 106] width 126 height 13
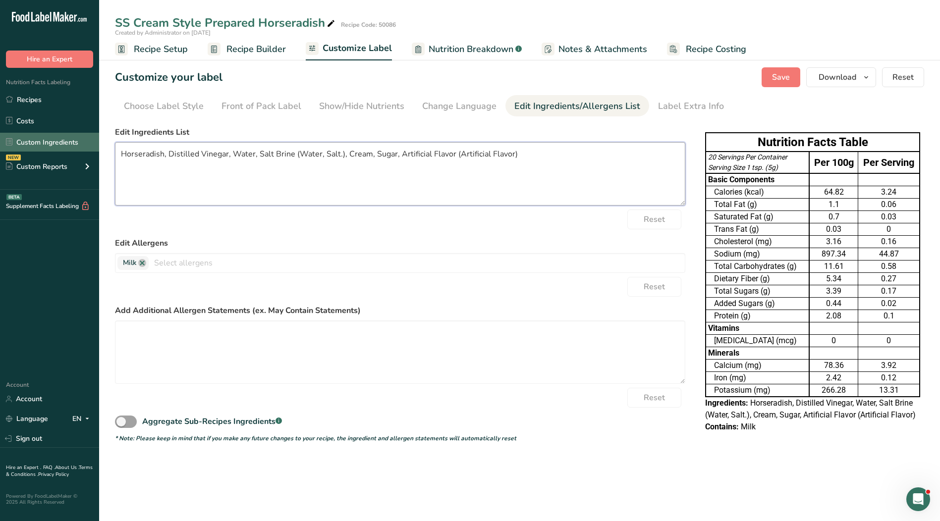
drag, startPoint x: 529, startPoint y: 156, endPoint x: 79, endPoint y: 148, distance: 450.4
click at [79, 148] on div ".a-20{fill:#fff;} Hire an Expert Nutrition Facts Labeling Recipes Costs Custom …" at bounding box center [470, 260] width 940 height 521
paste textarea "Cream, Salt, Sugar, Artificial Flavor."
type textarea "Horseradish, Distilled Vinegar, Water, Cream, Salt, Sugar, Artificial Flavor."
click at [780, 74] on span "Save" at bounding box center [781, 77] width 18 height 12
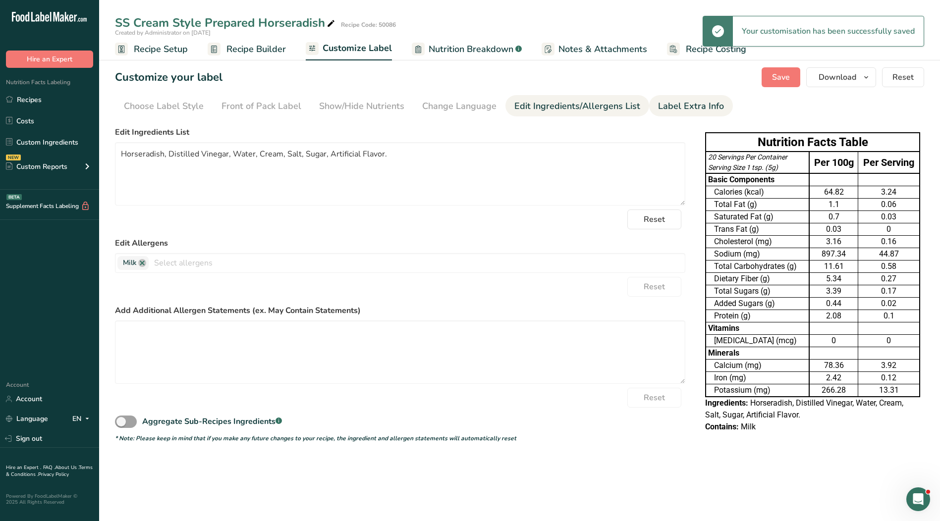
click at [695, 98] on link "Label Extra Info" at bounding box center [691, 106] width 66 height 22
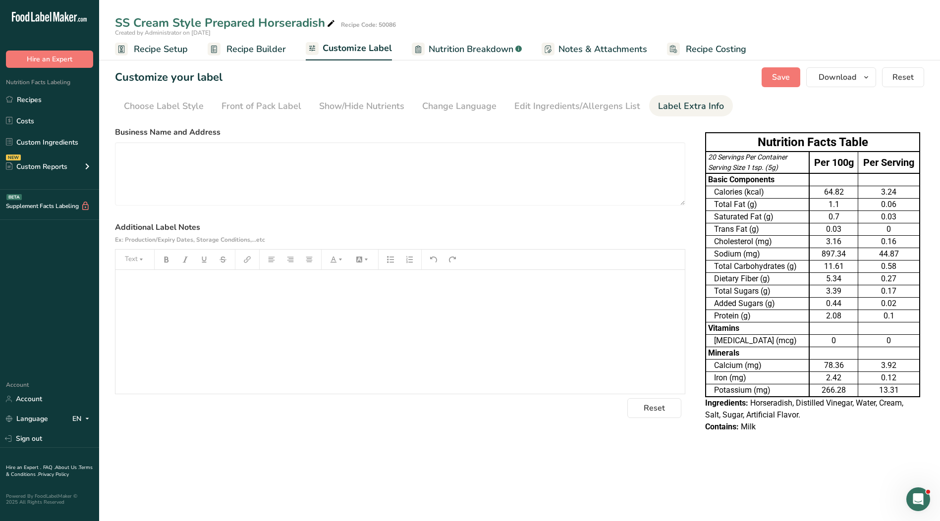
click at [258, 341] on div "﻿" at bounding box center [399, 332] width 569 height 124
click at [563, 106] on div "Edit Ingredients/Allergens List" at bounding box center [577, 106] width 126 height 13
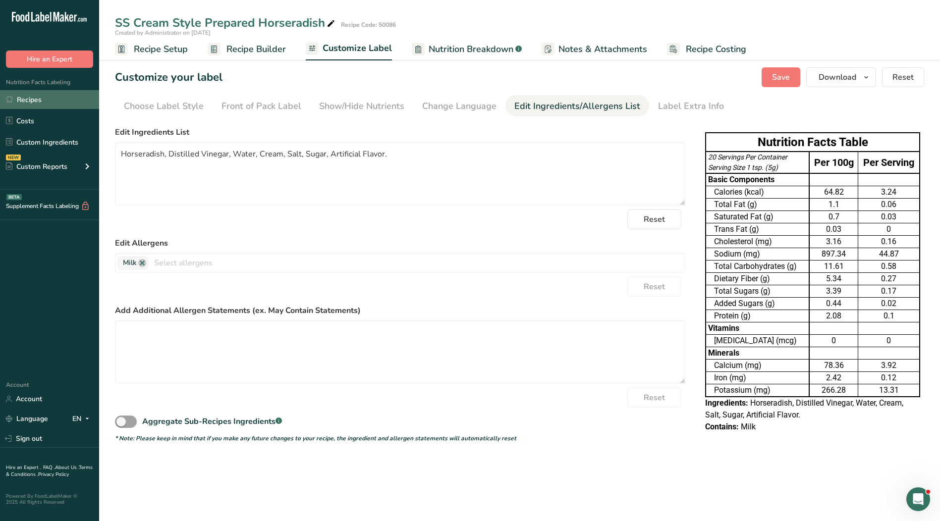
click at [31, 102] on link "Recipes" at bounding box center [49, 99] width 99 height 19
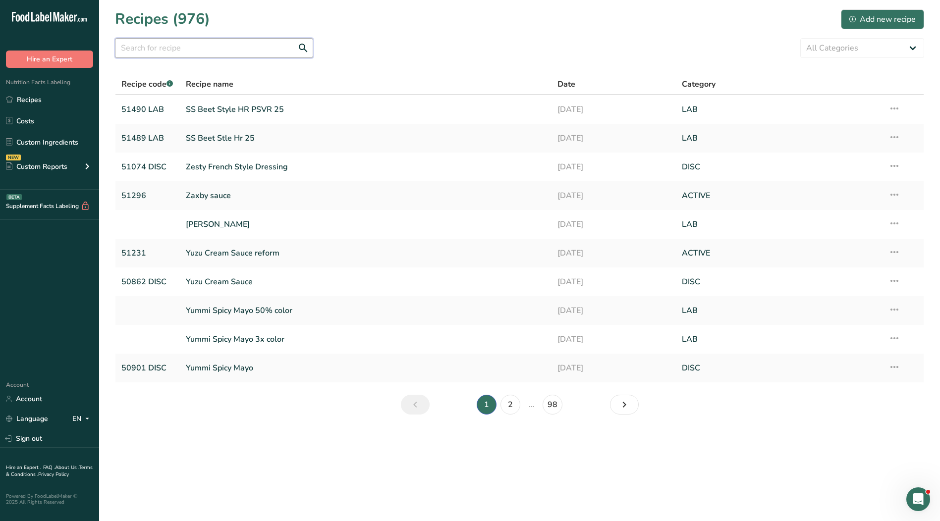
click at [154, 56] on input "text" at bounding box center [214, 48] width 198 height 20
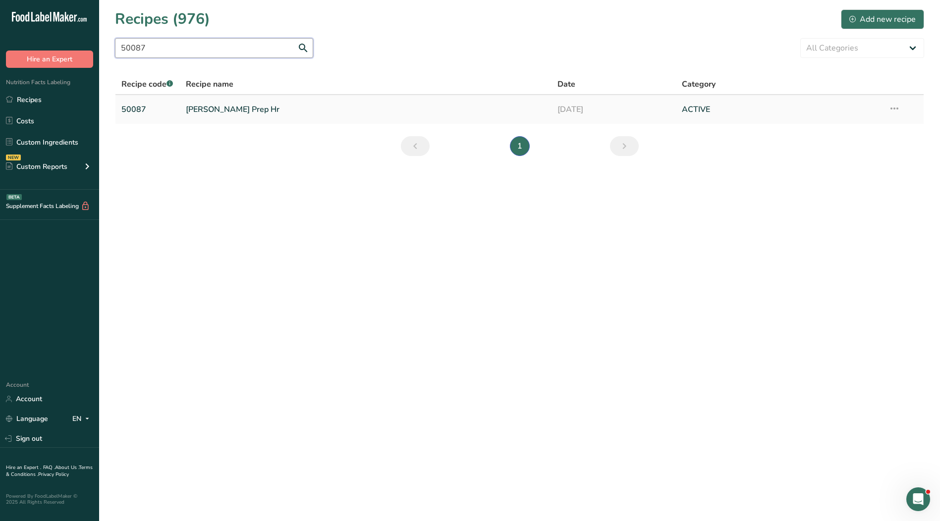
type input "50087"
click at [206, 110] on link "[PERSON_NAME] Prep Hr" at bounding box center [366, 109] width 360 height 21
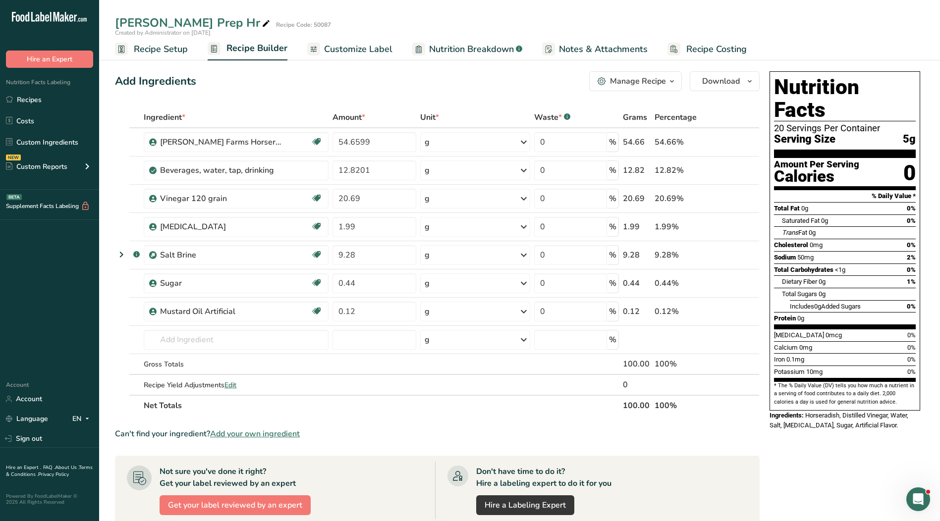
click at [375, 41] on link "Customize Label" at bounding box center [349, 49] width 85 height 22
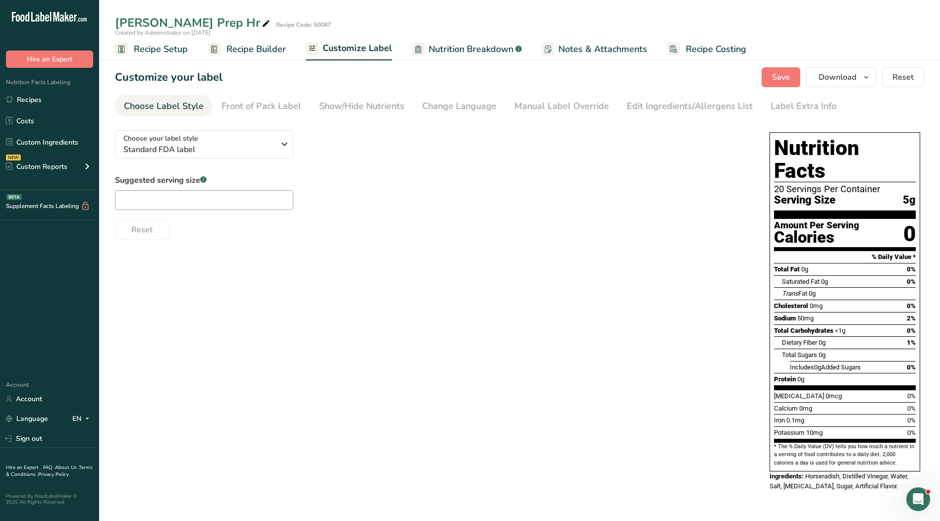
click at [563, 104] on div "Manual Label Override" at bounding box center [561, 106] width 95 height 13
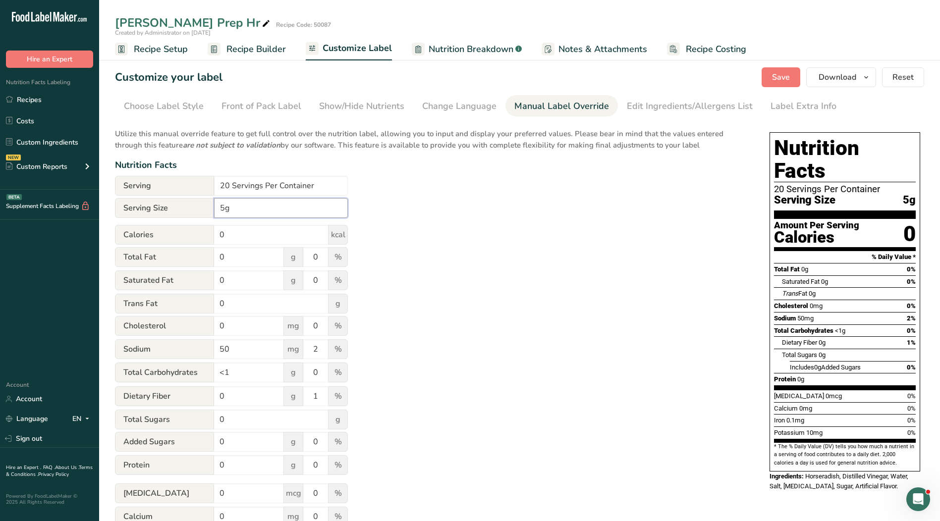
click at [215, 209] on input "5g" at bounding box center [281, 208] width 134 height 20
type input "1 tsp. 5g"
drag, startPoint x: 328, startPoint y: 180, endPoint x: 143, endPoint y: 185, distance: 185.8
click at [143, 185] on div "Serving 20 Servings Per Container" at bounding box center [231, 186] width 233 height 20
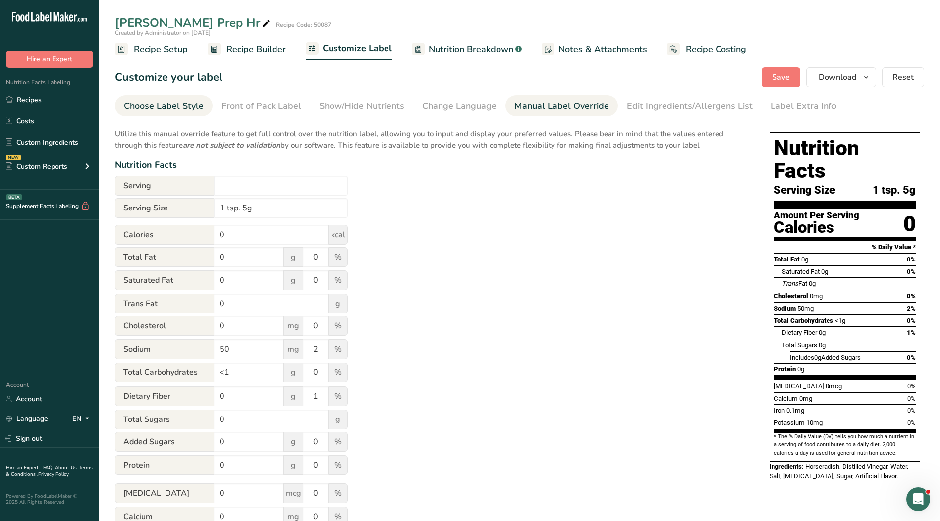
click at [186, 106] on div "Choose Label Style" at bounding box center [164, 106] width 80 height 13
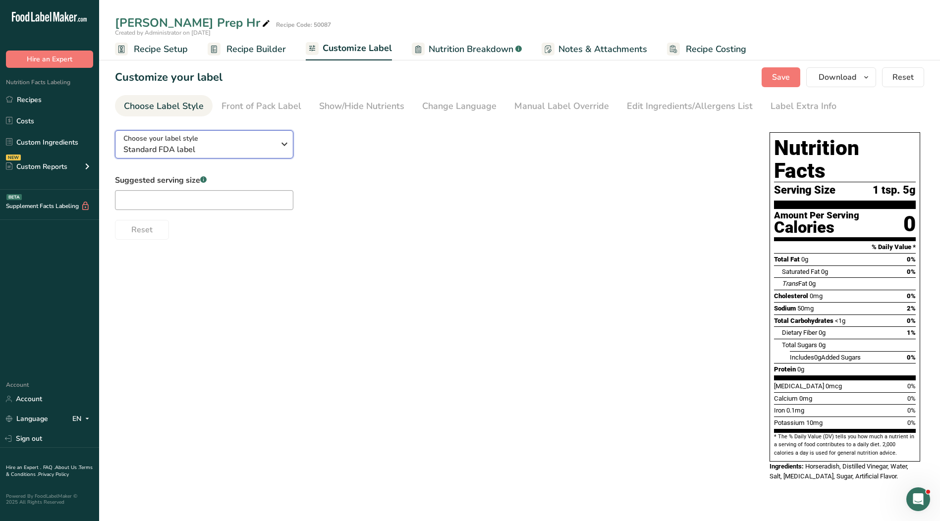
click at [184, 150] on span "Standard FDA label" at bounding box center [198, 150] width 151 height 12
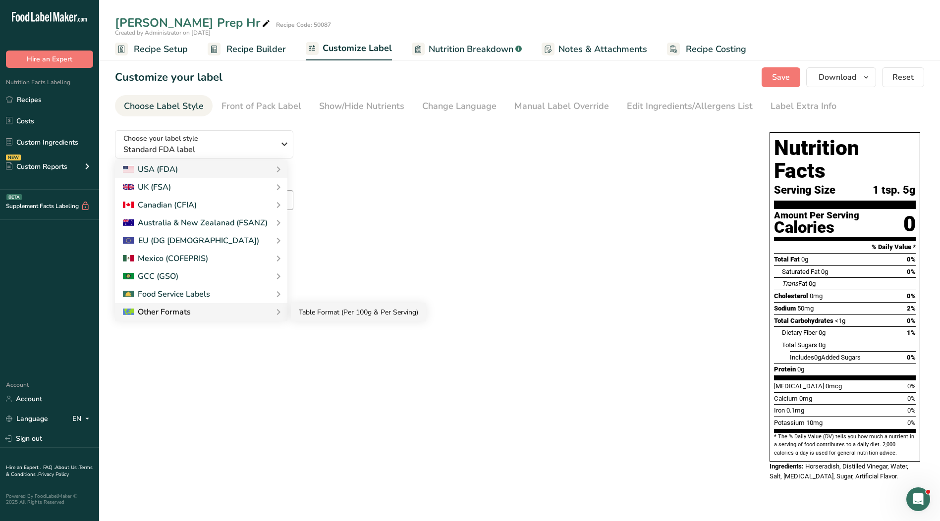
click at [317, 319] on link "Table Format (Per 100g & Per Serving)" at bounding box center [358, 312] width 135 height 18
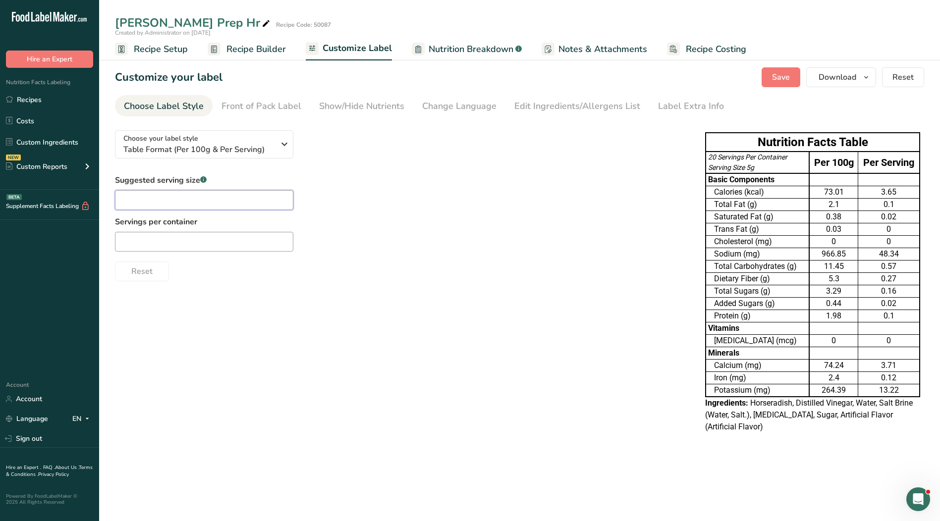
click at [206, 195] on input "text" at bounding box center [204, 200] width 178 height 20
type input "1 tsp."
click at [216, 241] on input "text" at bounding box center [204, 242] width 178 height 20
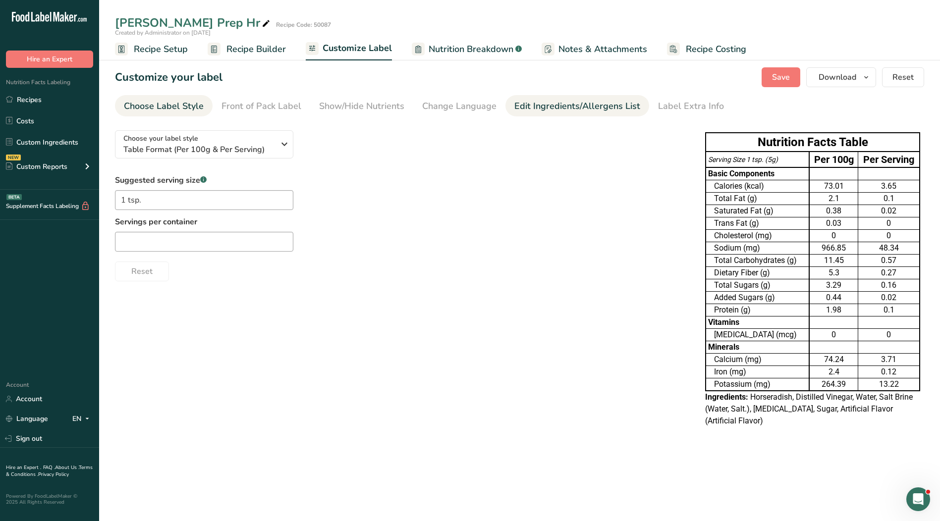
click at [571, 104] on div "Edit Ingredients/Allergens List" at bounding box center [577, 106] width 126 height 13
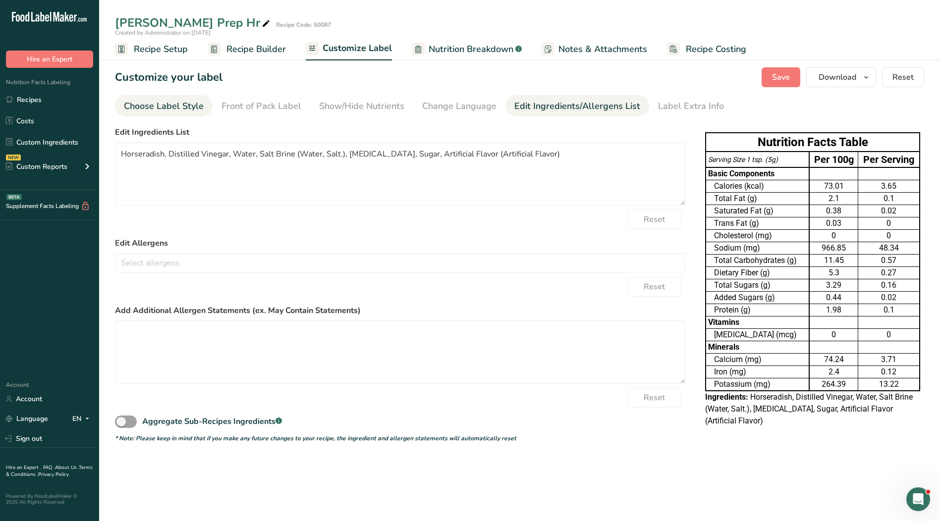
click at [167, 109] on div "Choose Label Style" at bounding box center [164, 106] width 80 height 13
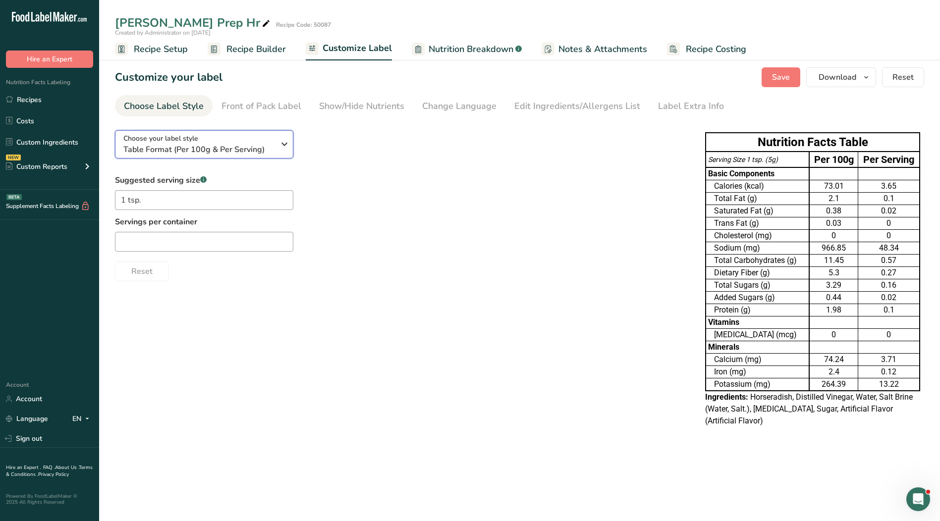
click at [190, 141] on span "Choose your label style" at bounding box center [160, 138] width 75 height 10
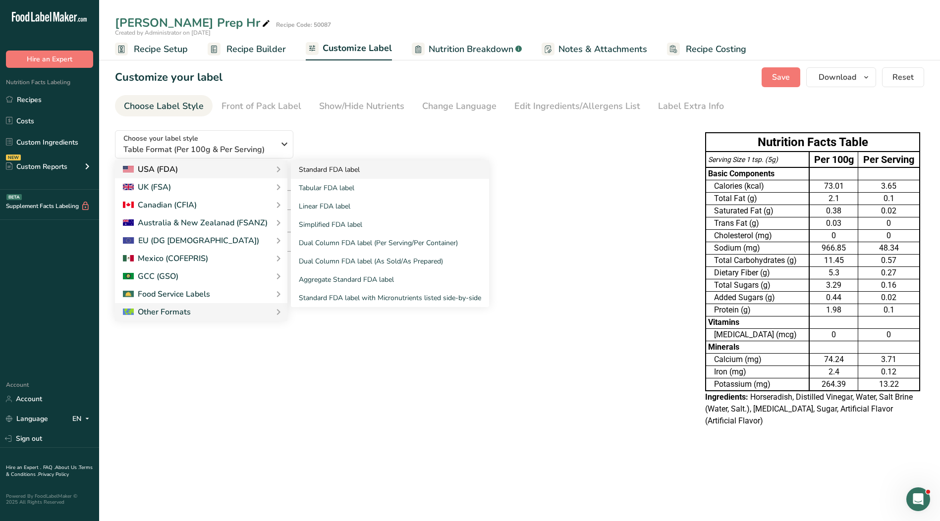
click at [312, 171] on link "Standard FDA label" at bounding box center [390, 170] width 198 height 18
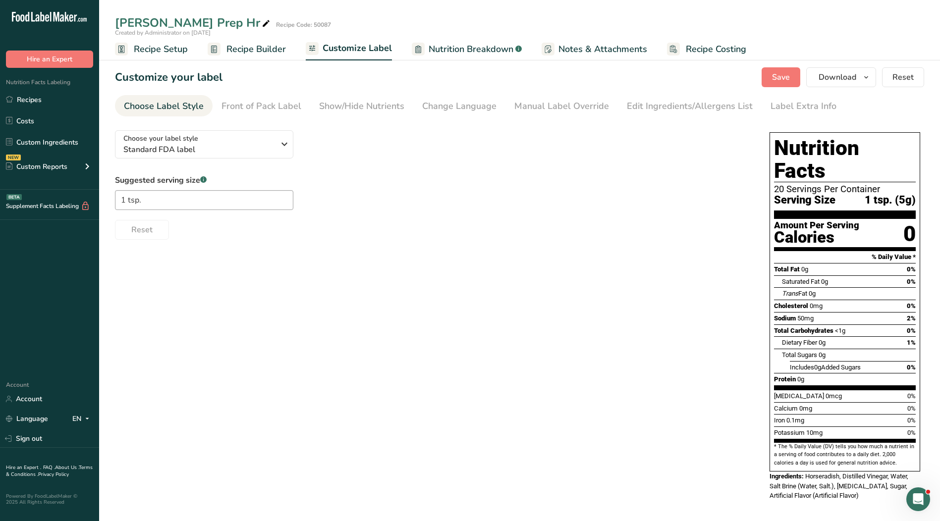
click at [491, 215] on div "Suggested serving size .a-a{fill:#347362;}.b-a{fill:#fff;} 1 tsp. Reset" at bounding box center [432, 206] width 635 height 65
click at [553, 107] on div "Manual Label Override" at bounding box center [561, 106] width 95 height 13
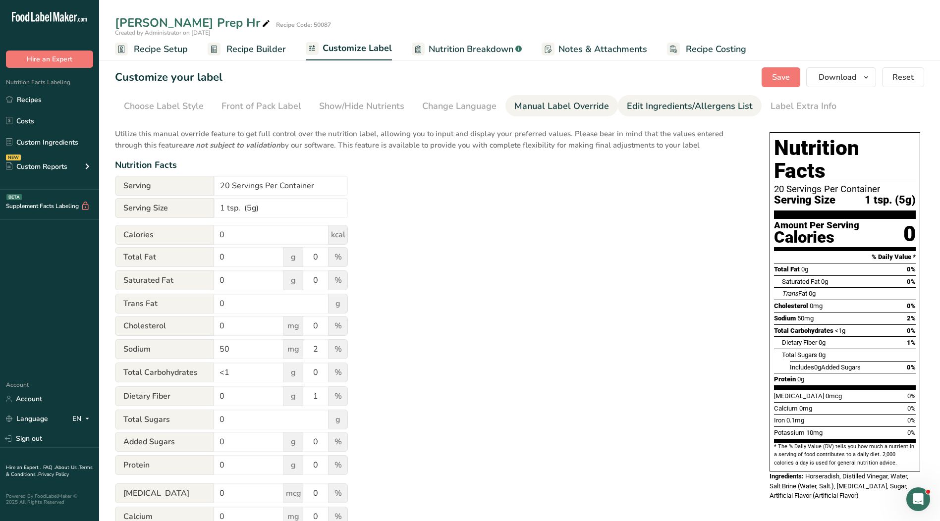
click at [672, 101] on div "Edit Ingredients/Allergens List" at bounding box center [690, 106] width 126 height 13
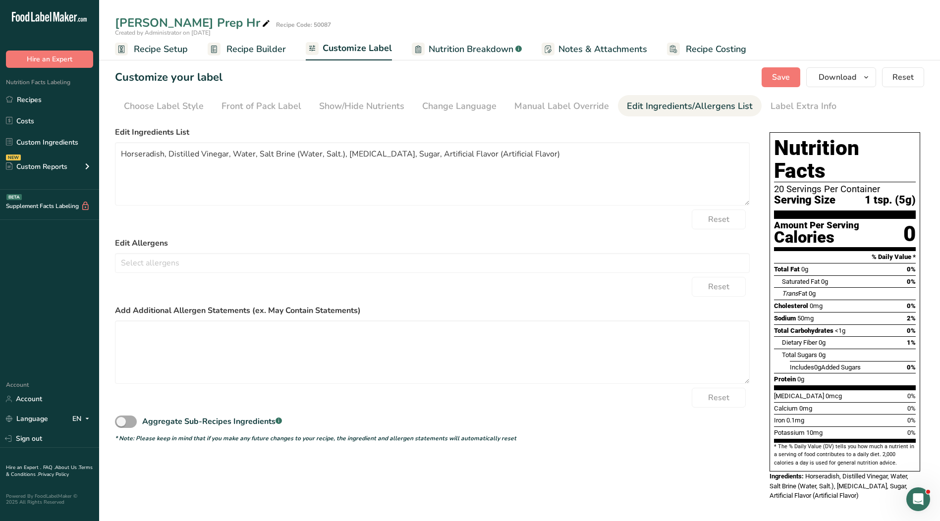
click at [124, 421] on span at bounding box center [126, 422] width 22 height 12
click at [121, 421] on input "Aggregate Sub-Recipes Ingredients .a-a{fill:#347362;}.b-a{fill:#fff;}" at bounding box center [118, 422] width 6 height 6
checkbox input "true"
drag, startPoint x: 445, startPoint y: 155, endPoint x: 384, endPoint y: 154, distance: 60.5
click at [383, 154] on textarea "Horseradish, Distilled Vinegar, Water, [MEDICAL_DATA], Sugar, Artificial Flavor…" at bounding box center [432, 173] width 635 height 63
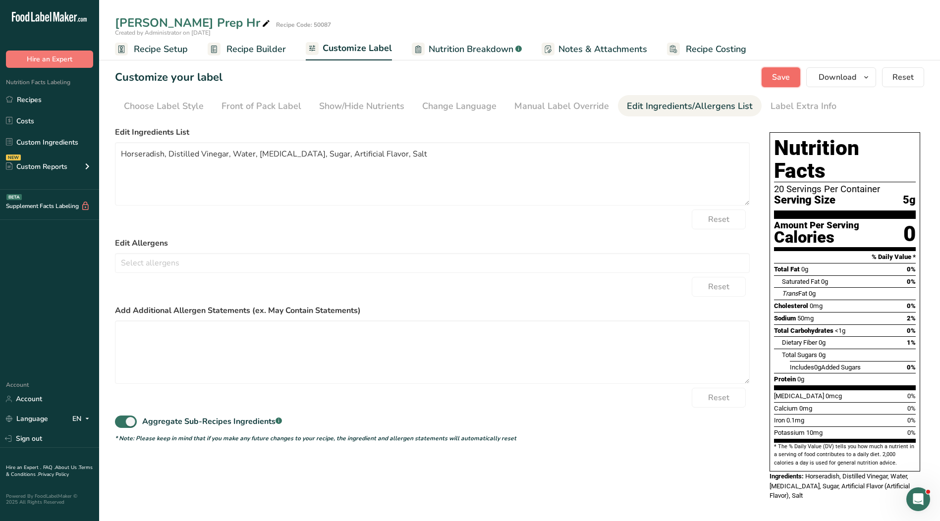
click at [775, 77] on span "Save" at bounding box center [781, 77] width 18 height 12
drag, startPoint x: 244, startPoint y: 178, endPoint x: 252, endPoint y: 179, distance: 8.0
click at [245, 179] on textarea "Horseradish, Distilled Vinegar, Water, [MEDICAL_DATA], Sugar, Artificial Flavor…" at bounding box center [432, 173] width 635 height 63
drag, startPoint x: 419, startPoint y: 157, endPoint x: 58, endPoint y: 148, distance: 360.8
click at [58, 148] on div ".a-20{fill:#fff;} Hire an Expert Nutrition Facts Labeling Recipes Costs Custom …" at bounding box center [470, 260] width 940 height 521
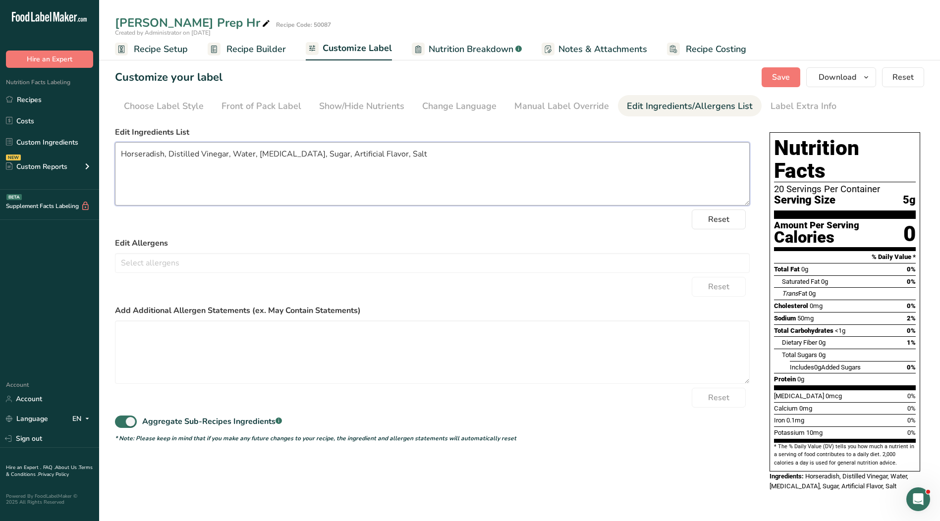
paste textarea "alt, [MEDICAL_DATA], Sugar, Artificial Flavor."
type textarea "Horseradish, Distilled Vinegar, Water, Salt, [MEDICAL_DATA], Sugar, Artificial …"
click at [784, 81] on span "Save" at bounding box center [781, 77] width 18 height 12
click at [28, 97] on link "Recipes" at bounding box center [49, 99] width 99 height 19
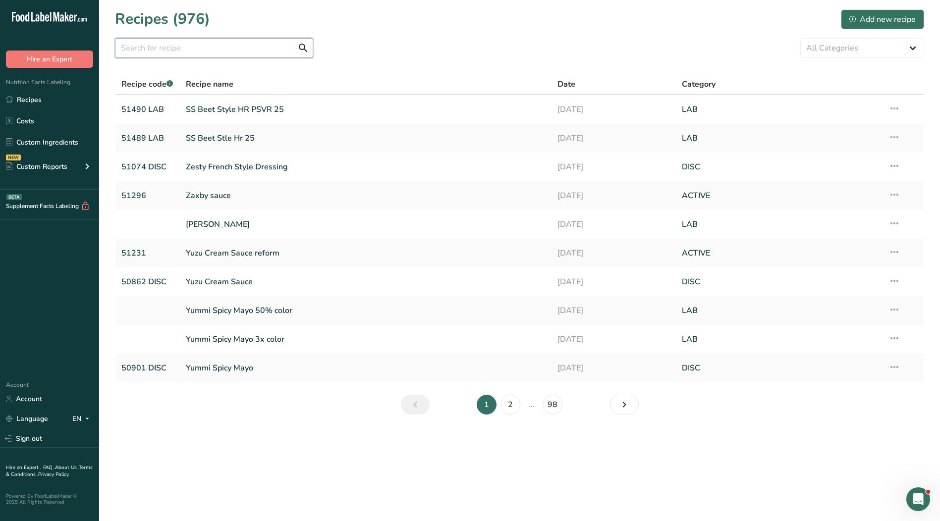
click at [160, 43] on input "text" at bounding box center [214, 48] width 198 height 20
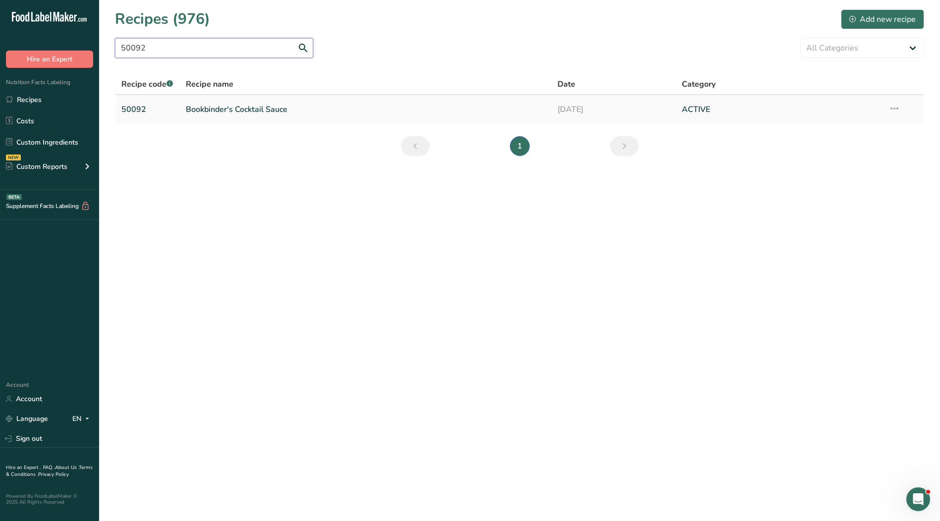
type input "50092"
click at [202, 109] on link "Bookbinder's Cocktail Sauce" at bounding box center [366, 109] width 360 height 21
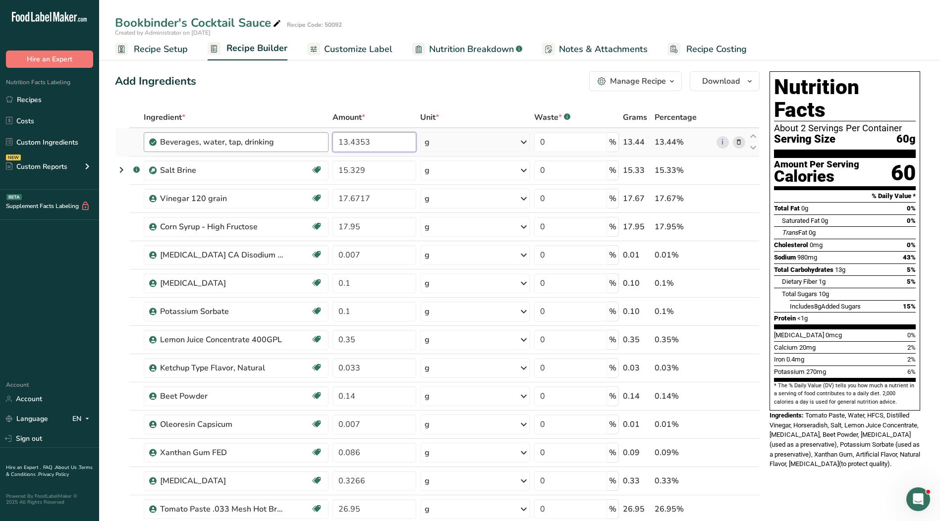
drag, startPoint x: 382, startPoint y: 141, endPoint x: 313, endPoint y: 138, distance: 68.9
click at [313, 138] on tr "Beverages, water, tap, drinking 13.4353 g Portions 1 fl oz 1 serving 8 fl oz 1 …" at bounding box center [437, 142] width 644 height 28
type input "10.8982"
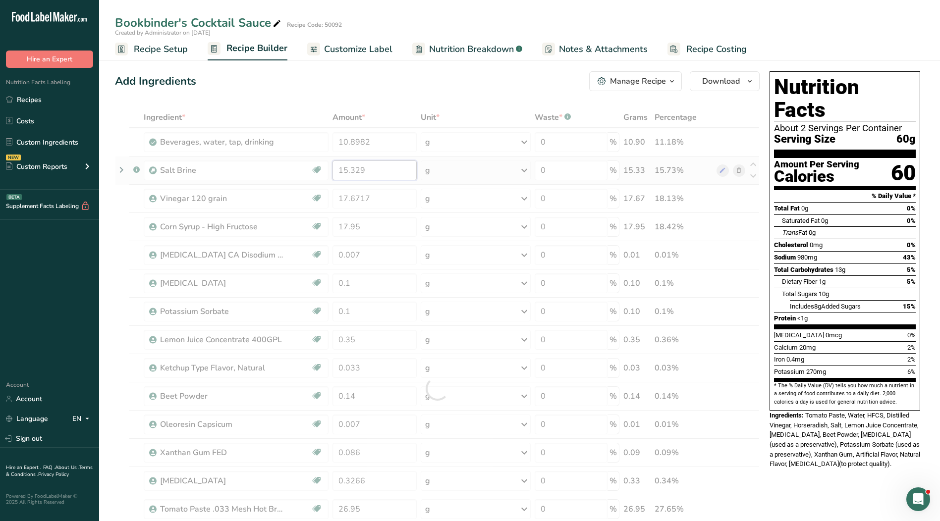
click at [387, 172] on div "Ingredient * Amount * Unit * Waste * .a-a{fill:#347362;}.b-a{fill:#fff;} Grams …" at bounding box center [437, 388] width 645 height 563
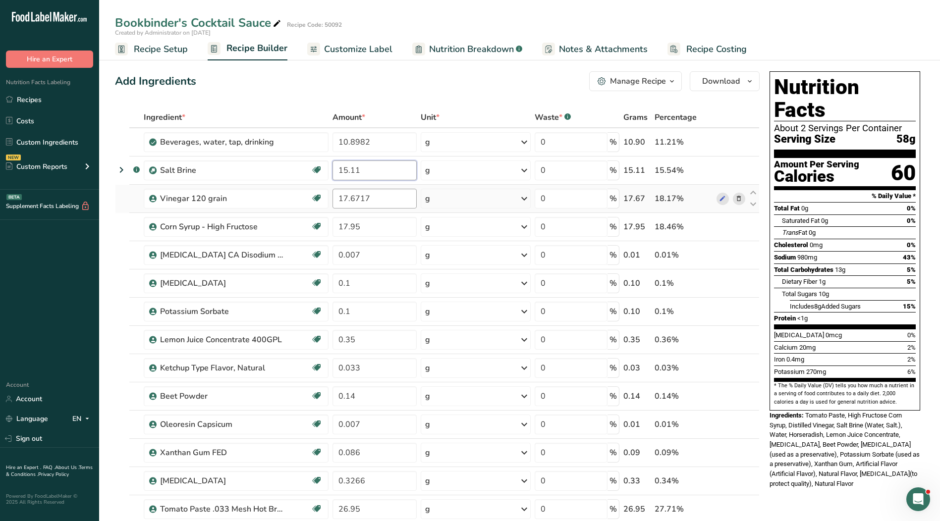
type input "15.11"
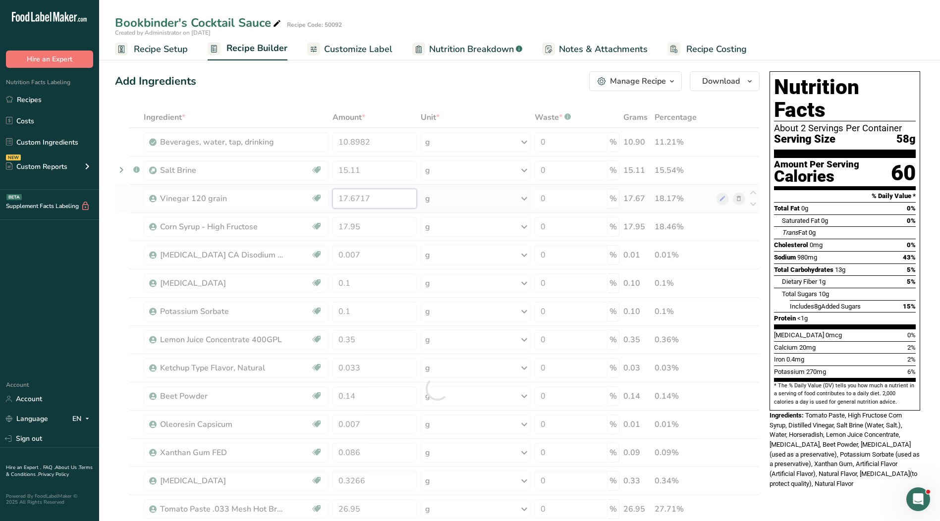
click at [386, 197] on div "Ingredient * Amount * Unit * Waste * .a-a{fill:#347362;}.b-a{fill:#fff;} Grams …" at bounding box center [437, 388] width 645 height 563
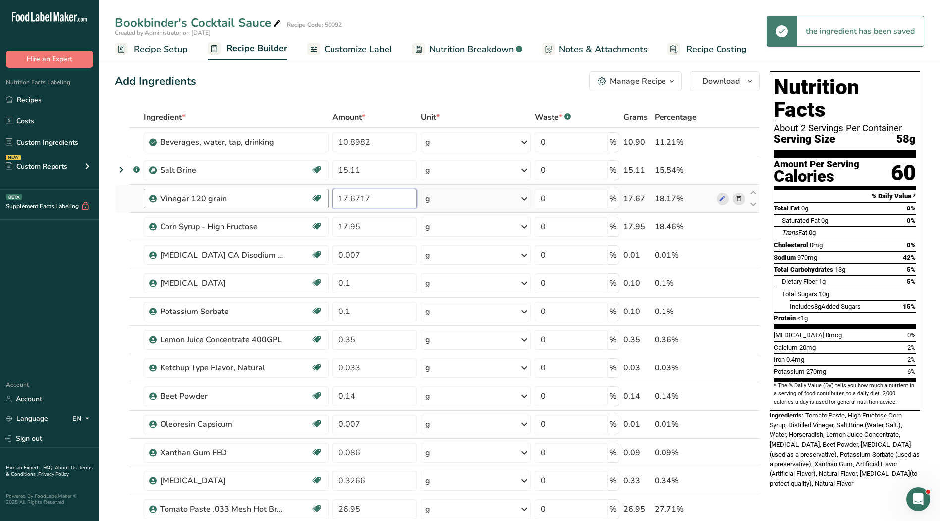
drag, startPoint x: 381, startPoint y: 199, endPoint x: 310, endPoint y: 198, distance: 70.9
click at [310, 198] on tr "Vinegar 120 grain Kosher Ingredient 17.6717 g Weight Units g kg mg See more Vol…" at bounding box center [437, 199] width 644 height 28
type input "15.04"
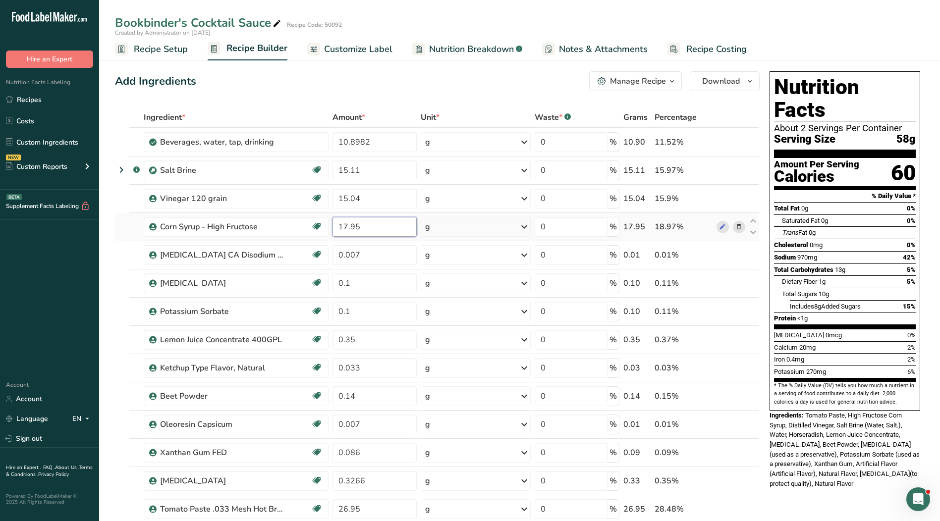
click at [376, 235] on div "Ingredient * Amount * Unit * Waste * .a-a{fill:#347362;}.b-a{fill:#fff;} Grams …" at bounding box center [437, 388] width 645 height 563
click at [373, 253] on div "Ingredient * Amount * Unit * Waste * .a-a{fill:#347362;}.b-a{fill:#fff;} Grams …" at bounding box center [437, 388] width 645 height 563
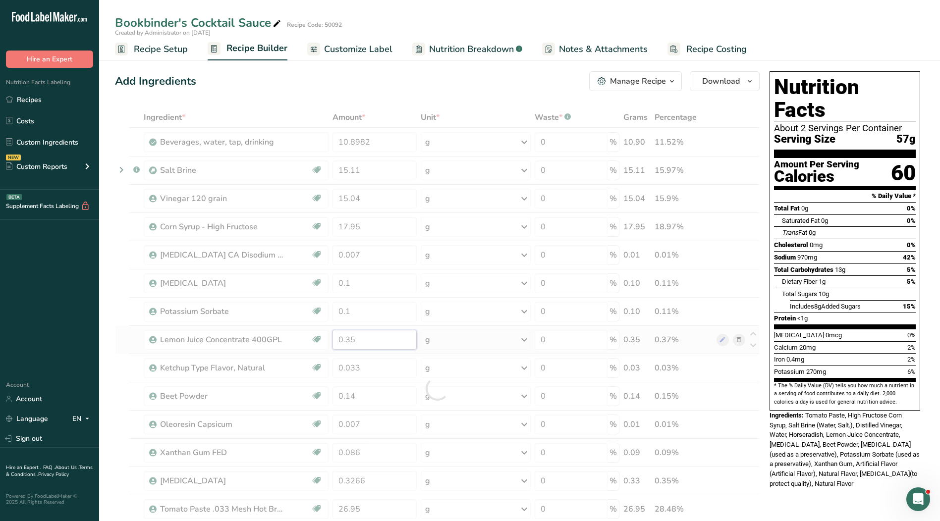
click at [365, 343] on div "Ingredient * Amount * Unit * Waste * .a-a{fill:#347362;}.b-a{fill:#fff;} Grams …" at bounding box center [437, 388] width 645 height 563
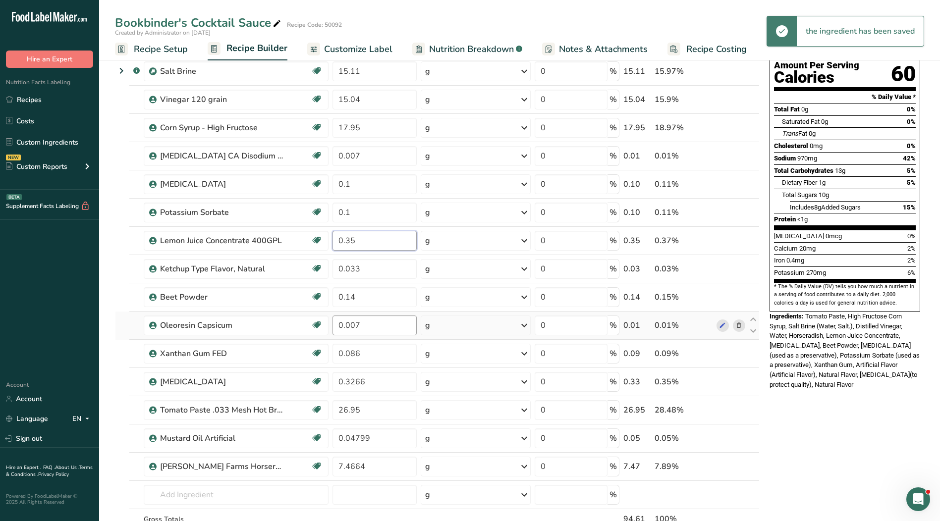
scroll to position [149, 0]
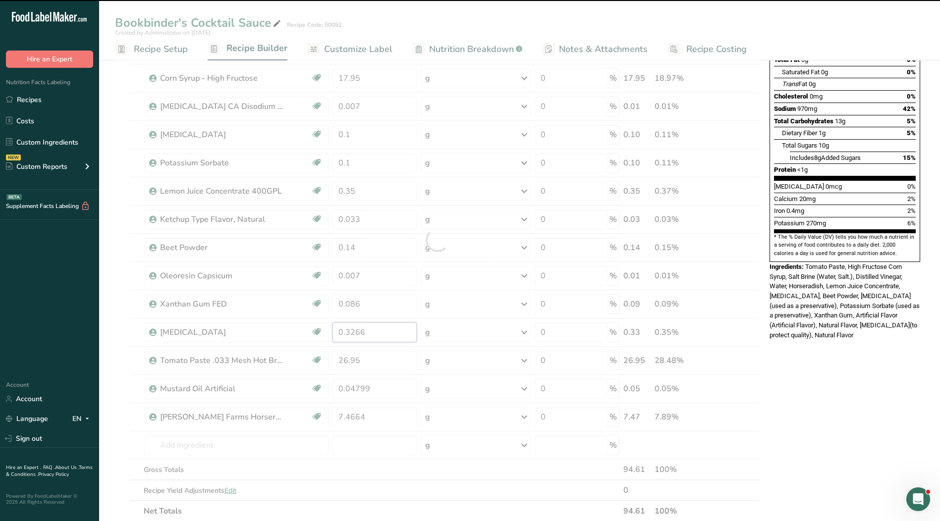
drag, startPoint x: 376, startPoint y: 332, endPoint x: 320, endPoint y: 327, distance: 56.7
click at [320, 327] on div "Ingredient * Amount * Unit * Waste * .a-a{fill:#347362;}.b-a{fill:#fff;} Grams …" at bounding box center [437, 239] width 645 height 563
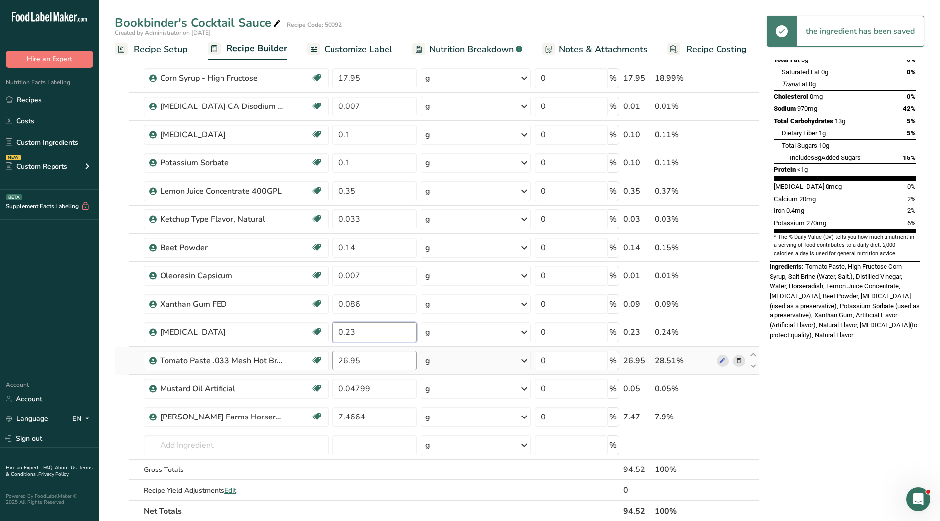
type input "0.23"
click at [396, 360] on div "Ingredient * Amount * Unit * Waste * .a-a{fill:#347362;}.b-a{fill:#fff;} Grams …" at bounding box center [437, 239] width 645 height 563
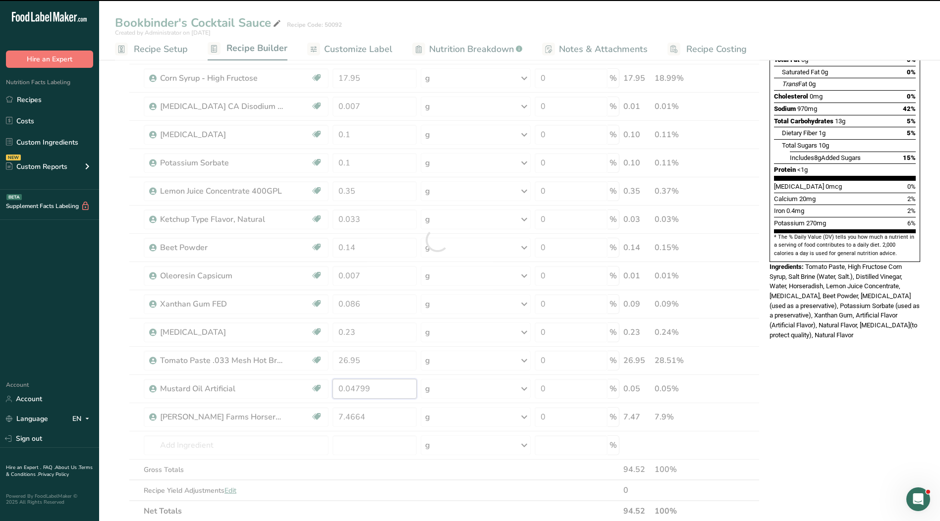
drag, startPoint x: 378, startPoint y: 392, endPoint x: 326, endPoint y: 392, distance: 52.5
click at [326, 392] on div "Ingredient * Amount * Unit * Waste * .a-a{fill:#347362;}.b-a{fill:#fff;} Grams …" at bounding box center [437, 239] width 645 height 563
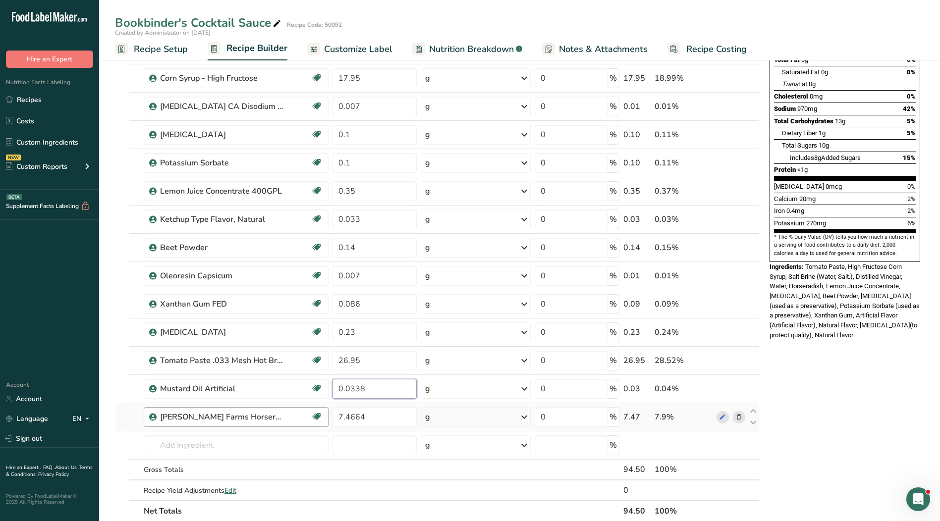
type input "0.0338"
click at [283, 419] on div "Ingredient * Amount * Unit * Waste * .a-a{fill:#347362;}.b-a{fill:#fff;} Grams …" at bounding box center [437, 239] width 645 height 563
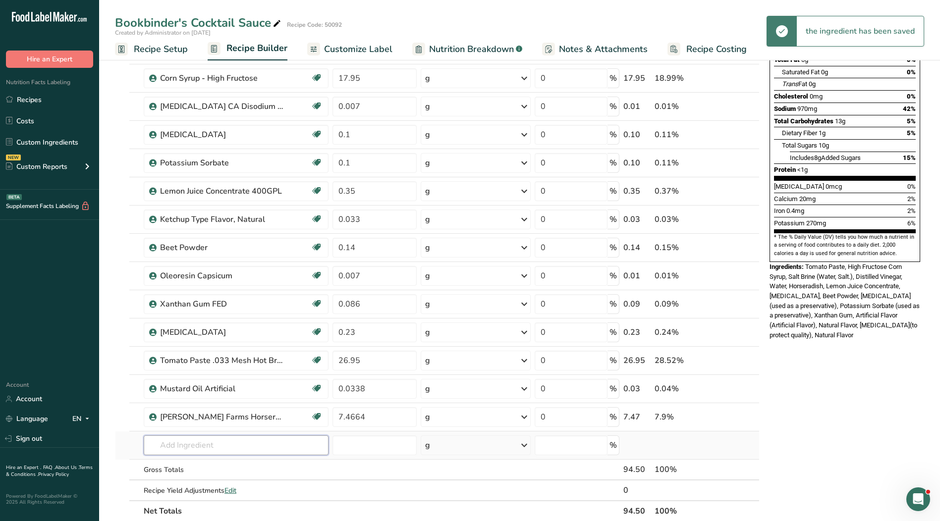
click at [232, 440] on input "text" at bounding box center [236, 446] width 185 height 20
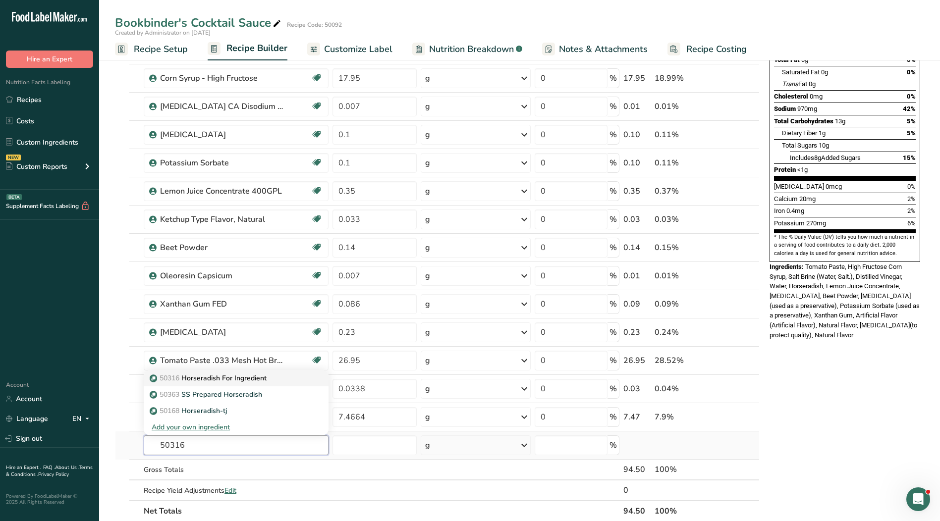
type input "50316"
click at [207, 379] on p "50316 Horseradish For Ingredient" at bounding box center [209, 378] width 115 height 10
type input "Horseradish For Ingredient"
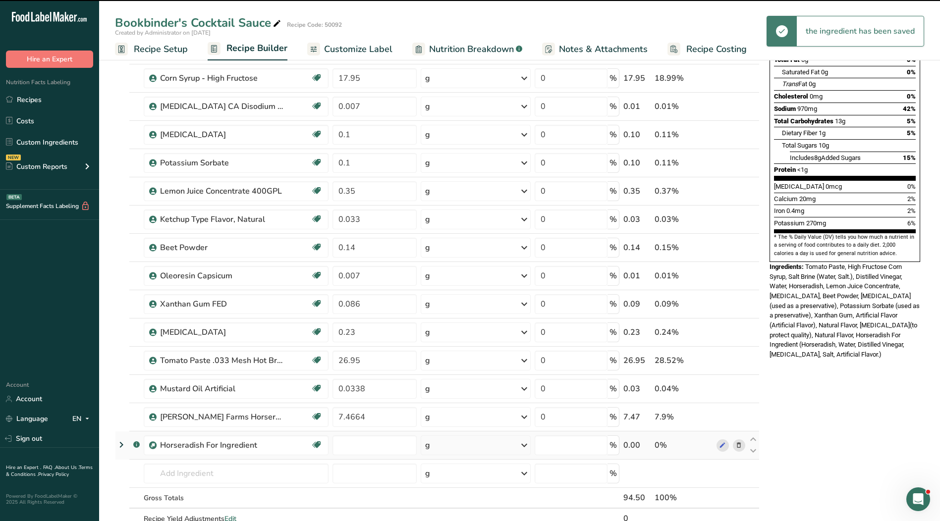
type input "0"
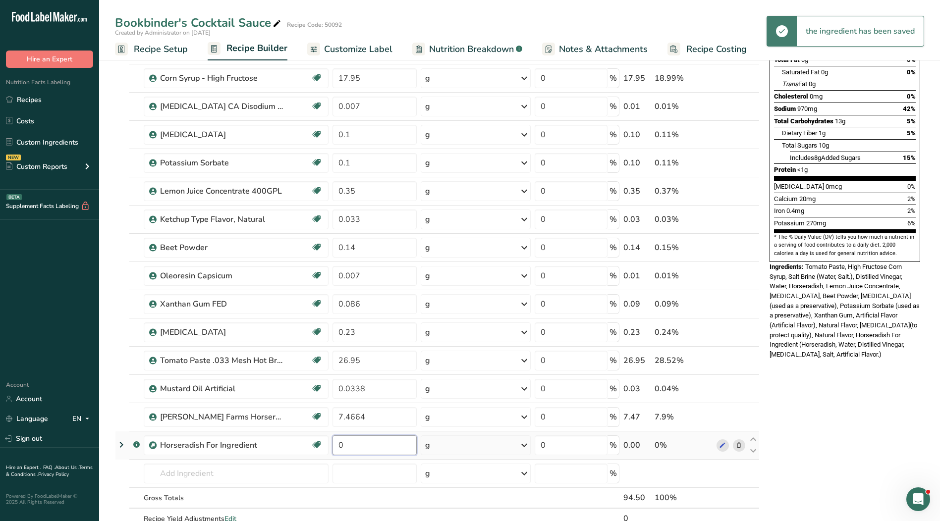
click at [380, 453] on input "0" at bounding box center [374, 446] width 84 height 20
type input "12.965"
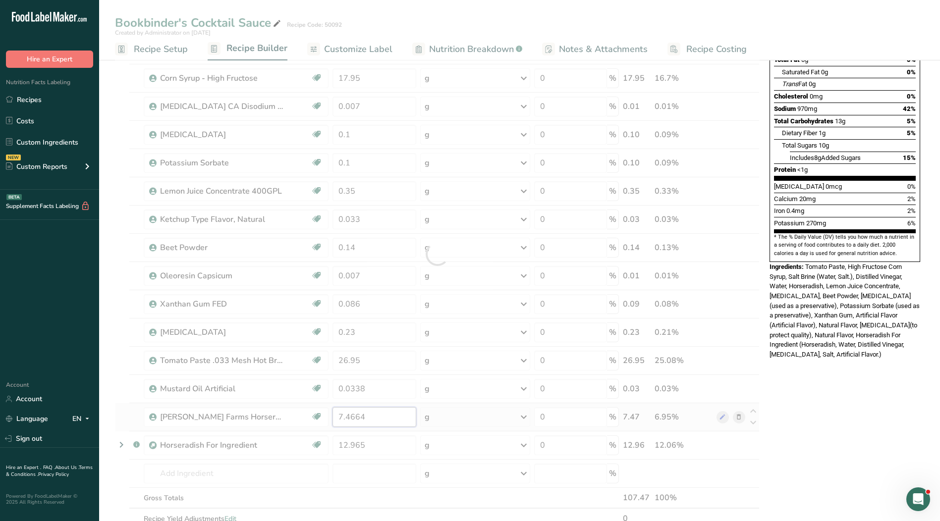
click at [385, 419] on div "Ingredient * Amount * Unit * Waste * .a-a{fill:#347362;}.b-a{fill:#fff;} Grams …" at bounding box center [437, 254] width 645 height 592
click at [738, 418] on div "Ingredient * Amount * Unit * Waste * .a-a{fill:#347362;}.b-a{fill:#fff;} Grams …" at bounding box center [437, 254] width 645 height 592
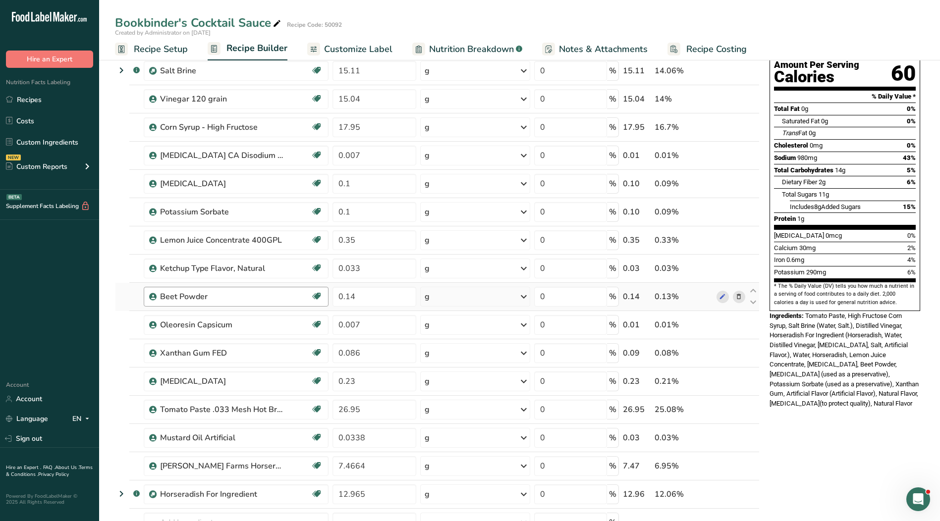
scroll to position [248, 0]
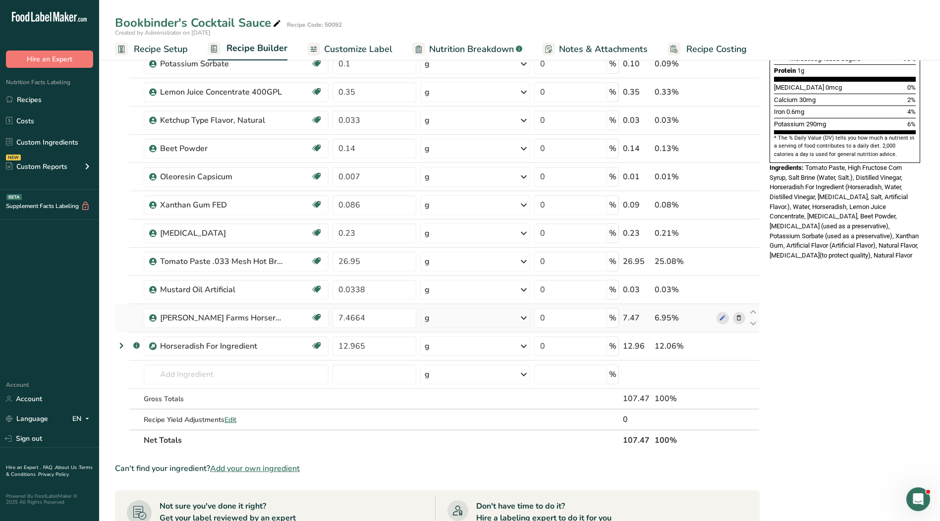
click at [736, 319] on icon at bounding box center [738, 318] width 7 height 10
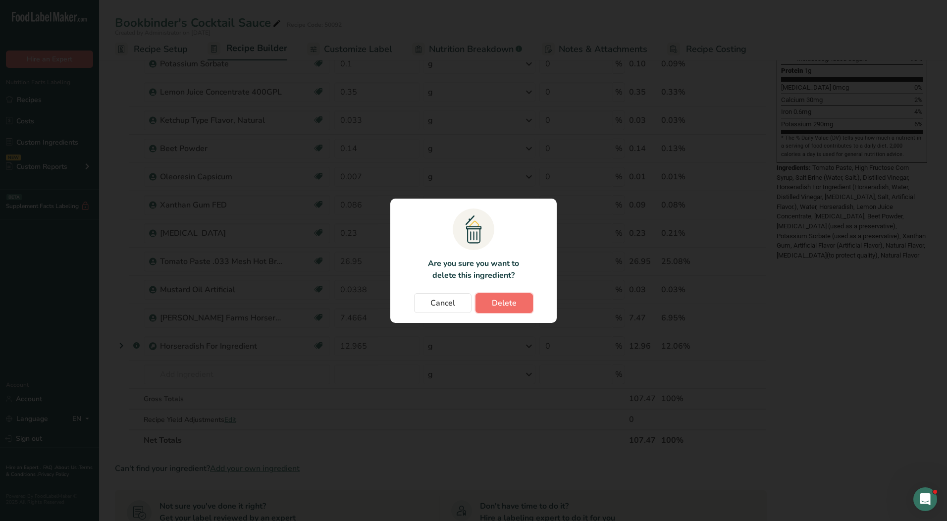
click at [493, 300] on span "Delete" at bounding box center [504, 303] width 25 height 12
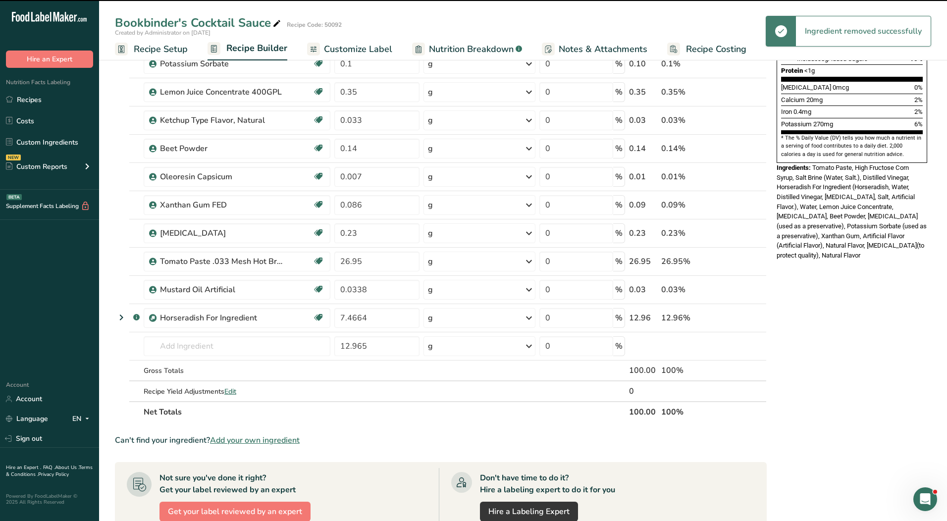
type input "12.965"
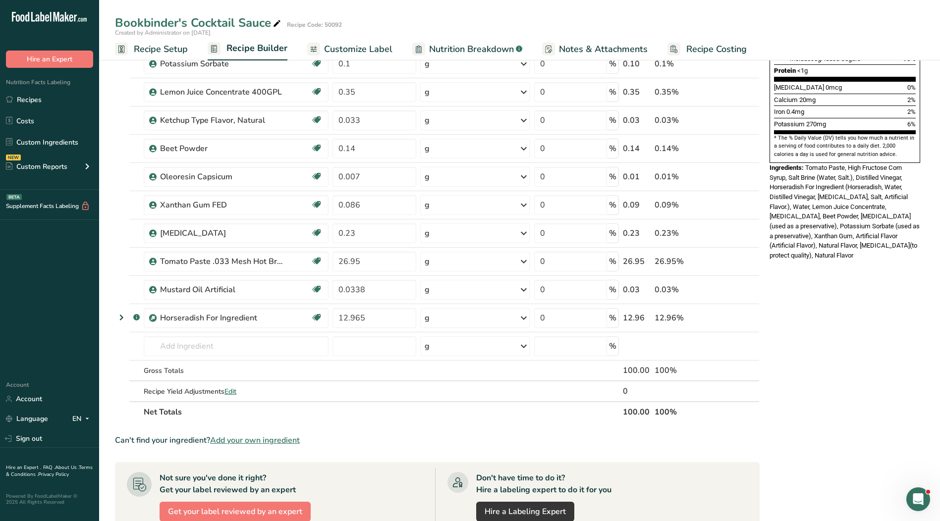
click at [378, 48] on span "Customize Label" at bounding box center [358, 49] width 68 height 13
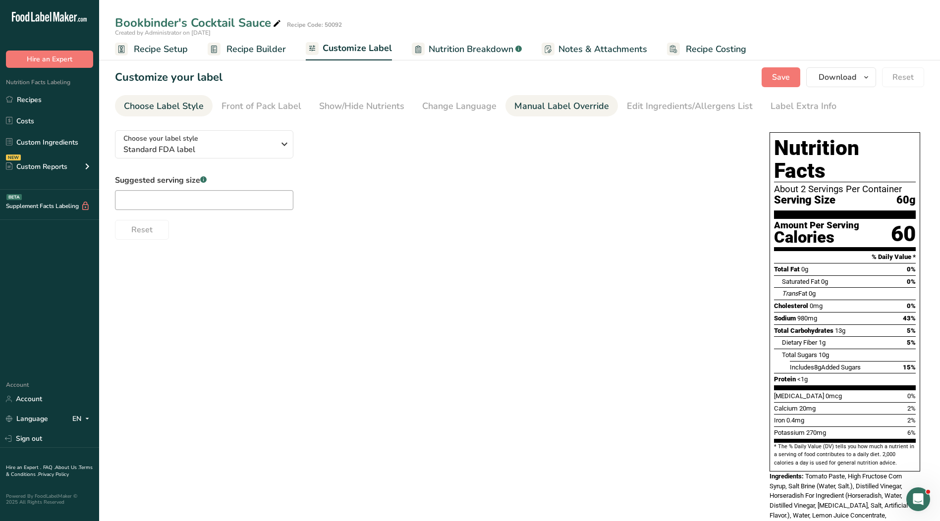
click at [571, 109] on div "Manual Label Override" at bounding box center [561, 106] width 95 height 13
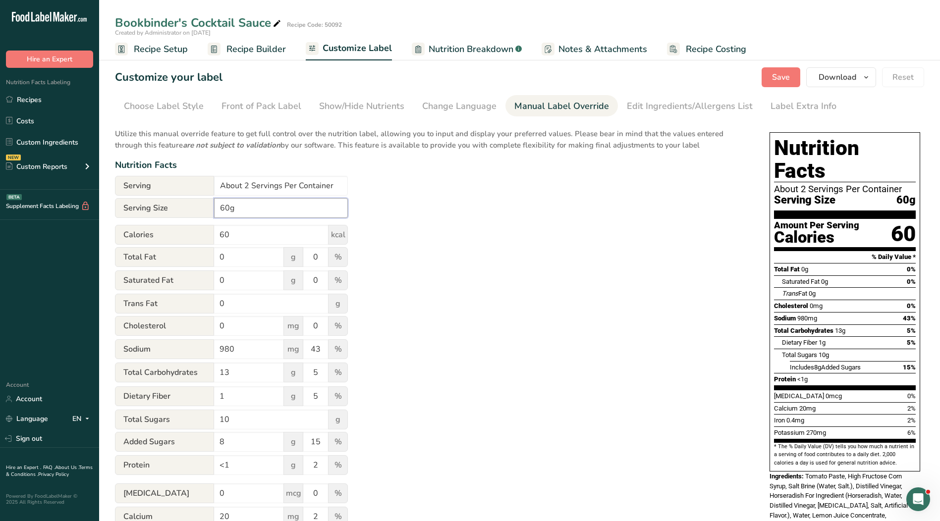
click at [218, 207] on input "60g" at bounding box center [281, 208] width 134 height 20
type input "1/4 cup 60g"
drag, startPoint x: 336, startPoint y: 186, endPoint x: 203, endPoint y: 182, distance: 133.4
click at [194, 169] on div "Utilize this manual override feature to get full control over the nutrition lab…" at bounding box center [432, 359] width 635 height 474
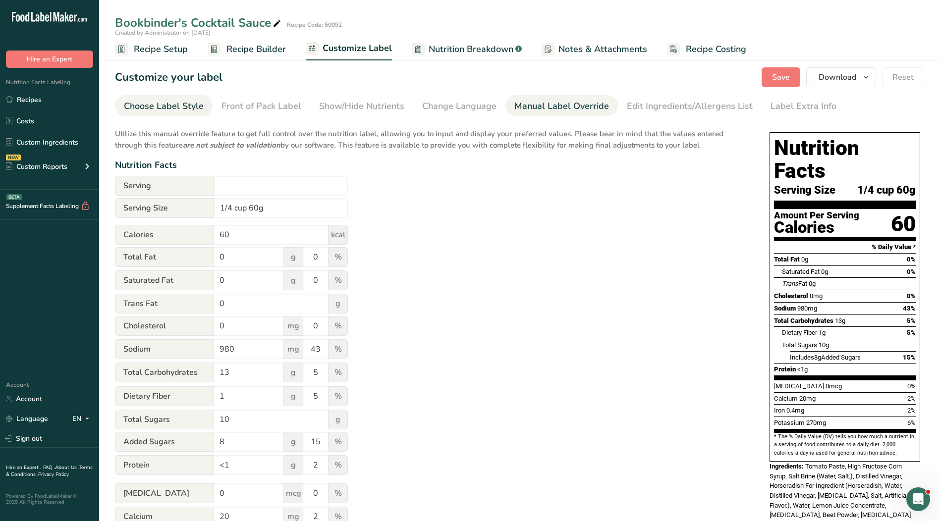
click at [170, 104] on div "Choose Label Style" at bounding box center [164, 106] width 80 height 13
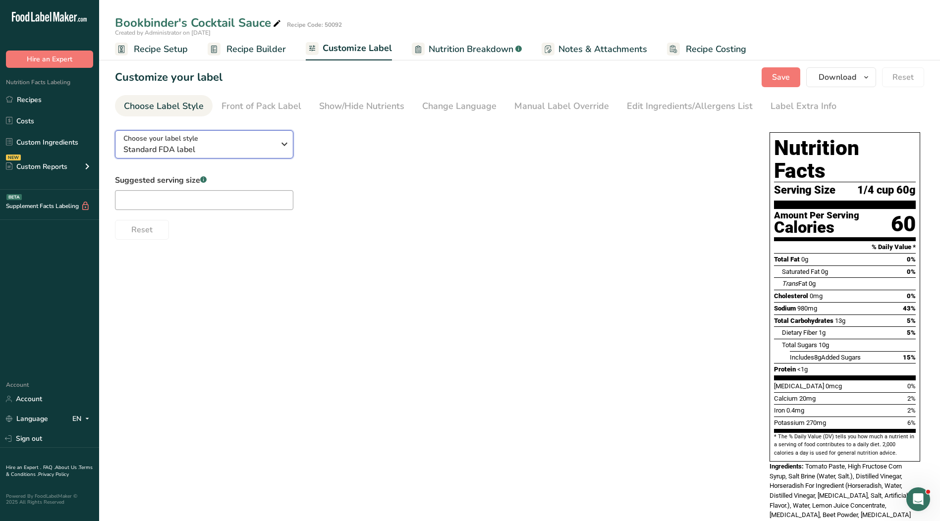
click at [180, 142] on span "Choose your label style" at bounding box center [160, 138] width 75 height 10
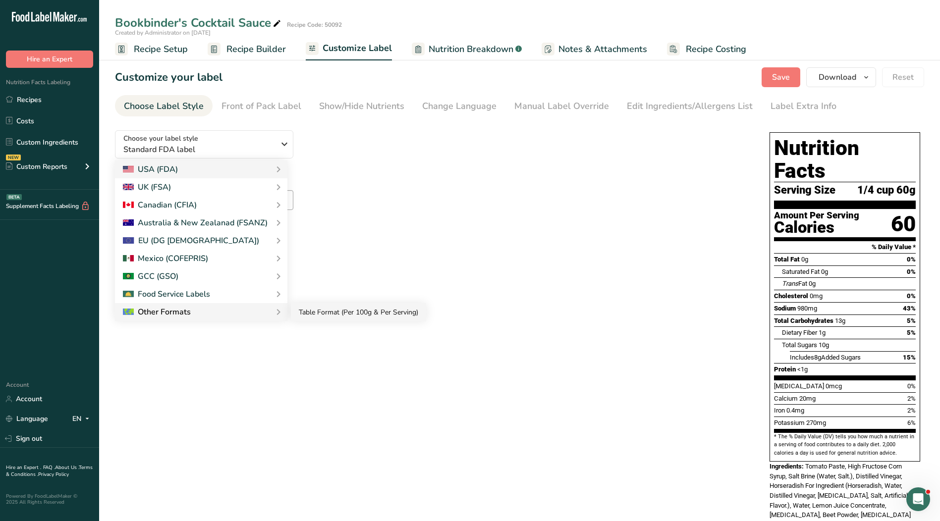
click at [342, 314] on link "Table Format (Per 100g & Per Serving)" at bounding box center [358, 312] width 135 height 18
click at [0, 0] on link "Table Format (Per 100g & Per Serving)" at bounding box center [0, 0] width 0 height 0
click at [383, 176] on div "Suggested serving size .a-a{fill:#347362;}.b-a{fill:#fff;} Reset" at bounding box center [432, 206] width 635 height 65
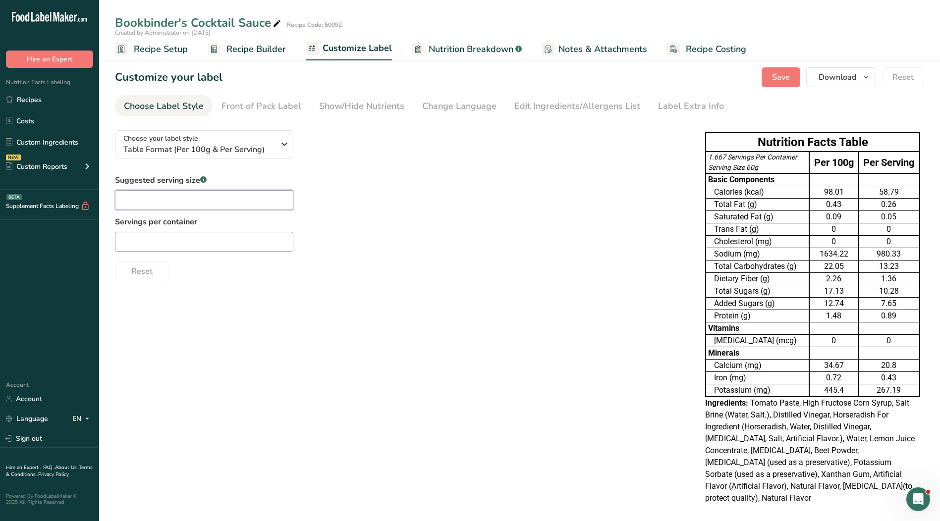
click at [171, 204] on input "text" at bounding box center [204, 200] width 178 height 20
type input "1/4 cup"
click at [214, 246] on input "text" at bounding box center [204, 242] width 178 height 20
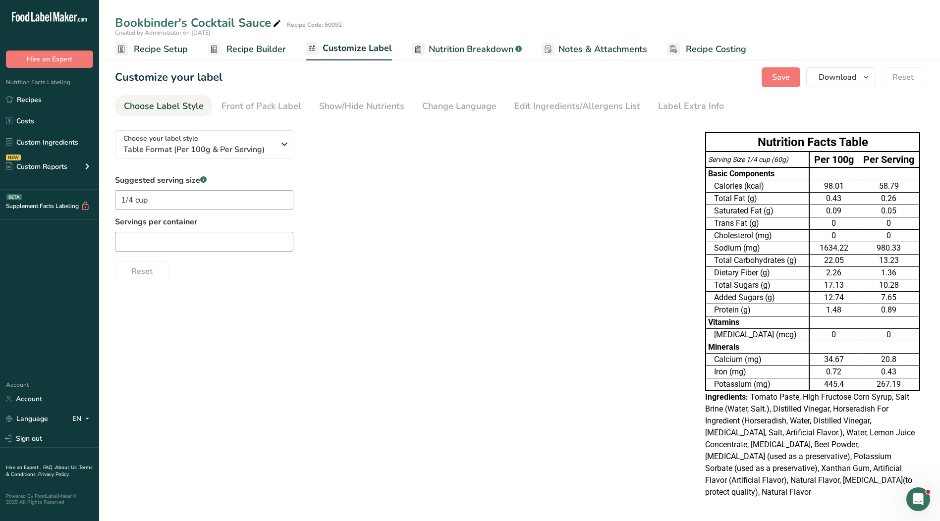
click at [457, 153] on div "Choose your label style Table Format (Per 100g & Per Serving) USA (FDA) Standar…" at bounding box center [400, 201] width 570 height 159
click at [566, 108] on div "Edit Ingredients/Allergens List" at bounding box center [577, 106] width 126 height 13
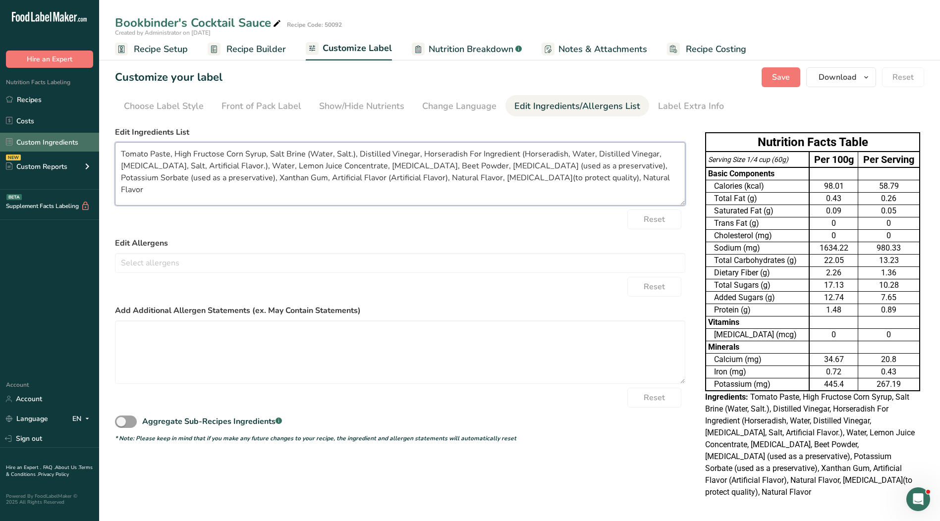
drag, startPoint x: 675, startPoint y: 178, endPoint x: 101, endPoint y: 136, distance: 575.8
click at [94, 137] on div ".a-20{fill:#fff;} Hire an Expert Nutrition Facts Labeling Recipes Costs Custom …" at bounding box center [470, 262] width 940 height 524
paste textarea "Water, High Fructose Corn Syrup, Distilled Vinegar, Horseradish, Salt, Lemon Ju…"
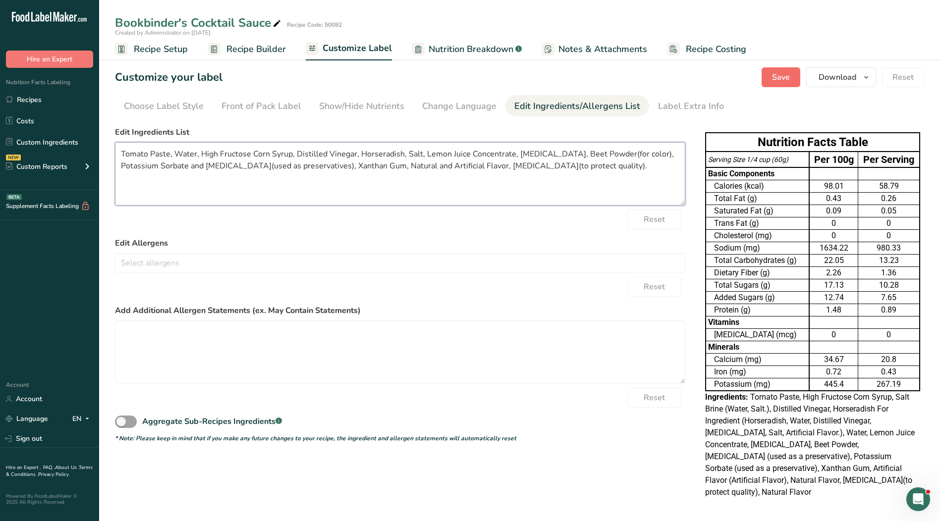
type textarea "Tomato Paste, Water, High Fructose Corn Syrup, Distilled Vinegar, Horseradish, …"
click at [786, 81] on span "Save" at bounding box center [781, 77] width 18 height 12
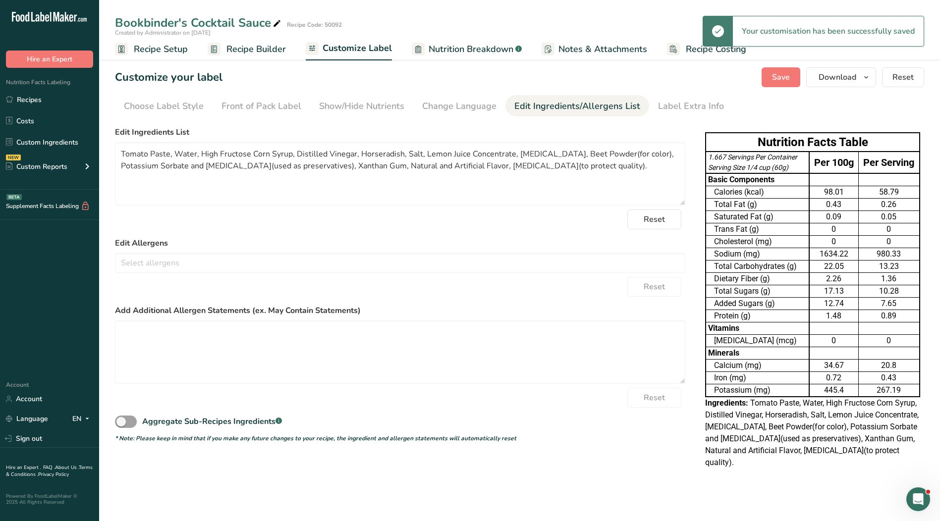
click at [144, 53] on span "Recipe Setup" at bounding box center [161, 49] width 54 height 13
click at [147, 49] on span "Recipe Setup" at bounding box center [161, 49] width 54 height 13
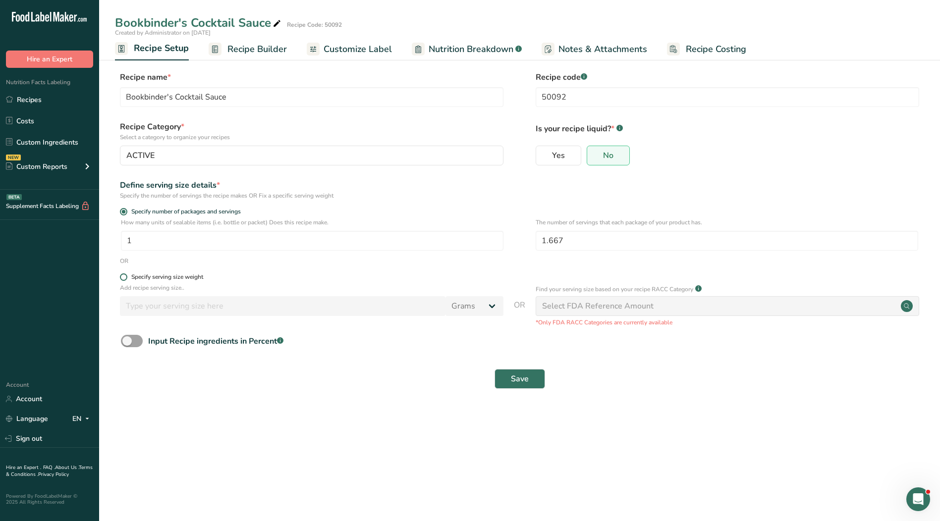
click at [140, 276] on div "Specify serving size weight" at bounding box center [167, 276] width 72 height 7
click at [126, 276] on input "Specify serving size weight" at bounding box center [123, 277] width 6 height 6
radio input "true"
radio input "false"
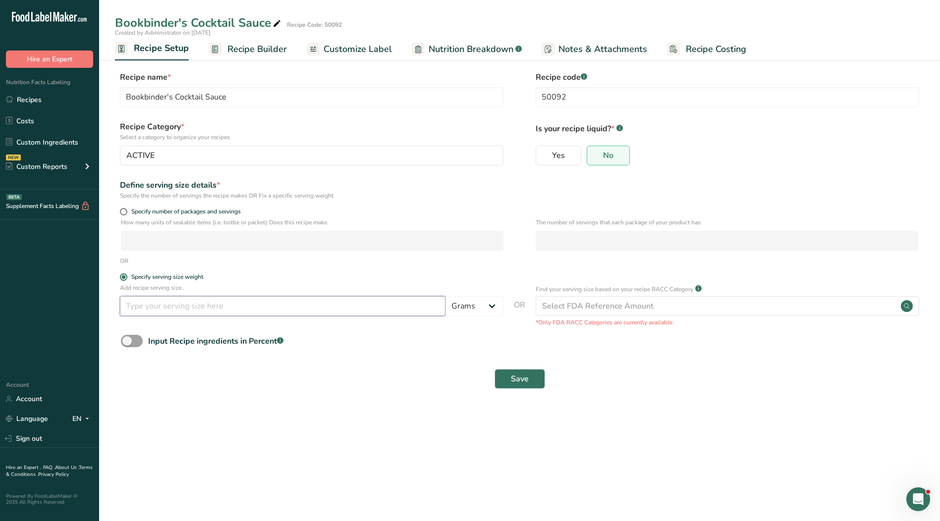
click at [152, 308] on input "number" at bounding box center [283, 306] width 326 height 20
click at [468, 308] on select "Grams kg mg mcg lb oz l mL fl oz tbsp tsp cup qt gallon" at bounding box center [474, 306] width 58 height 20
click at [392, 304] on input "number" at bounding box center [283, 306] width 326 height 20
click at [159, 307] on input "number" at bounding box center [283, 306] width 326 height 20
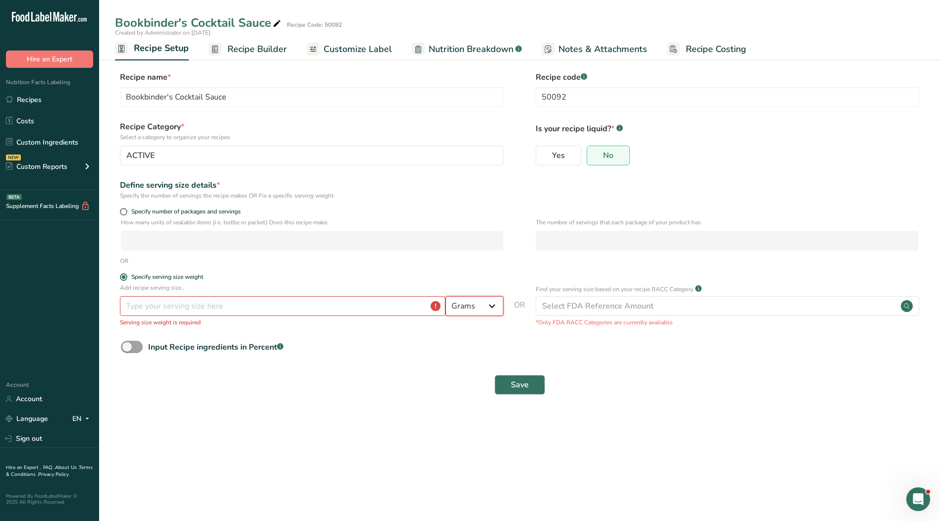
click at [472, 304] on select "Grams kg mg mcg lb oz l mL fl oz tbsp tsp cup qt gallon" at bounding box center [474, 306] width 58 height 20
click at [445, 296] on select "Grams kg mg mcg lb oz l mL fl oz tbsp tsp cup qt gallon" at bounding box center [474, 306] width 58 height 20
click at [350, 300] on input "number" at bounding box center [283, 306] width 326 height 20
click at [352, 306] on input "number" at bounding box center [283, 306] width 326 height 20
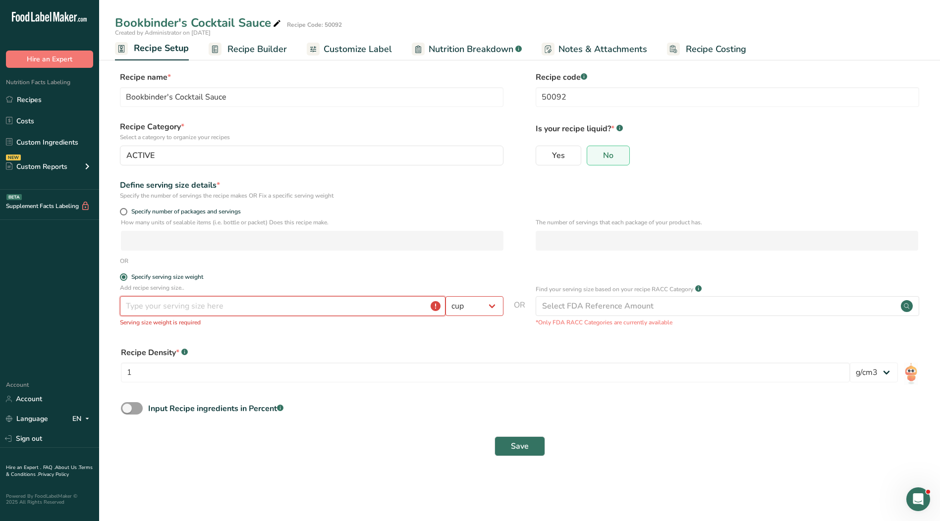
drag, startPoint x: 345, startPoint y: 308, endPoint x: 318, endPoint y: 312, distance: 27.5
click at [326, 311] on input "number" at bounding box center [283, 306] width 326 height 20
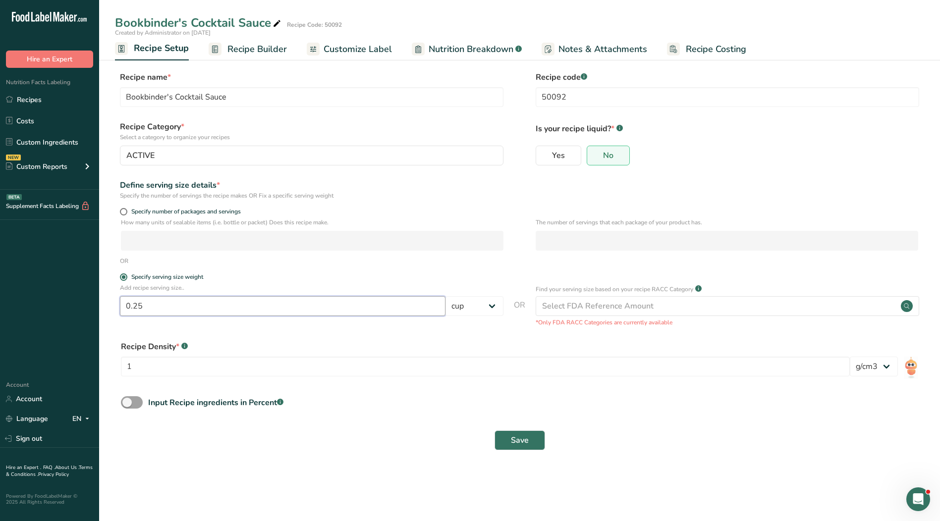
click at [276, 312] on input "0.25" at bounding box center [283, 306] width 326 height 20
drag, startPoint x: 159, startPoint y: 369, endPoint x: 106, endPoint y: 366, distance: 53.6
click at [106, 366] on section "Recipe name * Bookbinder's Cocktail Sauce Recipe code .a-a{fill:#347362;}.b-a{f…" at bounding box center [519, 262] width 841 height 421
click at [330, 354] on div "Recipe Density * .a-a{fill:#347362;}.b-a{fill:#fff;} 60 lb/ft3 g/cm3" at bounding box center [519, 362] width 797 height 42
click at [892, 359] on select "lb/ft3 g/cm3" at bounding box center [874, 367] width 48 height 20
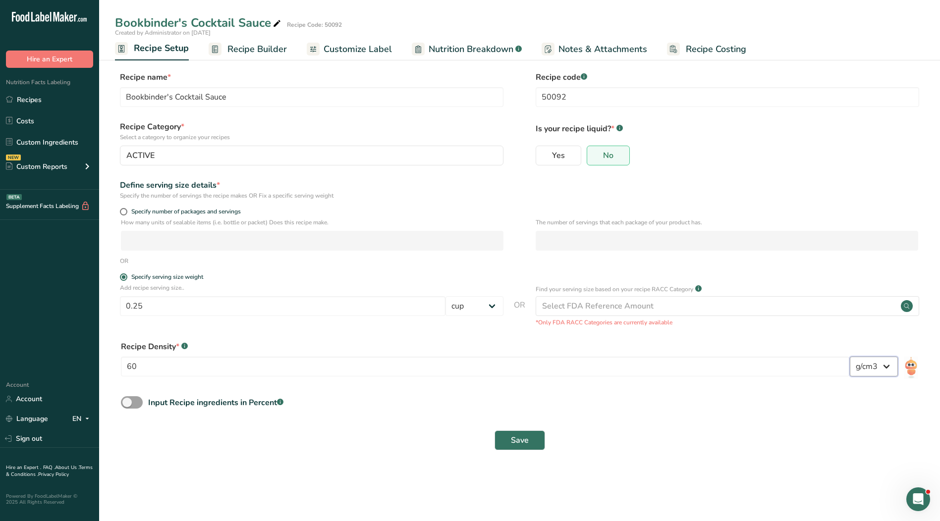
click at [885, 364] on select "lb/ft3 g/cm3" at bounding box center [874, 367] width 48 height 20
drag, startPoint x: 141, startPoint y: 368, endPoint x: 80, endPoint y: 367, distance: 60.5
click at [80, 367] on div ".a-20{fill:#fff;} Hire an Expert Nutrition Facts Labeling Recipes Costs Custom …" at bounding box center [470, 260] width 940 height 521
click at [470, 308] on select "Grams kg mg mcg lb oz l mL fl oz tbsp tsp cup qt gallon" at bounding box center [474, 306] width 58 height 20
click at [445, 296] on select "Grams kg mg mcg lb oz l mL fl oz tbsp tsp cup qt gallon" at bounding box center [474, 306] width 58 height 20
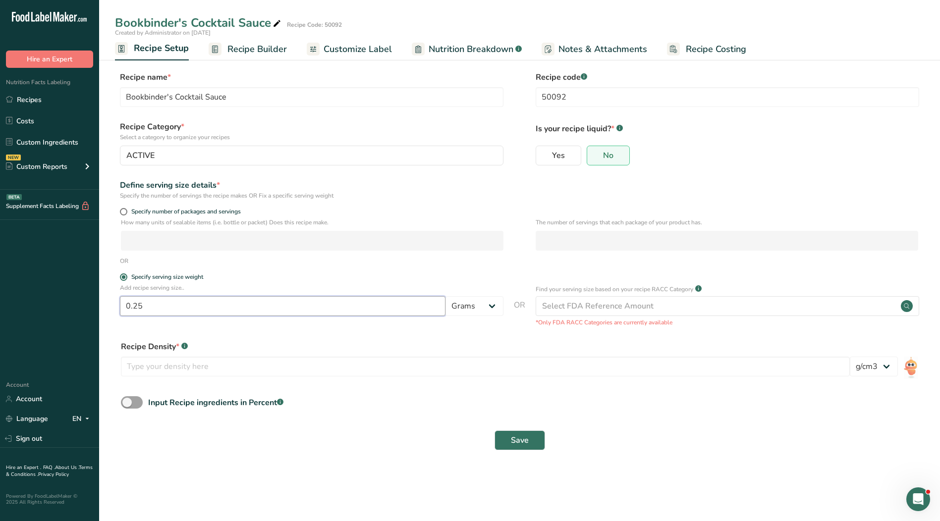
click at [78, 307] on div ".a-20{fill:#fff;} Hire an Expert Nutrition Facts Labeling Recipes Costs Custom …" at bounding box center [470, 260] width 940 height 521
click at [155, 310] on input "0.25" at bounding box center [283, 306] width 326 height 20
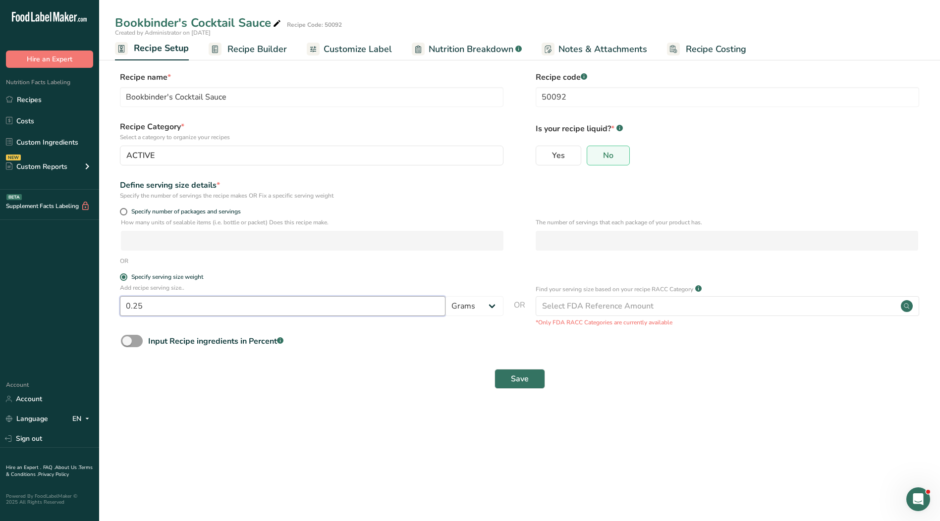
drag, startPoint x: 196, startPoint y: 312, endPoint x: 103, endPoint y: 306, distance: 93.3
click at [103, 306] on section "Recipe name * Bookbinder's Cocktail Sauce Recipe code .a-a{fill:#347362;}.b-a{f…" at bounding box center [519, 231] width 841 height 359
click at [343, 262] on div "OR" at bounding box center [519, 261] width 809 height 9
click at [536, 380] on button "Save" at bounding box center [519, 379] width 51 height 20
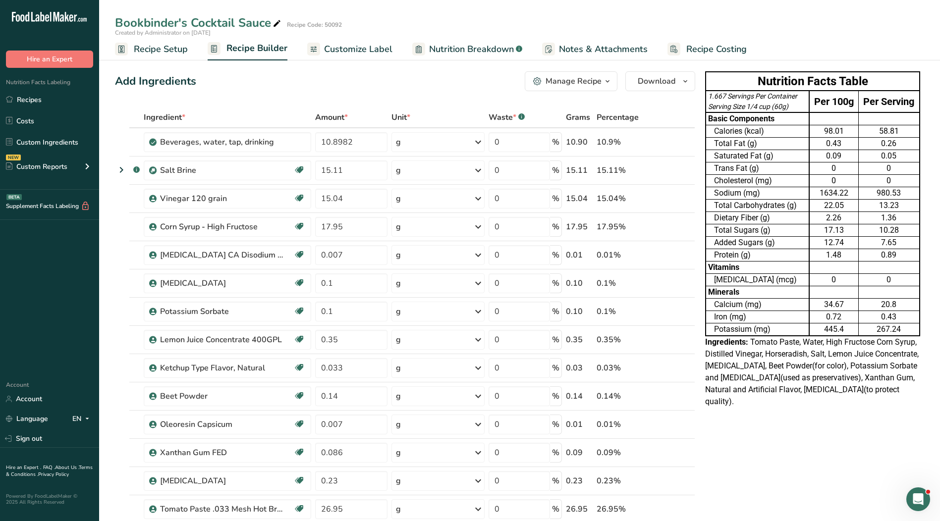
drag, startPoint x: 334, startPoint y: 48, endPoint x: 350, endPoint y: 49, distance: 15.9
click at [334, 48] on span "Customize Label" at bounding box center [358, 49] width 68 height 13
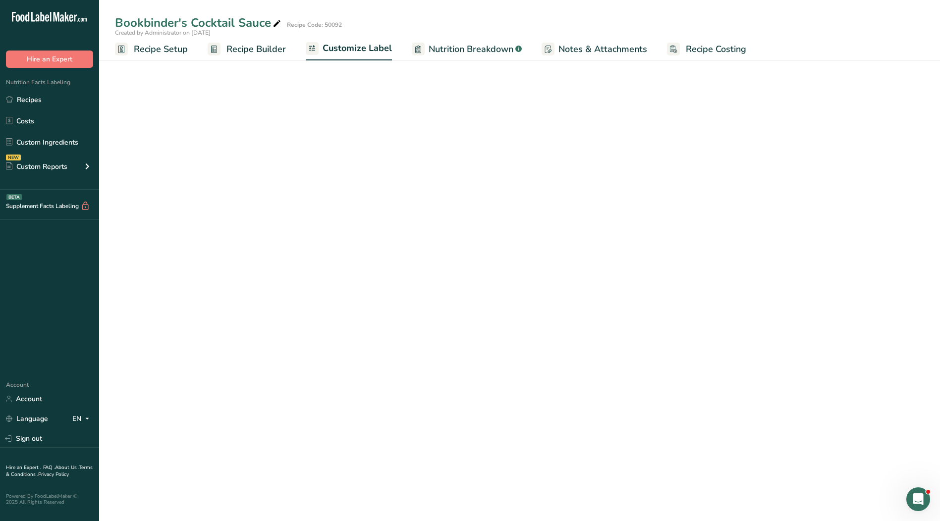
click at [350, 49] on span "Customize Label" at bounding box center [357, 48] width 69 height 13
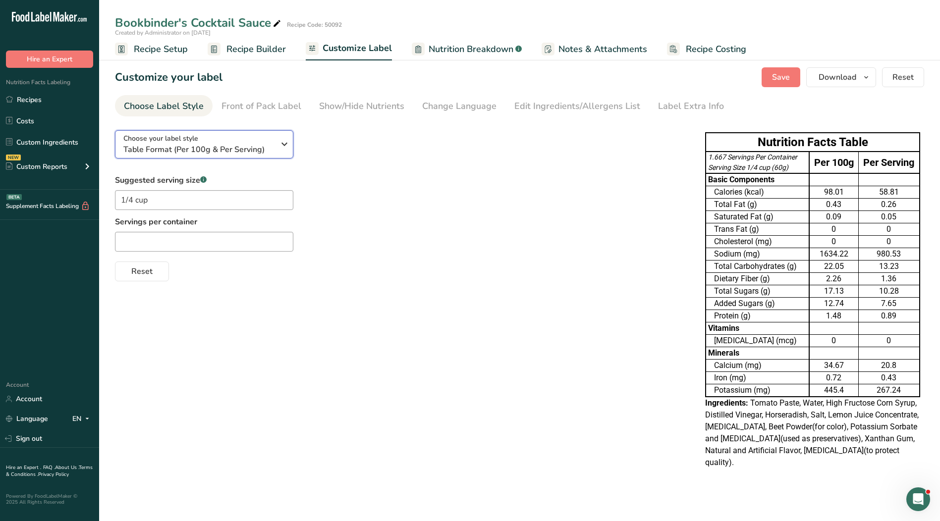
click at [276, 142] on div "Choose your label style Table Format (Per 100g & Per Serving)" at bounding box center [202, 144] width 159 height 22
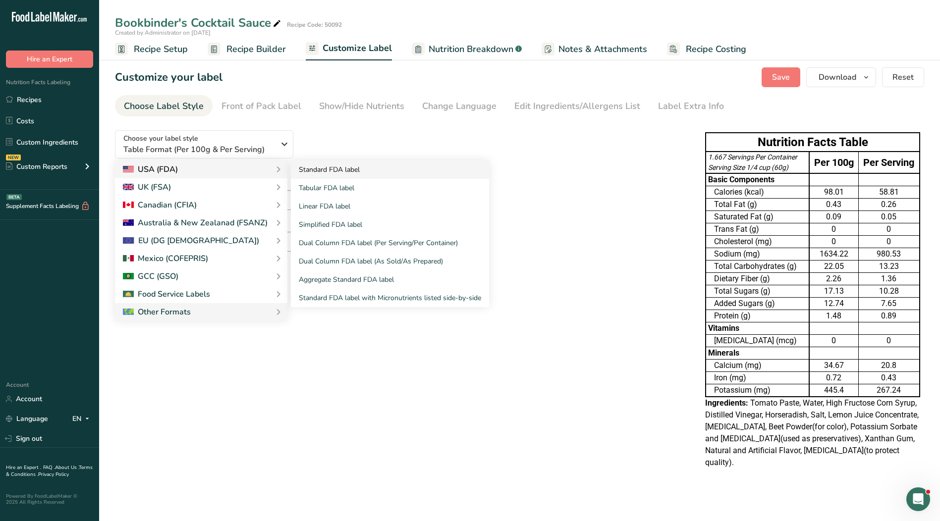
click at [346, 172] on link "Standard FDA label" at bounding box center [390, 170] width 198 height 18
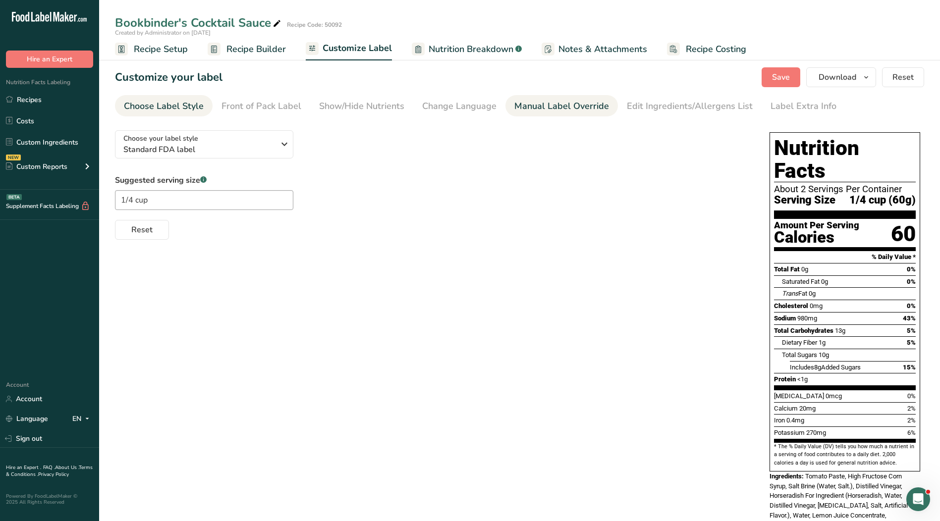
click at [560, 109] on div "Manual Label Override" at bounding box center [561, 106] width 95 height 13
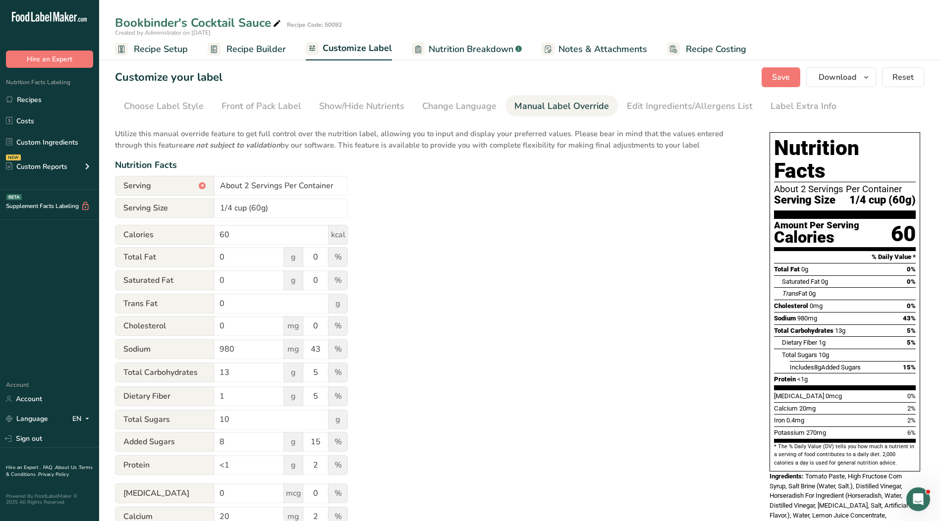
click at [148, 52] on span "Recipe Setup" at bounding box center [161, 49] width 54 height 13
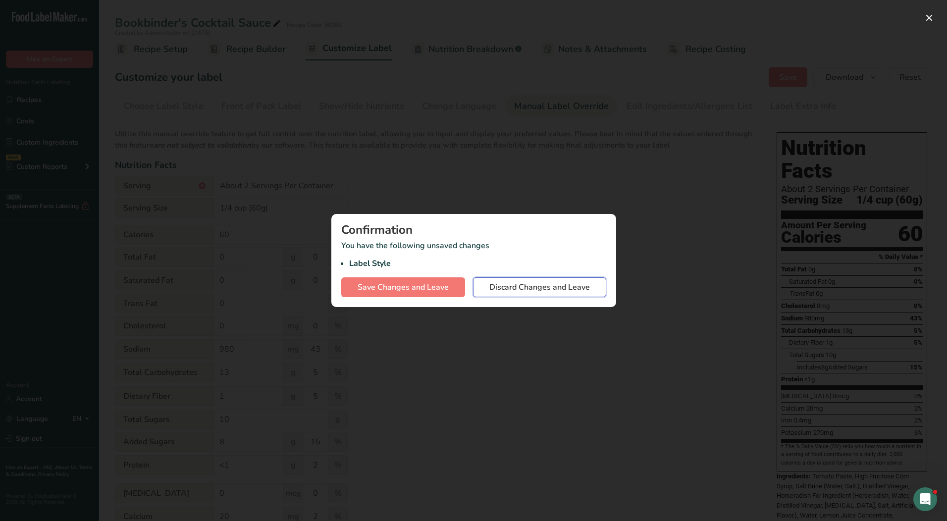
click at [528, 292] on span "Discard Changes and Leave" at bounding box center [540, 287] width 101 height 12
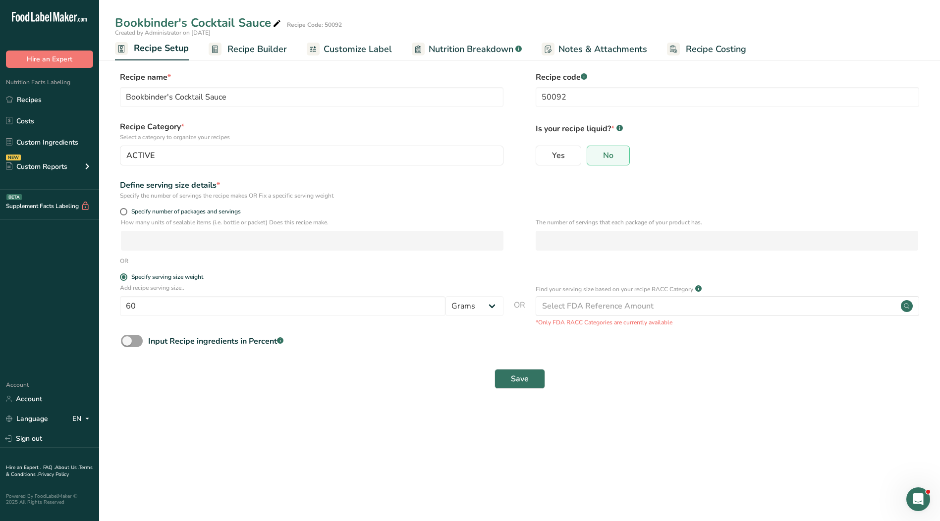
click at [325, 45] on span "Customize Label" at bounding box center [358, 49] width 68 height 13
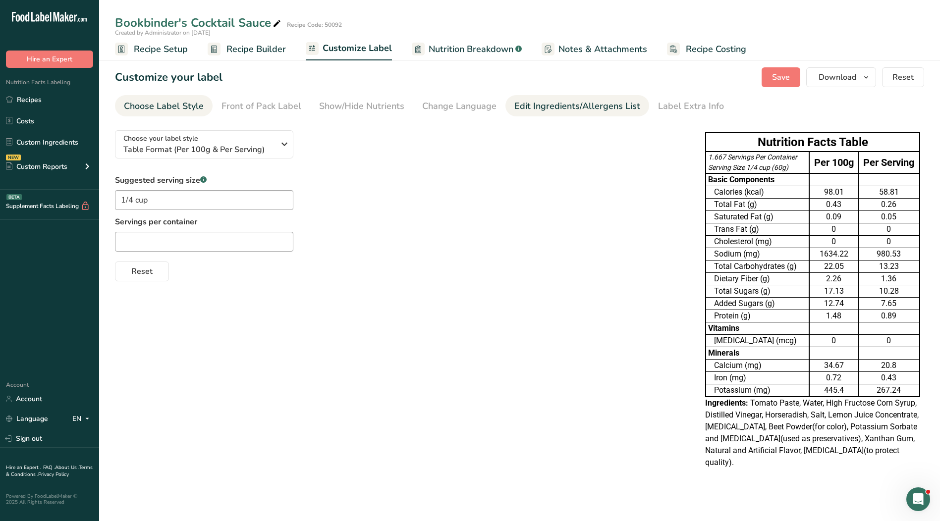
click at [574, 105] on div "Edit Ingredients/Allergens List" at bounding box center [577, 106] width 126 height 13
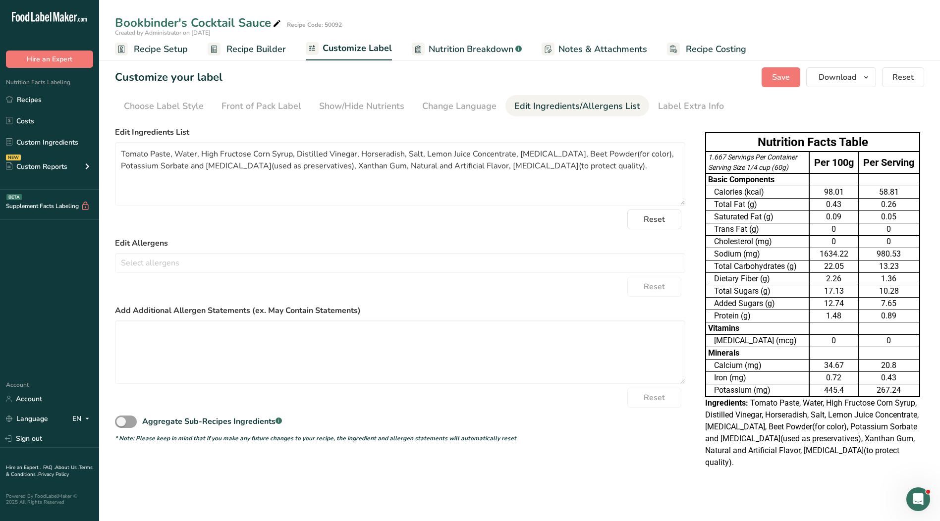
click at [571, 112] on div "Edit Ingredients/Allergens List" at bounding box center [577, 106] width 126 height 13
click at [252, 173] on textarea "Tomato Paste, Water, High Fructose Corn Syrup, Distilled Vinegar, Horseradish, …" at bounding box center [400, 173] width 570 height 63
drag, startPoint x: 671, startPoint y: 167, endPoint x: 83, endPoint y: 149, distance: 588.4
click at [83, 149] on div ".a-20{fill:#fff;} Hire an Expert Nutrition Facts Labeling Recipes Costs Custom …" at bounding box center [470, 260] width 940 height 521
click at [781, 79] on span "Save" at bounding box center [781, 77] width 18 height 12
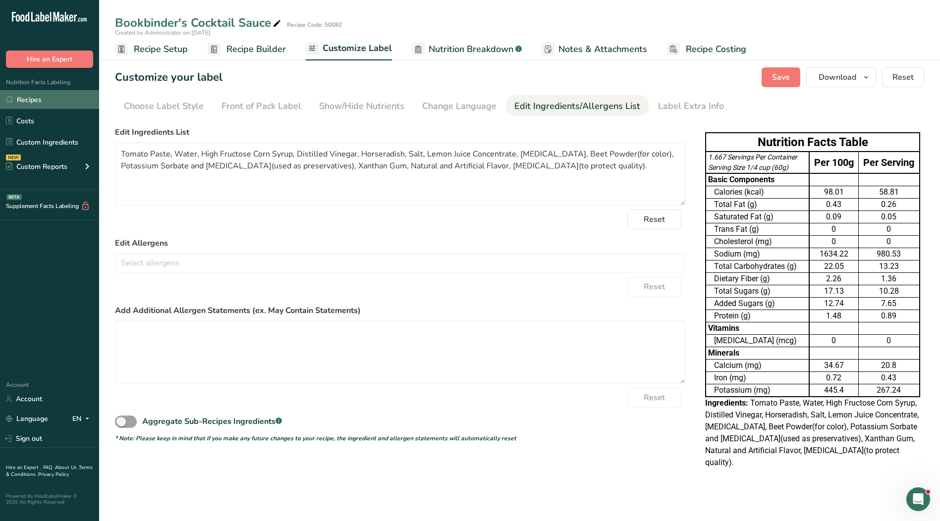
click at [21, 99] on link "Recipes" at bounding box center [49, 99] width 99 height 19
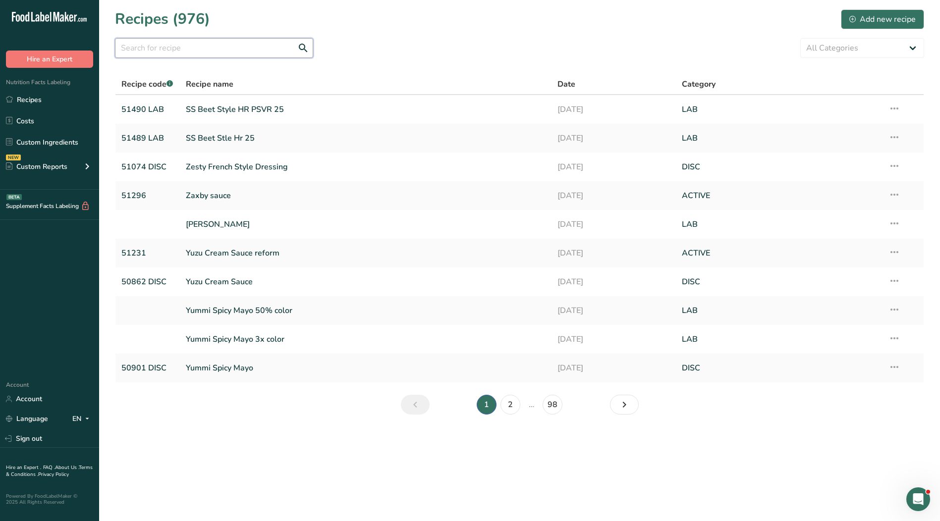
click at [200, 47] on input "text" at bounding box center [214, 48] width 198 height 20
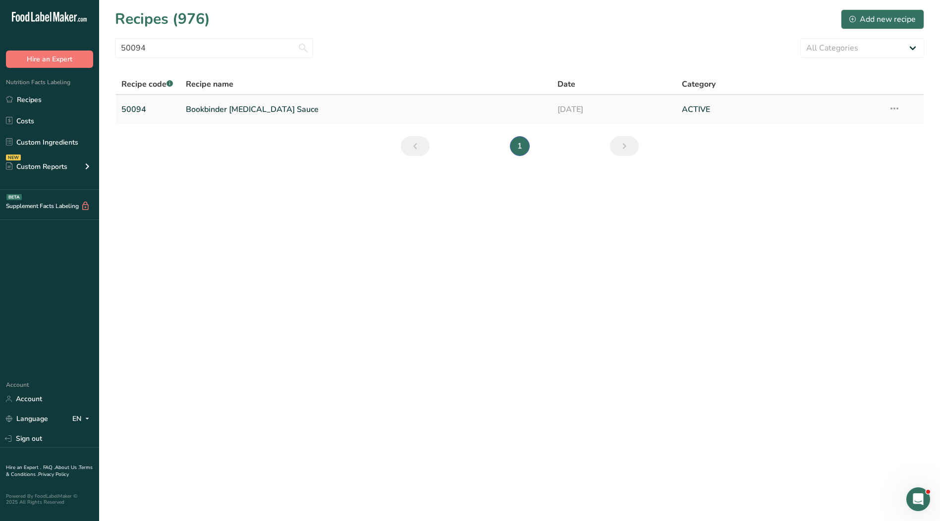
click at [230, 111] on link "Bookbinder [MEDICAL_DATA] Sauce" at bounding box center [366, 109] width 360 height 21
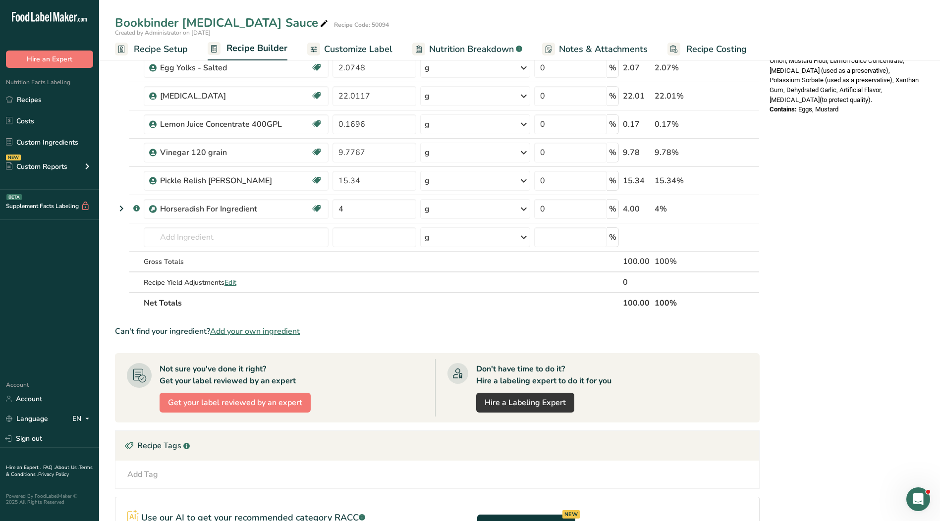
scroll to position [396, 0]
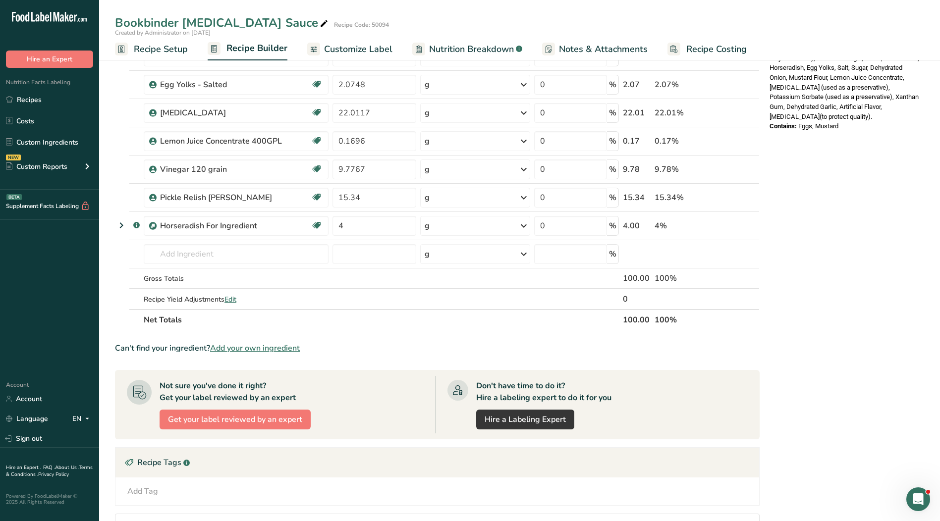
click at [362, 52] on span "Customize Label" at bounding box center [358, 49] width 68 height 13
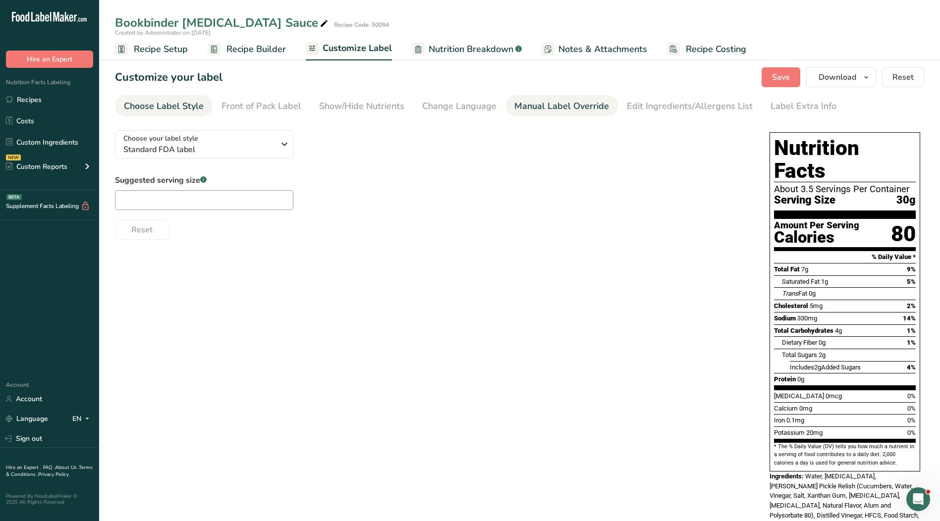
click at [591, 102] on div "Manual Label Override" at bounding box center [561, 106] width 95 height 13
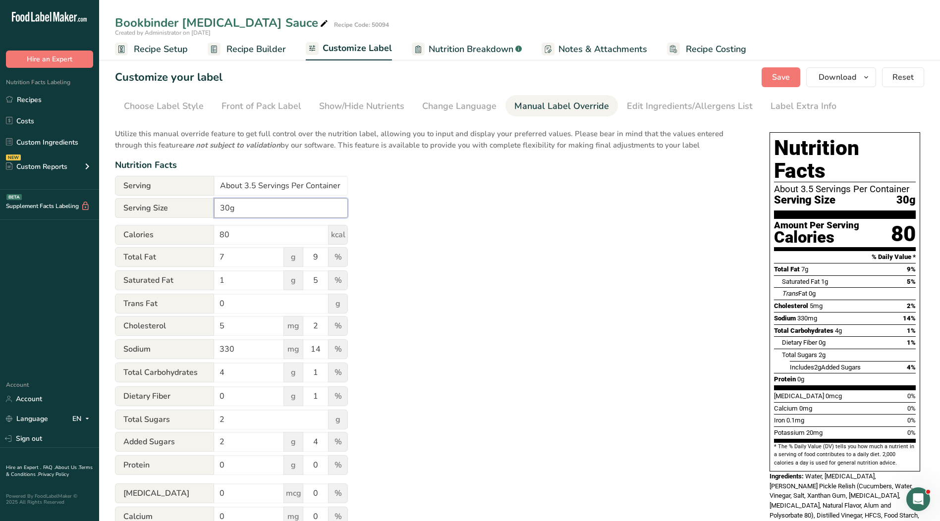
click at [218, 209] on input "30g" at bounding box center [281, 208] width 134 height 20
drag, startPoint x: 343, startPoint y: 186, endPoint x: 163, endPoint y: 184, distance: 179.4
click at [163, 184] on div "Serving About 3.5 Servings Per Container" at bounding box center [231, 186] width 233 height 20
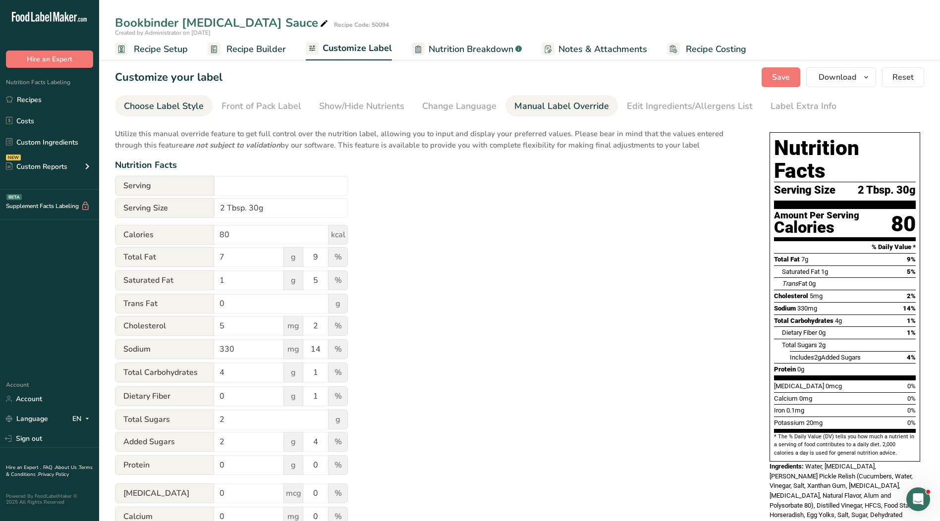
click at [166, 103] on div "Choose Label Style" at bounding box center [164, 106] width 80 height 13
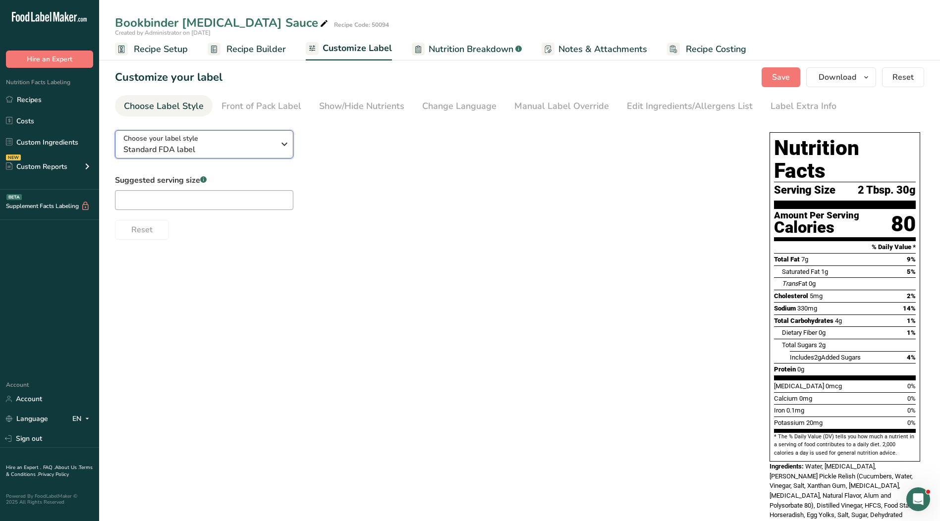
click at [192, 144] on span "Standard FDA label" at bounding box center [198, 150] width 151 height 12
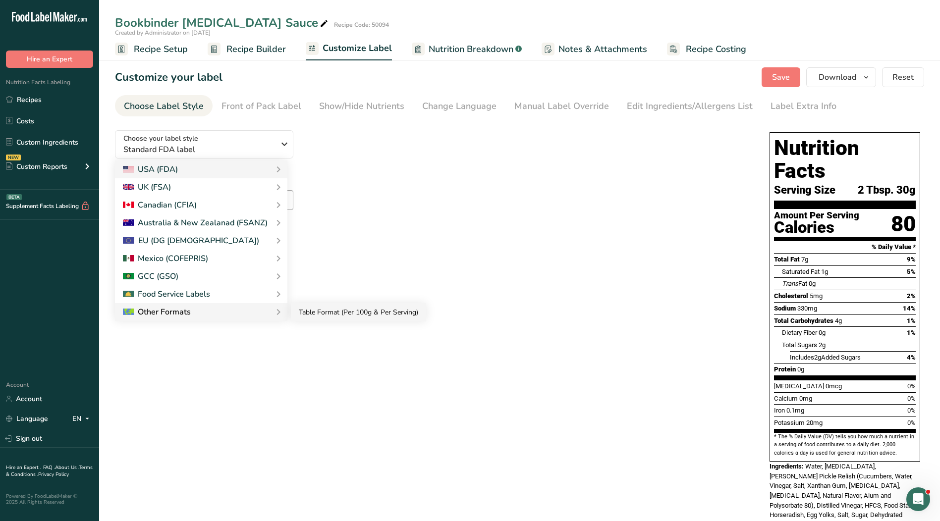
drag, startPoint x: 313, startPoint y: 317, endPoint x: 323, endPoint y: 311, distance: 11.3
click at [313, 317] on link "Table Format (Per 100g & Per Serving)" at bounding box center [358, 312] width 135 height 18
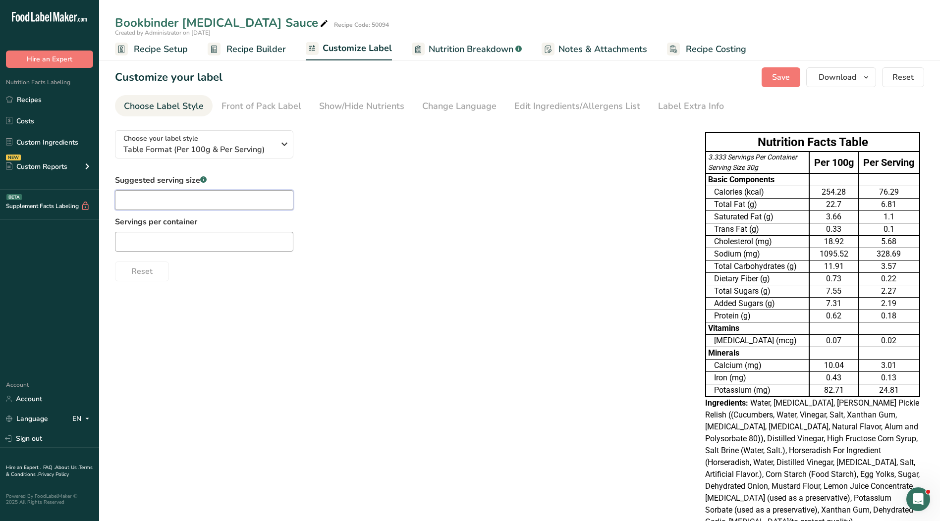
click at [170, 197] on input "text" at bounding box center [204, 200] width 178 height 20
click at [182, 241] on input "text" at bounding box center [204, 242] width 178 height 20
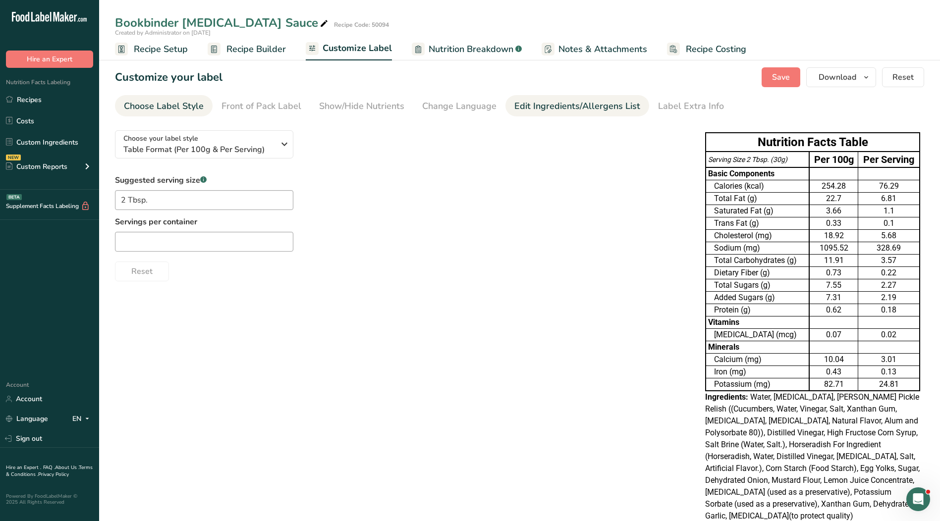
click at [609, 109] on div "Edit Ingredients/Allergens List" at bounding box center [577, 106] width 126 height 13
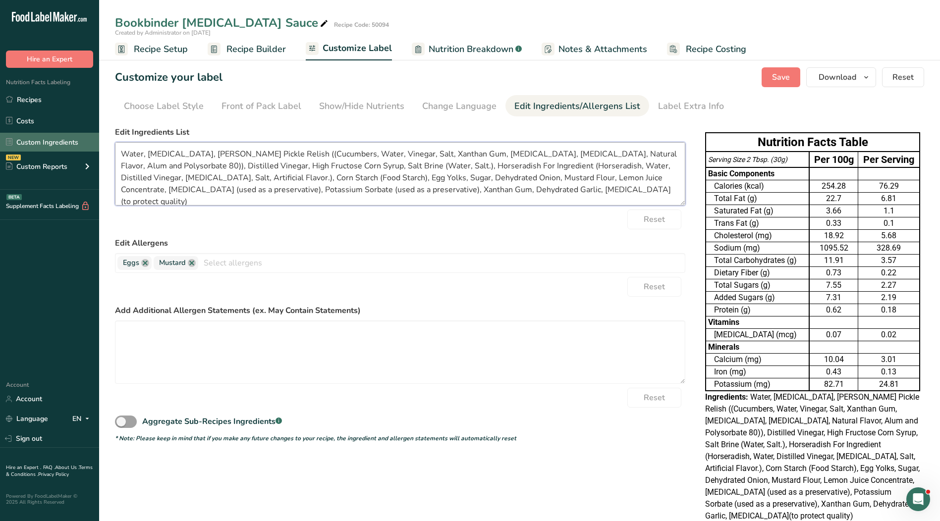
drag, startPoint x: 679, startPoint y: 189, endPoint x: 97, endPoint y: 146, distance: 583.2
click at [97, 146] on div ".a-20{fill:#fff;} Hire an Expert Nutrition Facts Labeling Recipes Costs Custom …" at bounding box center [470, 280] width 940 height 560
paste textarea "stilled Vinegar, Chopped Pickles, High Fructose Corn Syrup, Corn Starch, Horser…"
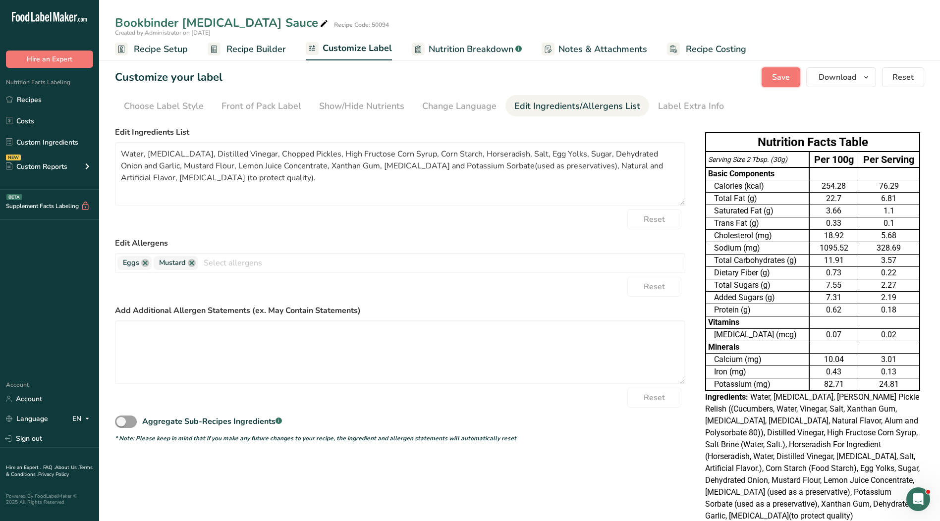
drag, startPoint x: 772, startPoint y: 78, endPoint x: 787, endPoint y: 119, distance: 43.3
click at [772, 79] on button "Save" at bounding box center [781, 77] width 39 height 20
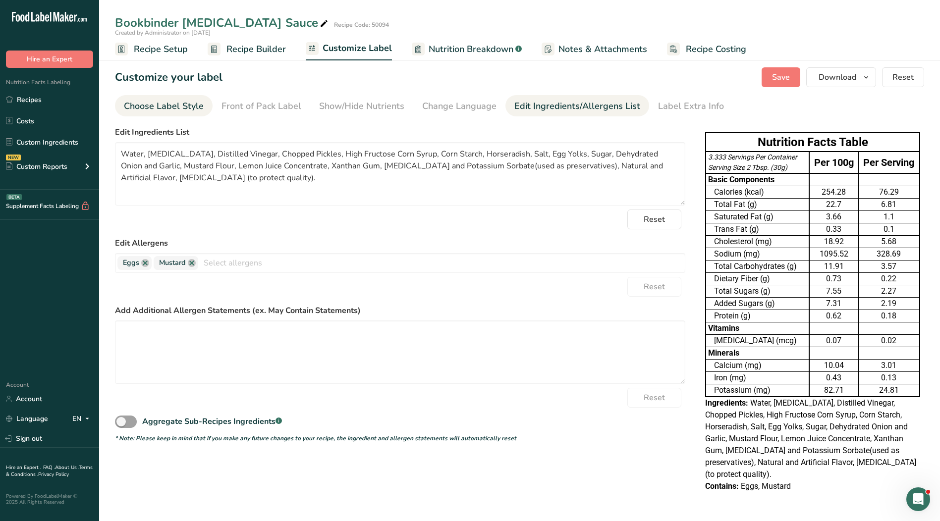
click at [194, 110] on div "Choose Label Style" at bounding box center [164, 106] width 80 height 13
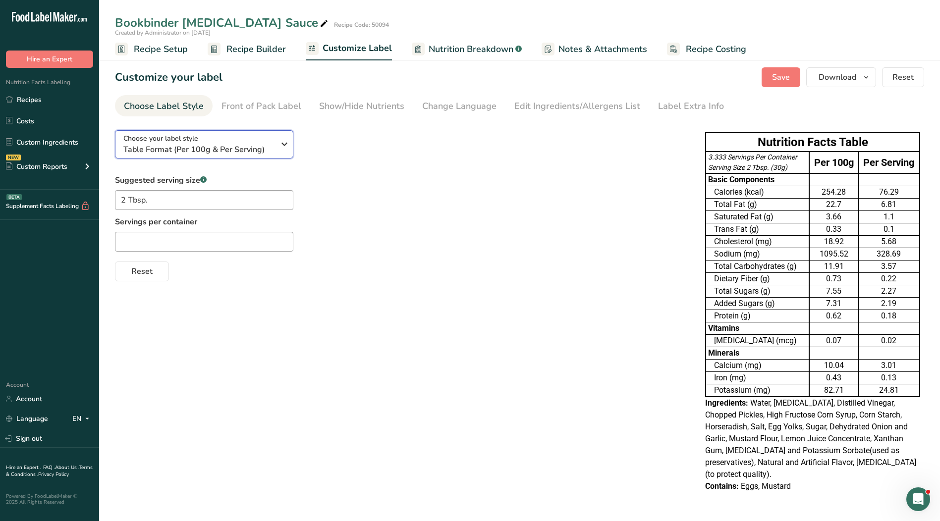
click at [182, 145] on span "Table Format (Per 100g & Per Serving)" at bounding box center [198, 150] width 151 height 12
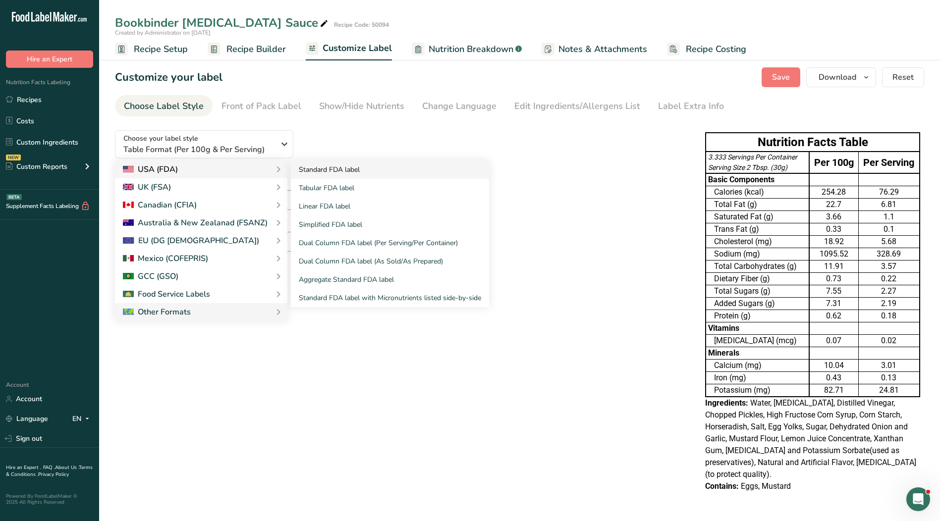
click at [331, 172] on link "Standard FDA label" at bounding box center [390, 170] width 198 height 18
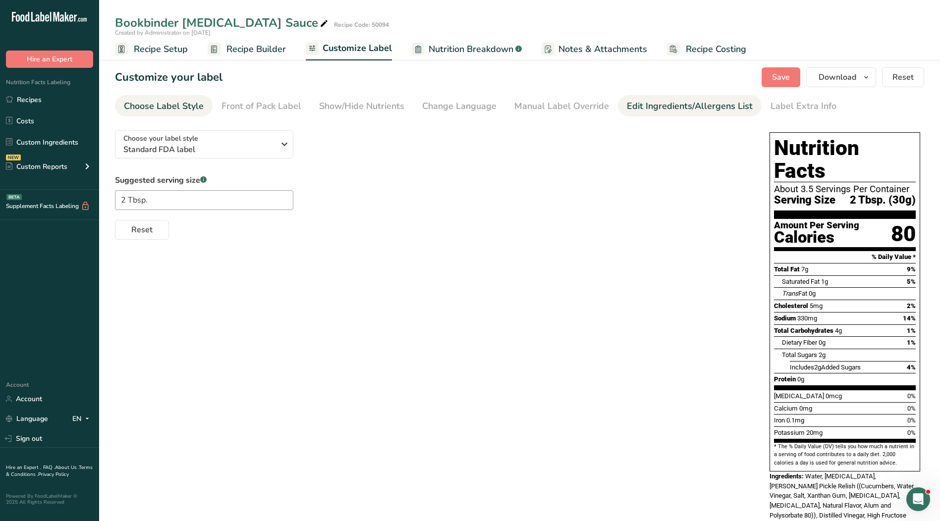
click at [635, 105] on div "Edit Ingredients/Allergens List" at bounding box center [690, 106] width 126 height 13
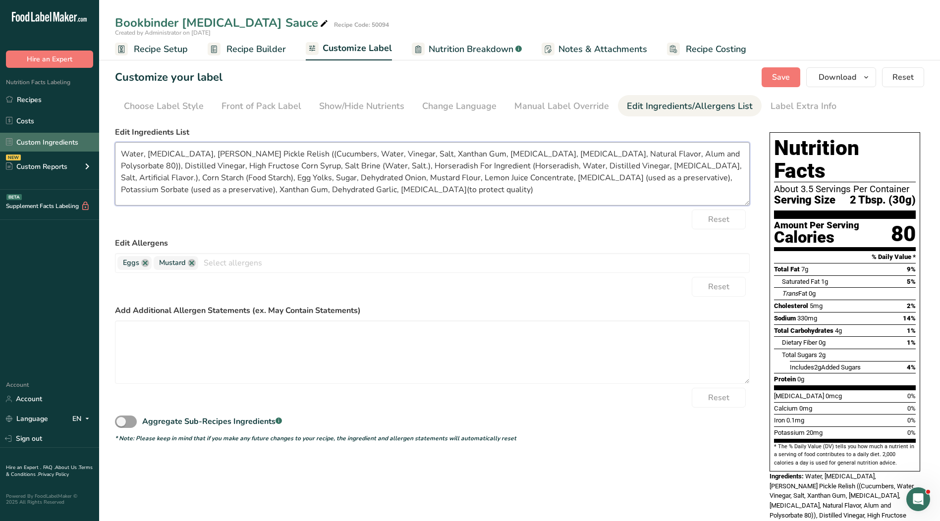
drag, startPoint x: 472, startPoint y: 195, endPoint x: 85, endPoint y: 148, distance: 389.7
click at [83, 149] on div ".a-20{fill:#fff;} Hire an Expert Nutrition Facts Labeling Recipes Costs Custom …" at bounding box center [470, 322] width 940 height 644
paste textarea "stilled Vinegar, Chopped Pickles, High Fructose Corn Syrup, Corn Starch, Horser…"
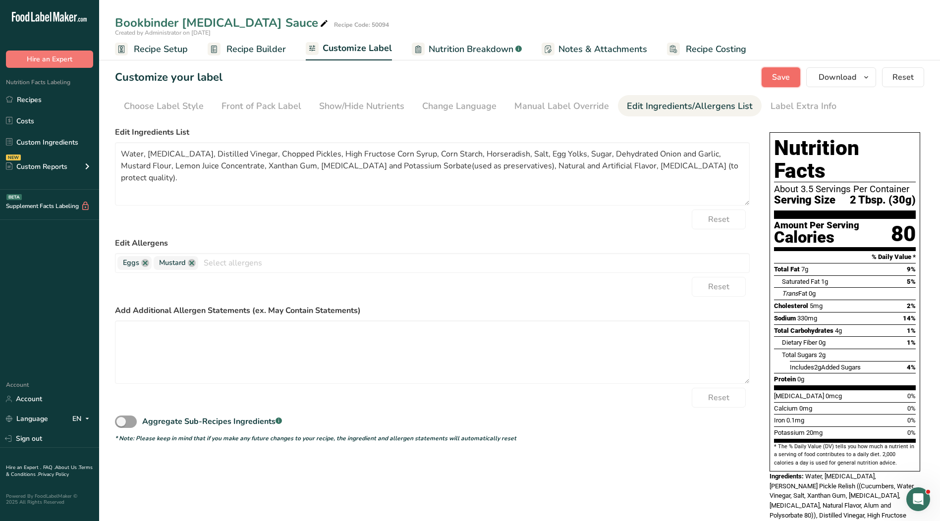
click at [788, 77] on span "Save" at bounding box center [781, 77] width 18 height 12
click at [35, 104] on link "Recipes" at bounding box center [49, 99] width 99 height 19
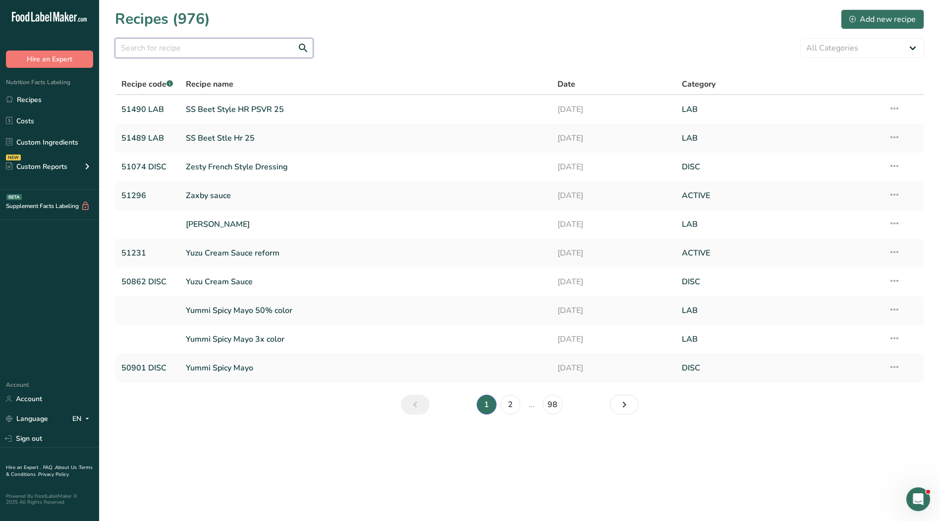
click at [201, 50] on input "text" at bounding box center [214, 48] width 198 height 20
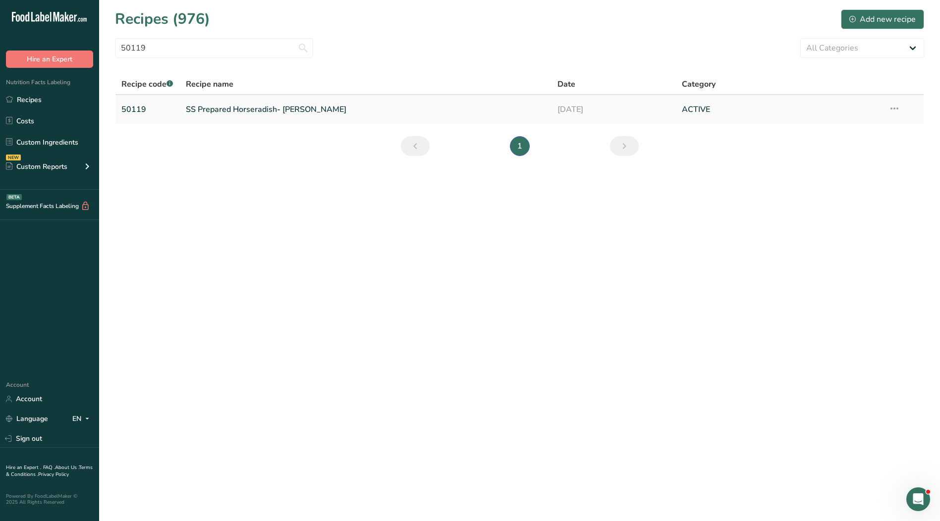
click at [229, 110] on link "SS Prepared Horseradish- [PERSON_NAME]" at bounding box center [366, 109] width 360 height 21
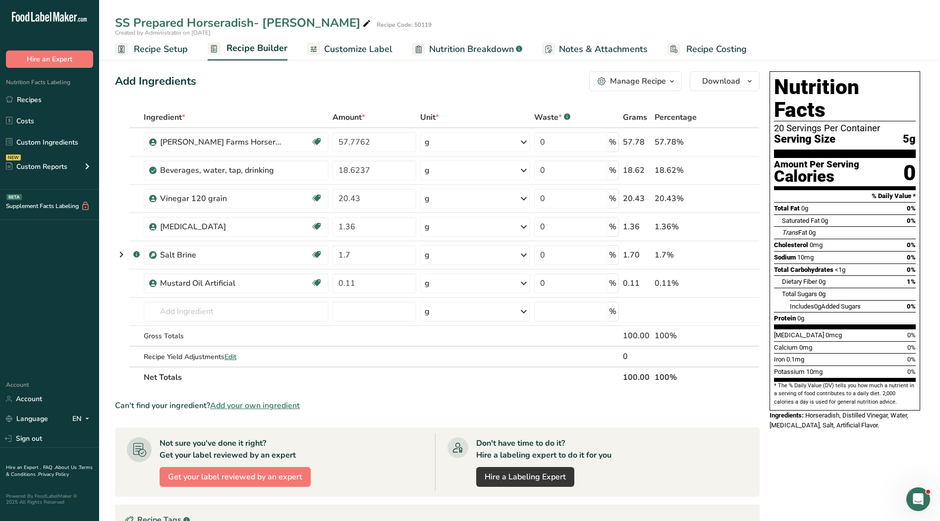
click at [359, 42] on link "Customize Label" at bounding box center [349, 49] width 85 height 22
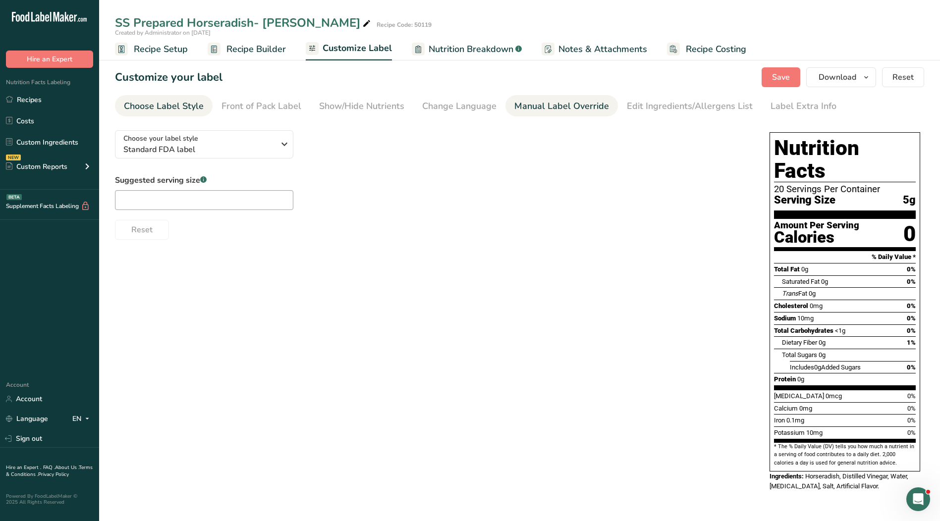
drag, startPoint x: 553, startPoint y: 107, endPoint x: 530, endPoint y: 109, distance: 23.4
click at [553, 108] on div "Manual Label Override" at bounding box center [561, 106] width 95 height 13
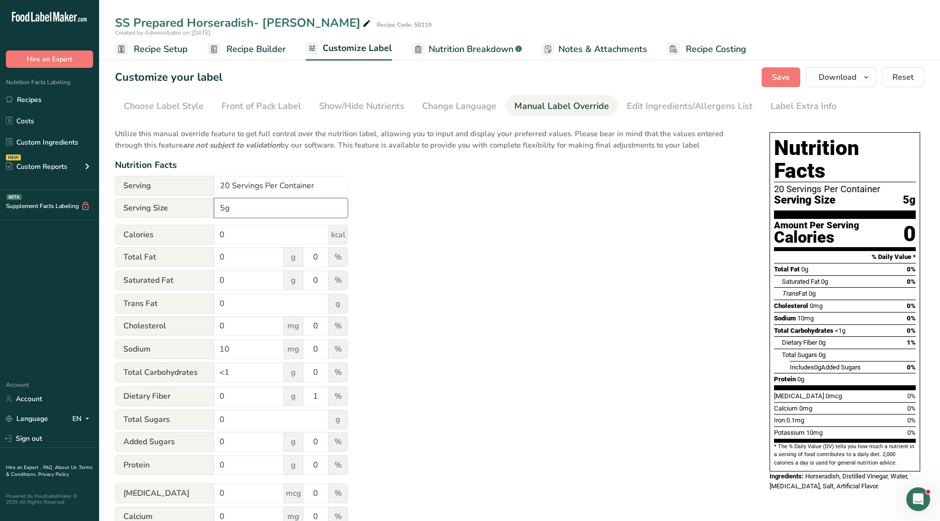
click at [218, 208] on input "5g" at bounding box center [281, 208] width 134 height 20
drag, startPoint x: 324, startPoint y: 187, endPoint x: 161, endPoint y: 183, distance: 163.0
click at [161, 183] on div "Serving 20 Servings Per Container" at bounding box center [231, 186] width 233 height 20
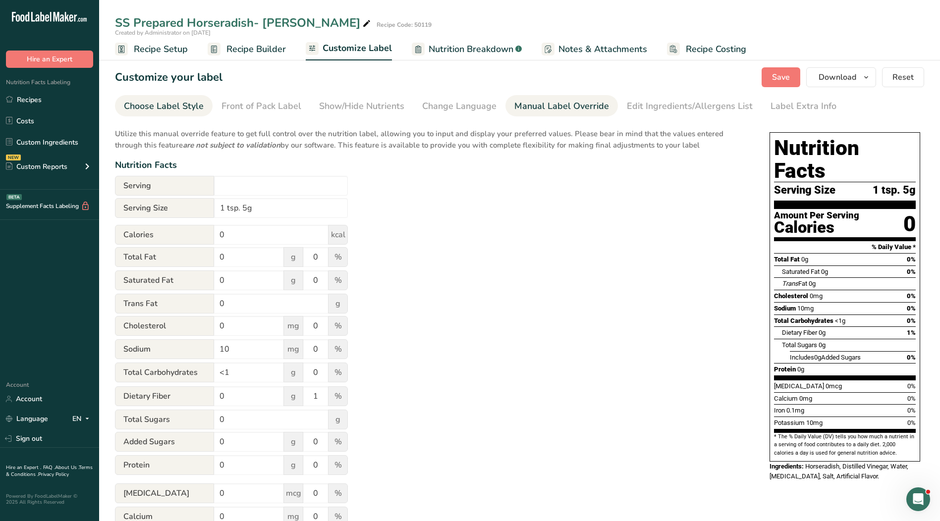
click at [144, 113] on link "Choose Label Style" at bounding box center [164, 106] width 80 height 22
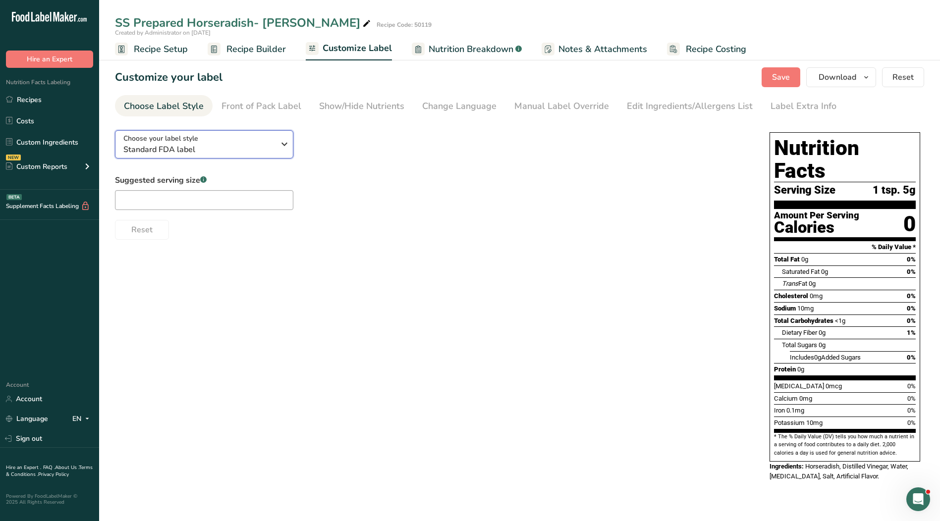
click at [164, 148] on span "Standard FDA label" at bounding box center [198, 150] width 151 height 12
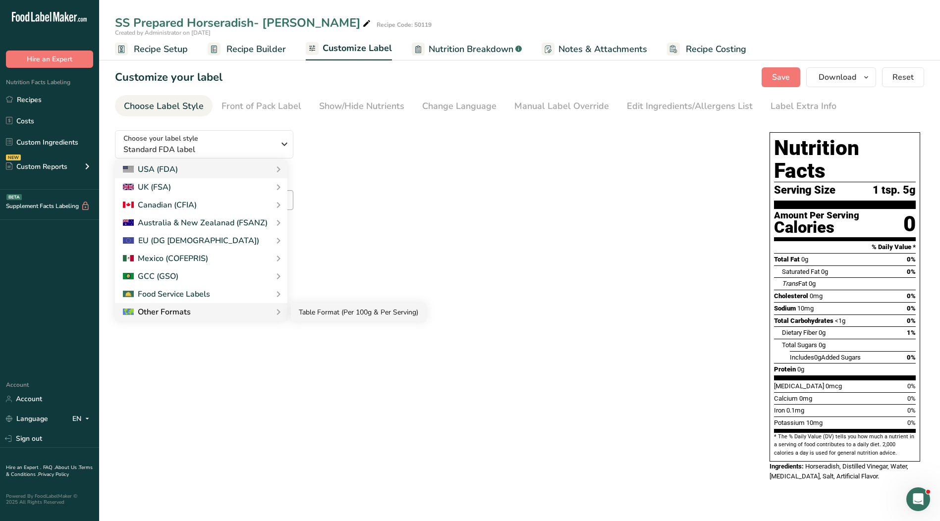
click at [311, 313] on link "Table Format (Per 100g & Per Serving)" at bounding box center [358, 312] width 135 height 18
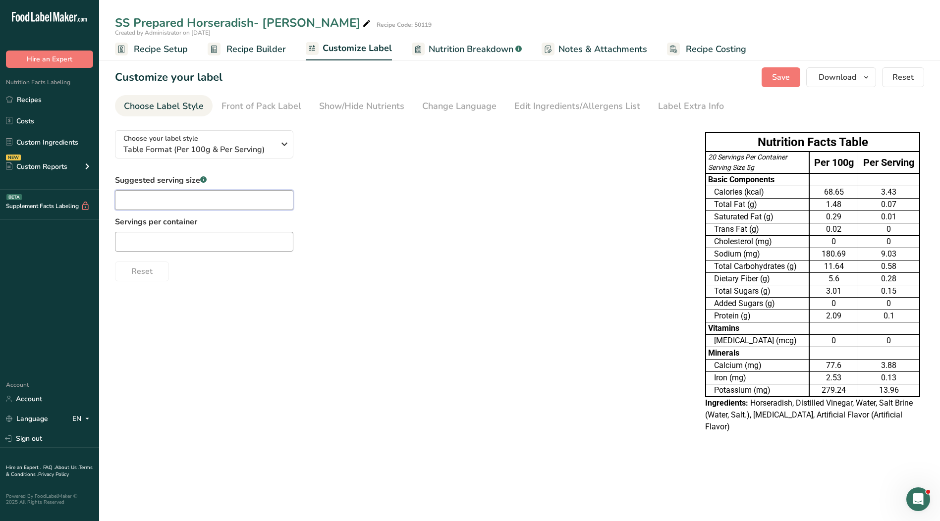
click at [193, 199] on input "text" at bounding box center [204, 200] width 178 height 20
click at [154, 246] on input "text" at bounding box center [204, 242] width 178 height 20
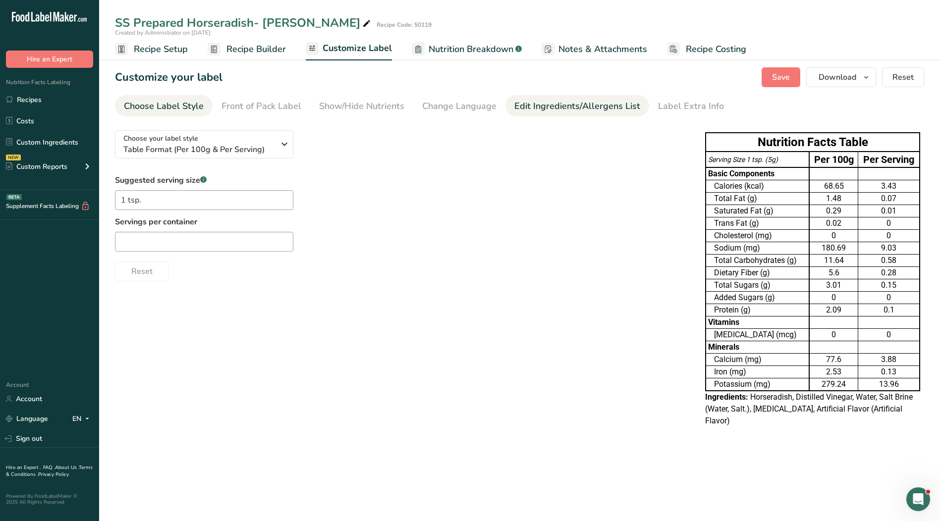
click at [579, 106] on div "Edit Ingredients/Allergens List" at bounding box center [577, 106] width 126 height 13
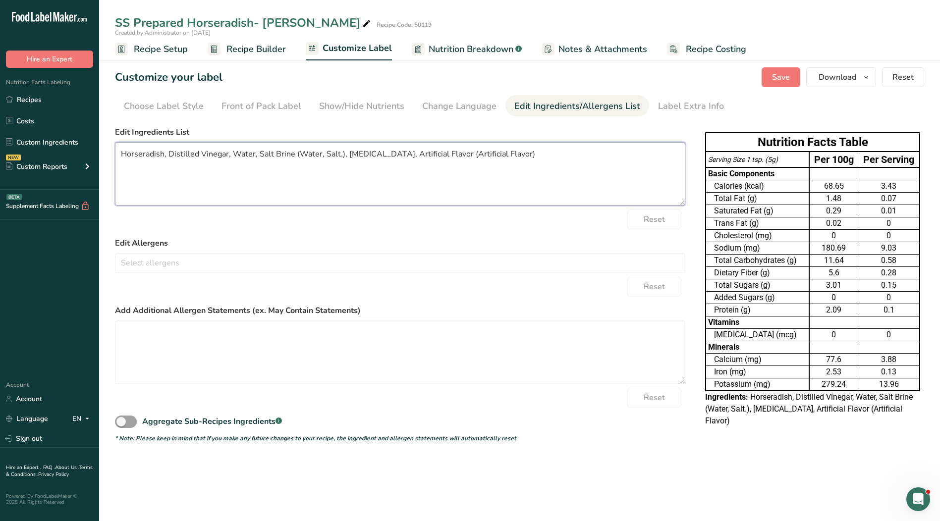
drag, startPoint x: 533, startPoint y: 159, endPoint x: 32, endPoint y: 153, distance: 501.4
click at [32, 153] on div ".a-20{fill:#fff;} Hire an Expert Nutrition Facts Labeling Recipes Costs Custom …" at bounding box center [470, 260] width 940 height 521
paste textarea "oybean Oil, Salt, Artificial Flavor"
click at [791, 77] on button "Save" at bounding box center [781, 77] width 39 height 20
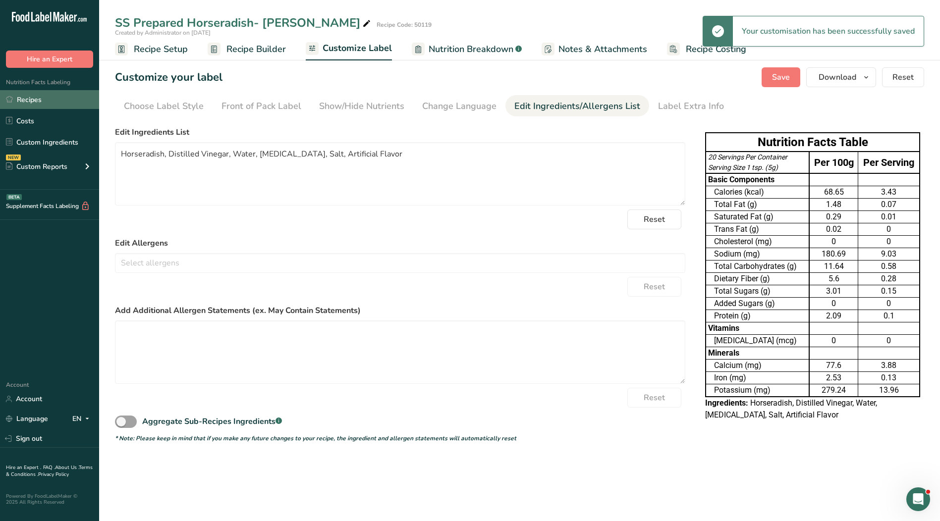
click at [28, 98] on link "Recipes" at bounding box center [49, 99] width 99 height 19
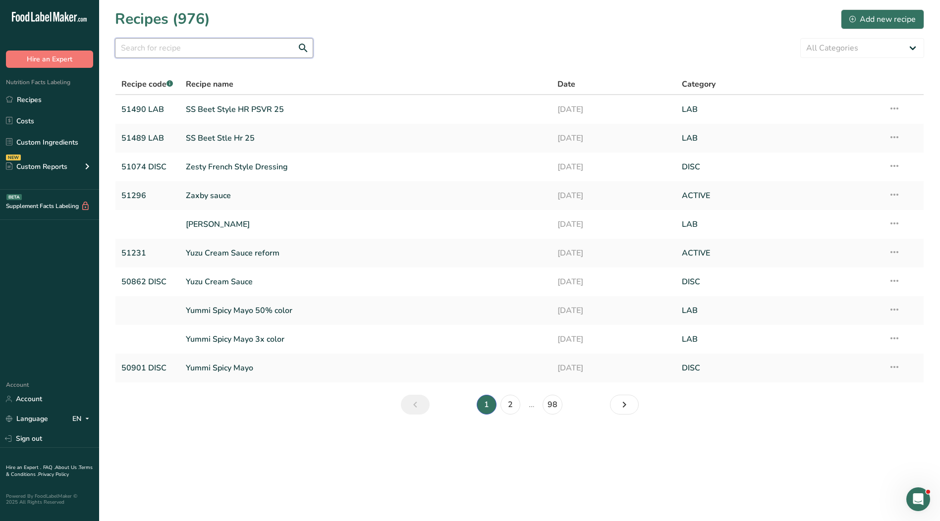
click at [226, 56] on input "text" at bounding box center [214, 48] width 198 height 20
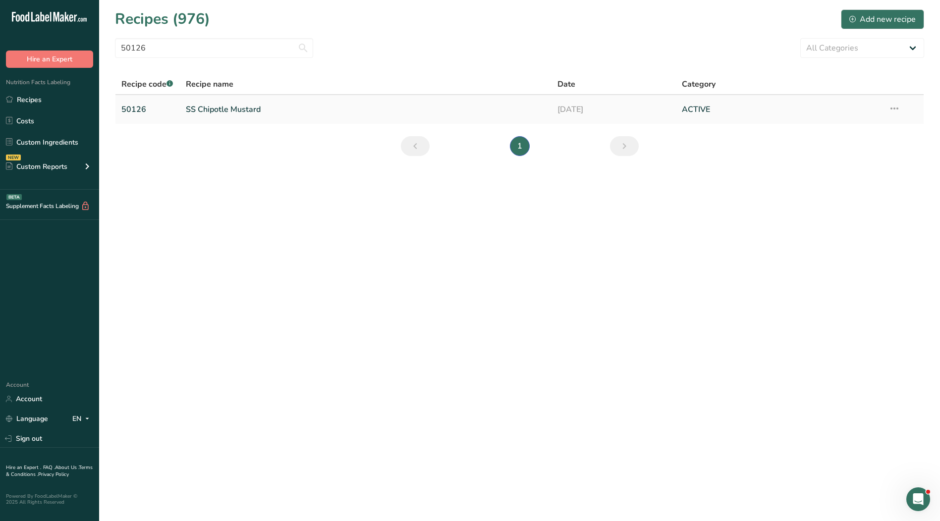
click at [215, 108] on link "SS Chipotle Mustard" at bounding box center [366, 109] width 360 height 21
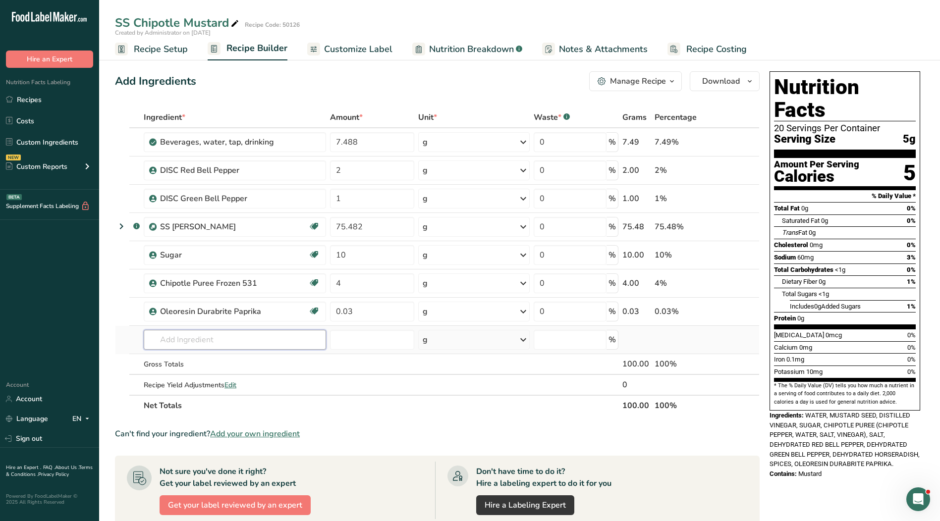
click at [191, 339] on input "text" at bounding box center [235, 340] width 182 height 20
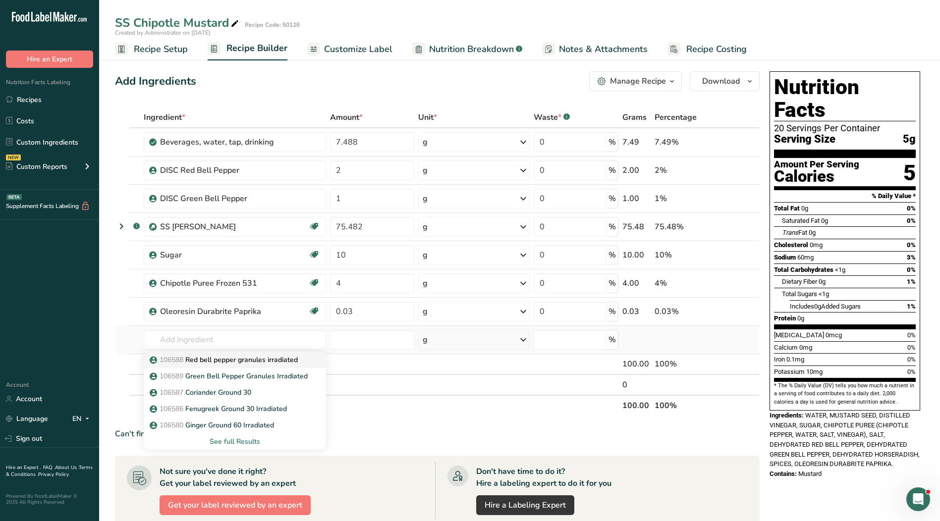
click at [216, 356] on p "106588 Red bell pepper granules irradiated" at bounding box center [225, 360] width 146 height 10
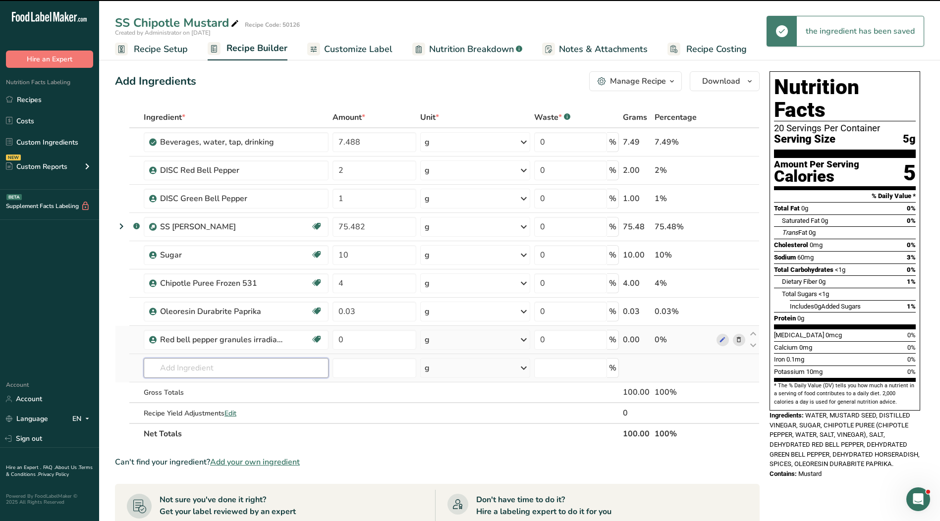
click at [164, 366] on input "text" at bounding box center [236, 368] width 185 height 20
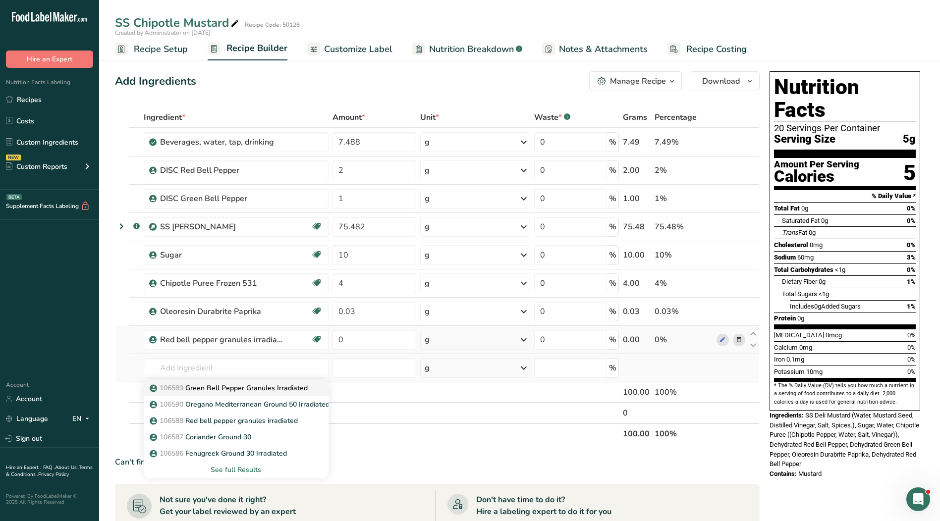
click at [234, 391] on p "106589 Green Bell Pepper Granules Irradiated" at bounding box center [230, 388] width 156 height 10
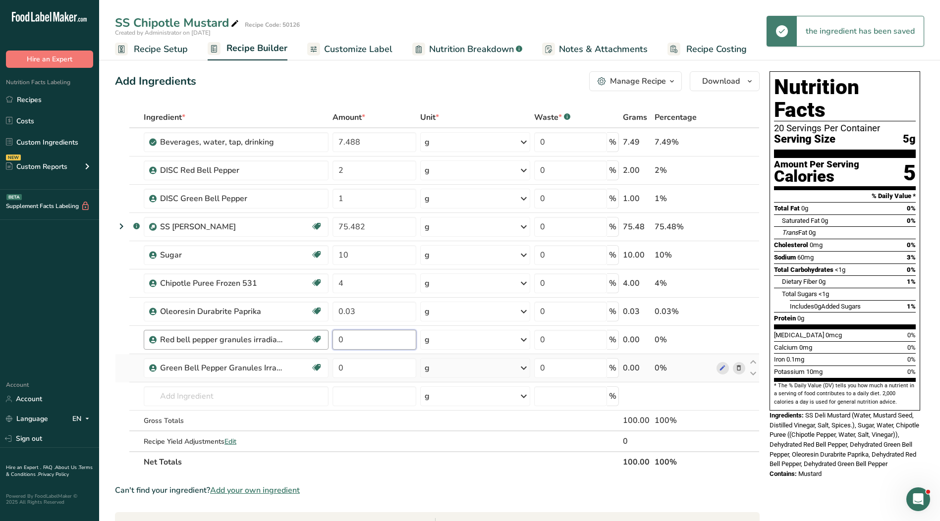
drag, startPoint x: 345, startPoint y: 341, endPoint x: 327, endPoint y: 339, distance: 18.9
click at [327, 339] on tr "Red bell pepper granules irradiated Irradiated Kosher Ingredient 0 g Weight Uni…" at bounding box center [437, 340] width 644 height 28
click at [370, 368] on div "Ingredient * Amount * Unit * Waste * .a-a{fill:#347362;}.b-a{fill:#fff;} Grams …" at bounding box center [437, 290] width 645 height 366
drag, startPoint x: 377, startPoint y: 367, endPoint x: 327, endPoint y: 367, distance: 50.5
click at [327, 367] on tr "Green Bell Pepper Granules Irradiated Irradiated Kosher Ingredient 0 g Weight U…" at bounding box center [437, 368] width 644 height 28
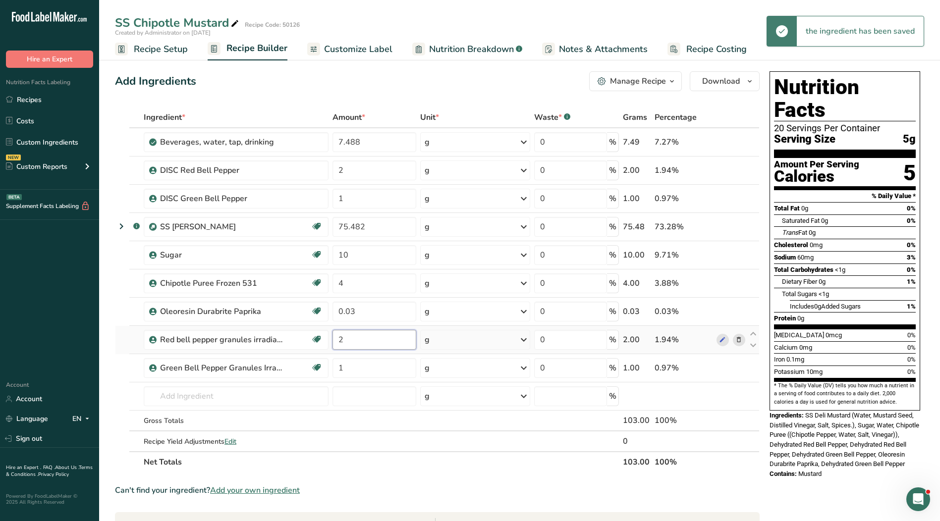
click at [383, 347] on div "Ingredient * Amount * Unit * Waste * .a-a{fill:#347362;}.b-a{fill:#fff;} Grams …" at bounding box center [437, 290] width 645 height 366
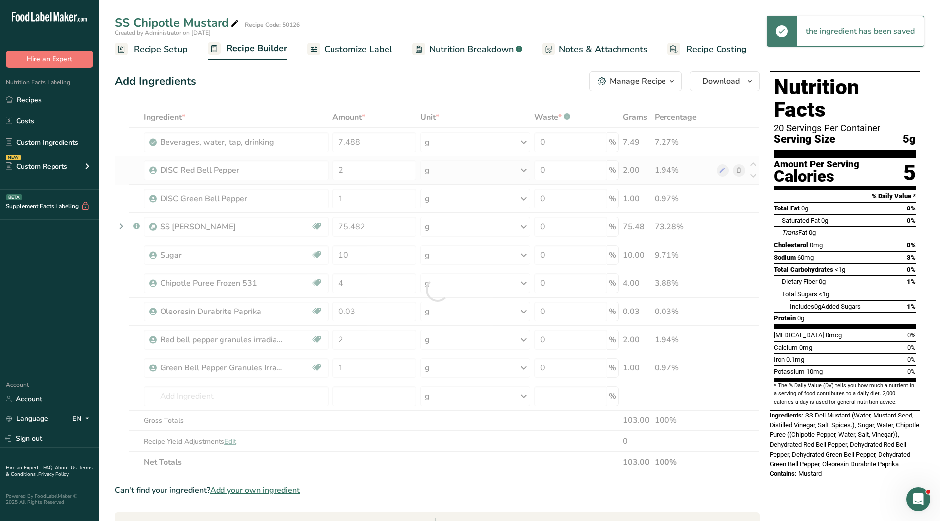
click at [741, 171] on div "Ingredient * Amount * Unit * Waste * .a-a{fill:#347362;}.b-a{fill:#fff;} Grams …" at bounding box center [437, 290] width 645 height 366
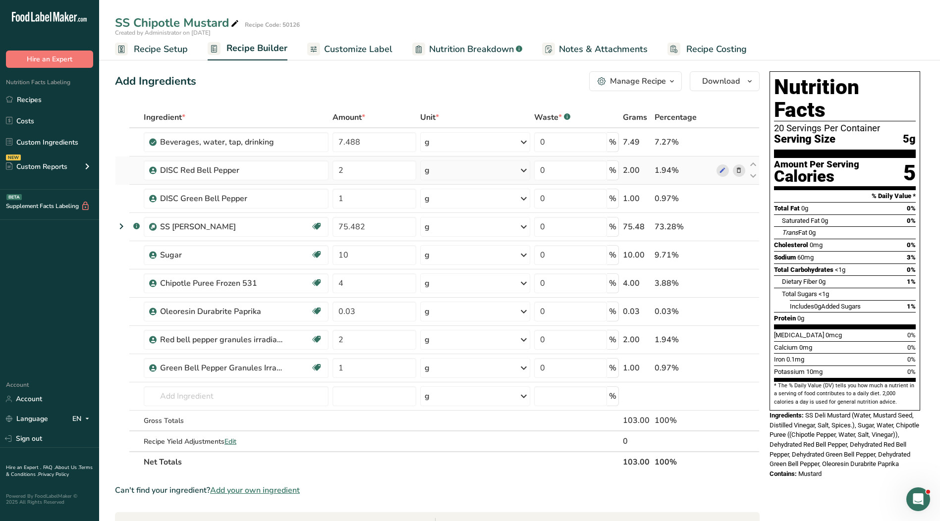
click at [736, 172] on icon at bounding box center [738, 170] width 7 height 10
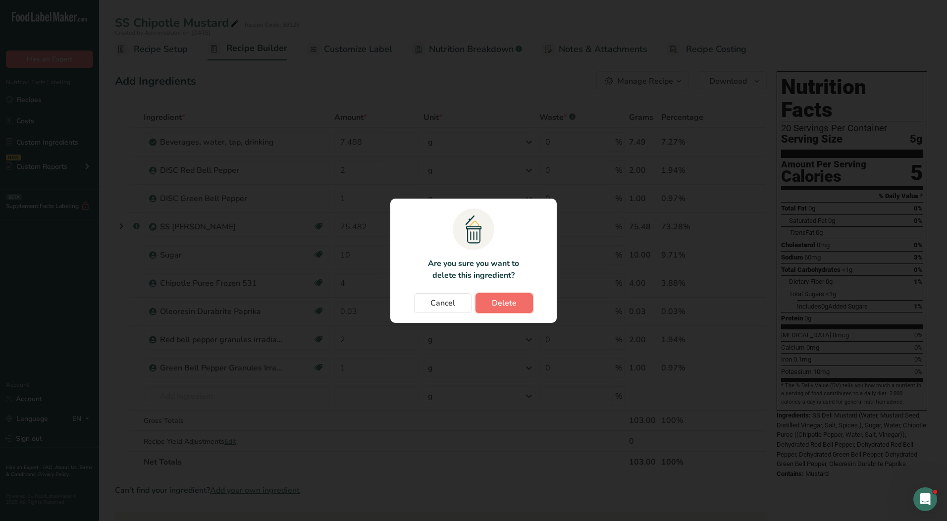
click at [508, 297] on span "Delete" at bounding box center [504, 303] width 25 height 12
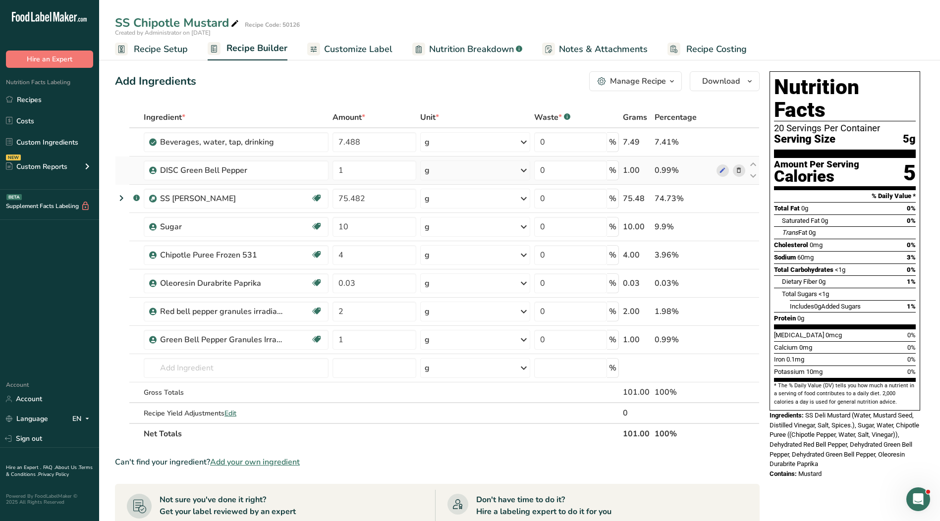
click at [739, 172] on icon at bounding box center [738, 170] width 7 height 10
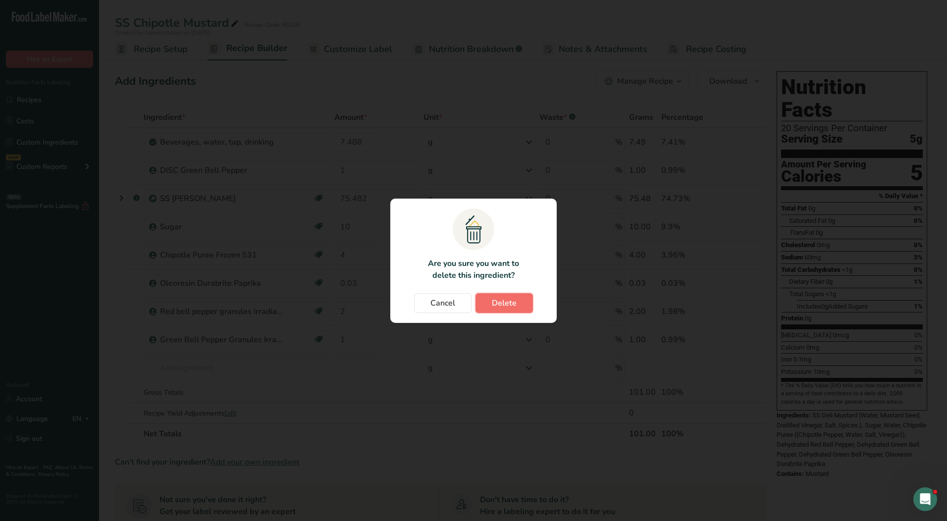
click at [484, 303] on button "Delete" at bounding box center [504, 303] width 57 height 20
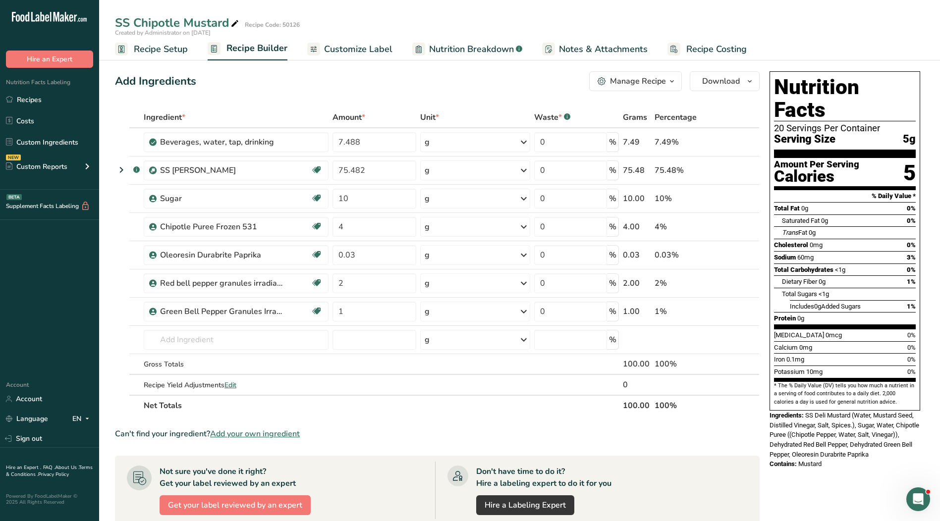
click at [356, 50] on span "Customize Label" at bounding box center [358, 49] width 68 height 13
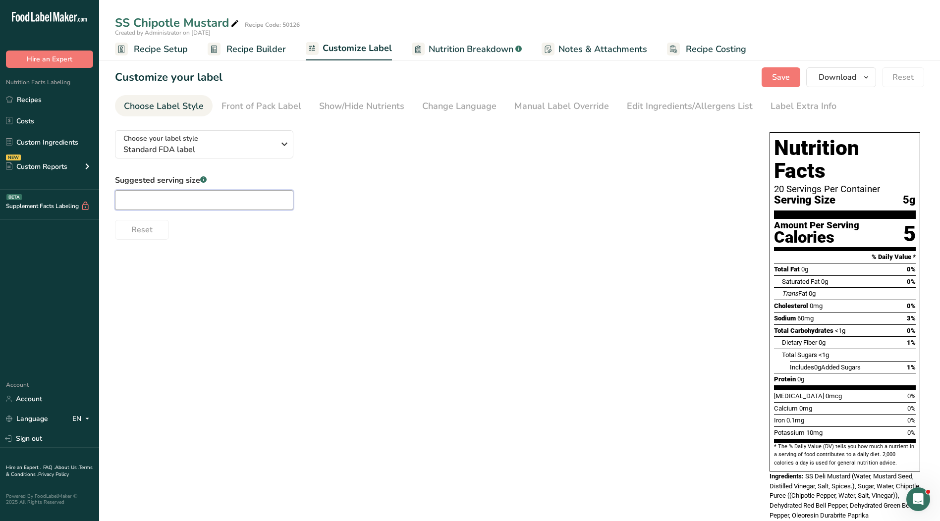
click at [249, 200] on input "text" at bounding box center [204, 200] width 178 height 20
click at [529, 97] on link "Manual Label Override" at bounding box center [561, 106] width 95 height 22
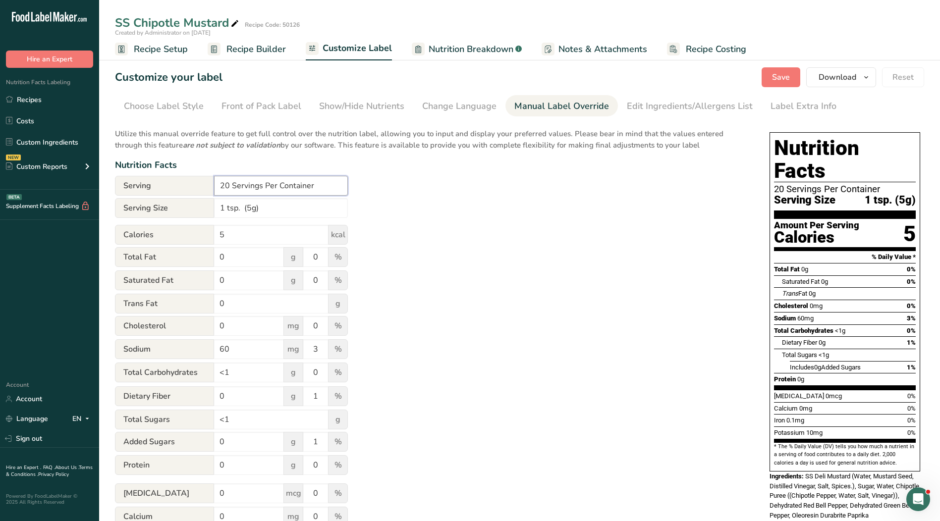
drag, startPoint x: 320, startPoint y: 181, endPoint x: 188, endPoint y: 180, distance: 131.8
click at [188, 180] on div "Serving 20 Servings Per Container" at bounding box center [231, 186] width 233 height 20
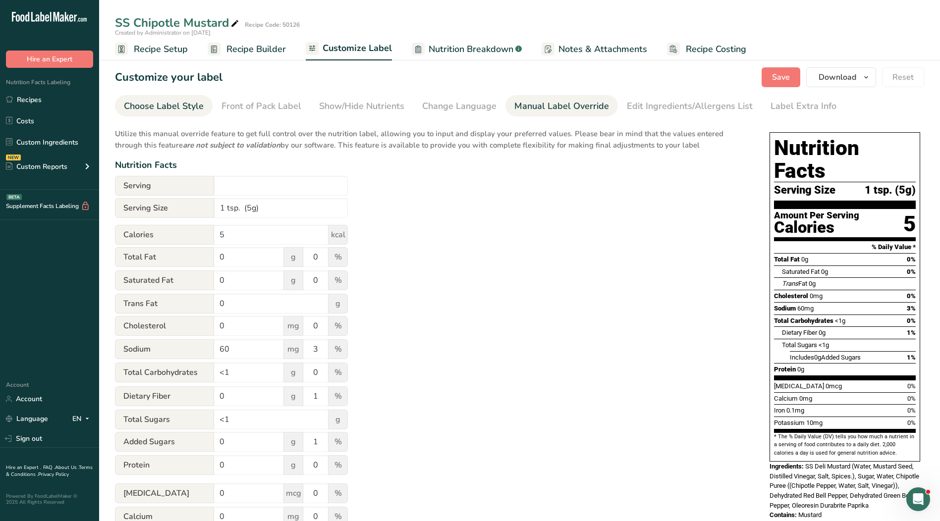
click at [143, 98] on link "Choose Label Style" at bounding box center [164, 106] width 80 height 22
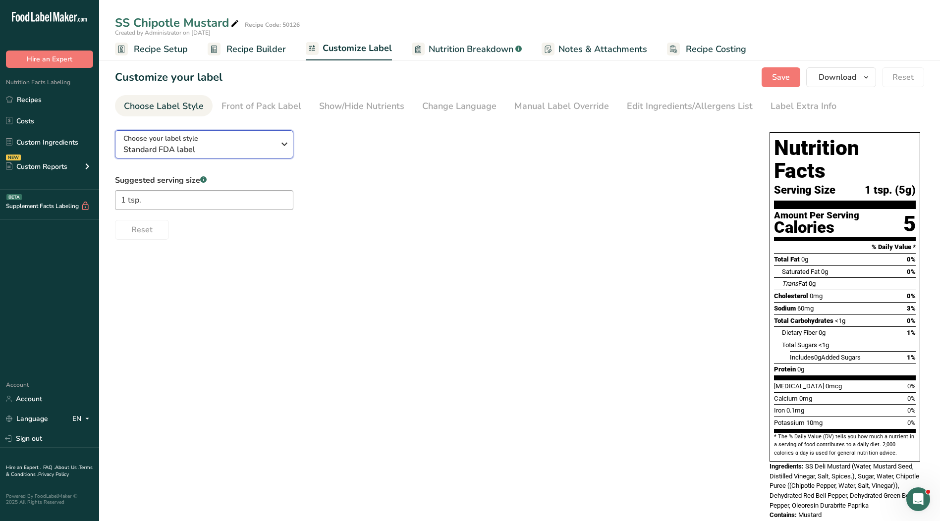
click at [167, 149] on span "Standard FDA label" at bounding box center [198, 150] width 151 height 12
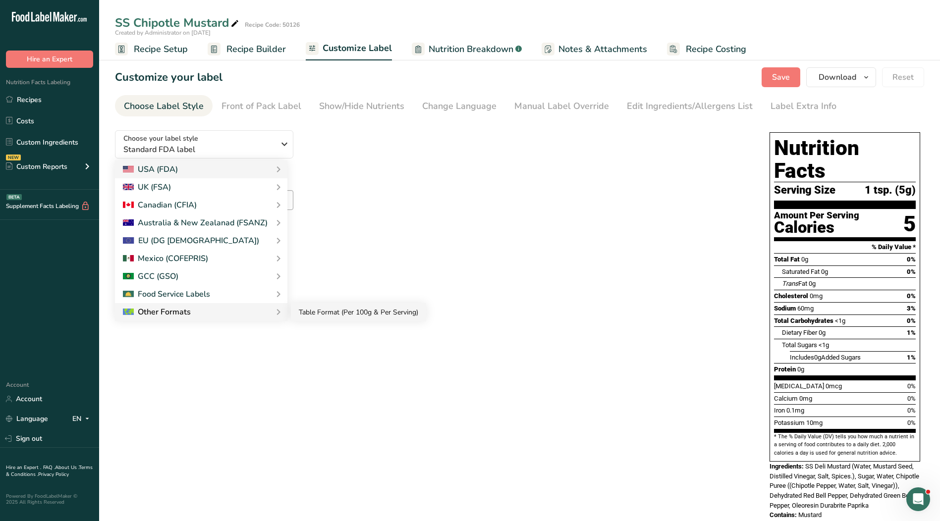
click at [305, 316] on link "Table Format (Per 100g & Per Serving)" at bounding box center [358, 312] width 135 height 18
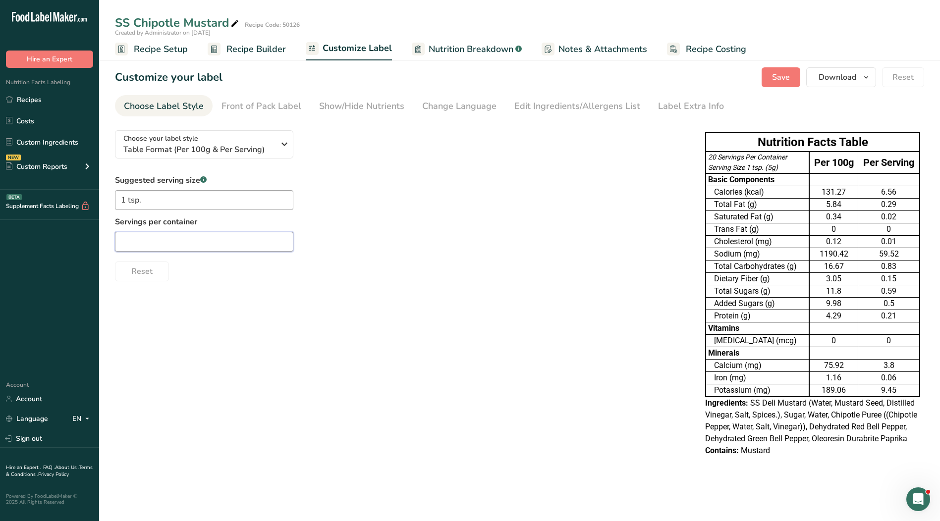
click at [203, 241] on input "text" at bounding box center [204, 242] width 178 height 20
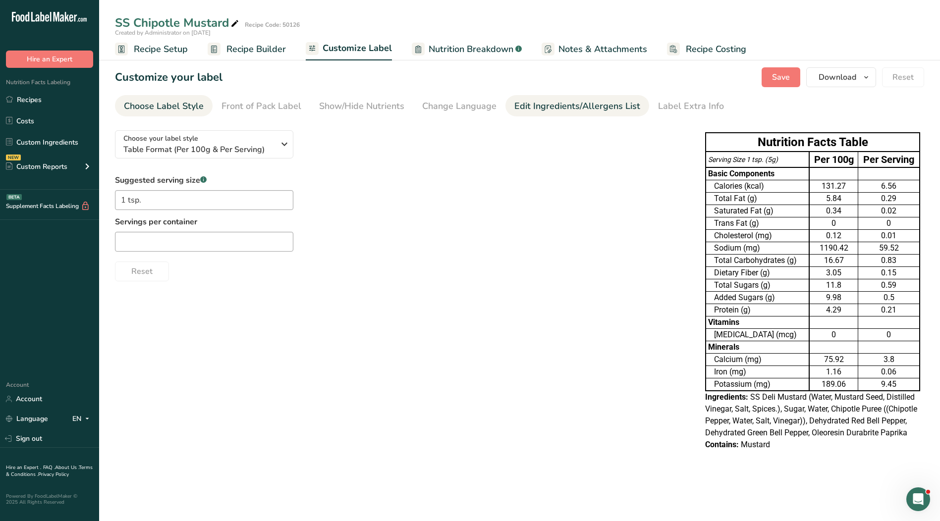
click at [545, 104] on div "Edit Ingredients/Allergens List" at bounding box center [577, 106] width 126 height 13
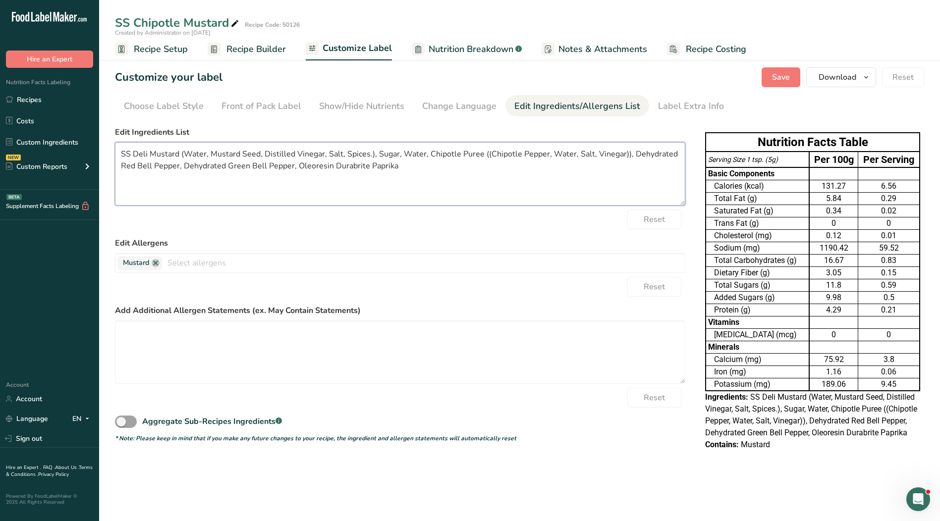
click at [384, 185] on textarea "SS Deli Mustard (Water, Mustard Seed, Distilled Vinegar, Salt, Spices.), Sugar,…" at bounding box center [400, 173] width 570 height 63
drag, startPoint x: 409, startPoint y: 167, endPoint x: 48, endPoint y: 137, distance: 362.5
click at [48, 137] on div ".a-20{fill:#fff;} Hire an Expert Nutrition Facts Labeling Recipes Costs Custom …" at bounding box center [470, 260] width 940 height 521
paste textarea "Water, Mustard Seed, Distilled Vinegar, Sugar, Chipotle Peppers, Salt, Dehydrat…"
click at [774, 78] on span "Save" at bounding box center [781, 77] width 18 height 12
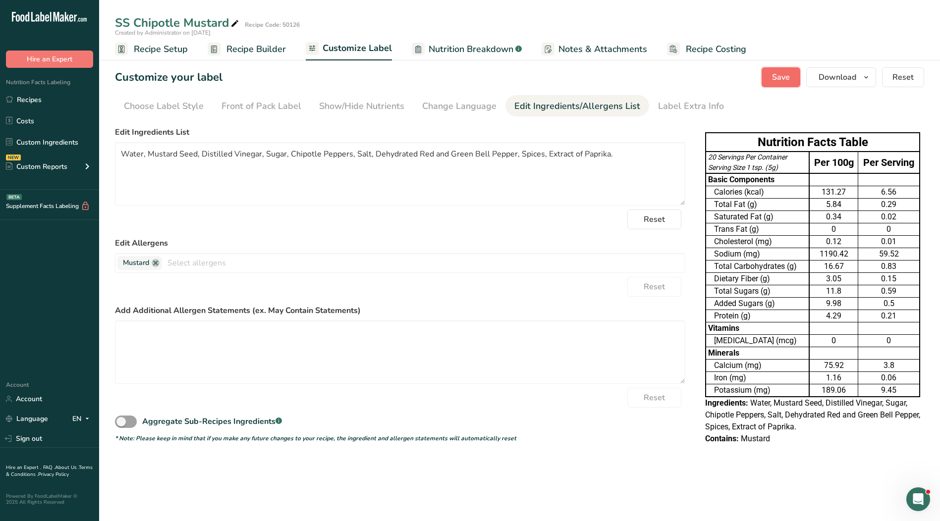
click at [780, 77] on span "Save" at bounding box center [781, 77] width 18 height 12
click at [31, 102] on link "Recipes" at bounding box center [49, 99] width 99 height 19
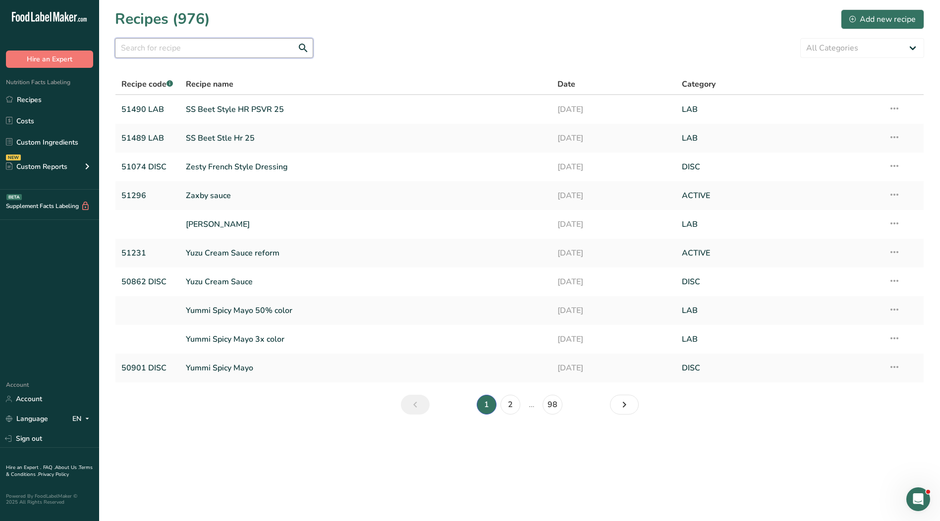
click at [214, 46] on input "text" at bounding box center [214, 48] width 198 height 20
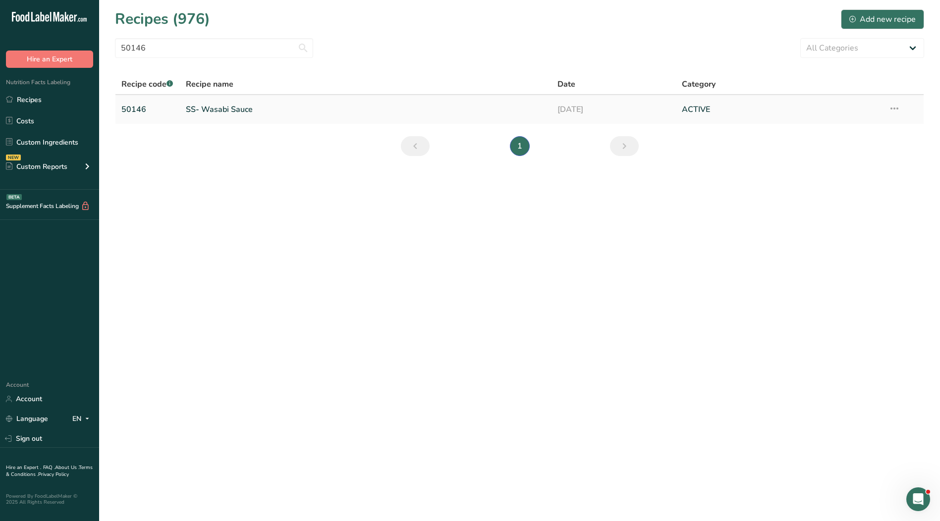
click at [200, 112] on link "SS- Wasabi Sauce" at bounding box center [366, 109] width 360 height 21
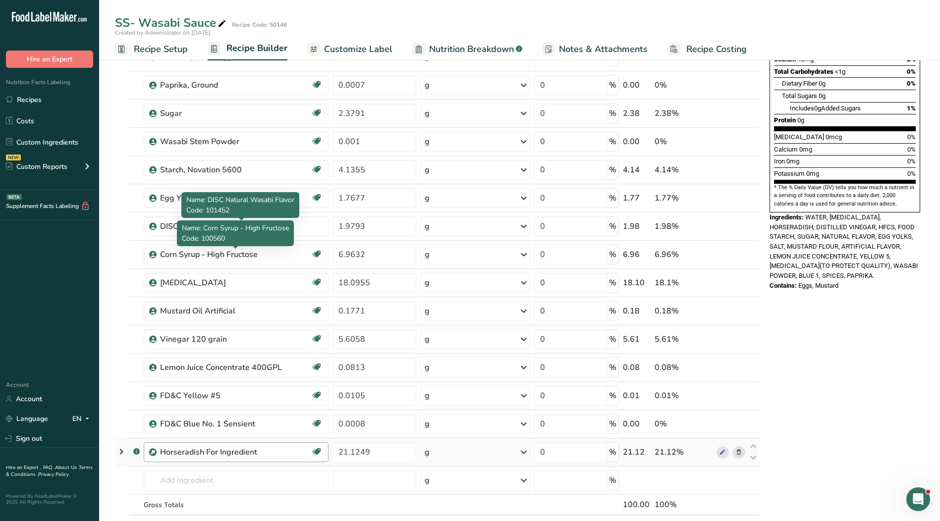
scroll to position [396, 0]
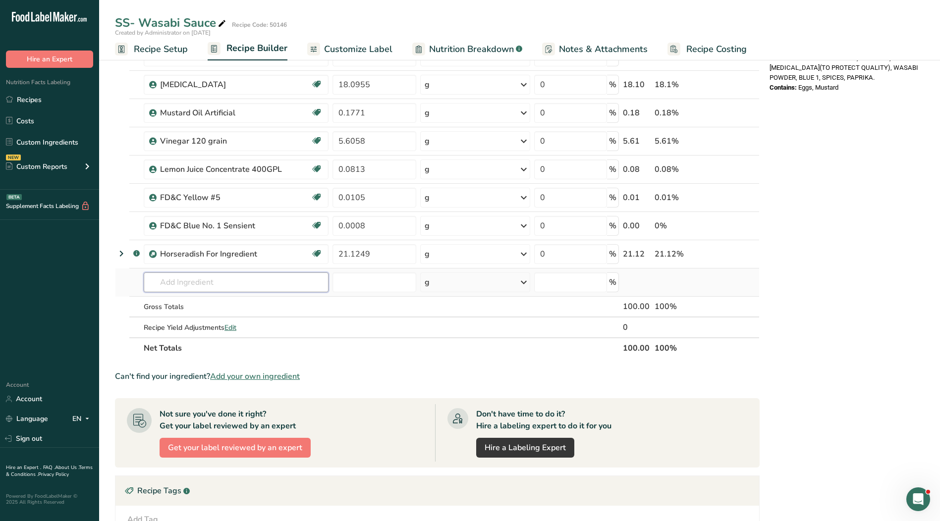
click at [230, 283] on input "text" at bounding box center [236, 282] width 185 height 20
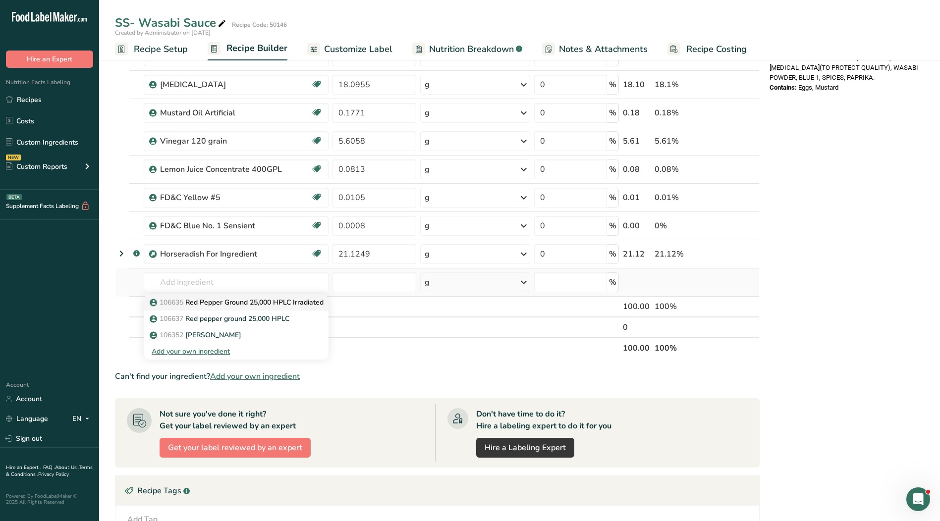
click at [214, 303] on p "106635 Red Pepper Ground 25,000 HPLC Irradiated" at bounding box center [238, 302] width 172 height 10
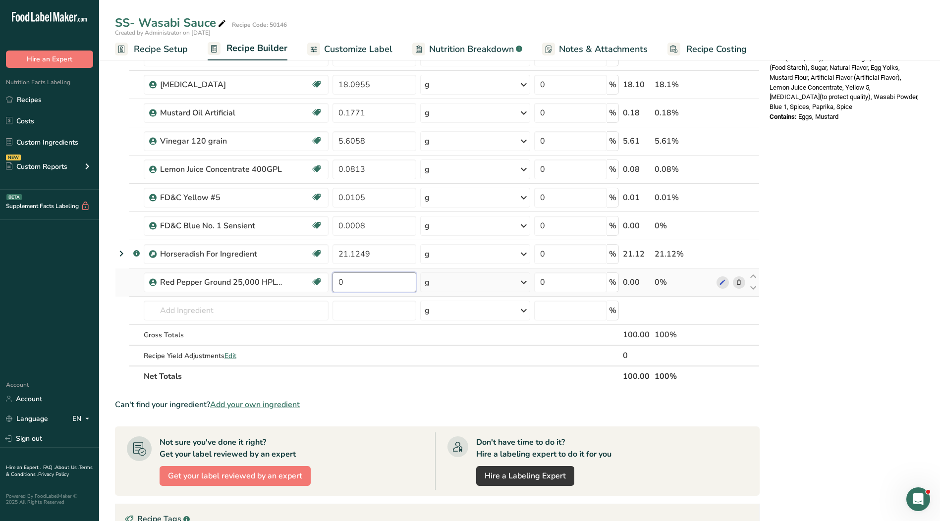
click at [360, 288] on input "0" at bounding box center [374, 282] width 84 height 20
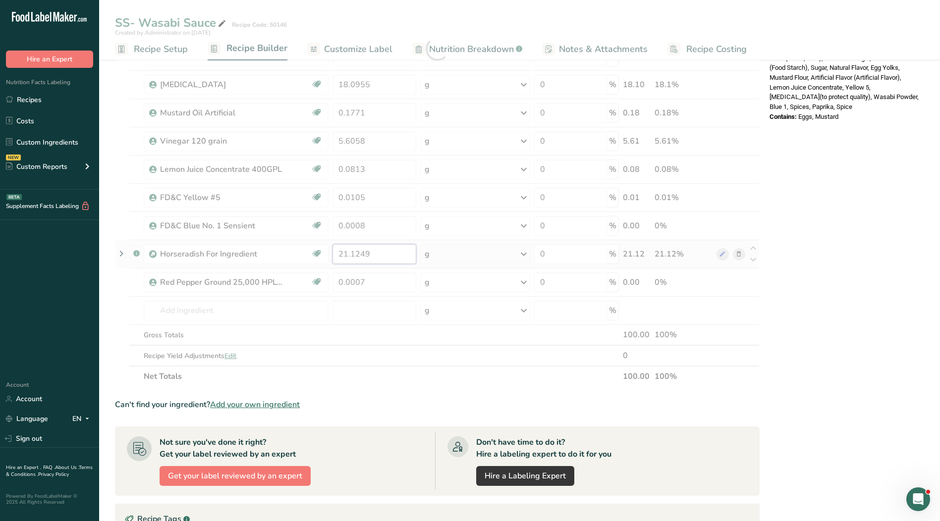
click at [394, 260] on div "Ingredient * Amount * Unit * Waste * .a-a{fill:#347362;}.b-a{fill:#fff;} Grams …" at bounding box center [437, 49] width 645 height 676
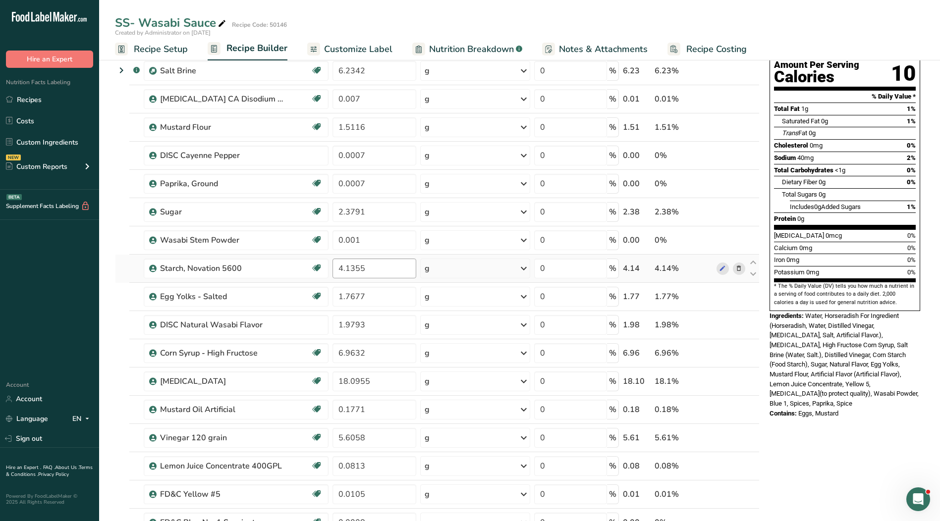
scroll to position [99, 0]
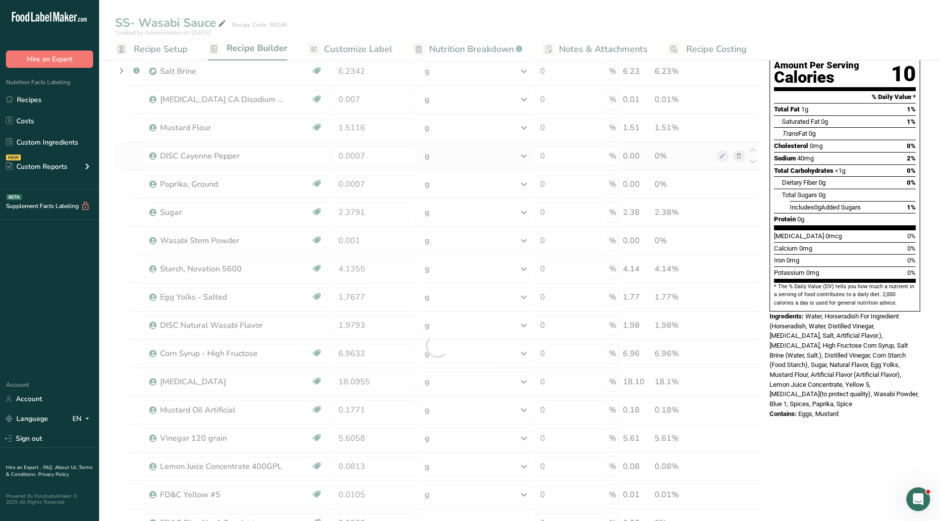
click at [739, 159] on div "Ingredient * Amount * Unit * Waste * .a-a{fill:#347362;}.b-a{fill:#fff;} Grams …" at bounding box center [437, 346] width 645 height 676
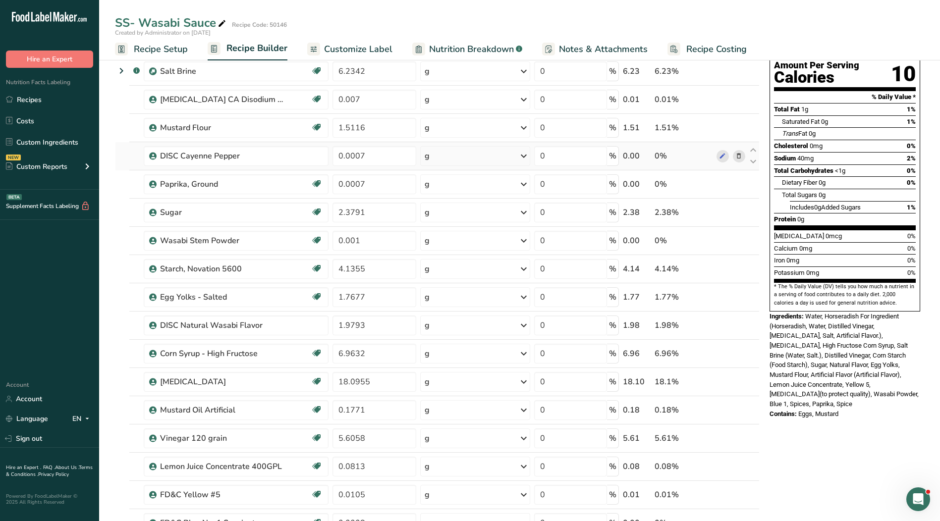
click at [738, 159] on icon at bounding box center [738, 156] width 7 height 10
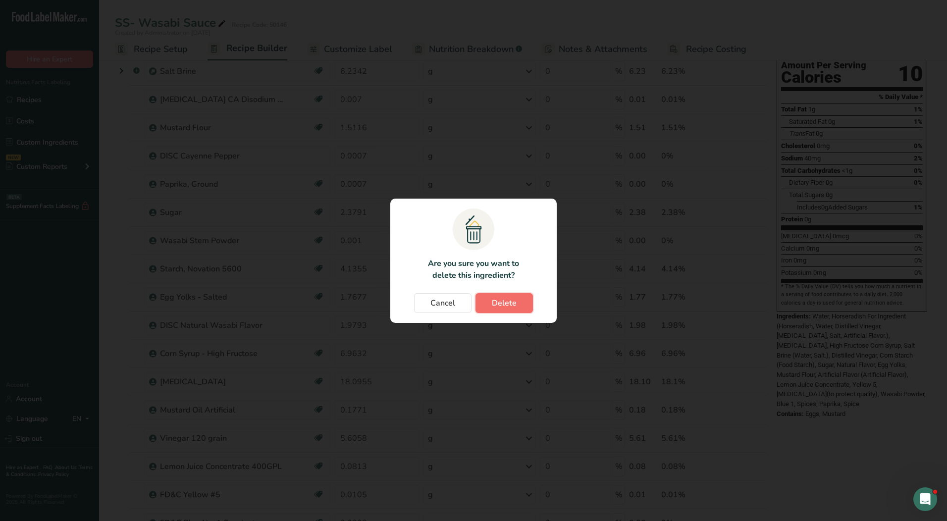
click at [517, 296] on button "Delete" at bounding box center [504, 303] width 57 height 20
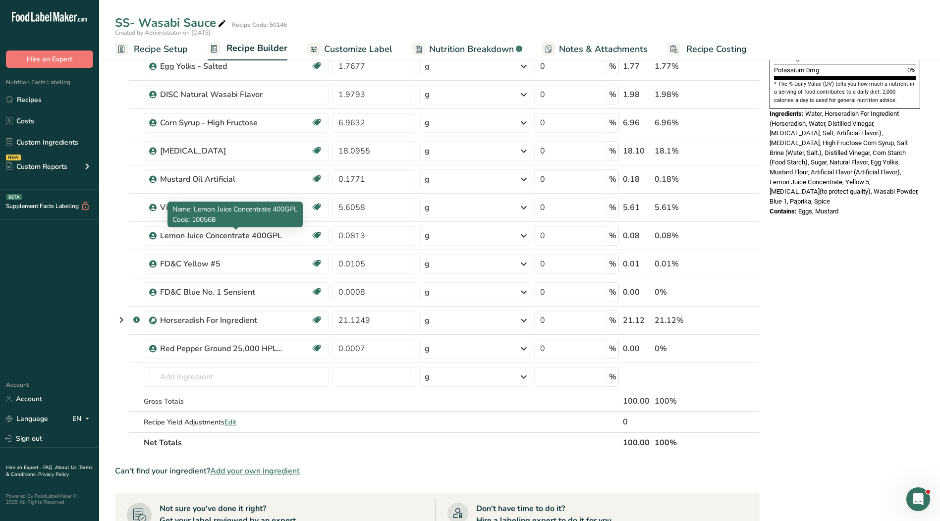
scroll to position [446, 0]
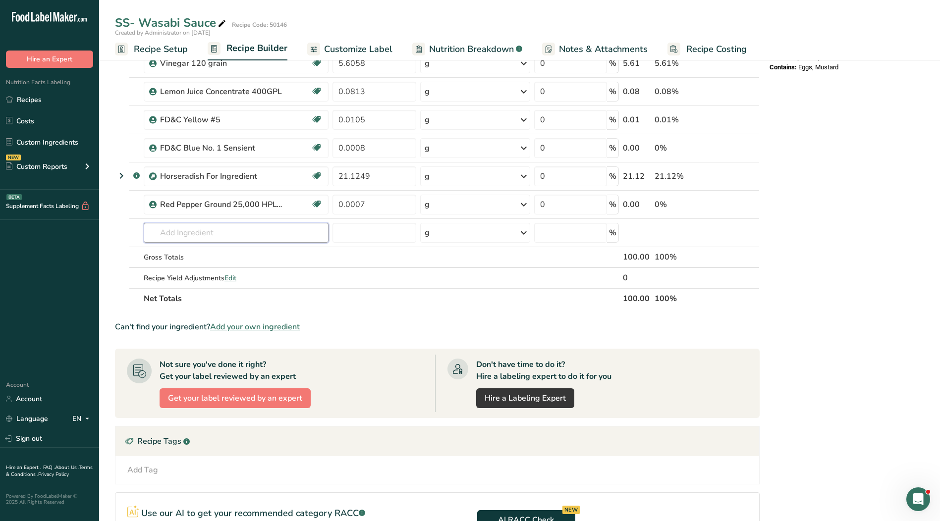
click at [198, 235] on input "text" at bounding box center [236, 233] width 185 height 20
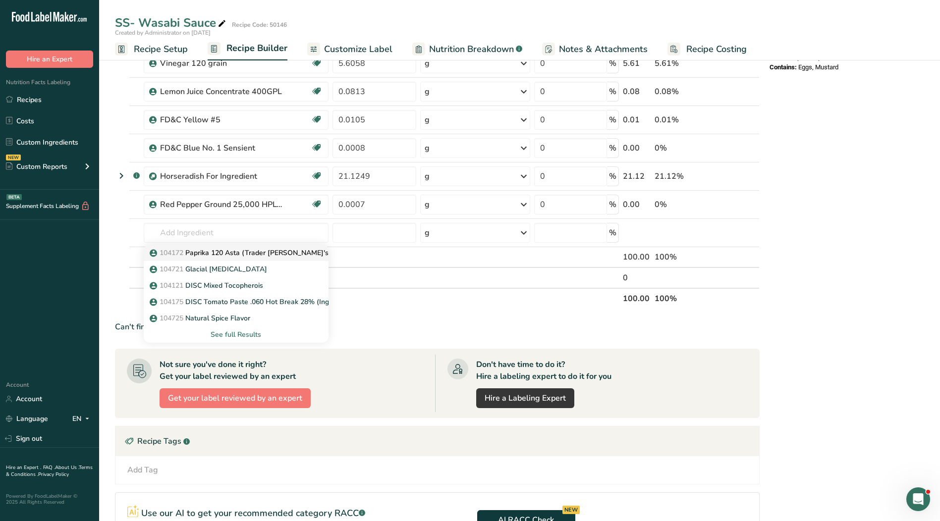
click at [222, 251] on p "104172 Paprika 120 Asta (Trader [PERSON_NAME]'s Compliant)" at bounding box center [259, 253] width 214 height 10
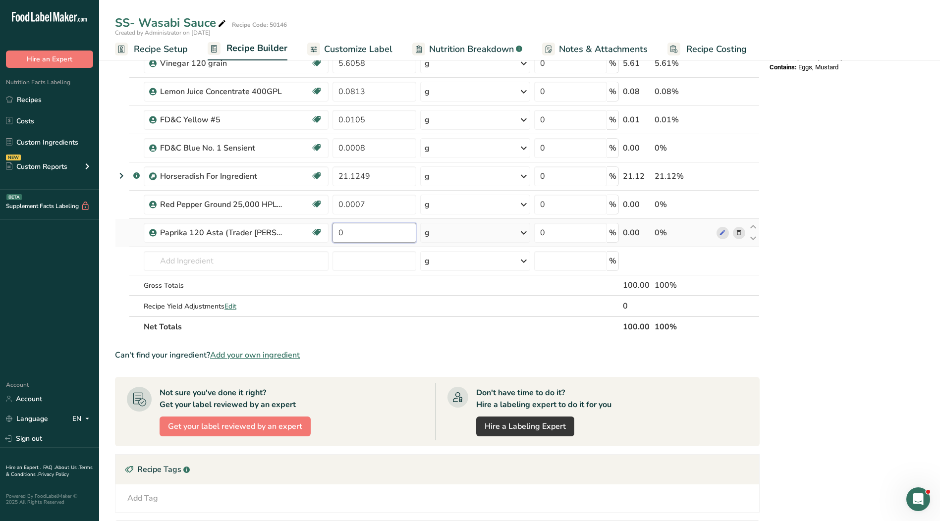
click at [359, 232] on input "0" at bounding box center [374, 233] width 84 height 20
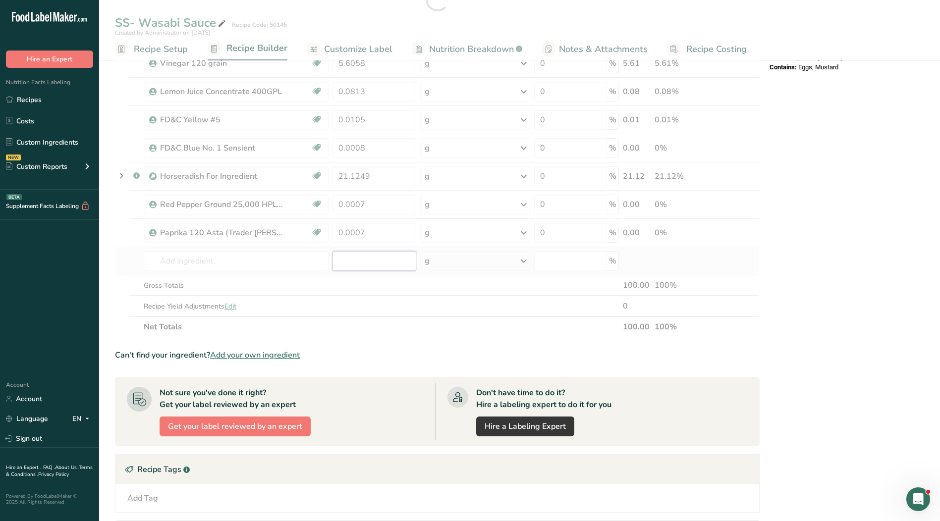
drag, startPoint x: 358, startPoint y: 258, endPoint x: 358, endPoint y: 252, distance: 5.5
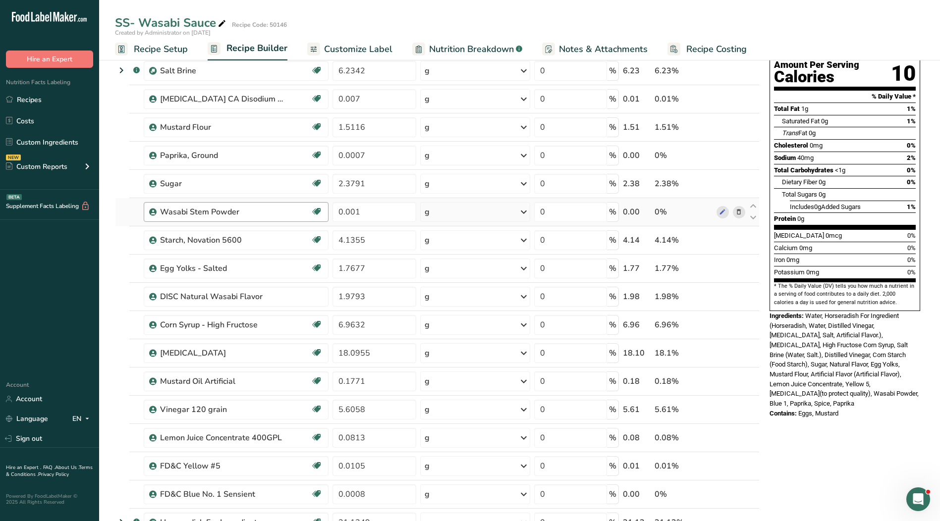
scroll to position [99, 0]
click at [735, 158] on icon at bounding box center [738, 156] width 7 height 10
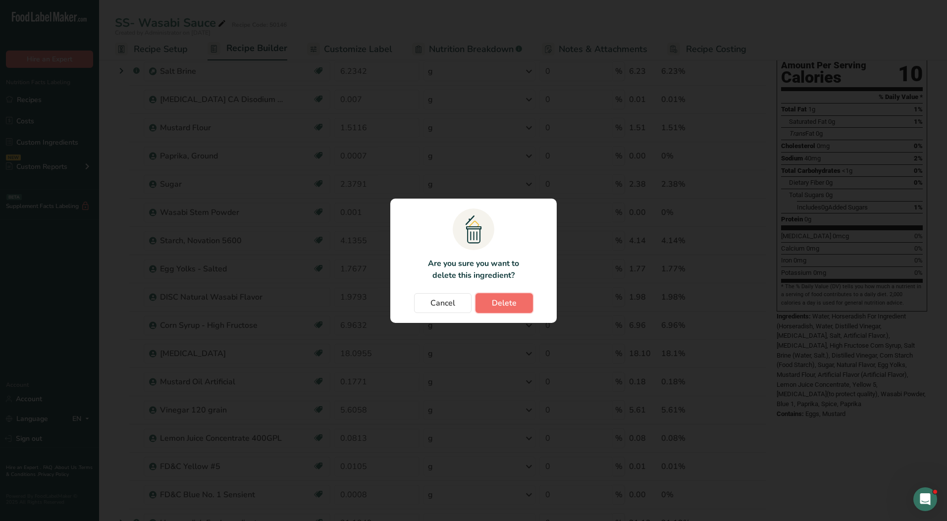
click at [512, 307] on span "Delete" at bounding box center [504, 303] width 25 height 12
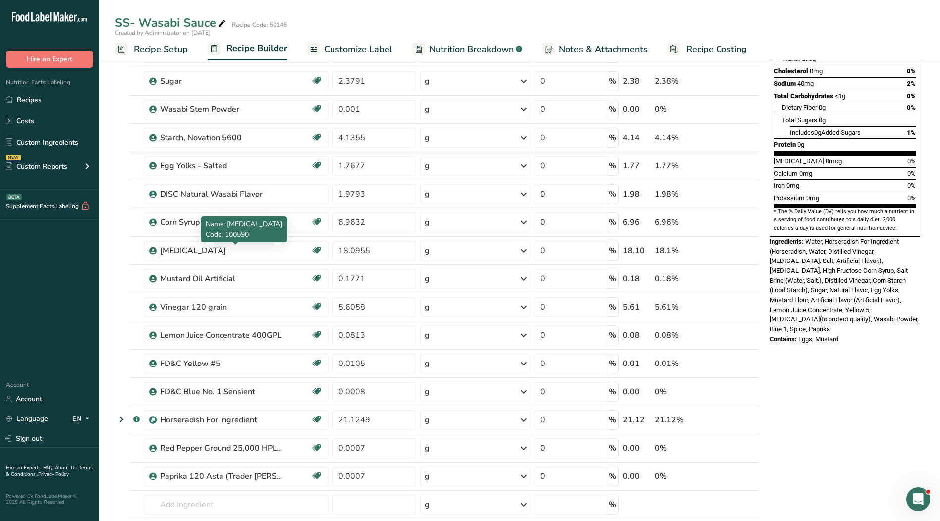
scroll to position [297, 0]
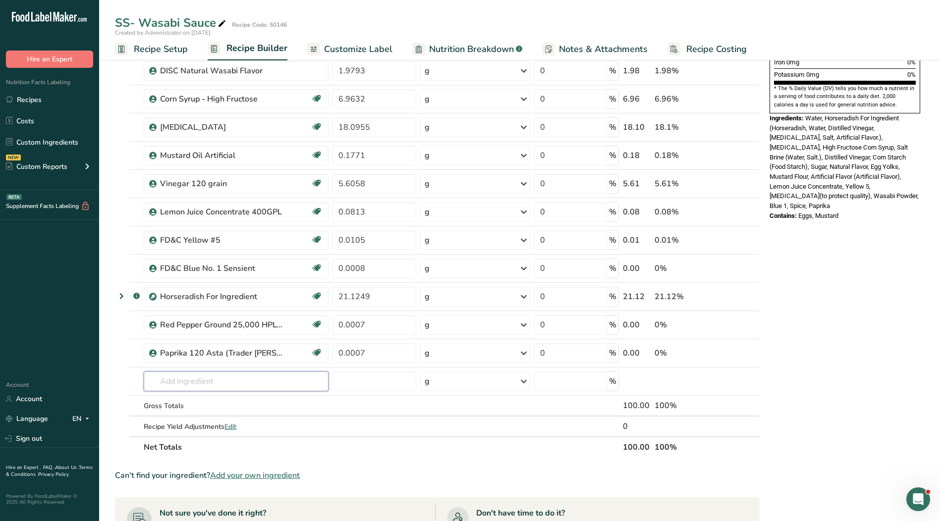
click at [236, 379] on input "text" at bounding box center [236, 382] width 185 height 20
click at [221, 400] on p "106600 Wasabi Powder" at bounding box center [194, 401] width 85 height 10
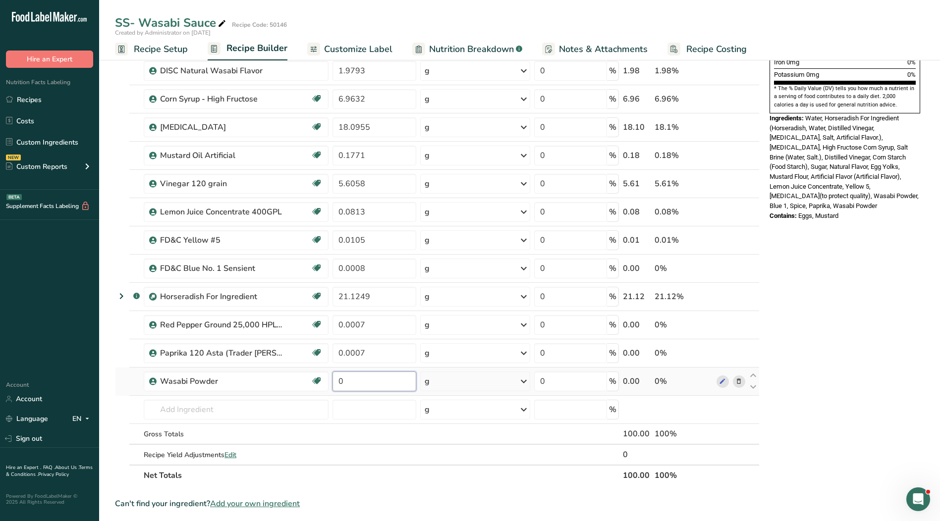
click at [363, 382] on input "0" at bounding box center [374, 382] width 84 height 20
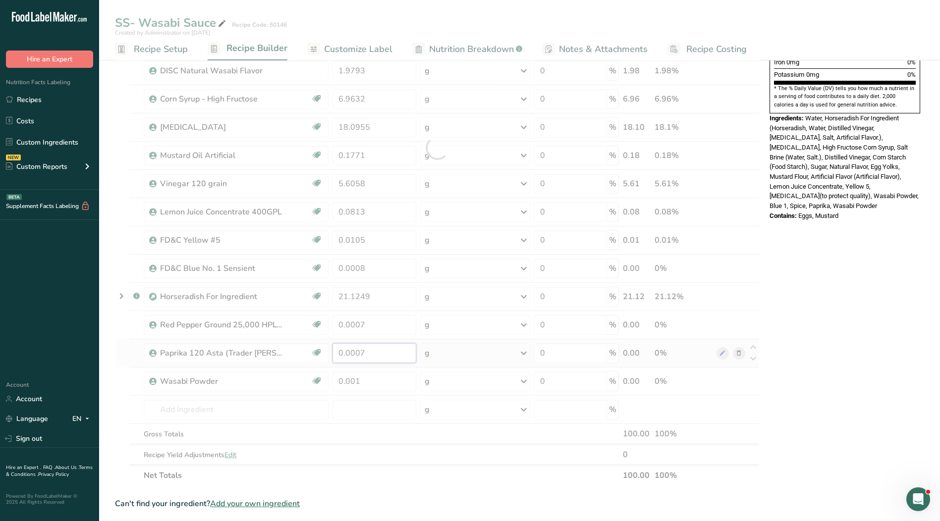
click at [369, 355] on div "Ingredient * Amount * Unit * Waste * .a-a{fill:#347362;}.b-a{fill:#fff;} Grams …" at bounding box center [437, 148] width 645 height 676
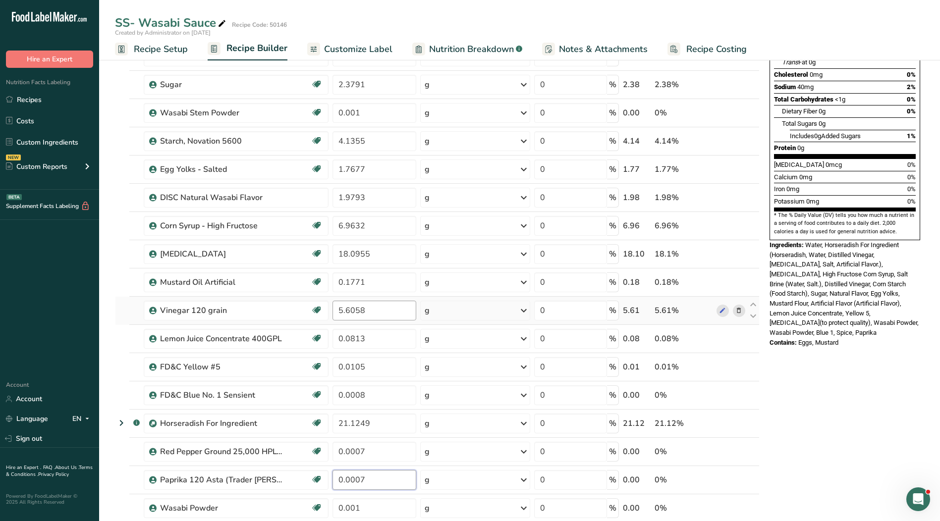
scroll to position [149, 0]
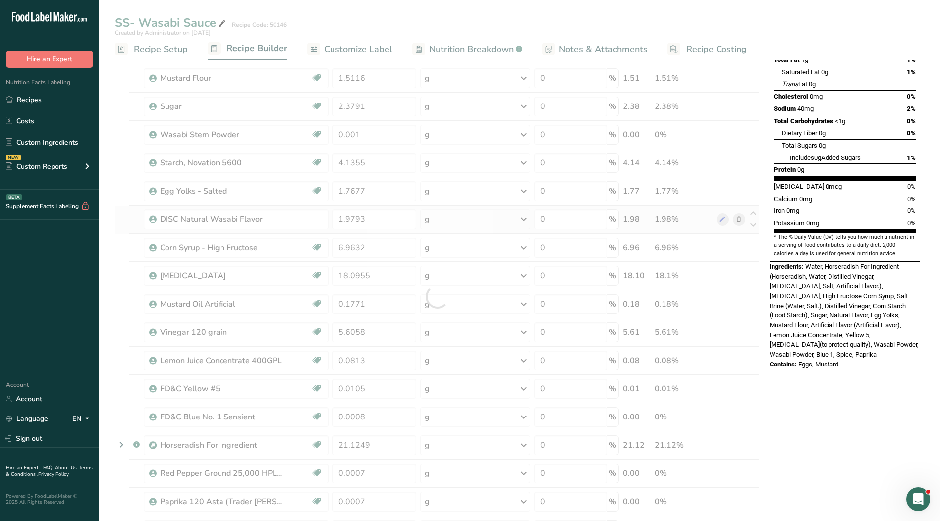
click at [739, 221] on div "Ingredient * Amount * Unit * Waste * .a-a{fill:#347362;}.b-a{fill:#fff;} Grams …" at bounding box center [437, 296] width 645 height 676
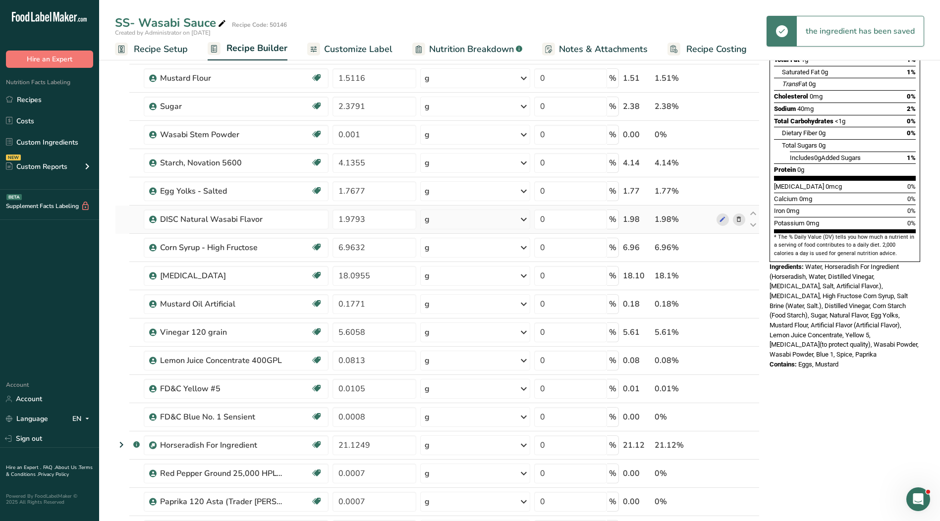
click at [738, 222] on icon at bounding box center [738, 220] width 7 height 10
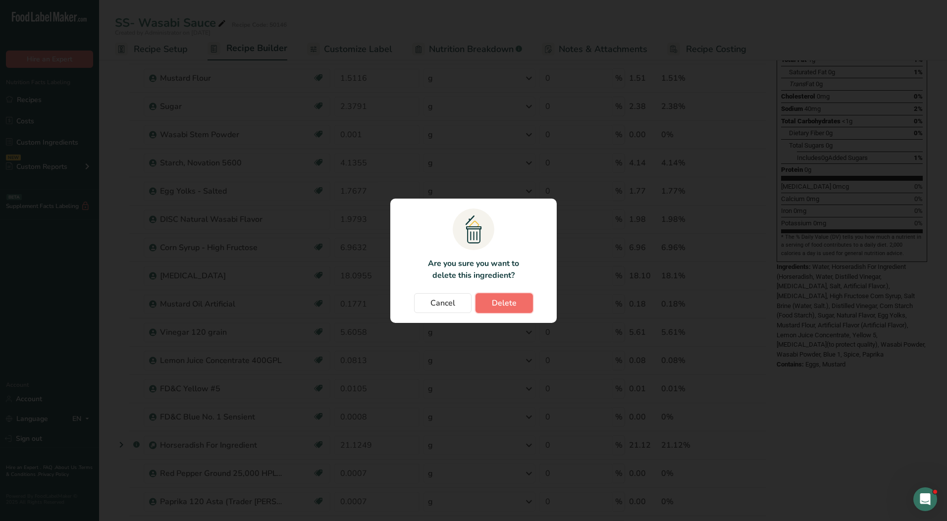
click at [501, 300] on span "Delete" at bounding box center [504, 303] width 25 height 12
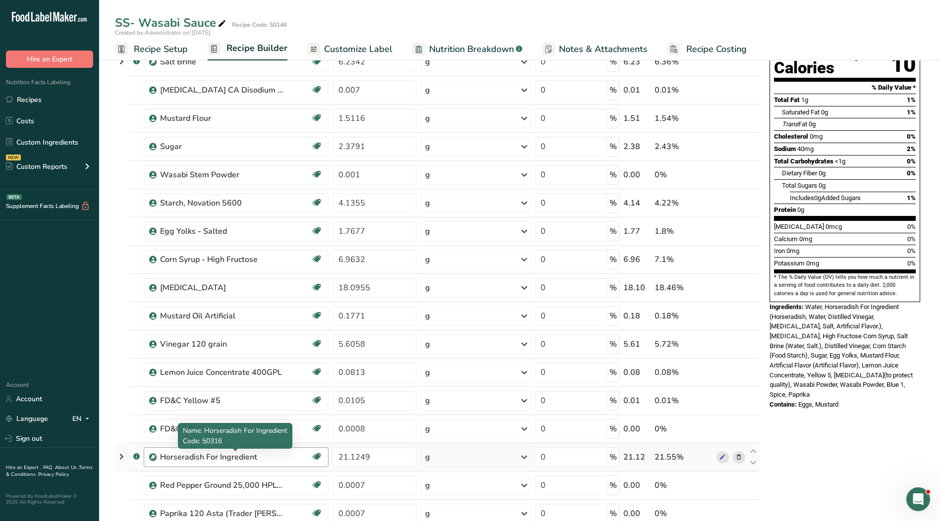
scroll to position [0, 0]
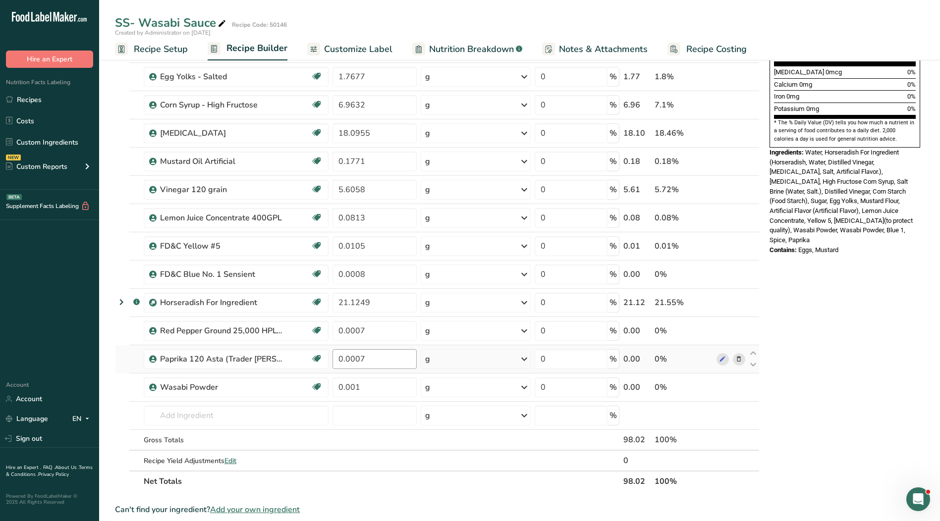
scroll to position [297, 0]
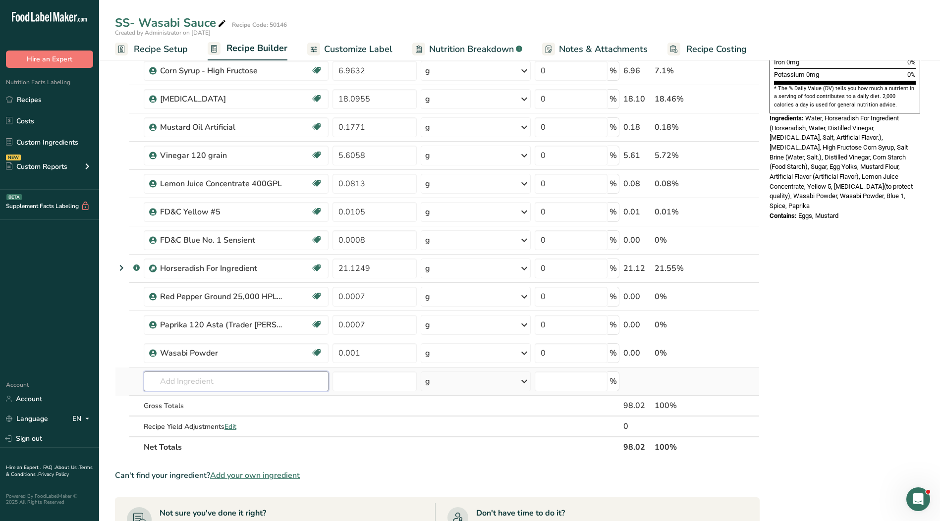
click at [182, 380] on input "text" at bounding box center [236, 382] width 185 height 20
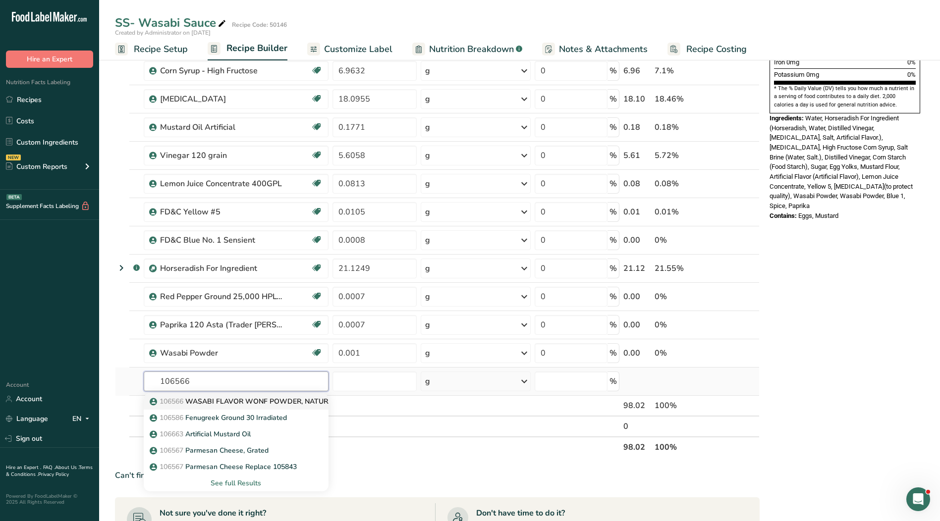
type input "106566"
click at [225, 404] on p "106566 WASABI FLAVOR WONF POWDER, NATURAL" at bounding box center [244, 401] width 185 height 10
type input "WASABI FLAVOR WONF POWDER, NATURAL"
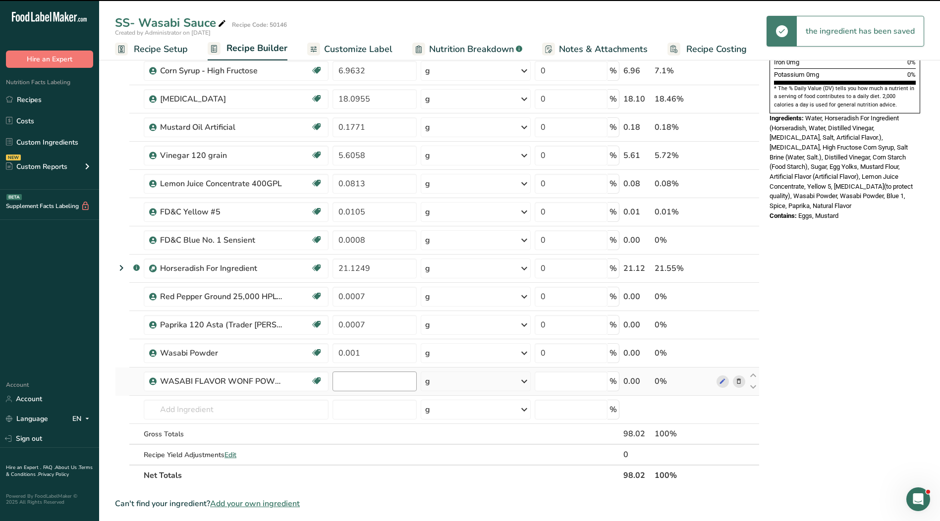
type input "0"
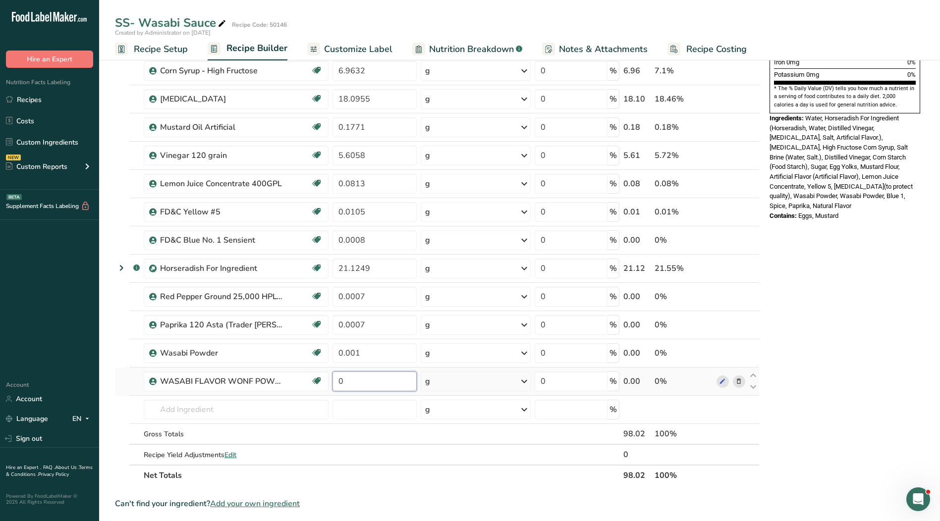
click at [369, 386] on input "0" at bounding box center [374, 382] width 84 height 20
type input "1.9793"
click at [386, 355] on div "Ingredient * Amount * Unit * Waste * .a-a{fill:#347362;}.b-a{fill:#fff;} Grams …" at bounding box center [437, 148] width 645 height 676
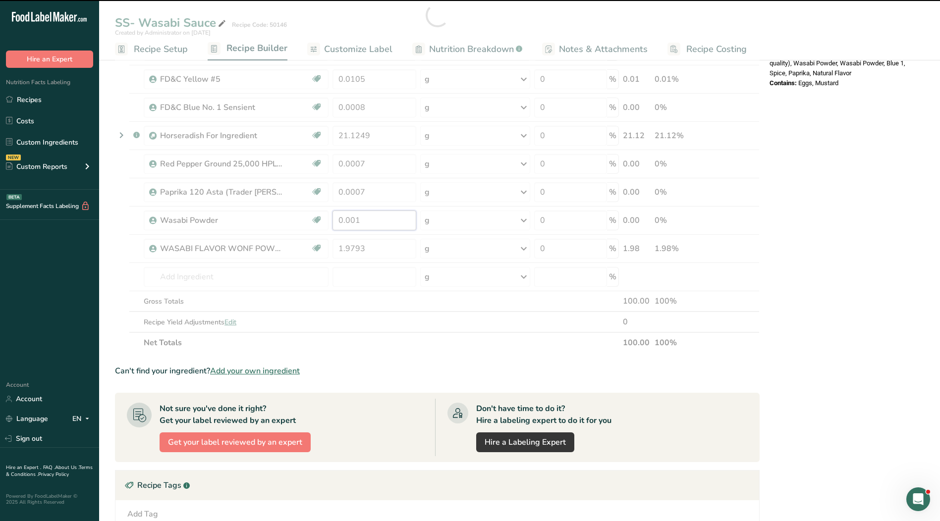
scroll to position [495, 0]
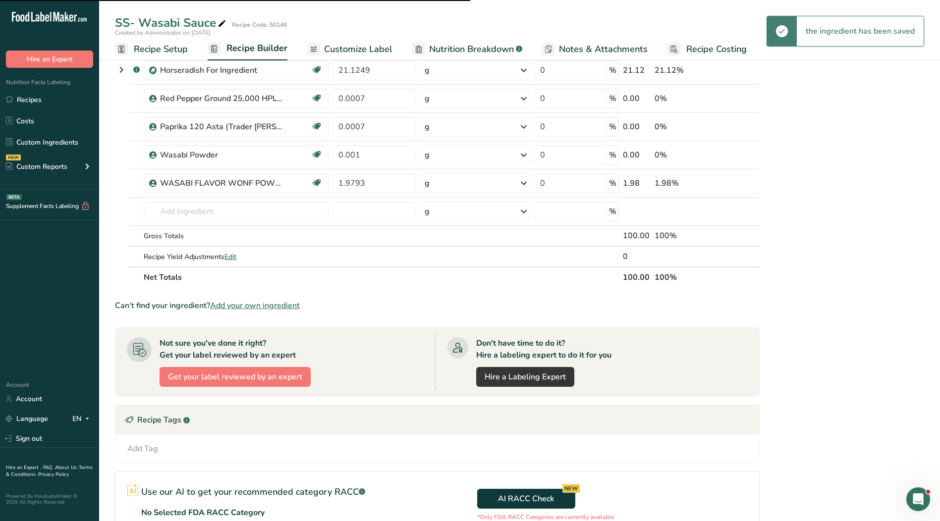
click at [343, 48] on div "SS- Wasabi Sauce Recipe Code: 50146 Created by Administrator on 2025-07-21 Reci…" at bounding box center [519, 105] width 841 height 1098
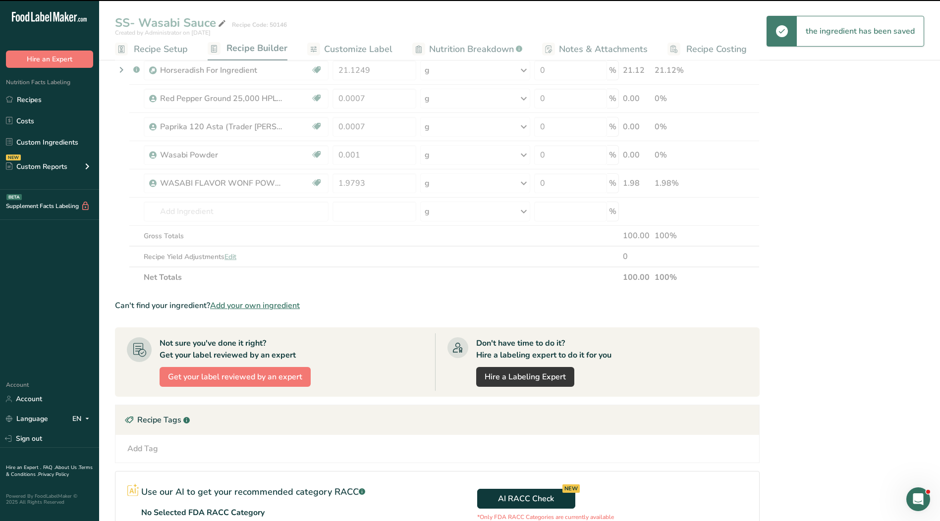
scroll to position [50, 0]
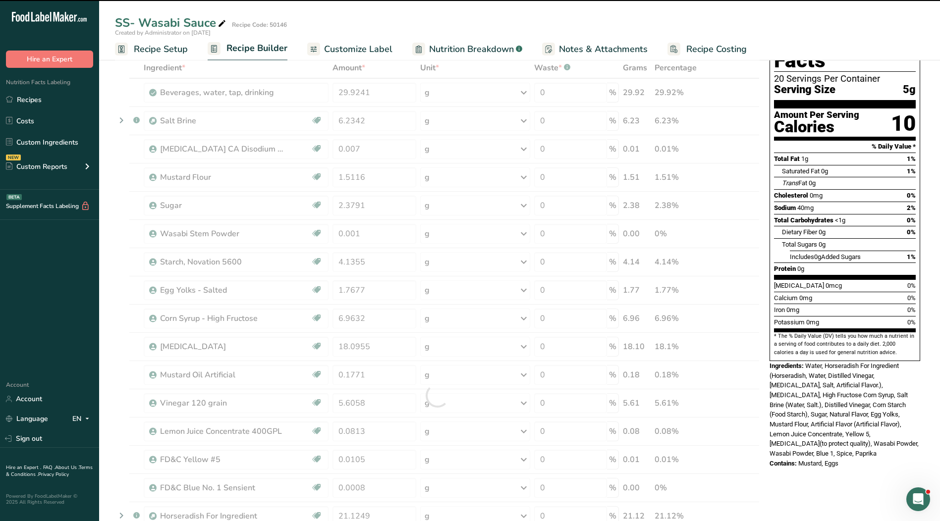
click at [352, 49] on span "Customize Label" at bounding box center [358, 49] width 68 height 13
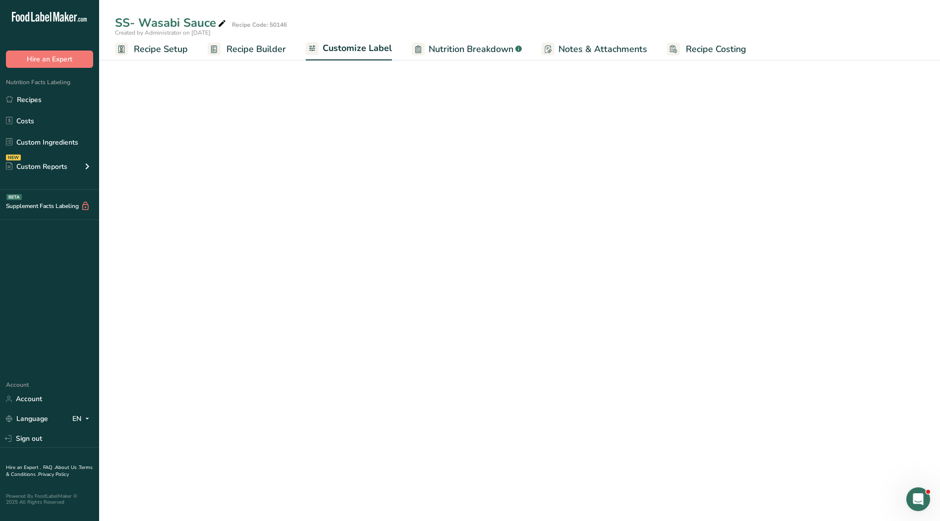
click at [223, 161] on input "text" at bounding box center [204, 151] width 178 height 20
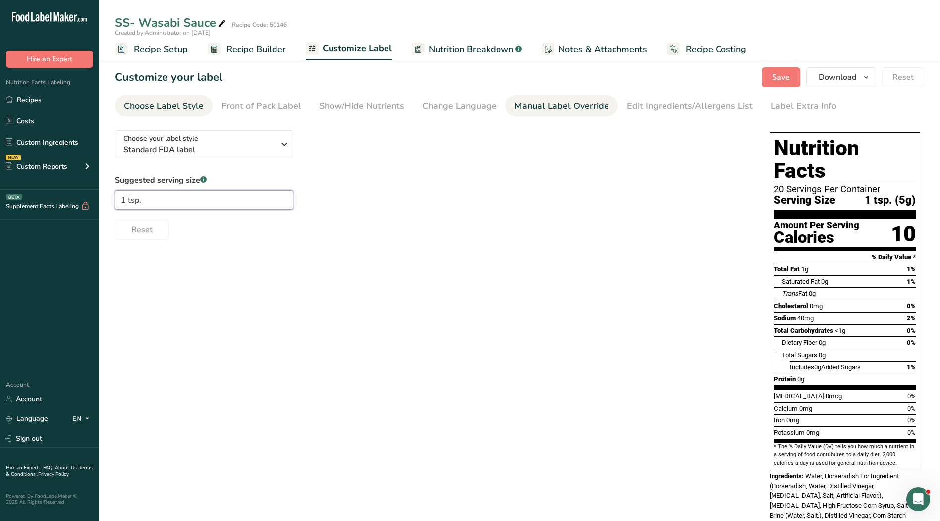
type input "1 tsp."
click at [517, 109] on div "Manual Label Override" at bounding box center [561, 106] width 95 height 13
type input "1 tsp. (5g)"
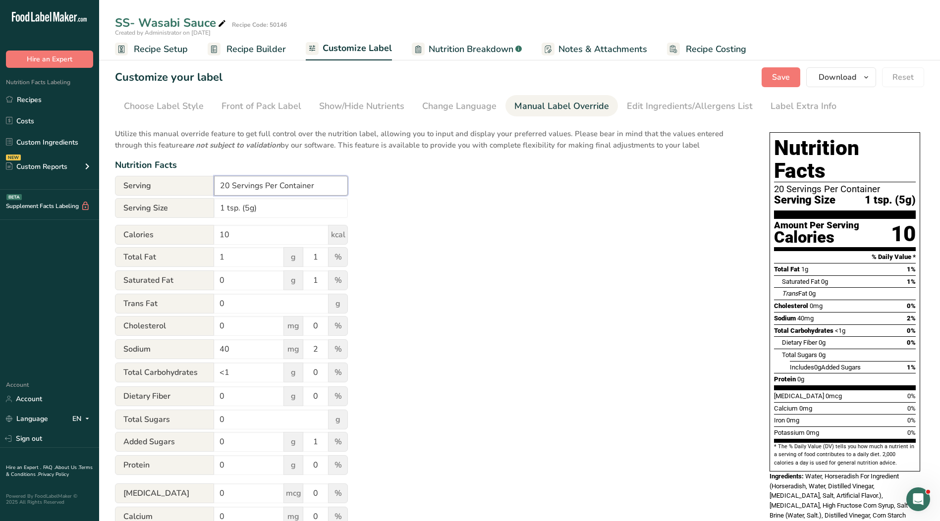
drag, startPoint x: 312, startPoint y: 191, endPoint x: 177, endPoint y: 189, distance: 134.8
click at [177, 189] on div "Serving 20 Servings Per Container" at bounding box center [231, 186] width 233 height 20
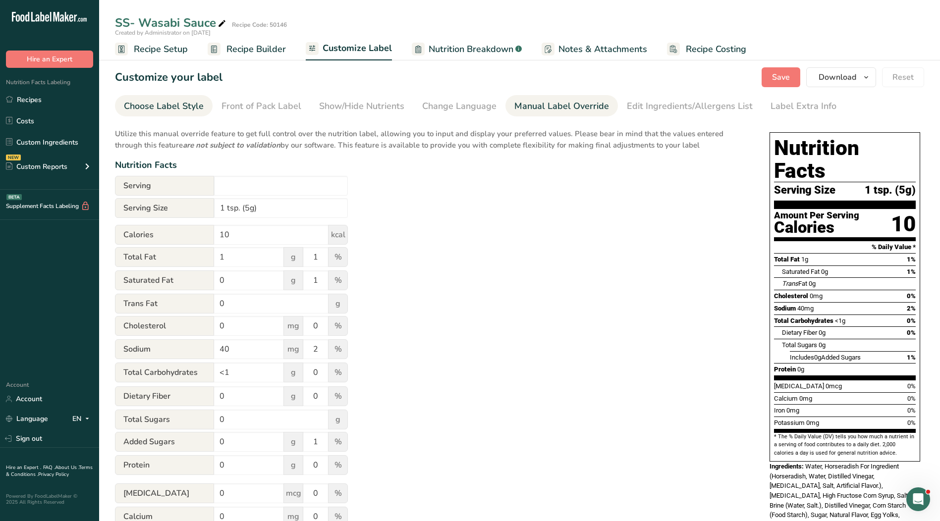
click at [162, 110] on div "Choose Label Style" at bounding box center [164, 106] width 80 height 13
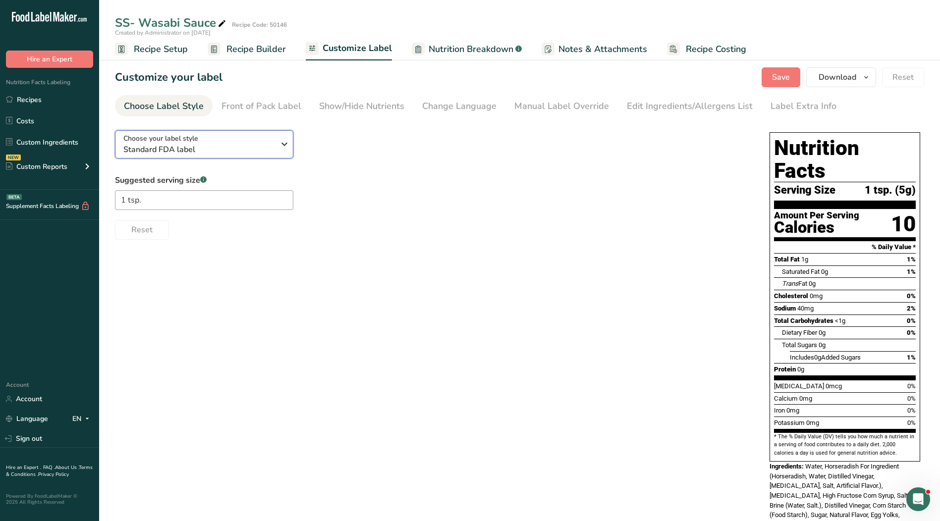
click at [167, 150] on span "Standard FDA label" at bounding box center [198, 150] width 151 height 12
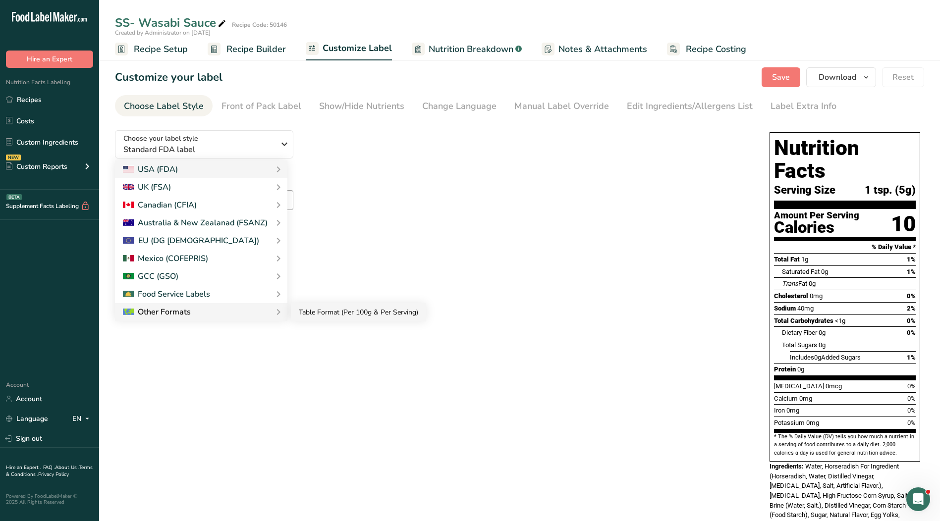
click at [308, 316] on link "Table Format (Per 100g & Per Serving)" at bounding box center [358, 312] width 135 height 18
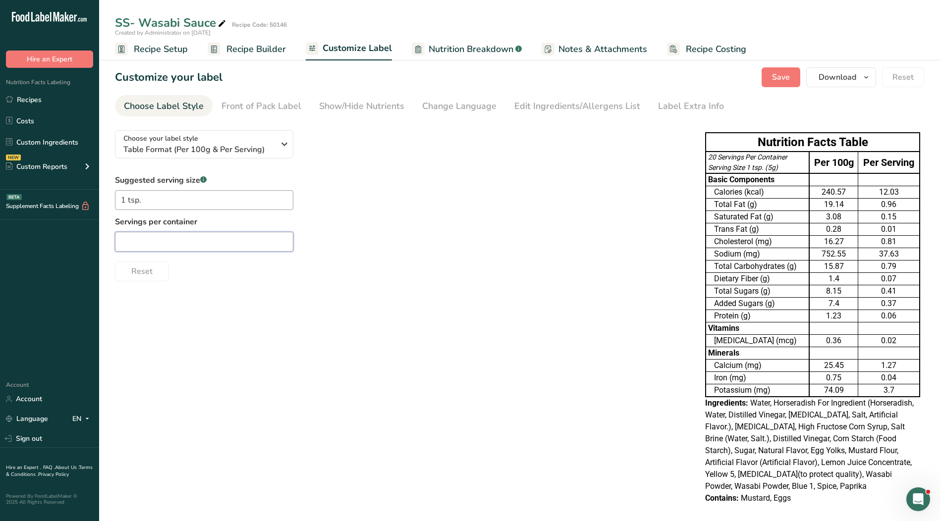
click at [240, 243] on input "text" at bounding box center [204, 242] width 178 height 20
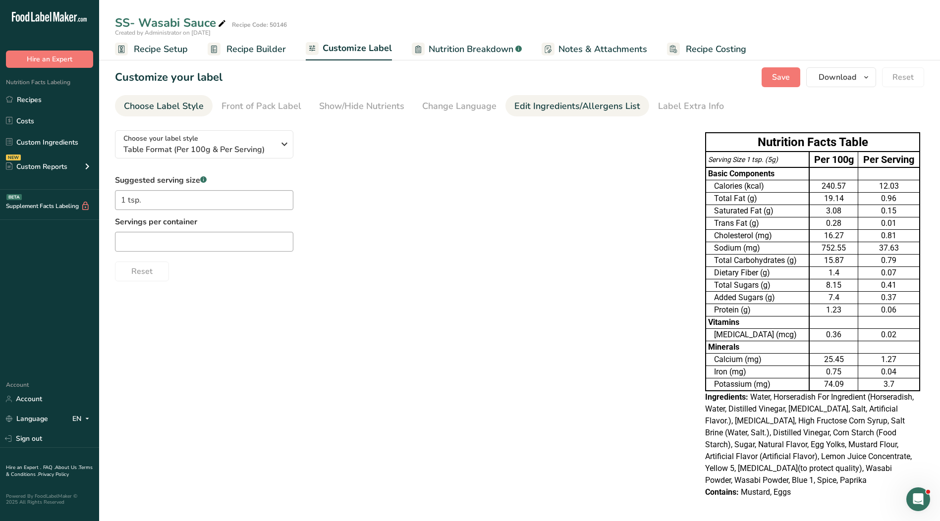
click at [576, 108] on div "Edit Ingredients/Allergens List" at bounding box center [577, 106] width 126 height 13
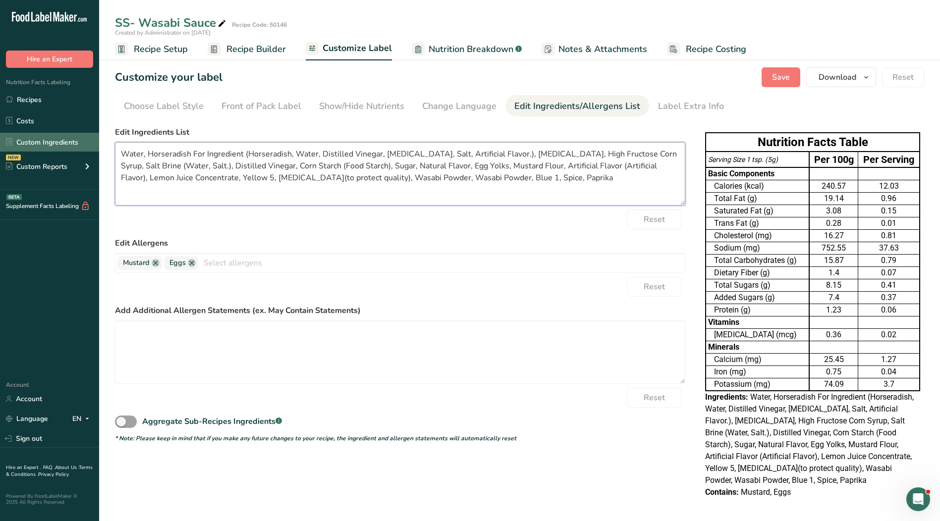
drag, startPoint x: 607, startPoint y: 181, endPoint x: 90, endPoint y: 146, distance: 518.4
click at [90, 146] on div ".a-20{fill:#fff;} Hire an Expert Nutrition Facts Labeling Recipes Costs Custom …" at bounding box center [470, 262] width 940 height 524
paste textarea "Soybean Oil, Horseradish, Distilled Vinegar, High Fructose Corn Syrup, Food Sta…"
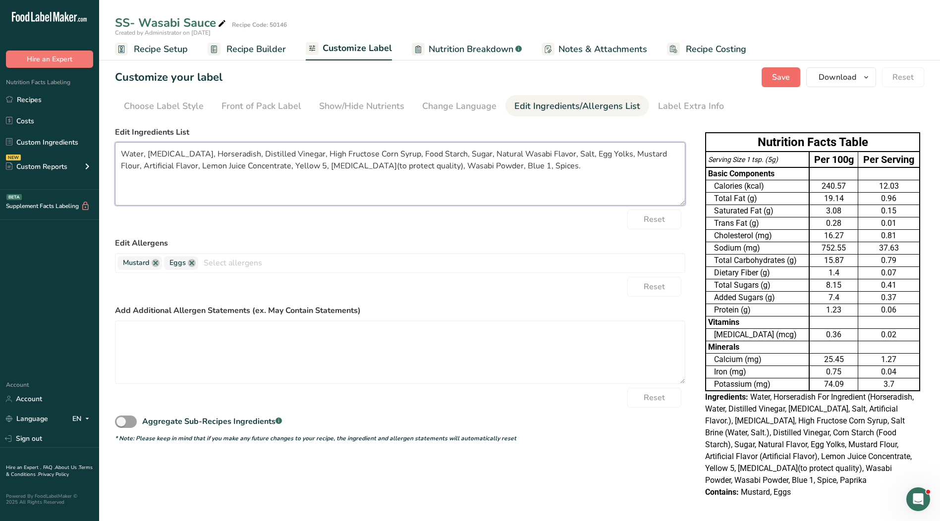
type textarea "Water, Soybean Oil, Horseradish, Distilled Vinegar, High Fructose Corn Syrup, F…"
click at [787, 74] on span "Save" at bounding box center [781, 77] width 18 height 12
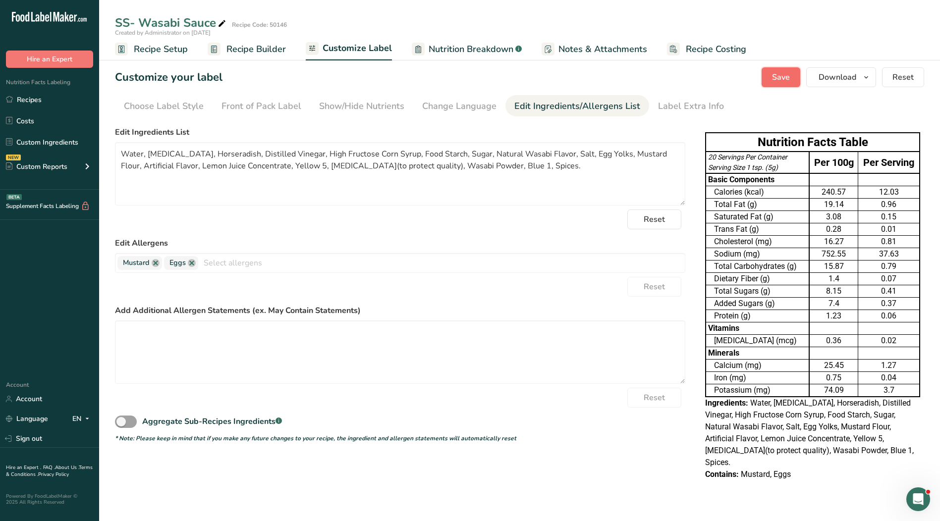
click at [782, 79] on span "Save" at bounding box center [781, 77] width 18 height 12
click at [44, 101] on link "Recipes" at bounding box center [49, 99] width 99 height 19
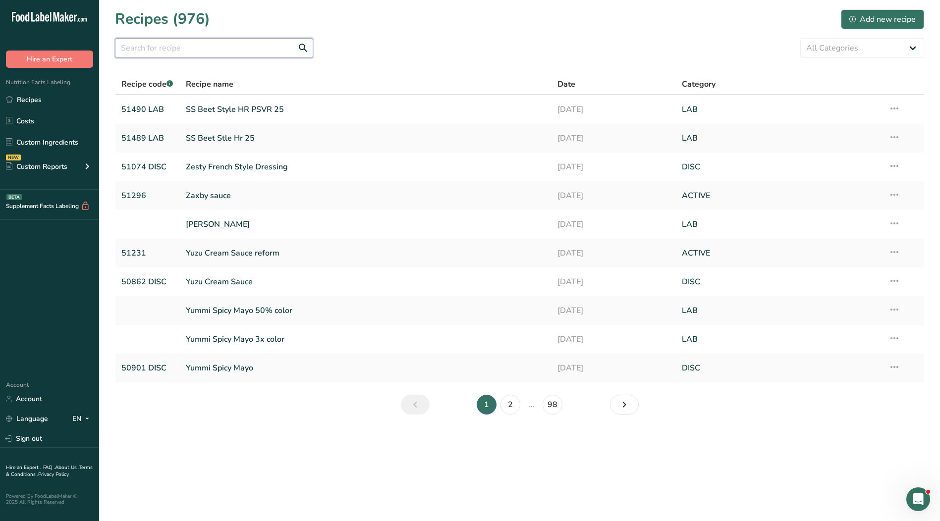
click at [225, 47] on input "text" at bounding box center [214, 48] width 198 height 20
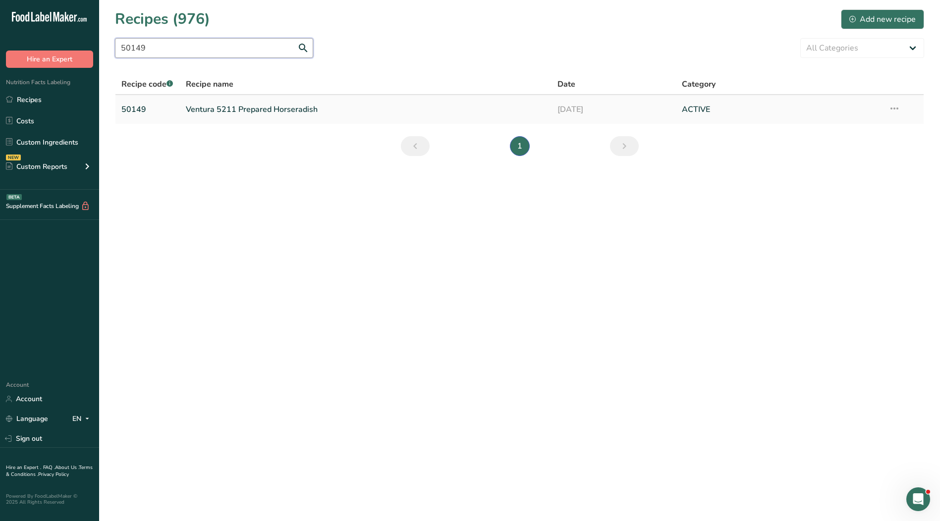
type input "50149"
click at [235, 109] on link "Ventura 5211 Prepared Horseradish" at bounding box center [366, 109] width 360 height 21
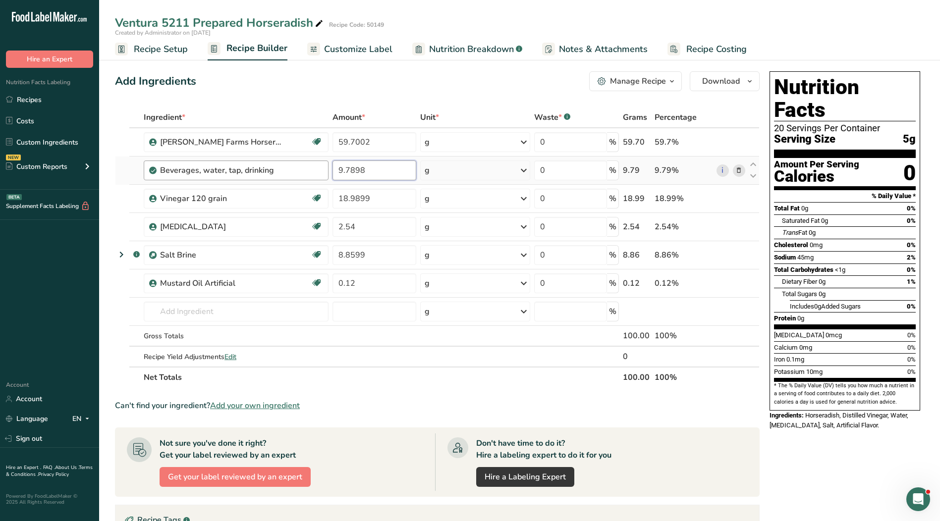
drag, startPoint x: 374, startPoint y: 174, endPoint x: 299, endPoint y: 170, distance: 74.9
click at [299, 170] on tr "Beverages, water, tap, drinking 9.7898 g Portions 1 fl oz 1 serving 8 fl oz 1 l…" at bounding box center [437, 171] width 644 height 28
type input "10.168635"
click at [395, 191] on div "Ingredient * Amount * Unit * Waste * .a-a{fill:#347362;}.b-a{fill:#fff;} Grams …" at bounding box center [437, 247] width 645 height 281
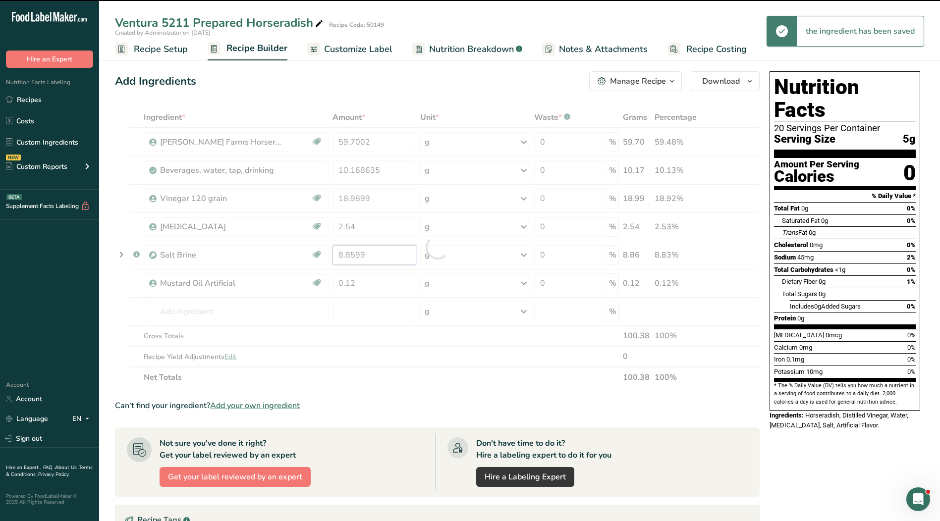
drag, startPoint x: 370, startPoint y: 257, endPoint x: 314, endPoint y: 260, distance: 56.1
click at [314, 260] on div "Ingredient * Amount * Unit * Waste * .a-a{fill:#347362;}.b-a{fill:#fff;} Grams …" at bounding box center [437, 247] width 645 height 281
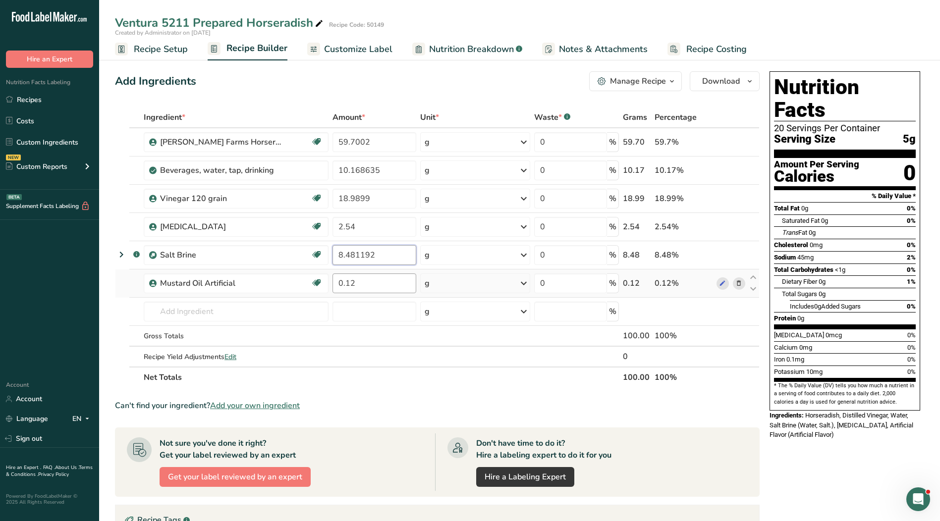
type input "8.481192"
click at [377, 278] on div "Ingredient * Amount * Unit * Waste * .a-a{fill:#347362;}.b-a{fill:#fff;} Grams …" at bounding box center [437, 247] width 645 height 281
click at [359, 49] on span "Customize Label" at bounding box center [358, 49] width 68 height 13
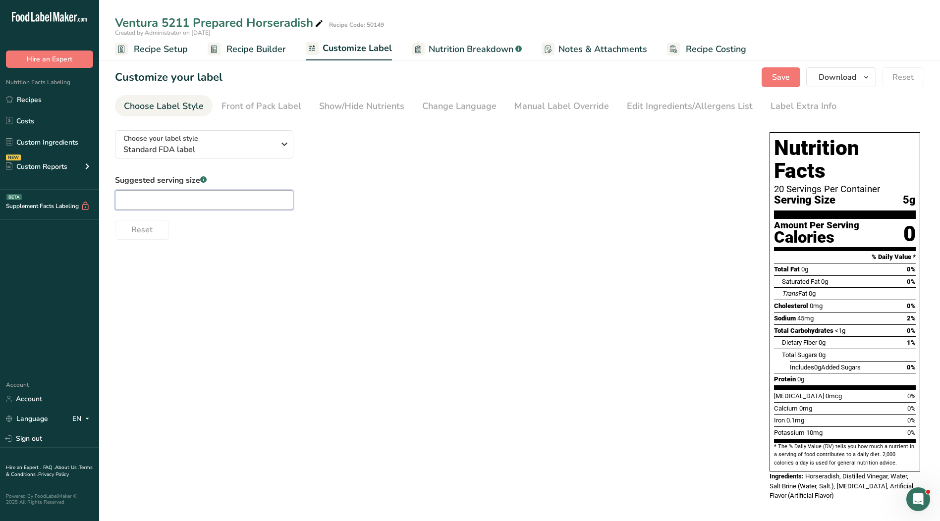
click at [180, 204] on input "text" at bounding box center [204, 200] width 178 height 20
type input "1 tsp."
click at [540, 99] on link "Manual Label Override" at bounding box center [561, 106] width 95 height 22
type input "1 tsp. (5g)"
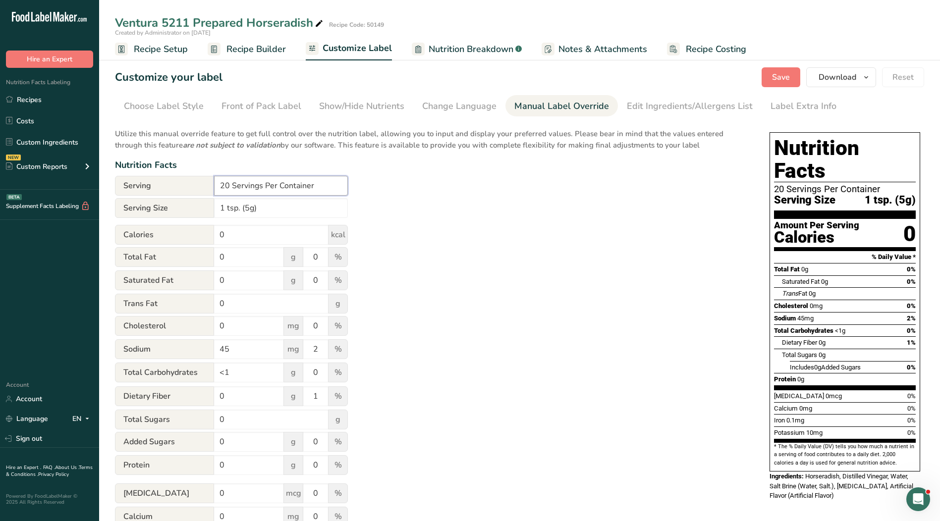
drag, startPoint x: 322, startPoint y: 184, endPoint x: 155, endPoint y: 188, distance: 166.5
click at [152, 187] on div "Serving 20 Servings Per Container" at bounding box center [231, 186] width 233 height 20
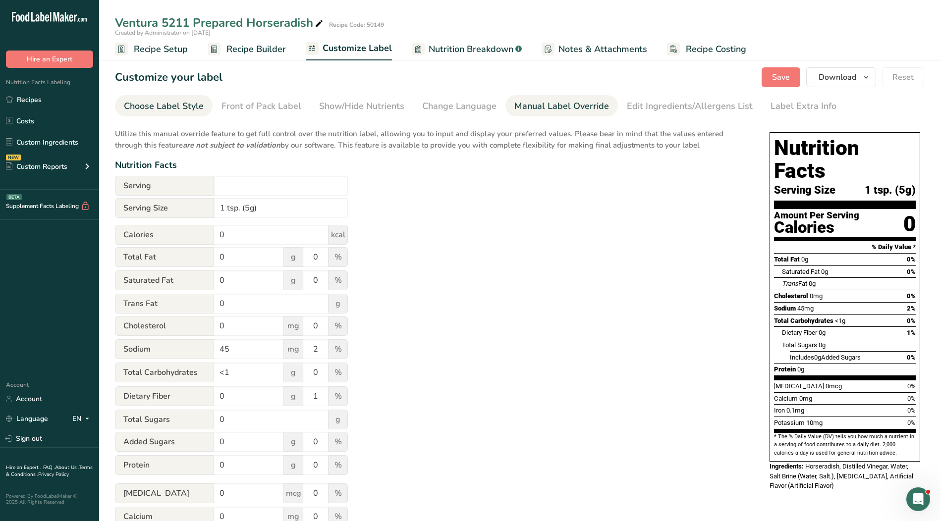
click at [147, 107] on div "Choose Label Style" at bounding box center [164, 106] width 80 height 13
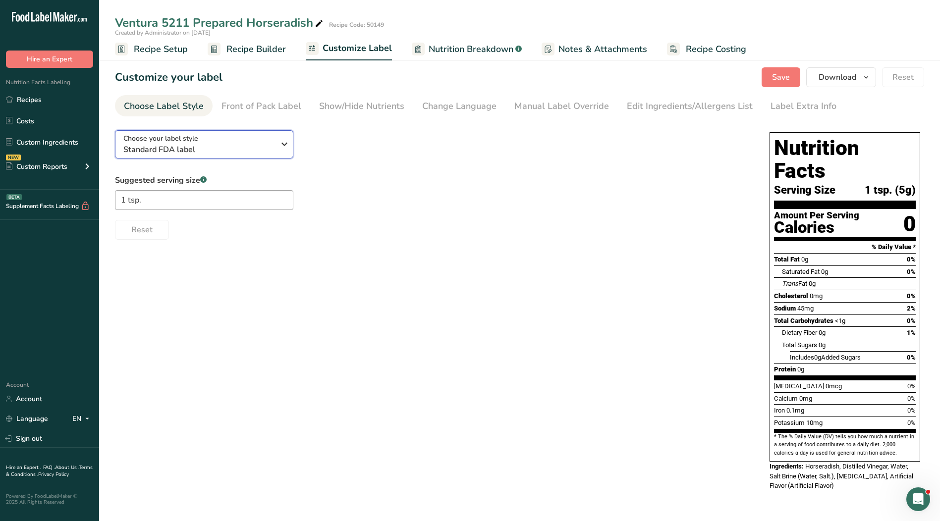
click at [182, 152] on span "Standard FDA label" at bounding box center [198, 150] width 151 height 12
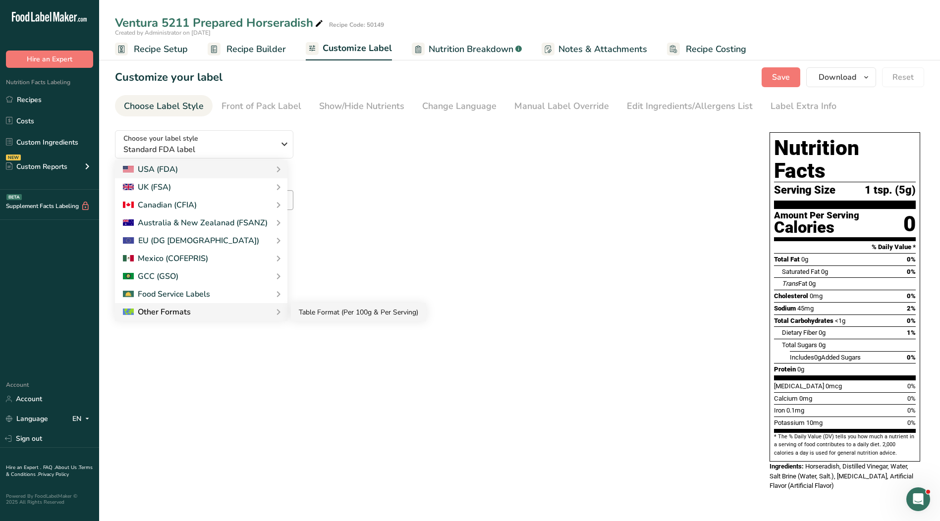
click at [309, 313] on link "Table Format (Per 100g & Per Serving)" at bounding box center [358, 312] width 135 height 18
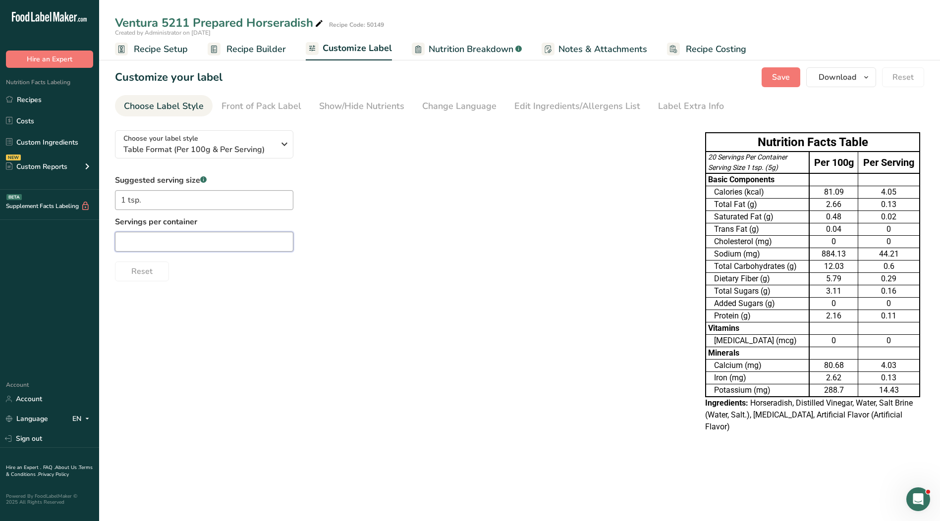
click at [209, 239] on input "text" at bounding box center [204, 242] width 178 height 20
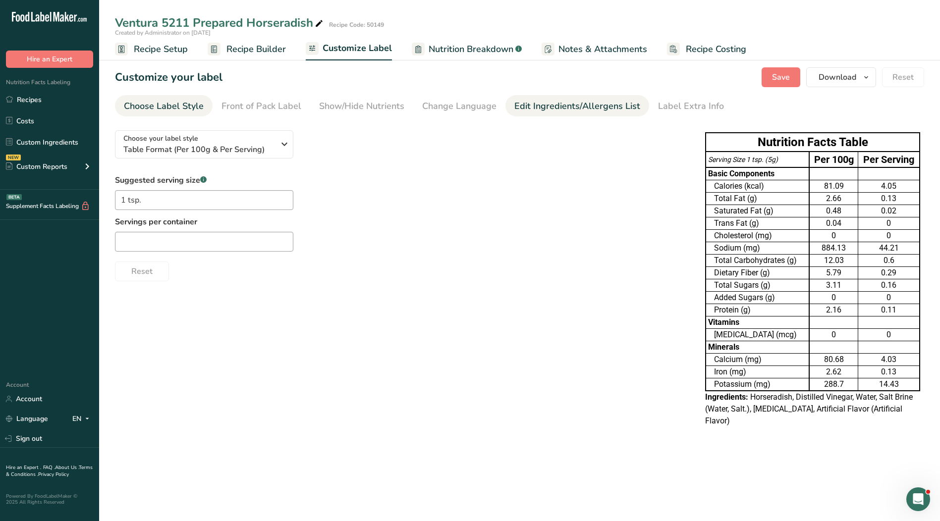
click at [562, 99] on link "Edit Ingredients/Allergens List" at bounding box center [577, 106] width 126 height 22
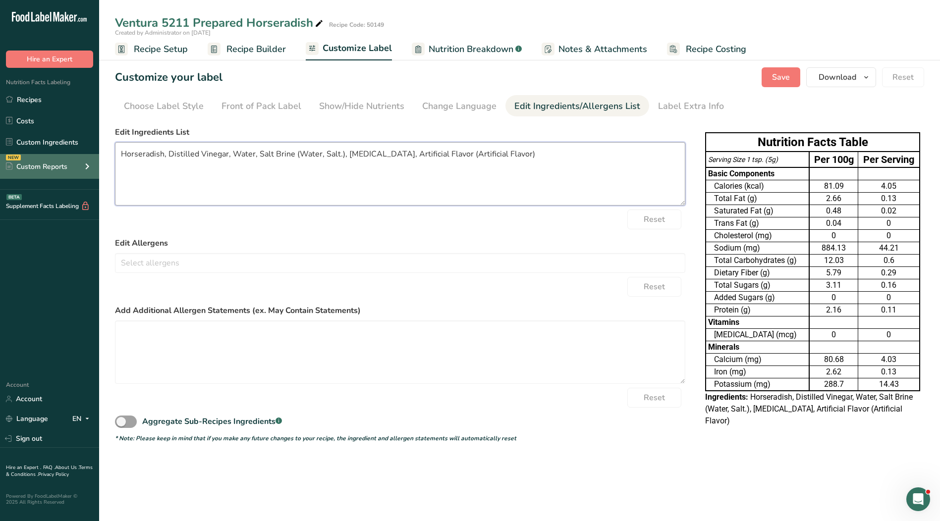
drag, startPoint x: 536, startPoint y: 153, endPoint x: 51, endPoint y: 162, distance: 485.1
click at [45, 163] on div ".a-20{fill:#fff;} Hire an Expert Nutrition Facts Labeling Recipes Costs Custom …" at bounding box center [470, 260] width 940 height 521
paste textarea "oybean Oil, Salt, Artificial Flavor."
type textarea "Horseradish, Distilled Vinegar, Water, [MEDICAL_DATA], Salt, Artificial Flavor."
click at [778, 81] on span "Save" at bounding box center [781, 77] width 18 height 12
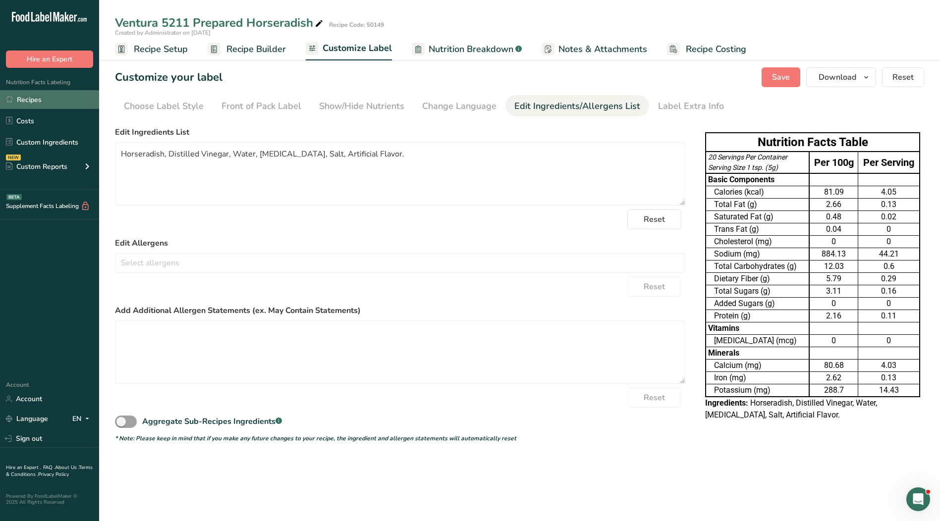
click at [41, 102] on link "Recipes" at bounding box center [49, 99] width 99 height 19
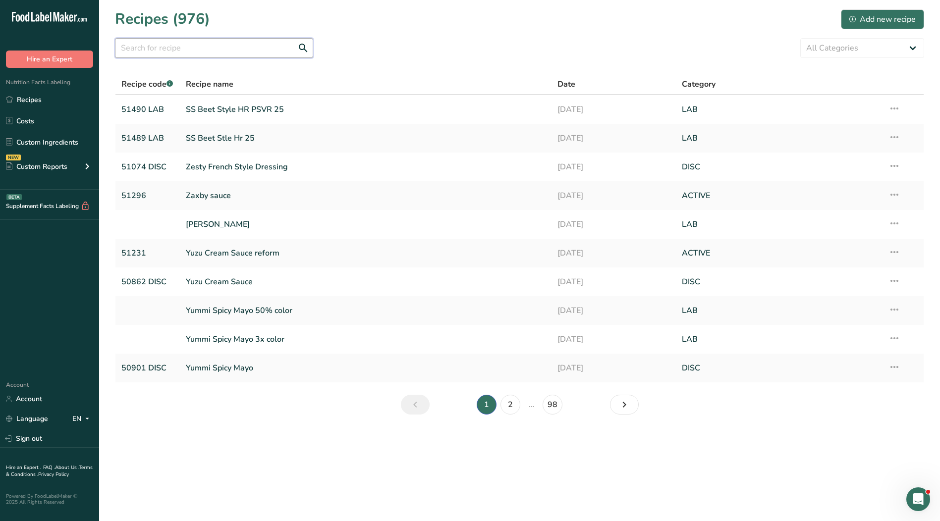
click at [181, 55] on input "text" at bounding box center [214, 48] width 198 height 20
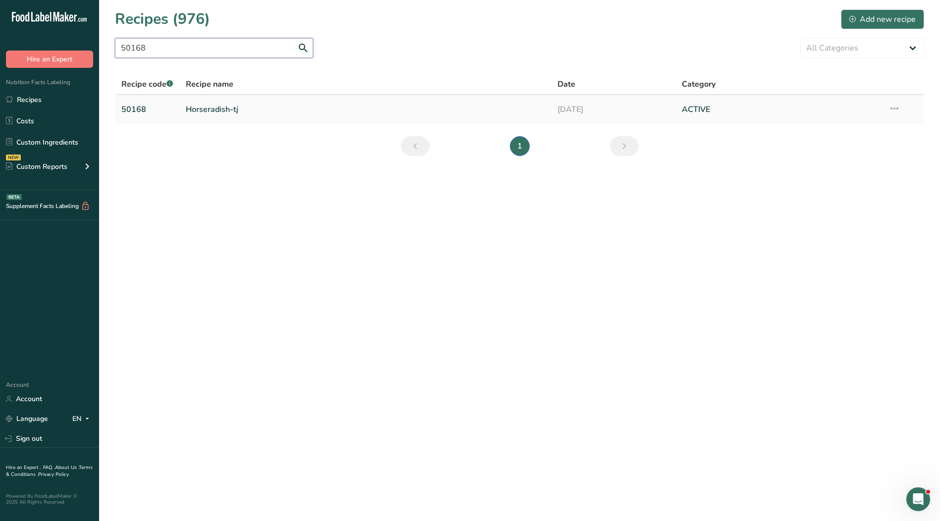
type input "50168"
click at [224, 111] on link "Horseradish-tj" at bounding box center [366, 109] width 360 height 21
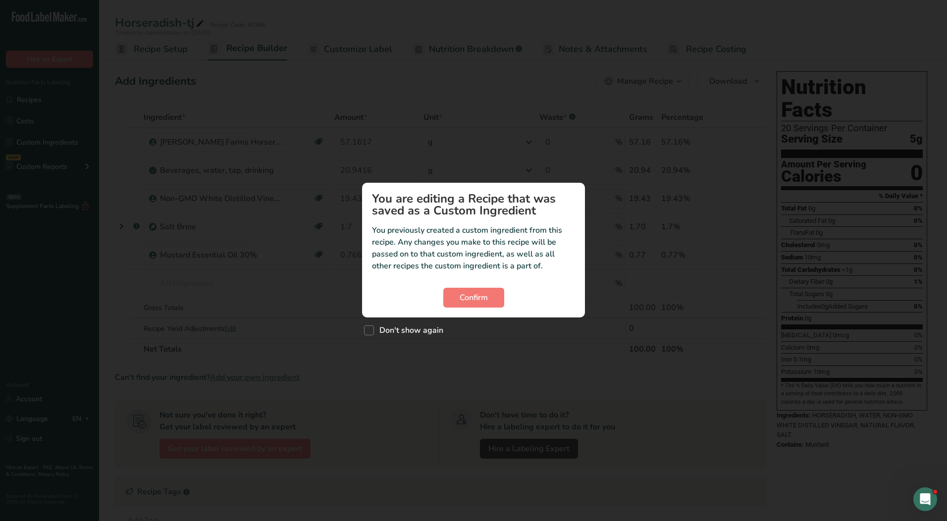
drag, startPoint x: 377, startPoint y: 327, endPoint x: 452, endPoint y: 312, distance: 76.3
click at [380, 326] on span "Don't show again" at bounding box center [408, 331] width 69 height 10
click at [371, 327] on input "Don't show again" at bounding box center [367, 330] width 6 height 6
checkbox input "true"
click at [482, 297] on span "Confirm" at bounding box center [474, 298] width 28 height 12
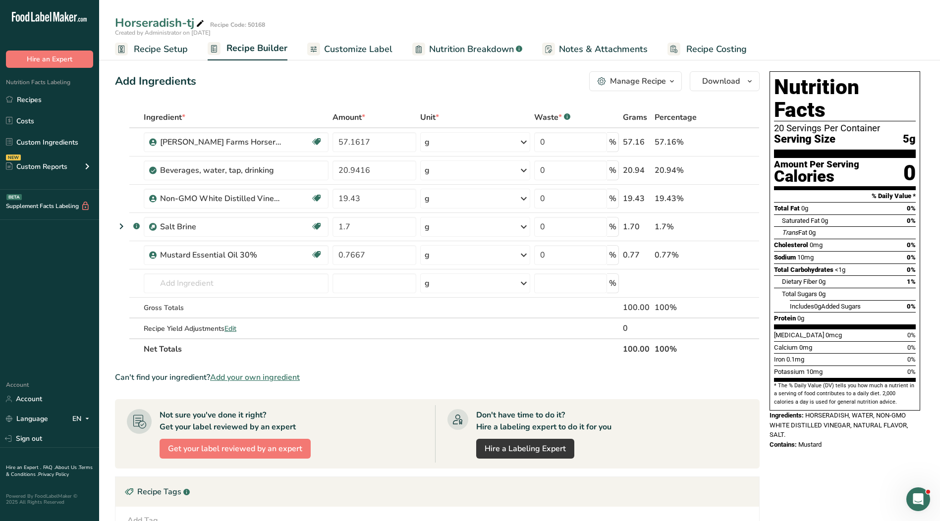
click at [353, 52] on span "Customize Label" at bounding box center [358, 49] width 68 height 13
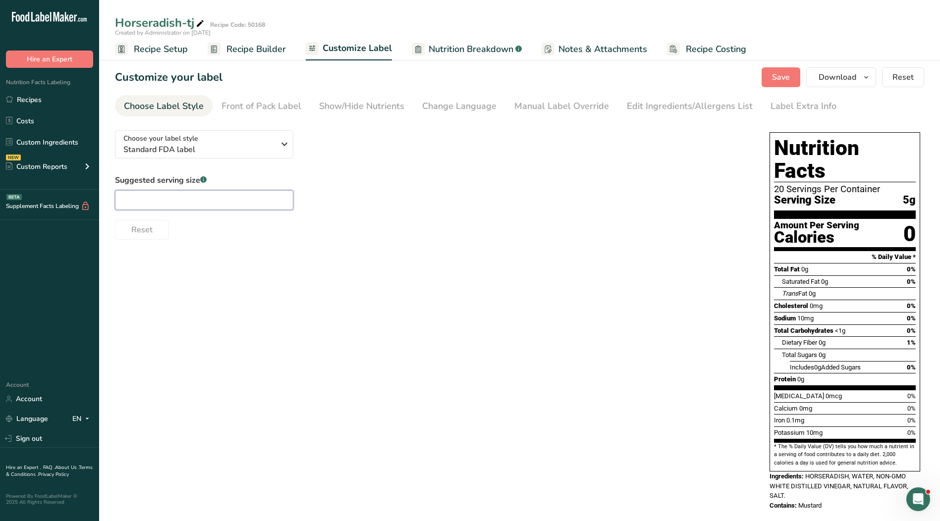
click at [218, 192] on input "text" at bounding box center [204, 200] width 178 height 20
type input "1"
type input "1 tsp."
click at [536, 106] on div "Manual Label Override" at bounding box center [561, 106] width 95 height 13
type input "1 tsp. (5g)"
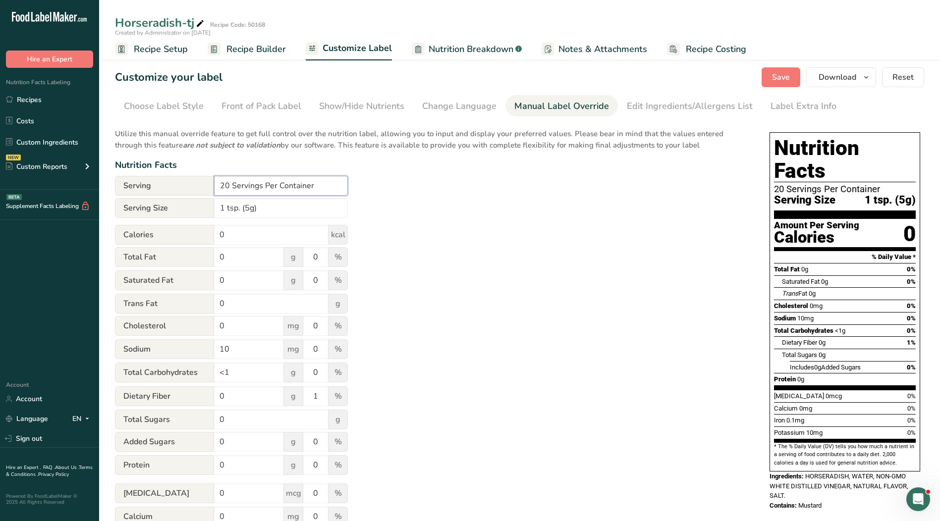
drag, startPoint x: 325, startPoint y: 184, endPoint x: 149, endPoint y: 186, distance: 175.9
click at [147, 185] on div "Serving 20 Servings Per Container" at bounding box center [231, 186] width 233 height 20
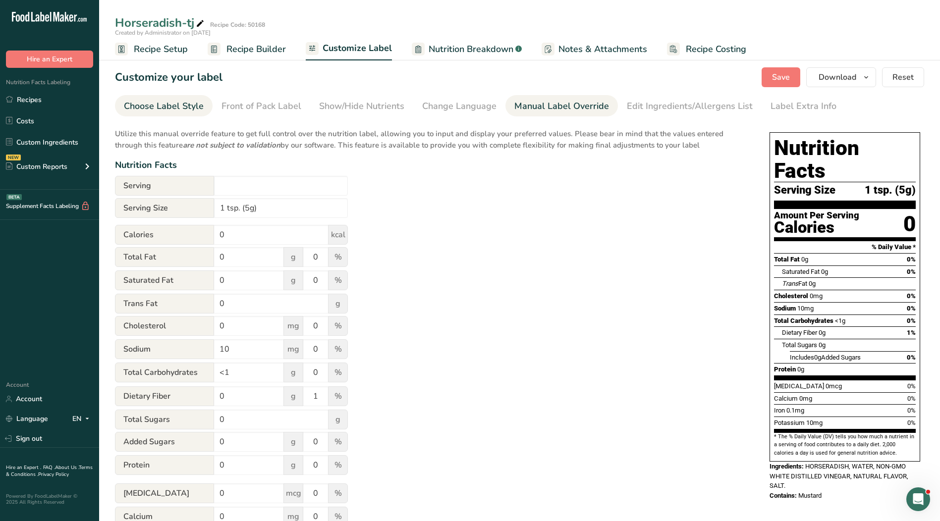
click at [158, 110] on div "Choose Label Style" at bounding box center [164, 106] width 80 height 13
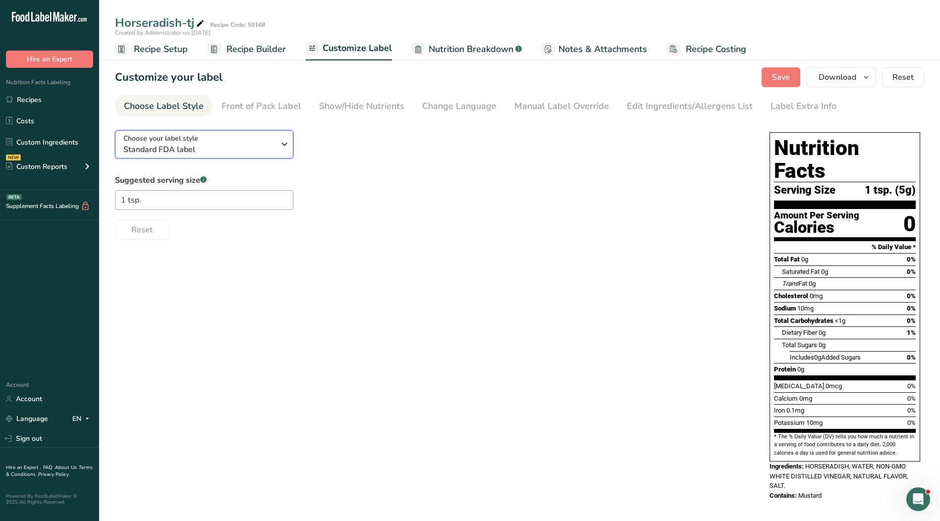
click at [235, 144] on span "Standard FDA label" at bounding box center [198, 150] width 151 height 12
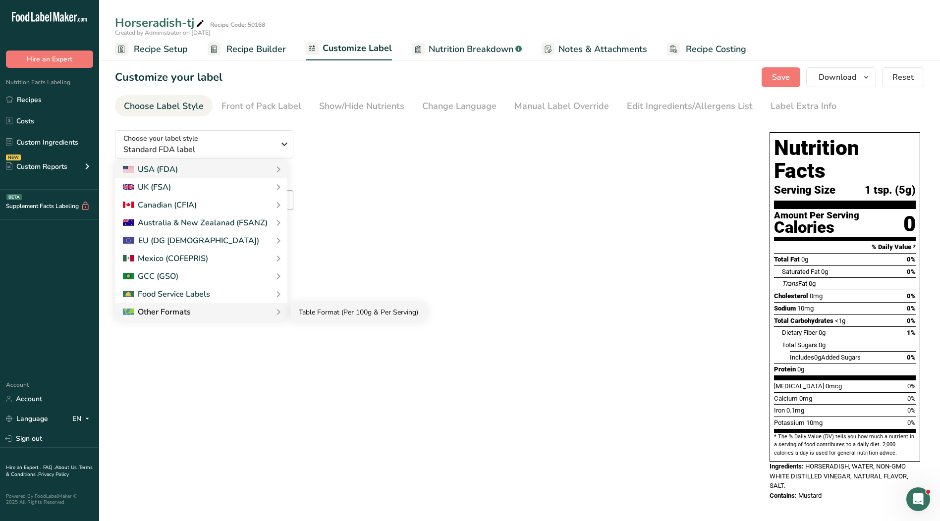
click at [300, 317] on link "Table Format (Per 100g & Per Serving)" at bounding box center [358, 312] width 135 height 18
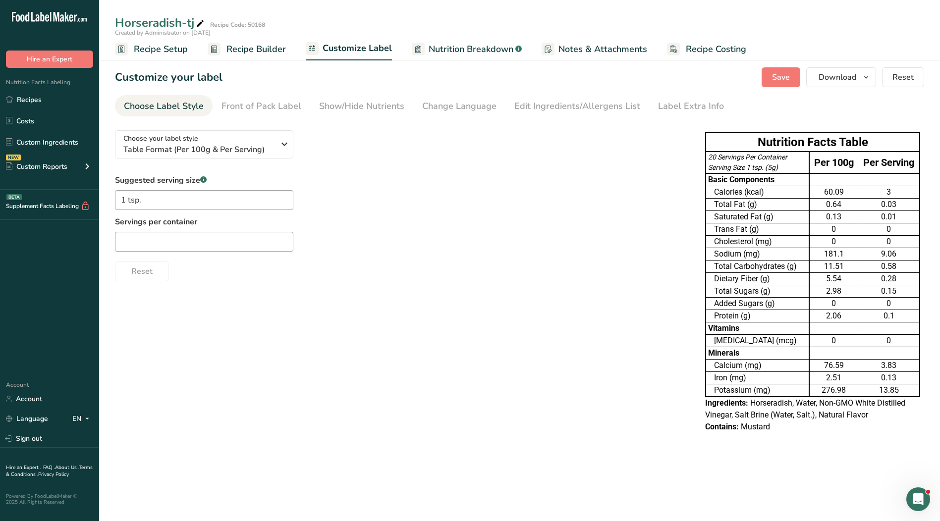
click at [209, 229] on div "Servings per container" at bounding box center [204, 234] width 178 height 36
click at [218, 244] on input "text" at bounding box center [204, 242] width 178 height 20
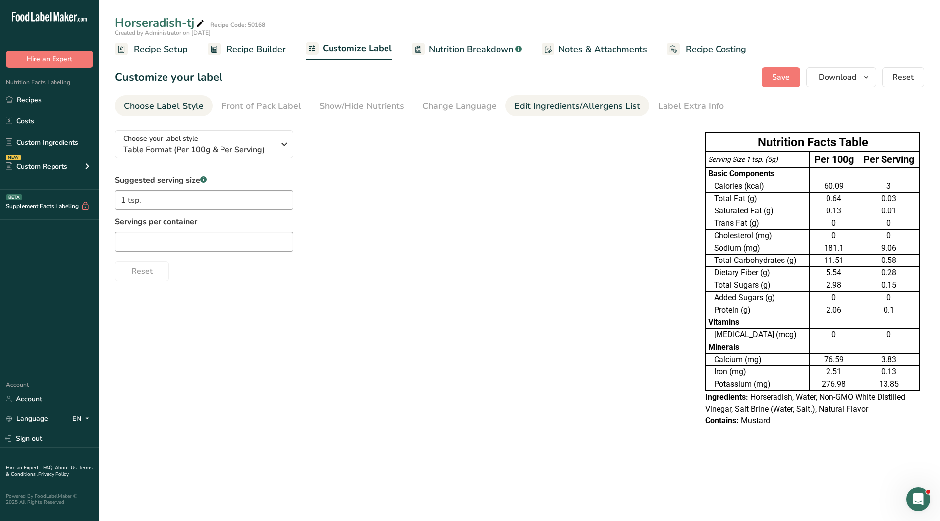
click at [572, 115] on link "Edit Ingredients/Allergens List" at bounding box center [577, 106] width 126 height 22
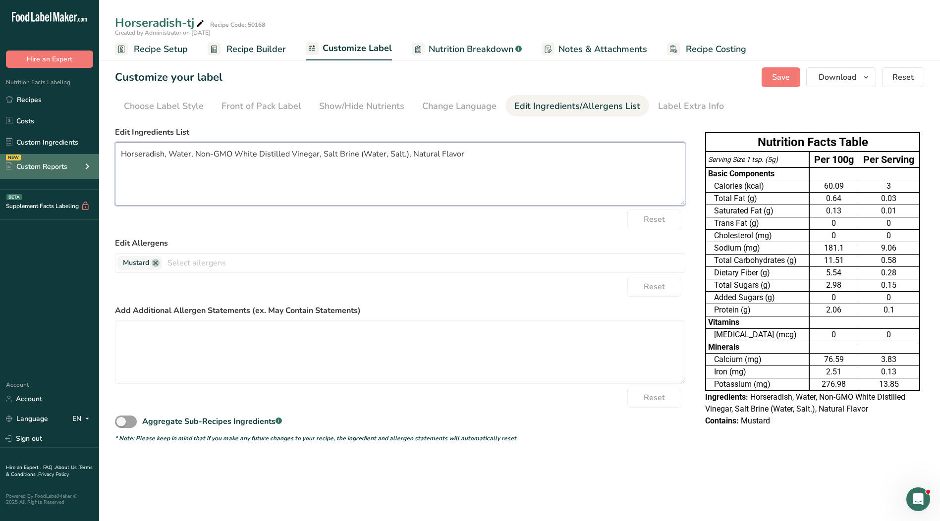
drag, startPoint x: 467, startPoint y: 161, endPoint x: 98, endPoint y: 172, distance: 369.3
click at [98, 172] on div ".a-20{fill:#fff;} Hire an Expert Nutrition Facts Labeling Recipes Costs Custom …" at bounding box center [470, 260] width 940 height 521
paste textarea "Distilled Vinegar, Natural Flavor, Salt."
type textarea "Horseradish, Water, Distilled Vinegar, Natural Flavor, Salt."
click at [783, 80] on span "Save" at bounding box center [781, 77] width 18 height 12
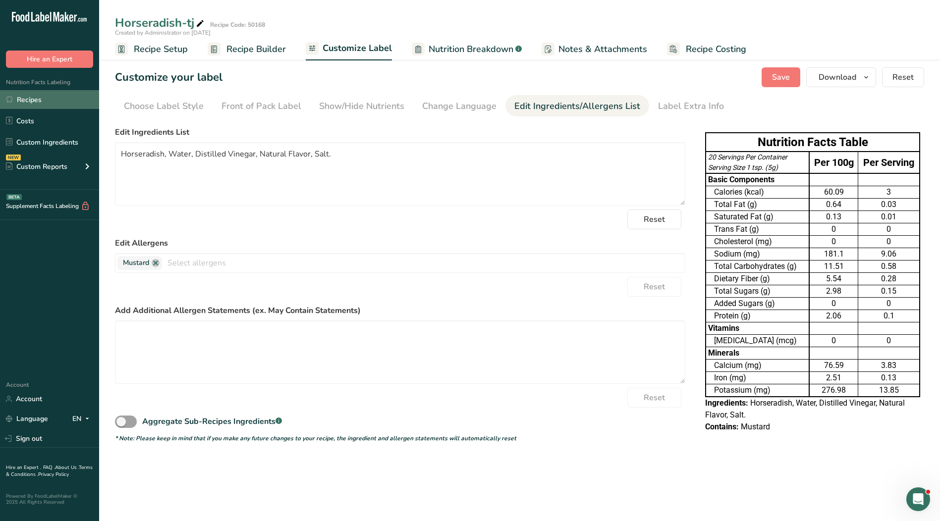
click at [51, 98] on link "Recipes" at bounding box center [49, 99] width 99 height 19
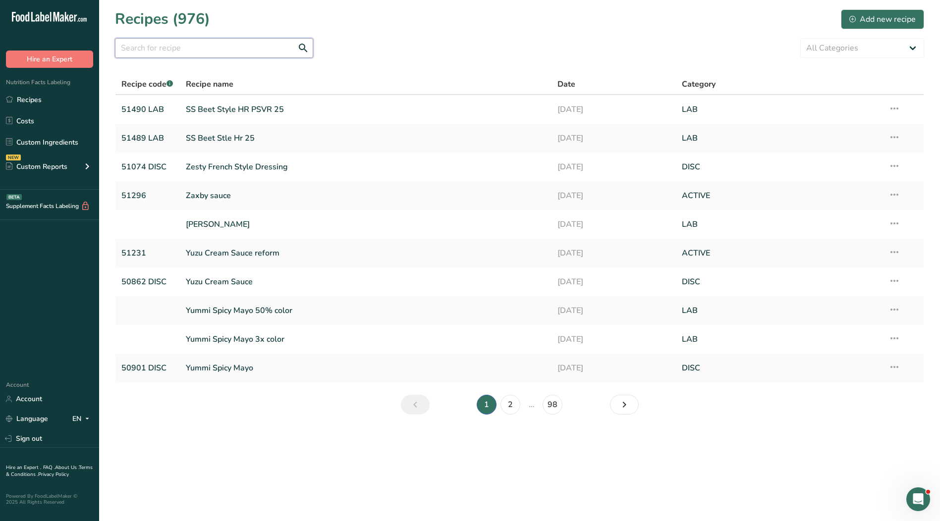
click at [223, 54] on input "text" at bounding box center [214, 48] width 198 height 20
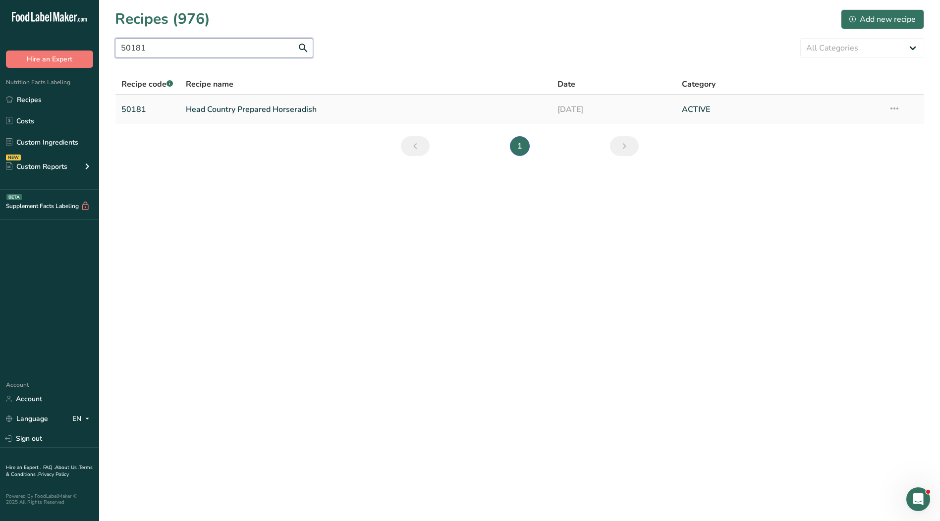
type input "50181"
click at [251, 109] on link "Head Country Prepared Horseradish" at bounding box center [366, 109] width 360 height 21
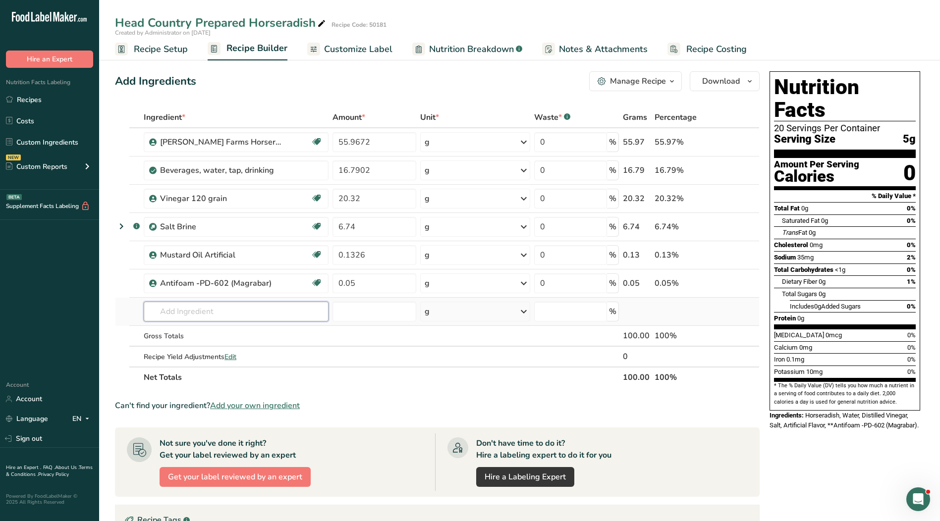
click at [213, 304] on input "text" at bounding box center [236, 312] width 185 height 20
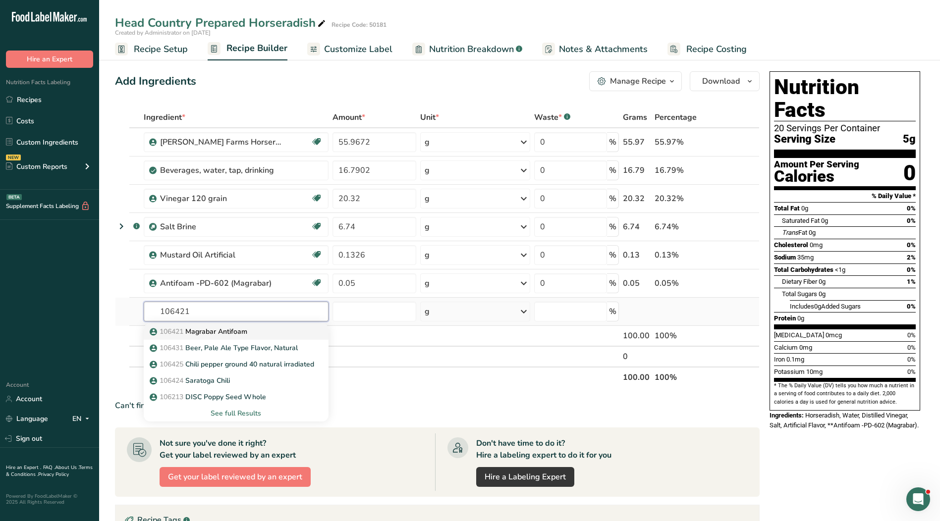
type input "106421"
click at [222, 330] on p "106421 Magrabar Antifoam" at bounding box center [200, 332] width 96 height 10
type input "Magrabar Antifoam"
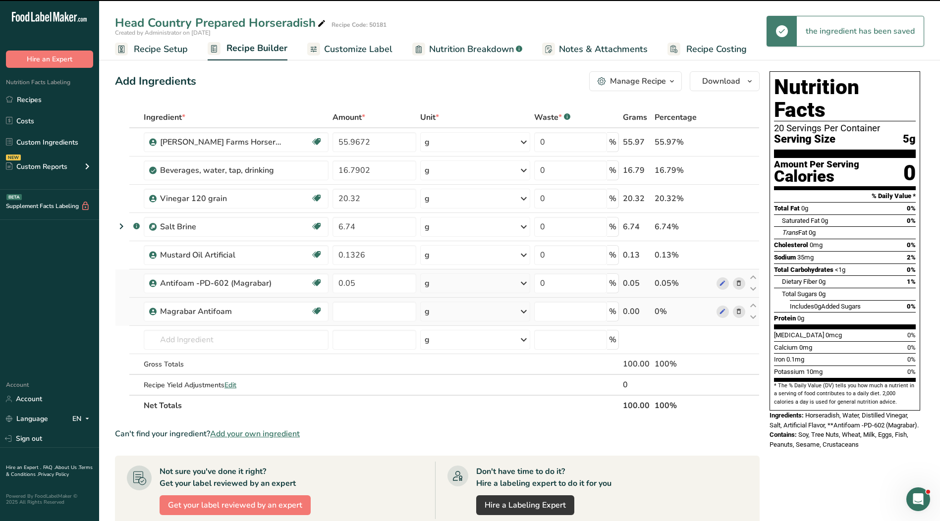
type input "0"
drag, startPoint x: 362, startPoint y: 311, endPoint x: 293, endPoint y: 306, distance: 69.5
click at [293, 306] on tr "Magrabar Antifoam Kosher Ingredient 0 g Weight Units g kg mg See more Volume Un…" at bounding box center [437, 312] width 644 height 28
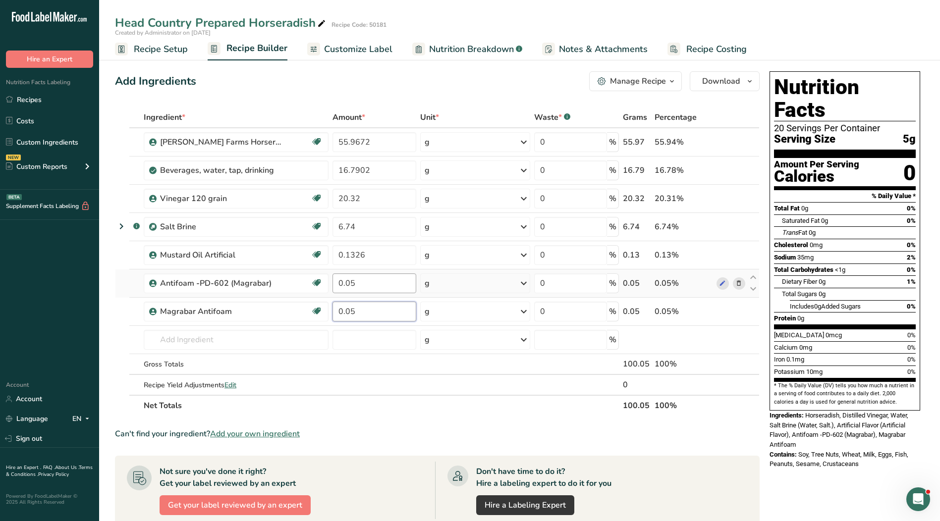
type input "0.05"
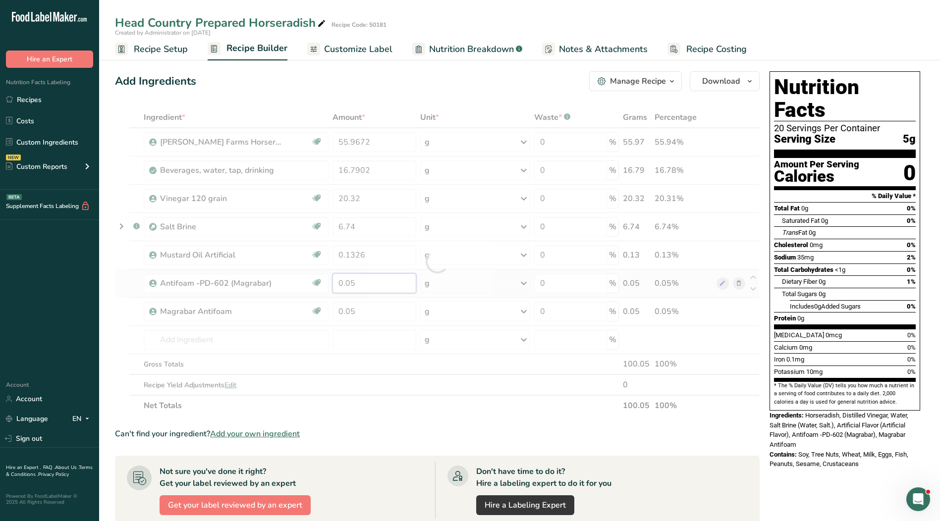
click at [370, 285] on div "Ingredient * Amount * Unit * Waste * .a-a{fill:#347362;}.b-a{fill:#fff;} Grams …" at bounding box center [437, 261] width 645 height 309
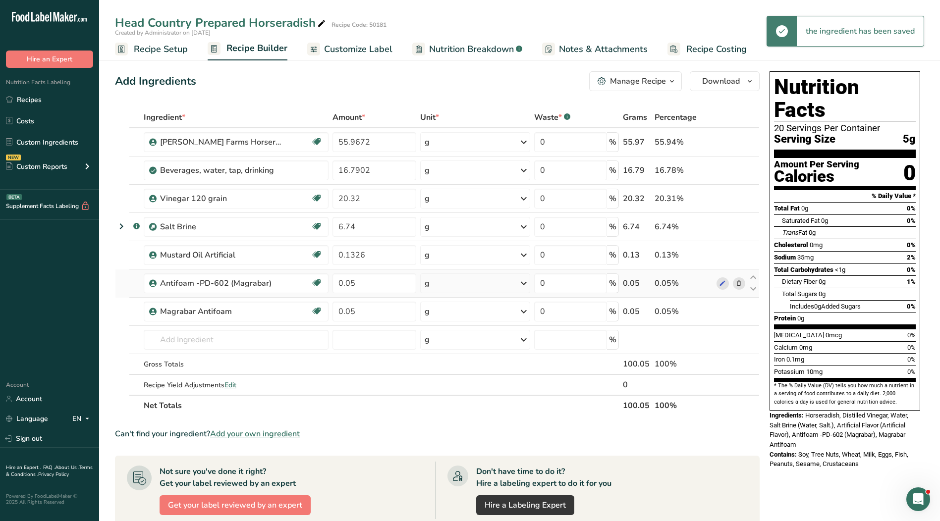
click at [737, 284] on div "Ingredient * Amount * Unit * Waste * .a-a{fill:#347362;}.b-a{fill:#fff;} Grams …" at bounding box center [437, 261] width 645 height 309
click at [743, 287] on span at bounding box center [739, 283] width 12 height 12
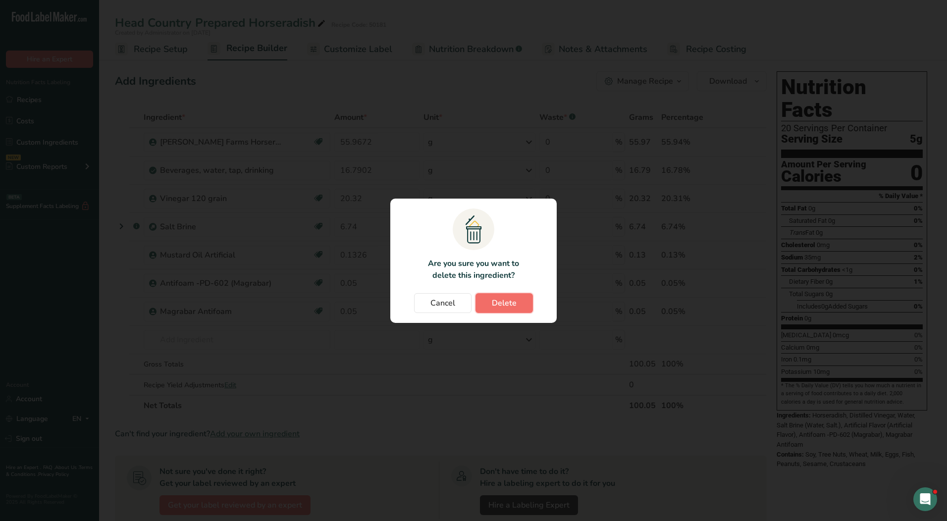
click at [511, 303] on span "Delete" at bounding box center [504, 303] width 25 height 12
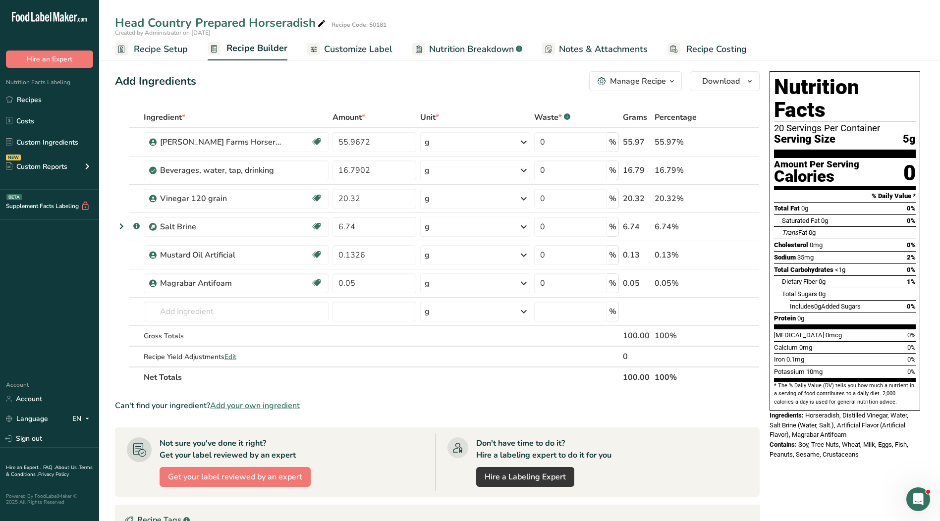
click at [368, 51] on span "Customize Label" at bounding box center [358, 49] width 68 height 13
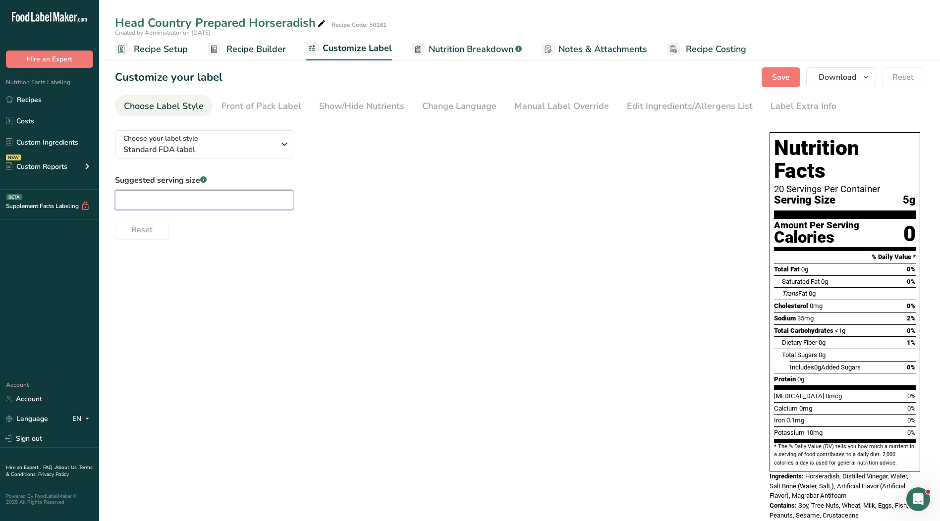
click at [211, 202] on input "text" at bounding box center [204, 200] width 178 height 20
type input "1"
type input "1 tsp."
click at [533, 103] on div "Manual Label Override" at bounding box center [561, 106] width 95 height 13
type input "1 tsp. (5g)"
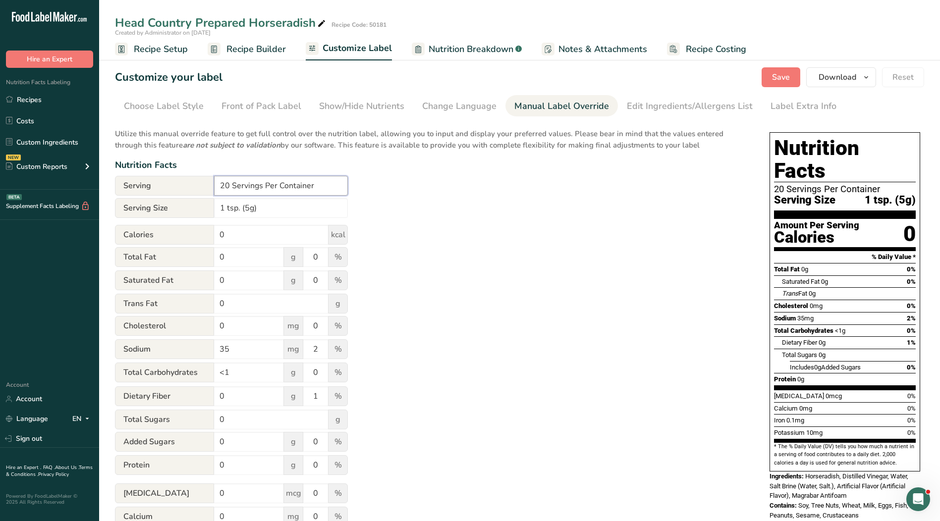
drag, startPoint x: 326, startPoint y: 185, endPoint x: 146, endPoint y: 199, distance: 180.3
click at [143, 199] on form "Serving 20 Servings Per Container Serving Size 1 tsp. (5g) Calories 0 kcal Tota…" at bounding box center [231, 386] width 233 height 421
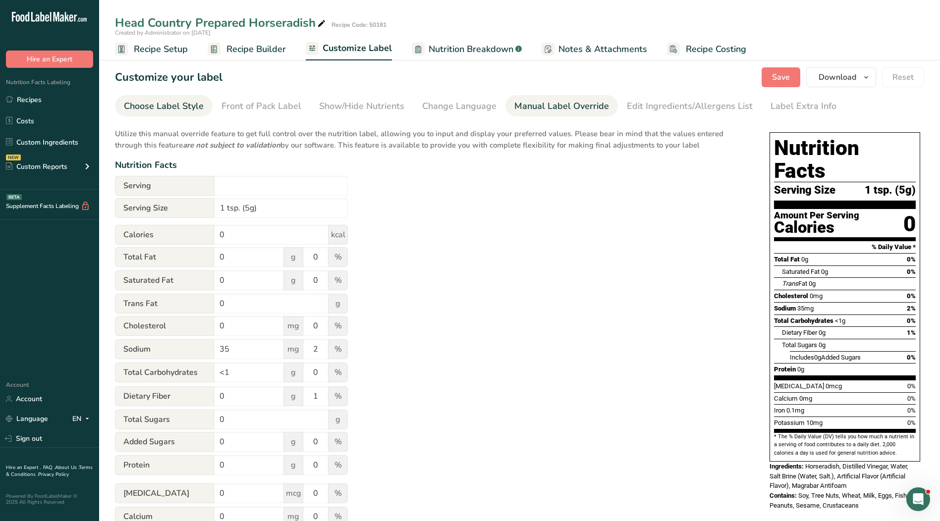
click at [143, 109] on div "Choose Label Style" at bounding box center [164, 106] width 80 height 13
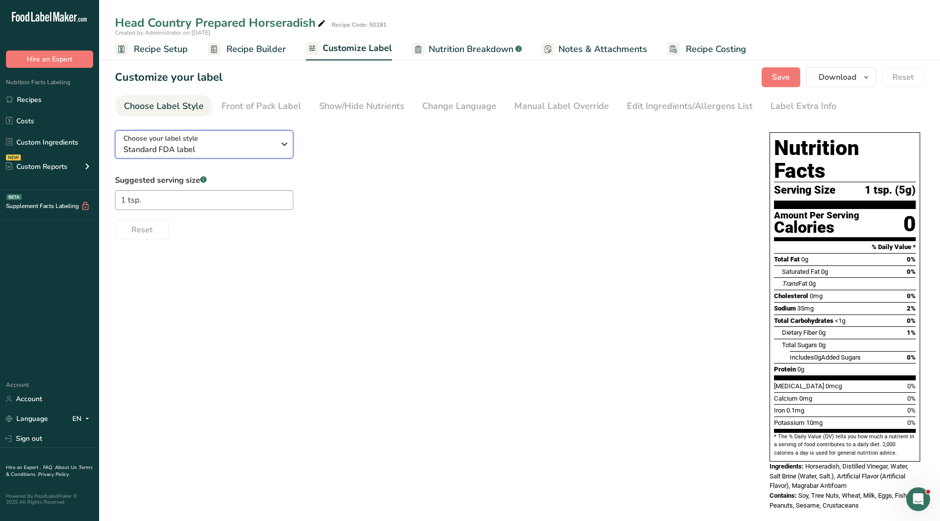
click at [168, 142] on span "Choose your label style" at bounding box center [160, 138] width 75 height 10
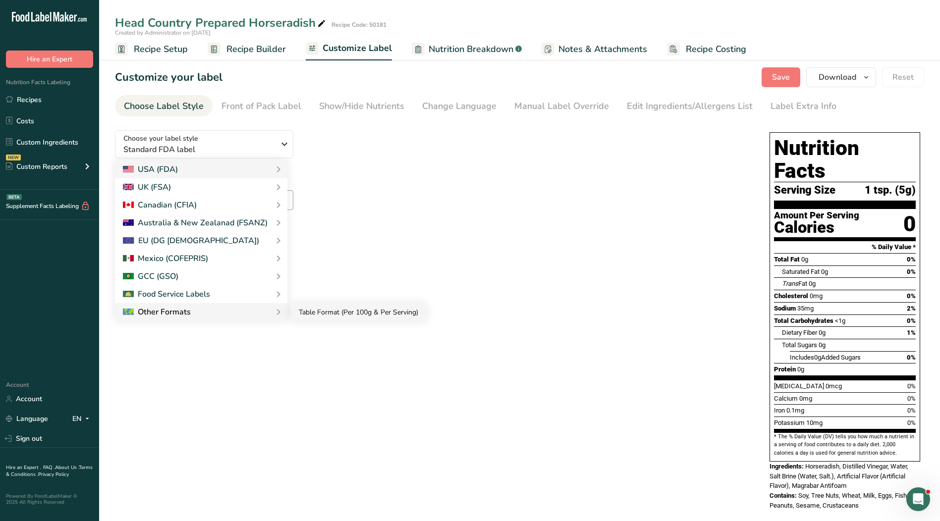
click at [305, 312] on link "Table Format (Per 100g & Per Serving)" at bounding box center [358, 312] width 135 height 18
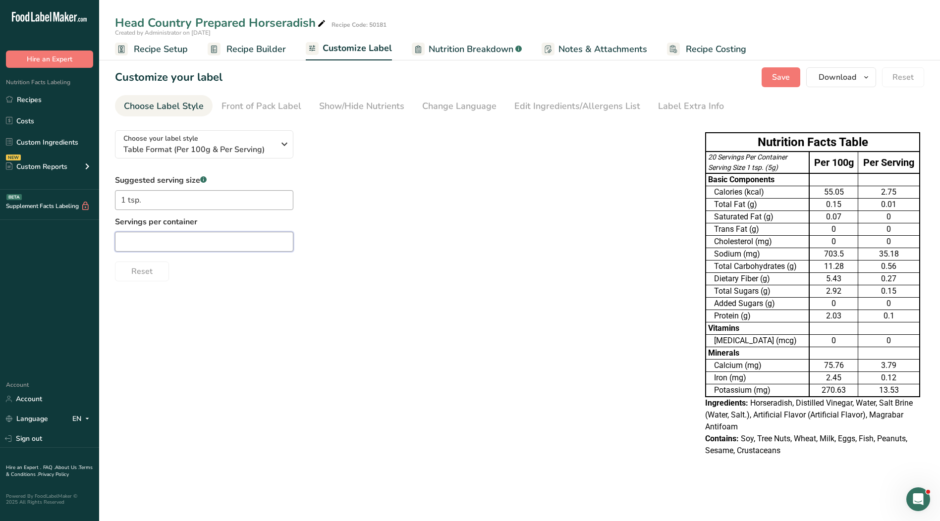
click at [239, 245] on input "text" at bounding box center [204, 242] width 178 height 20
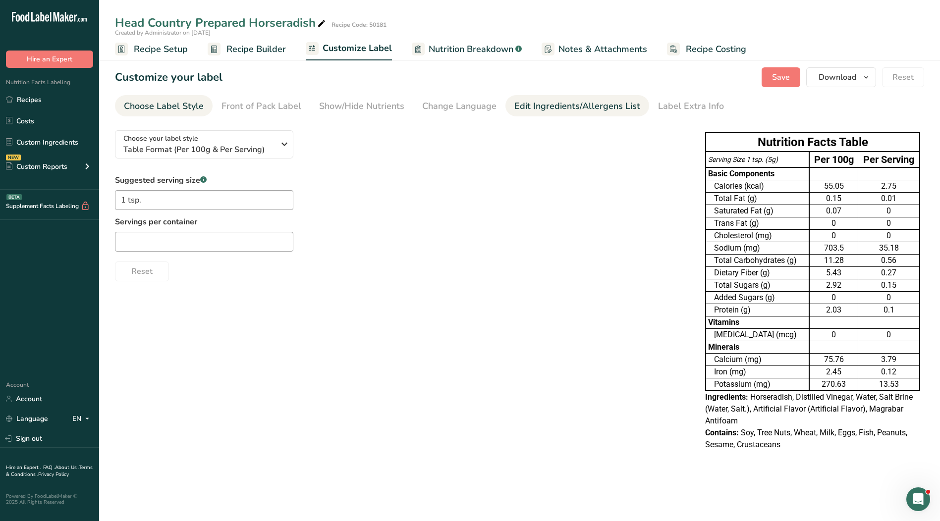
click at [539, 106] on div "Edit Ingredients/Allergens List" at bounding box center [577, 106] width 126 height 13
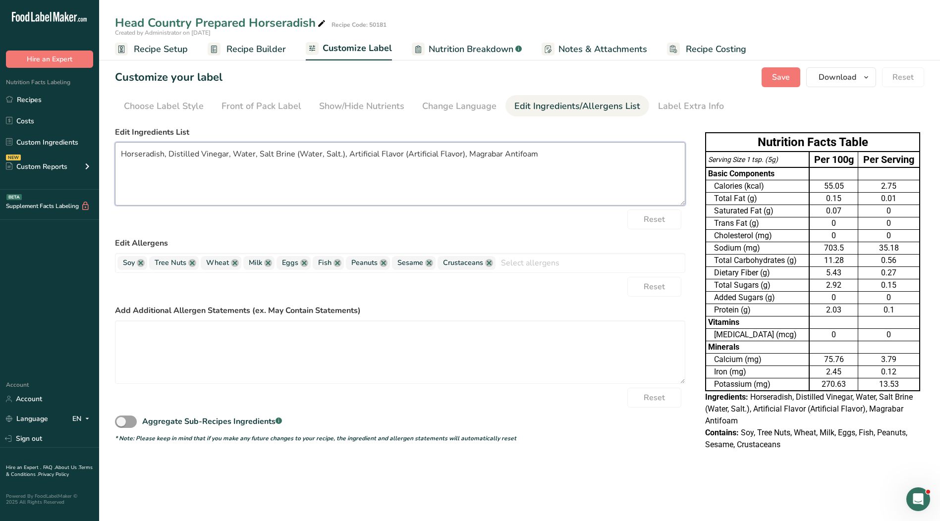
drag, startPoint x: 543, startPoint y: 151, endPoint x: 558, endPoint y: 157, distance: 16.7
click at [545, 152] on textarea "Horseradish, Distilled Vinegar, Water, Salt Brine (Water, Salt.), Artificial Fl…" at bounding box center [400, 173] width 570 height 63
drag, startPoint x: 558, startPoint y: 157, endPoint x: 88, endPoint y: 164, distance: 470.2
click at [88, 164] on div ".a-20{fill:#fff;} Hire an Expert Nutrition Facts Labeling Recipes Costs Custom …" at bounding box center [470, 260] width 940 height 521
paste textarea "Water, Distilled Vinegar, Salt, Artificial Flavor"
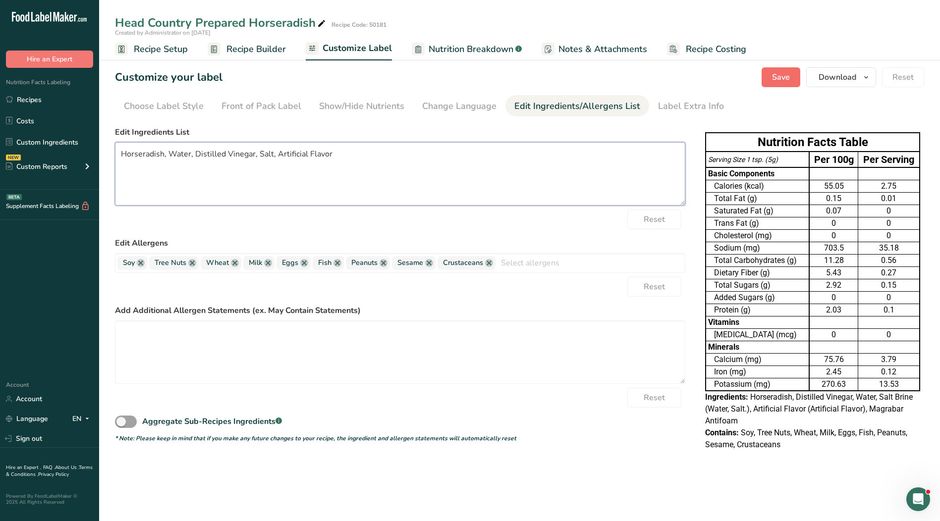
type textarea "Horseradish, Water, Distilled Vinegar, Salt, Artificial Flavor"
click at [778, 77] on span "Save" at bounding box center [781, 77] width 18 height 12
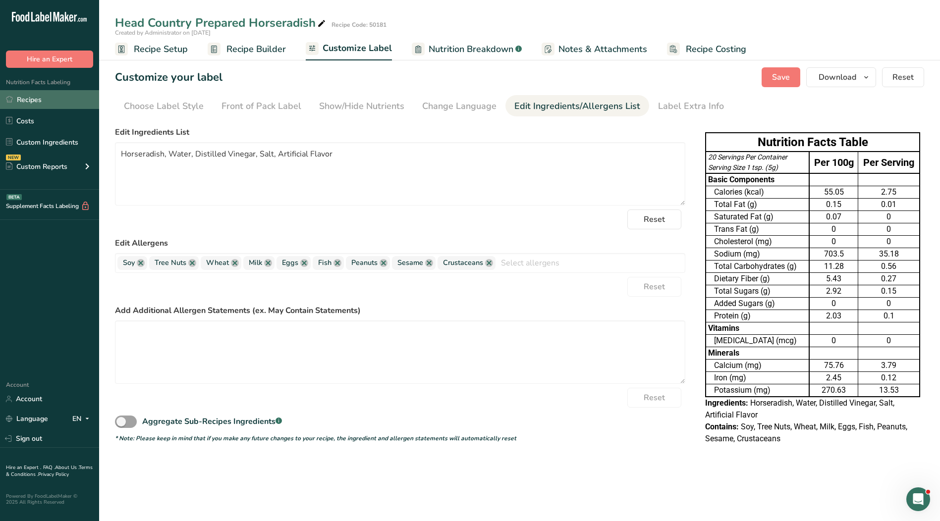
click at [24, 102] on link "Recipes" at bounding box center [49, 99] width 99 height 19
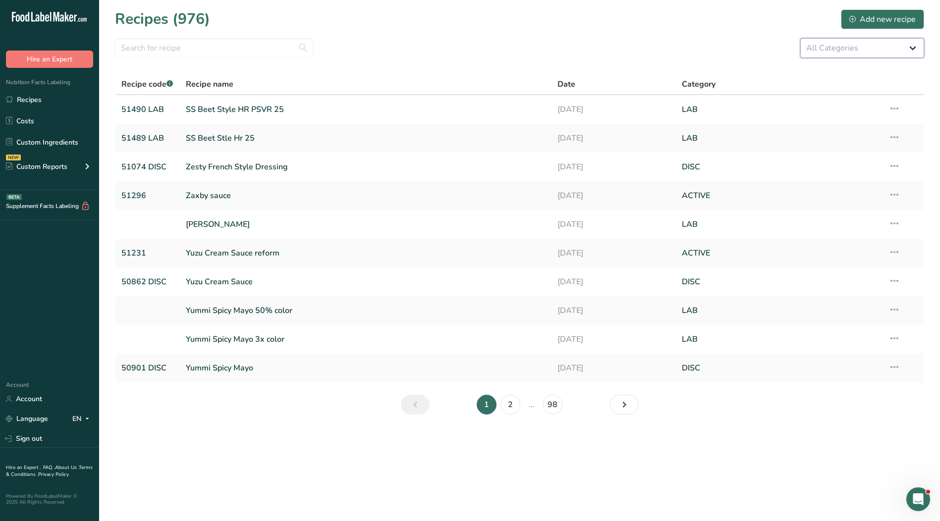
click at [817, 47] on select "All Categories ACTIVE Baked Goods Beverages Confectionery Cooked Meals, Salads,…" at bounding box center [862, 48] width 124 height 20
select select "2573"
click at [800, 38] on select "All Categories ACTIVE Baked Goods Beverages Confectionery Cooked Meals, Salads,…" at bounding box center [862, 48] width 124 height 20
